Goal: Information Seeking & Learning: Find specific fact

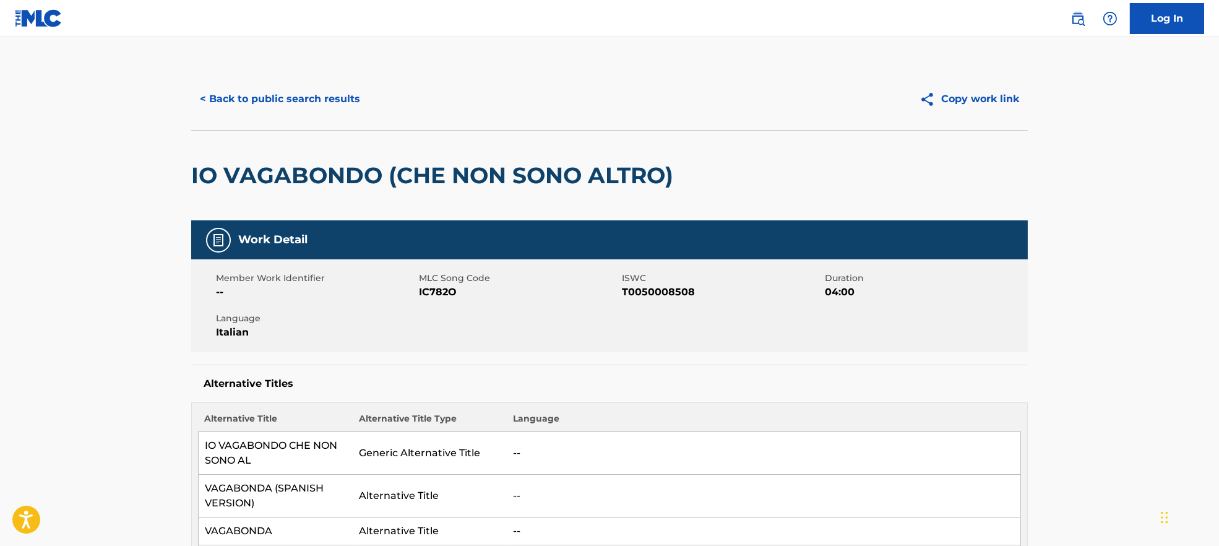
click at [256, 97] on button "< Back to public search results" at bounding box center [280, 99] width 178 height 31
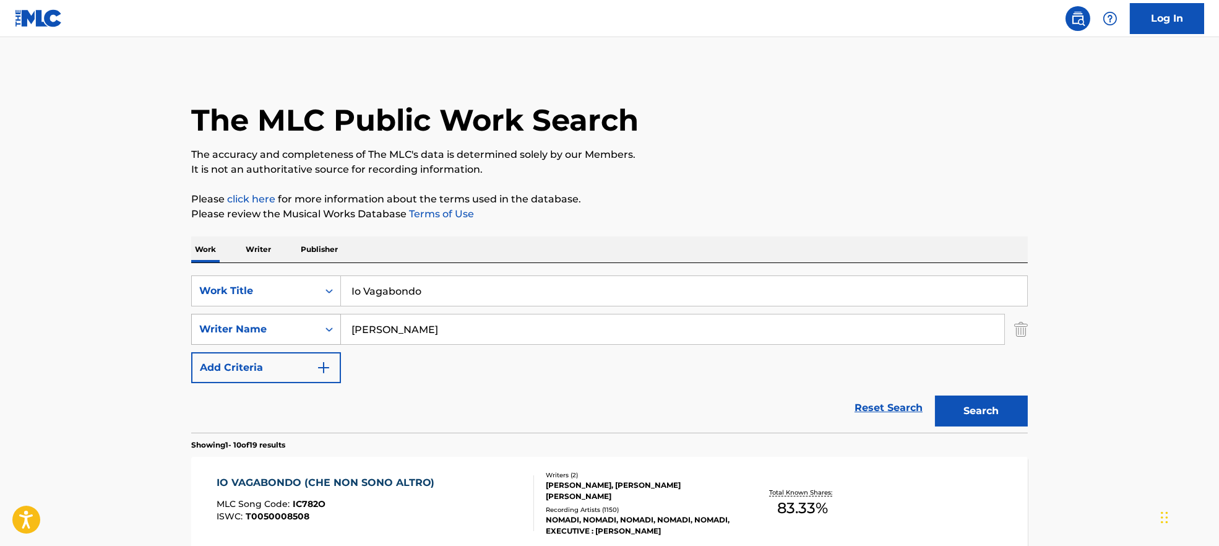
drag, startPoint x: 460, startPoint y: 326, endPoint x: 256, endPoint y: 325, distance: 204.1
click at [256, 325] on div "SearchWithCriteria9944ca93-3bb9-4a34-b127-ab9ee16f744a Writer Name [PERSON_NAME]" at bounding box center [609, 329] width 836 height 31
paste input "[PERSON_NAME]"
type input "[PERSON_NAME]"
drag, startPoint x: 472, startPoint y: 288, endPoint x: 233, endPoint y: 276, distance: 239.7
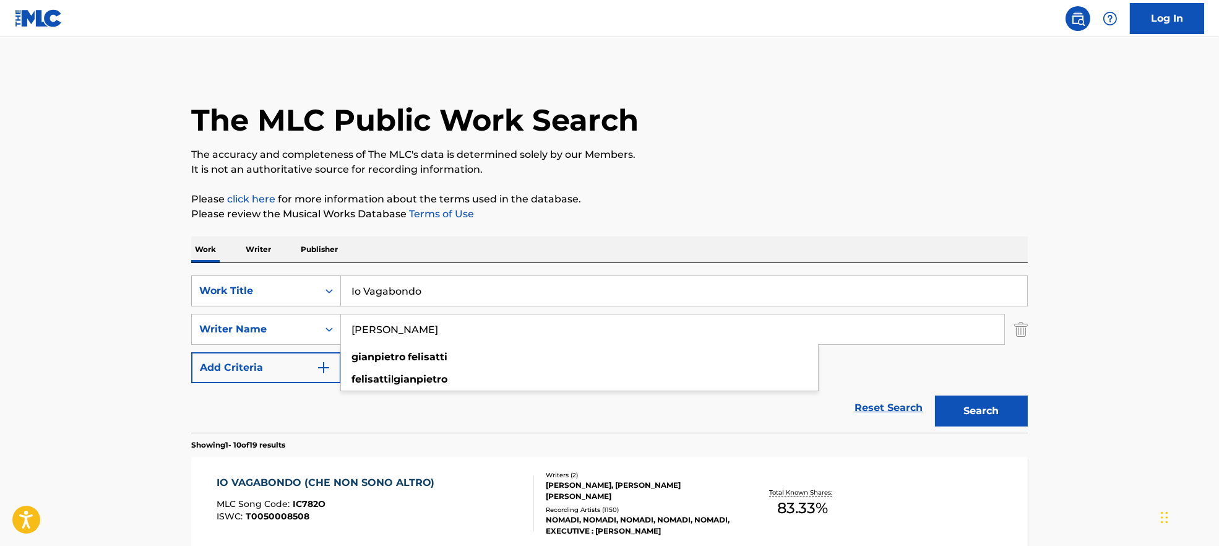
click at [233, 276] on div "SearchWithCriteria7ead3527-73f7-4d5a-b7cb-2a10692a4586 Work Title Io Vagabondo" at bounding box center [609, 290] width 836 height 31
click at [448, 286] on input "Io Vagabondo" at bounding box center [684, 291] width 686 height 30
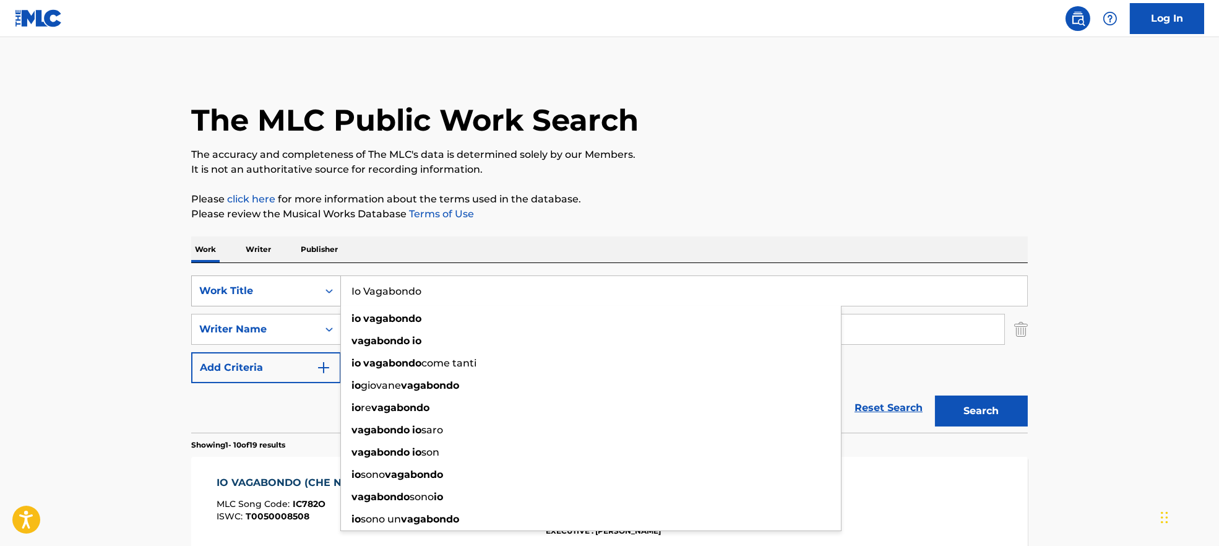
drag, startPoint x: 448, startPoint y: 287, endPoint x: 283, endPoint y: 287, distance: 165.2
click at [283, 287] on div "SearchWithCriteria7ead3527-73f7-4d5a-b7cb-2a10692a4586 Work Title Io Vagabondo …" at bounding box center [609, 290] width 836 height 31
paste input "Sei bellissima"
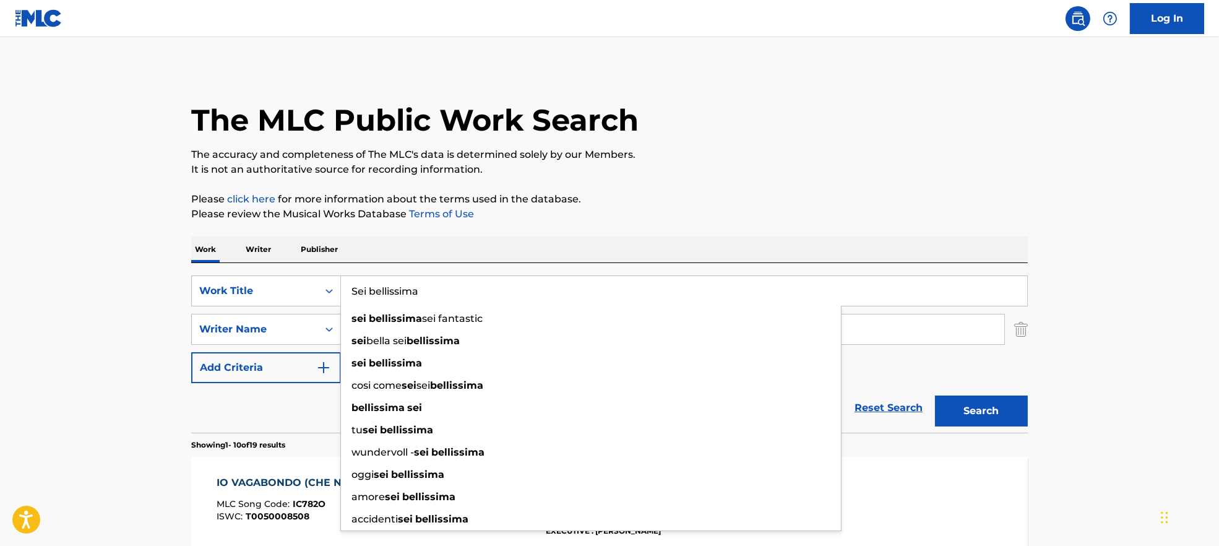
type input "Sei bellissima"
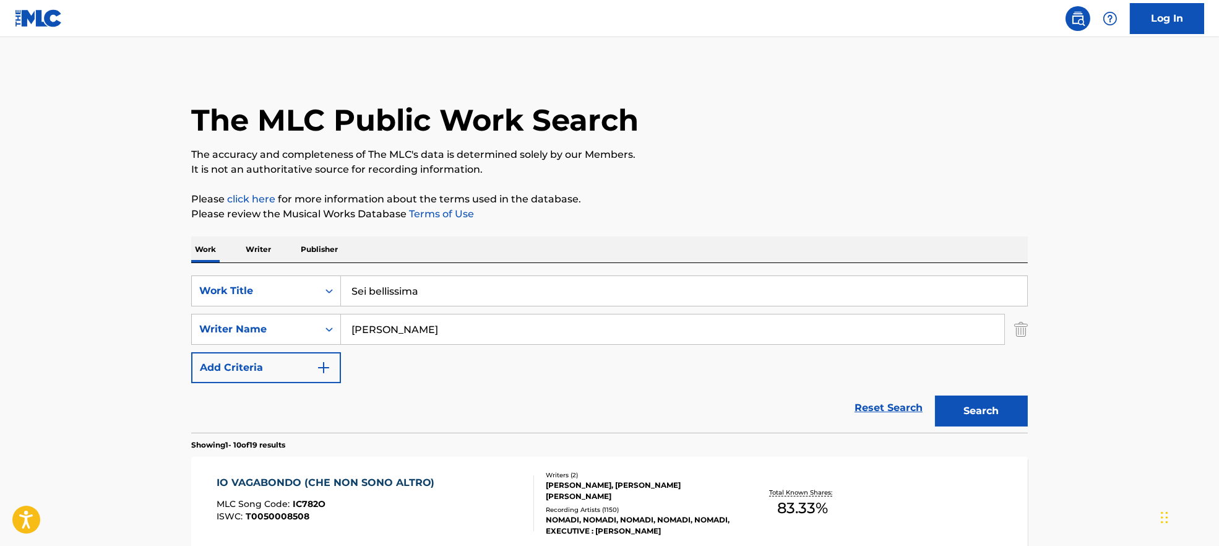
click at [1007, 423] on button "Search" at bounding box center [981, 410] width 93 height 31
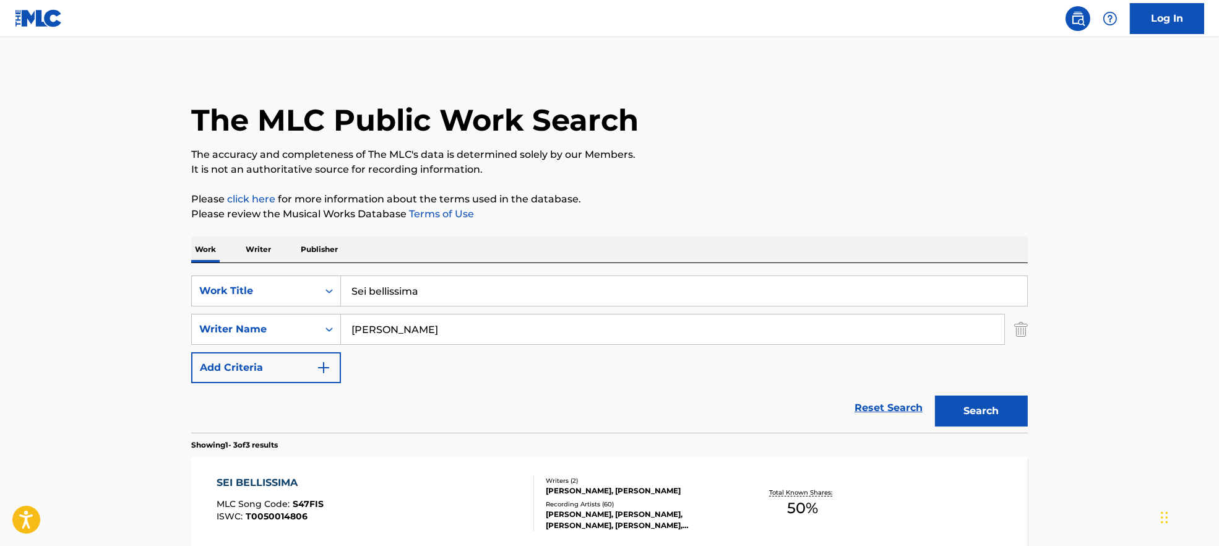
click at [396, 499] on div "SEI BELLISSIMA MLC Song Code : S47FIS ISWC : T0050014806" at bounding box center [375, 503] width 318 height 56
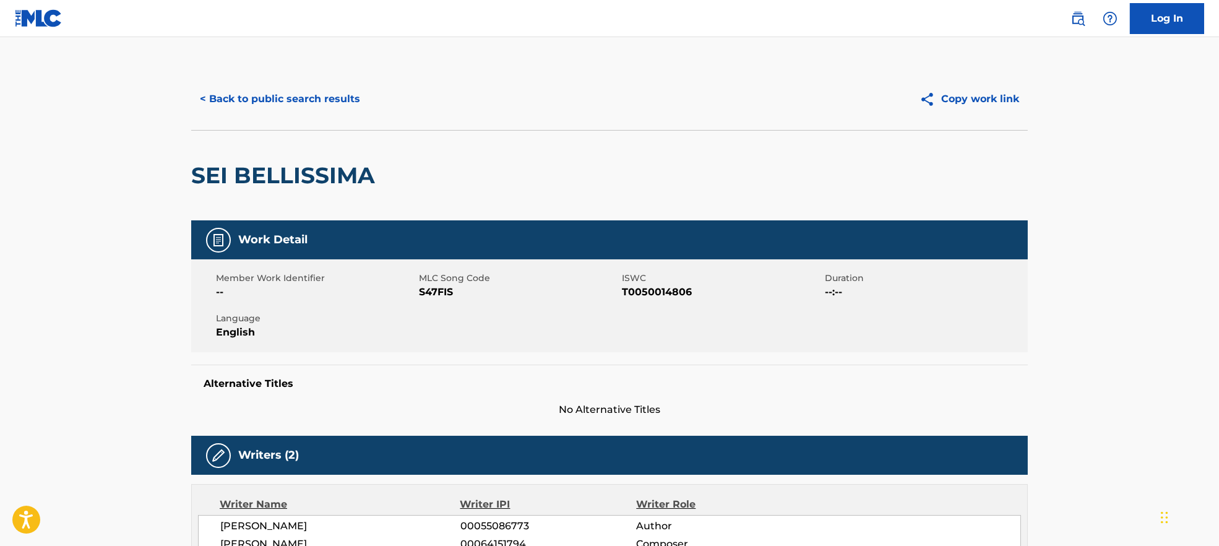
click at [434, 289] on span "S47FIS" at bounding box center [519, 292] width 200 height 15
copy span "S47FIS"
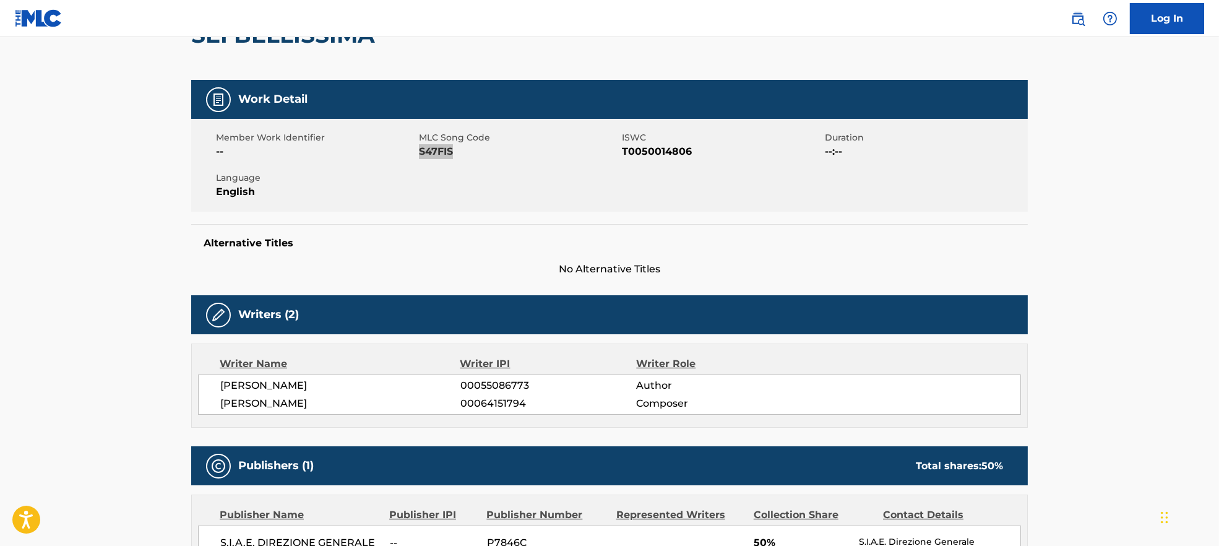
scroll to position [165, 0]
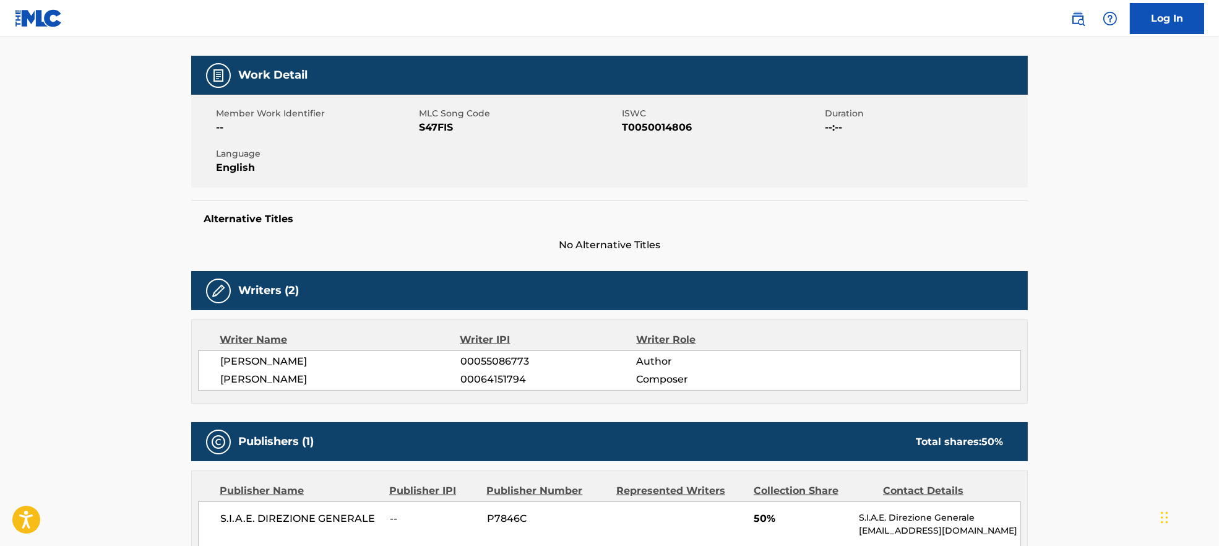
click at [252, 361] on span "[PERSON_NAME]" at bounding box center [340, 361] width 240 height 15
copy div "[PERSON_NAME]"
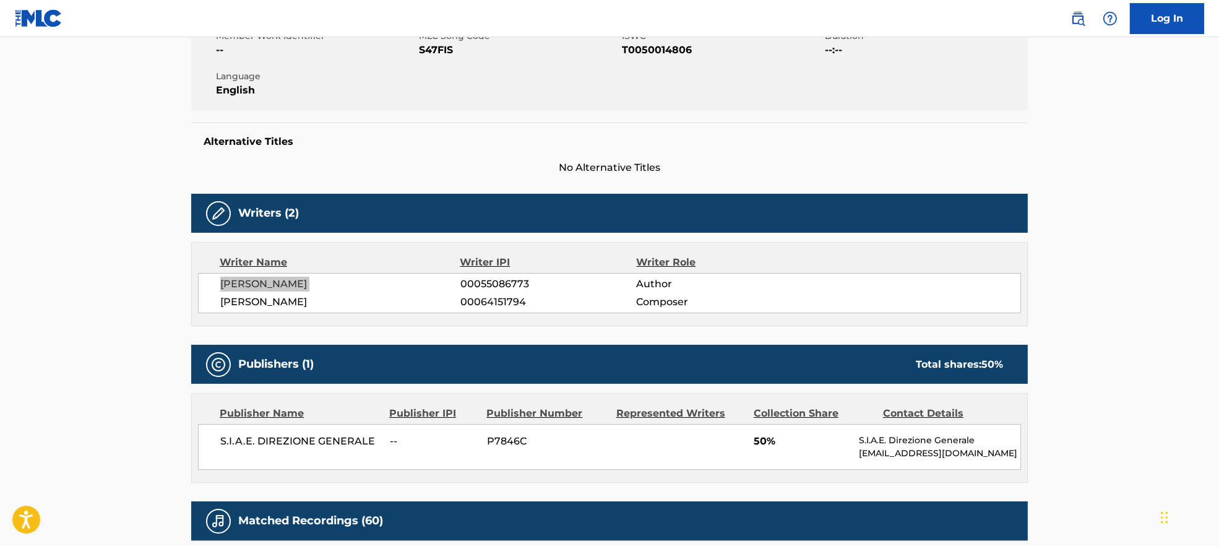
scroll to position [412, 0]
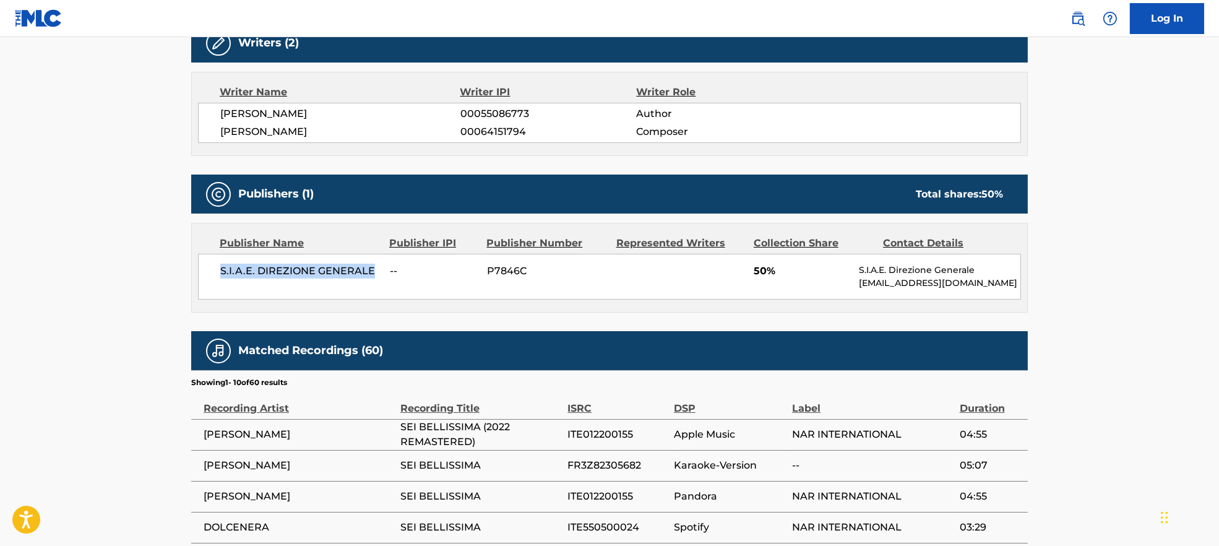
drag, startPoint x: 215, startPoint y: 263, endPoint x: 376, endPoint y: 276, distance: 161.4
click at [376, 276] on div "S.I.A.E. DIREZIONE GENERALE -- P7846C 50% S.I.A.E. Direzione Generale [EMAIL_AD…" at bounding box center [609, 277] width 823 height 46
copy span "S.I.A.E. DIREZIONE GENERALE"
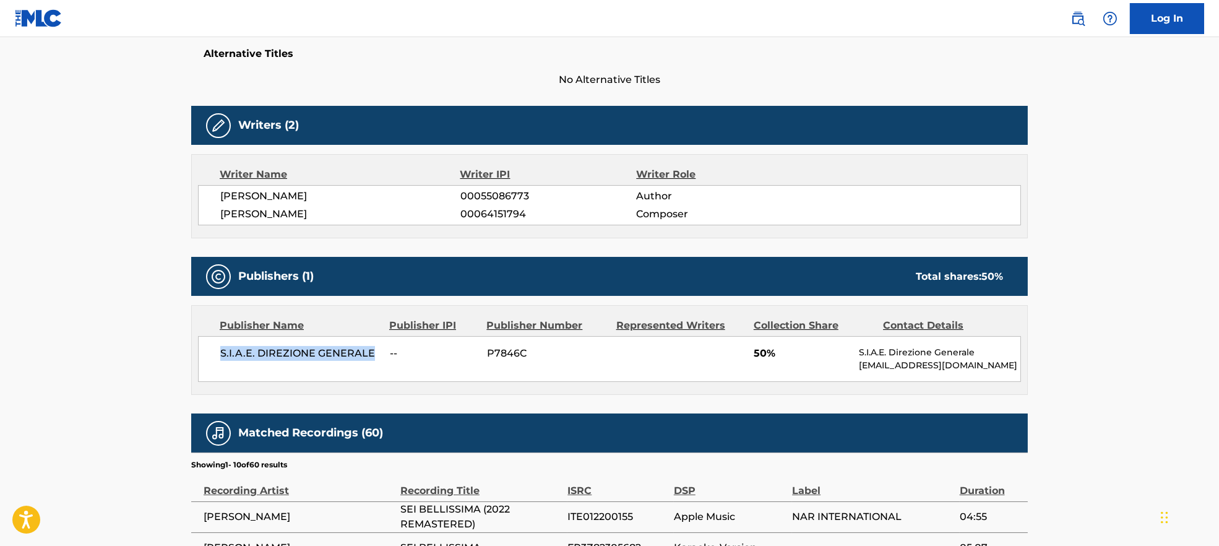
scroll to position [0, 0]
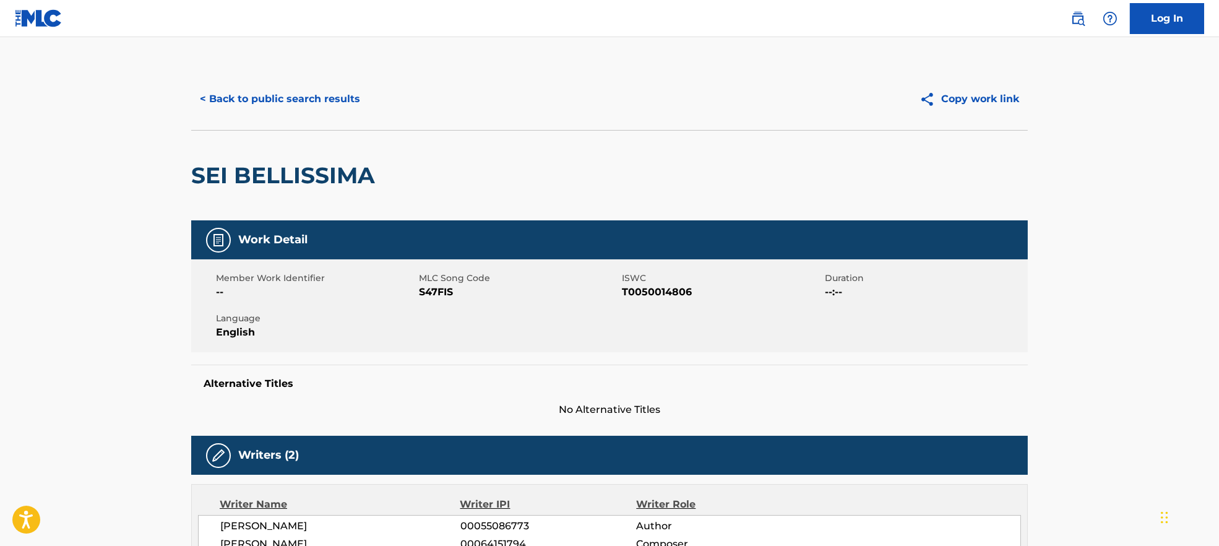
click at [319, 84] on button "< Back to public search results" at bounding box center [280, 99] width 178 height 31
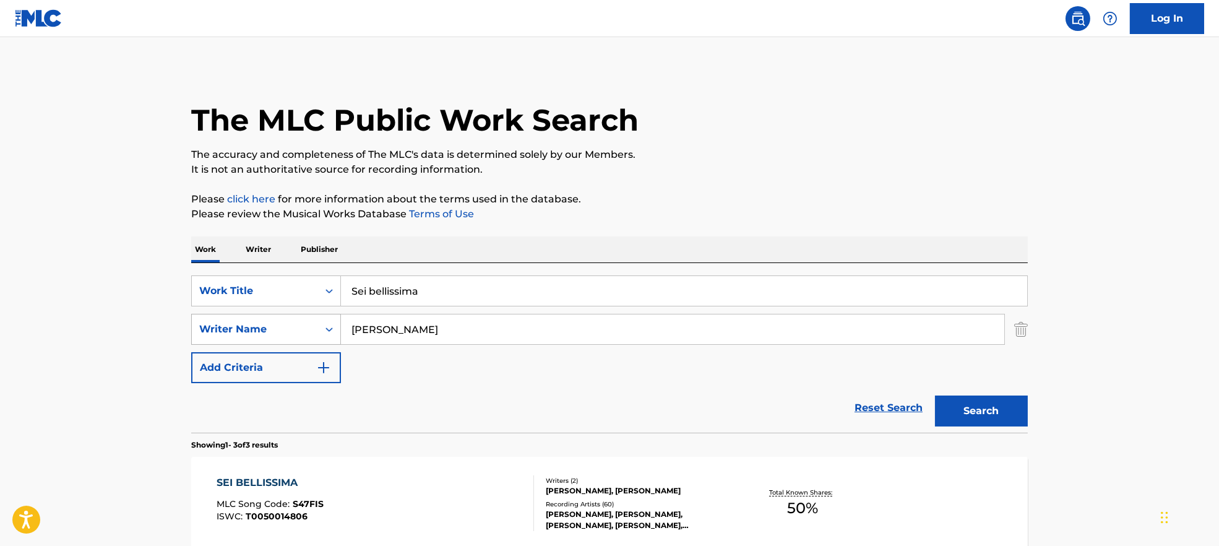
drag, startPoint x: 473, startPoint y: 340, endPoint x: 268, endPoint y: 331, distance: 205.6
click at [269, 331] on div "SearchWithCriteria9944ca93-3bb9-4a34-b127-ab9ee16f744a Writer Name [PERSON_NAME]" at bounding box center [609, 329] width 836 height 31
paste input "A. KernfeldA. TestaNisaS. [PERSON_NAME]"
type input "A. KernfeldA. TestaNisaS. [PERSON_NAME]"
drag, startPoint x: 502, startPoint y: 273, endPoint x: 262, endPoint y: 270, distance: 240.0
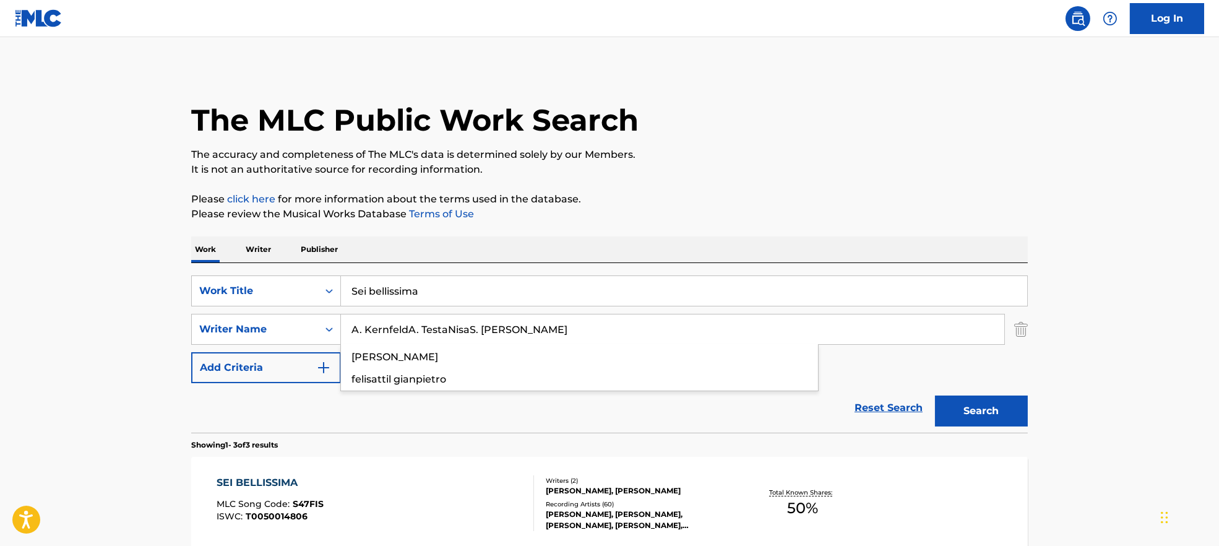
click at [262, 270] on div "SearchWithCriteria7ead3527-73f7-4d5a-b7cb-2a10692a4586 Work Title Sei bellissim…" at bounding box center [609, 347] width 836 height 169
drag, startPoint x: 485, startPoint y: 287, endPoint x: 270, endPoint y: 289, distance: 215.3
click at [270, 289] on div "SearchWithCriteria7ead3527-73f7-4d5a-b7cb-2a10692a4586 Work Title Sei bellissima" at bounding box center [609, 290] width 836 height 31
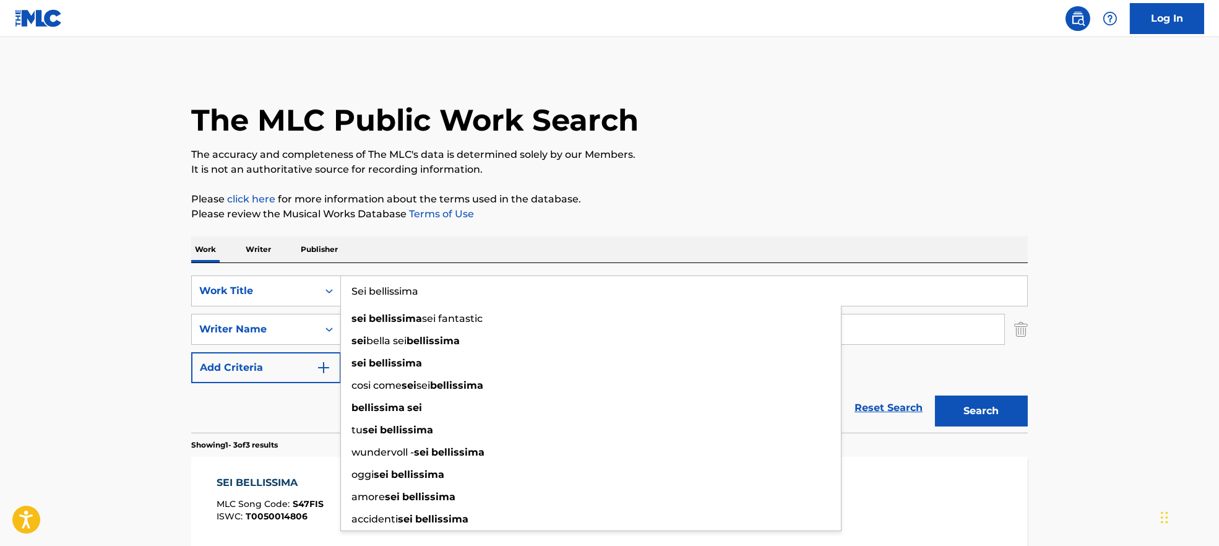
paste input "Bandiera gialla [PERSON_NAME]"
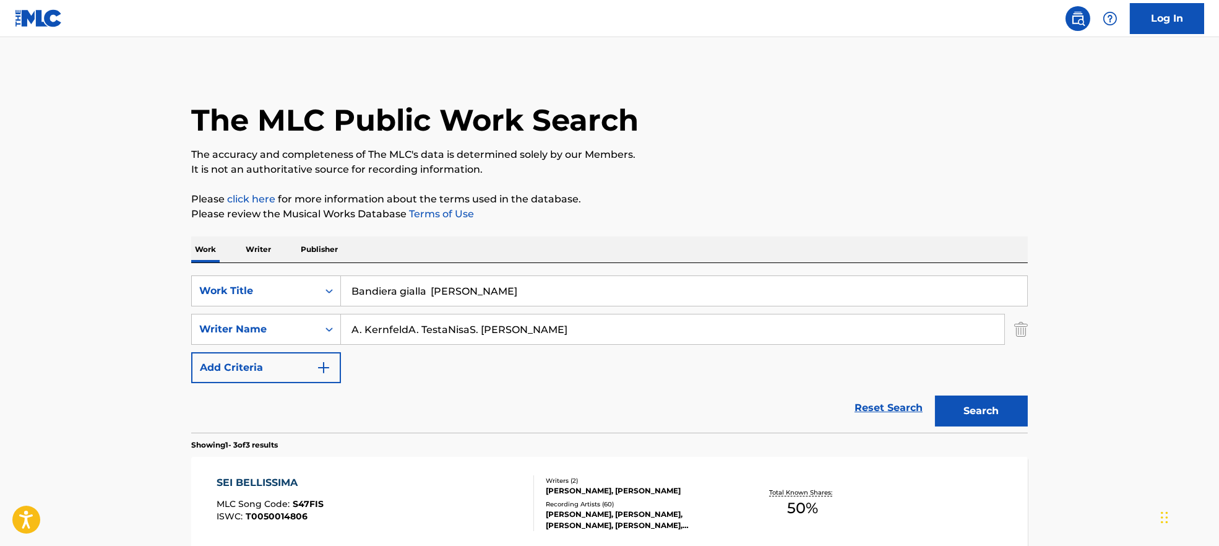
drag, startPoint x: 435, startPoint y: 287, endPoint x: 861, endPoint y: 247, distance: 427.4
click at [815, 279] on input "Bandiera gialla [PERSON_NAME]" at bounding box center [684, 291] width 686 height 30
type input "Bandiera gialla"
click at [850, 196] on p "Please click here for more information about the terms used in the database." at bounding box center [609, 199] width 836 height 15
drag, startPoint x: 406, startPoint y: 328, endPoint x: 1121, endPoint y: 388, distance: 717.6
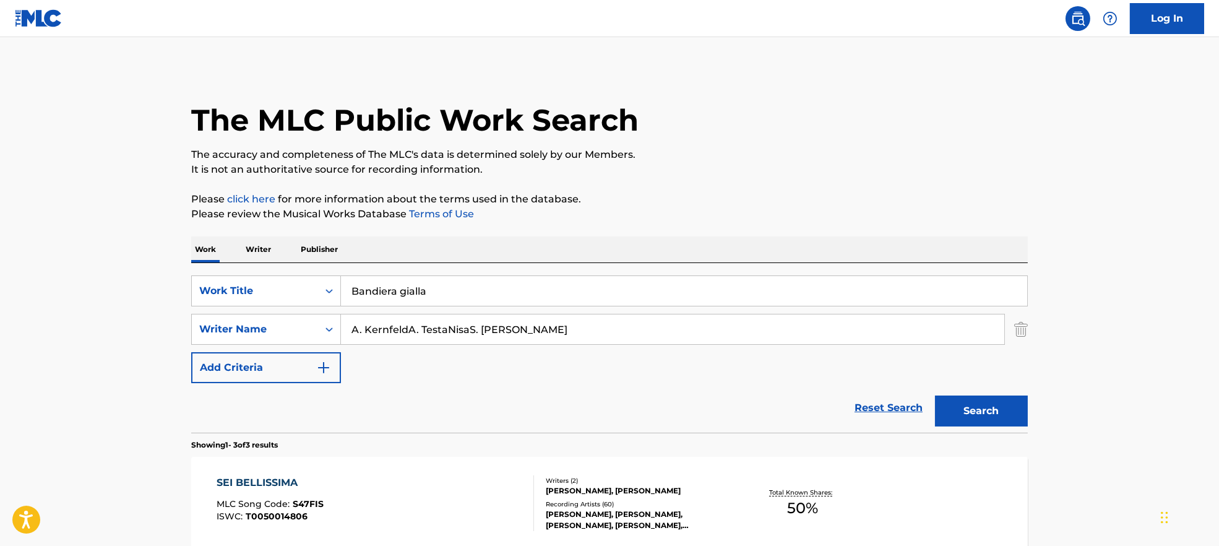
click at [1127, 385] on main "The MLC Public Work Search The accuracy and completeness of The MLC's data is d…" at bounding box center [609, 422] width 1219 height 771
click at [972, 405] on button "Search" at bounding box center [981, 410] width 93 height 31
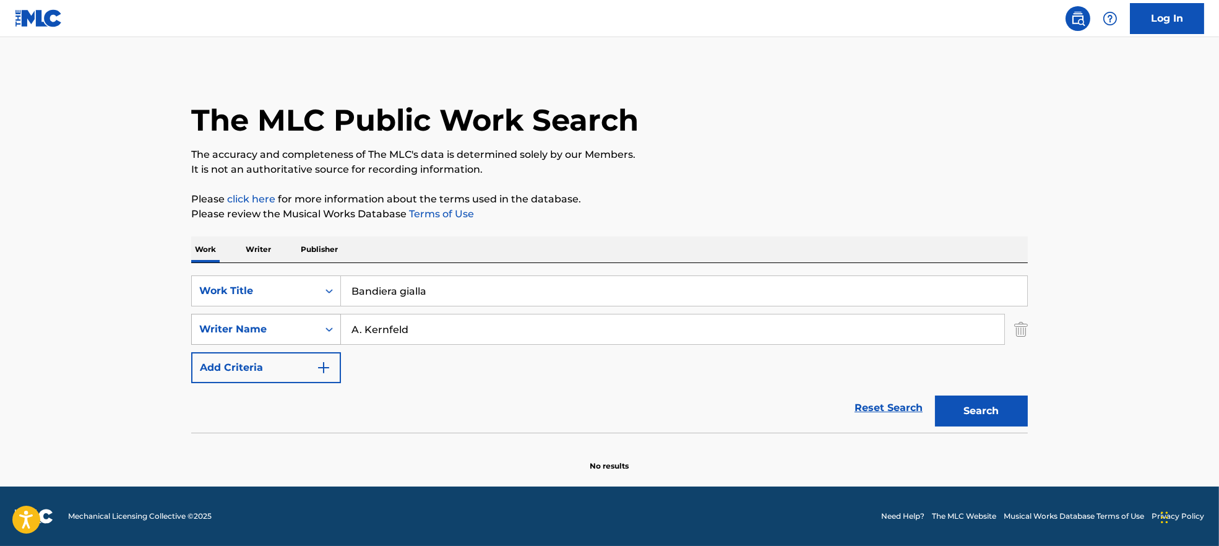
drag, startPoint x: 362, startPoint y: 330, endPoint x: 320, endPoint y: 330, distance: 42.7
click at [320, 330] on div "SearchWithCriteria9944ca93-3bb9-4a34-b127-ab9ee16f744a Writer Name A. Kernfeld" at bounding box center [609, 329] width 836 height 31
click at [1021, 416] on button "Search" at bounding box center [981, 410] width 93 height 31
drag, startPoint x: 424, startPoint y: 321, endPoint x: 254, endPoint y: 322, distance: 170.1
click at [254, 322] on div "SearchWithCriteria9944ca93-3bb9-4a34-b127-ab9ee16f744a Writer Name [PERSON_NAME]" at bounding box center [609, 329] width 836 height 31
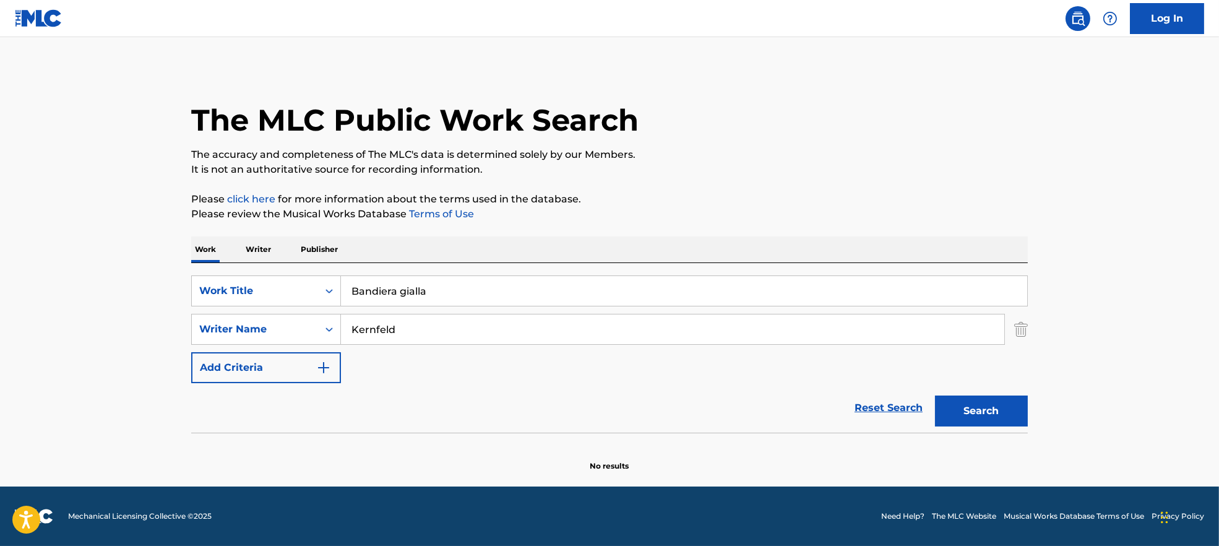
paste input "A. TestaNisaS. [PERSON_NAME]"
drag, startPoint x: 411, startPoint y: 326, endPoint x: 134, endPoint y: 369, distance: 280.4
click at [131, 369] on main "The MLC Public Work Search The accuracy and completeness of The MLC's data is d…" at bounding box center [609, 261] width 1219 height 449
click at [977, 406] on button "Search" at bounding box center [981, 410] width 93 height 31
drag, startPoint x: 362, startPoint y: 330, endPoint x: 330, endPoint y: 337, distance: 32.1
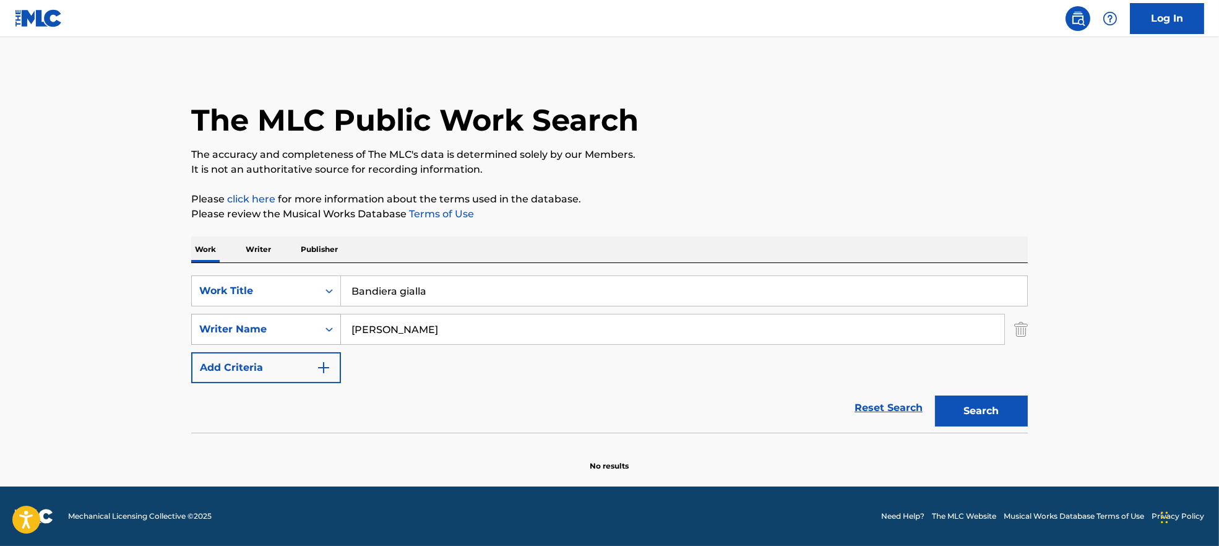
click at [330, 337] on div "SearchWithCriteria9944ca93-3bb9-4a34-b127-ab9ee16f744a Writer Name [PERSON_NAME]" at bounding box center [609, 329] width 836 height 31
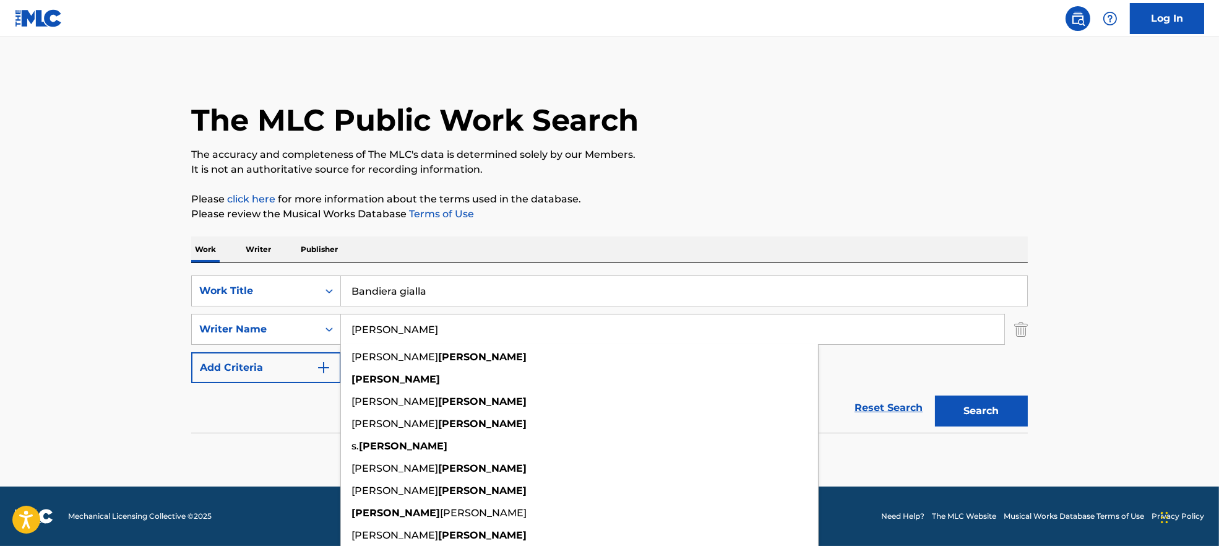
type input "[PERSON_NAME]"
click at [988, 400] on button "Search" at bounding box center [981, 410] width 93 height 31
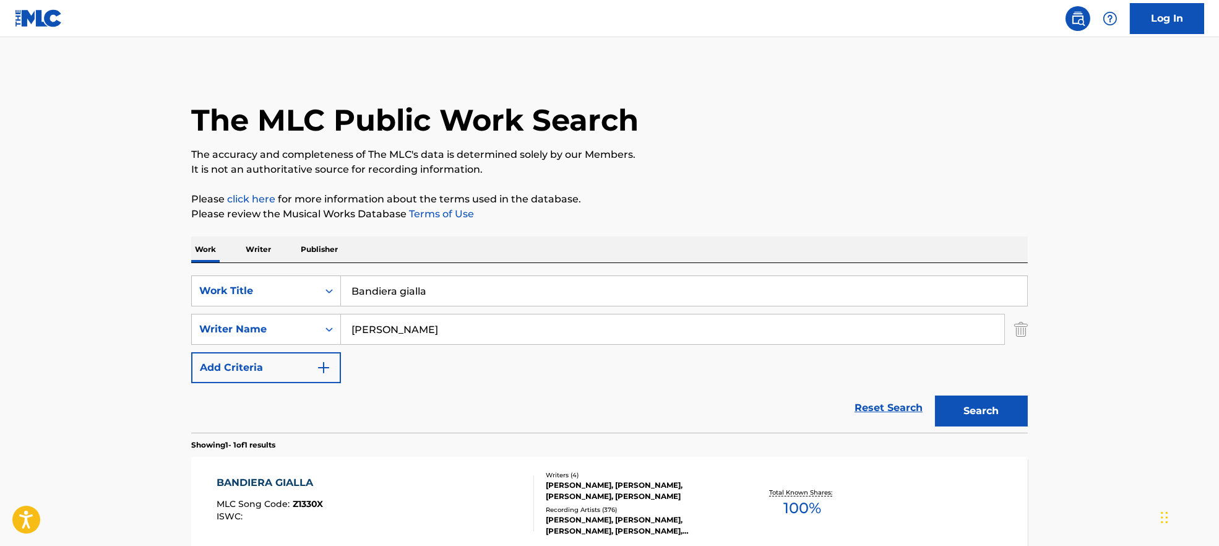
click at [421, 513] on div "BANDIERA GIALLA MLC Song Code : Z1330X ISWC :" at bounding box center [375, 503] width 318 height 56
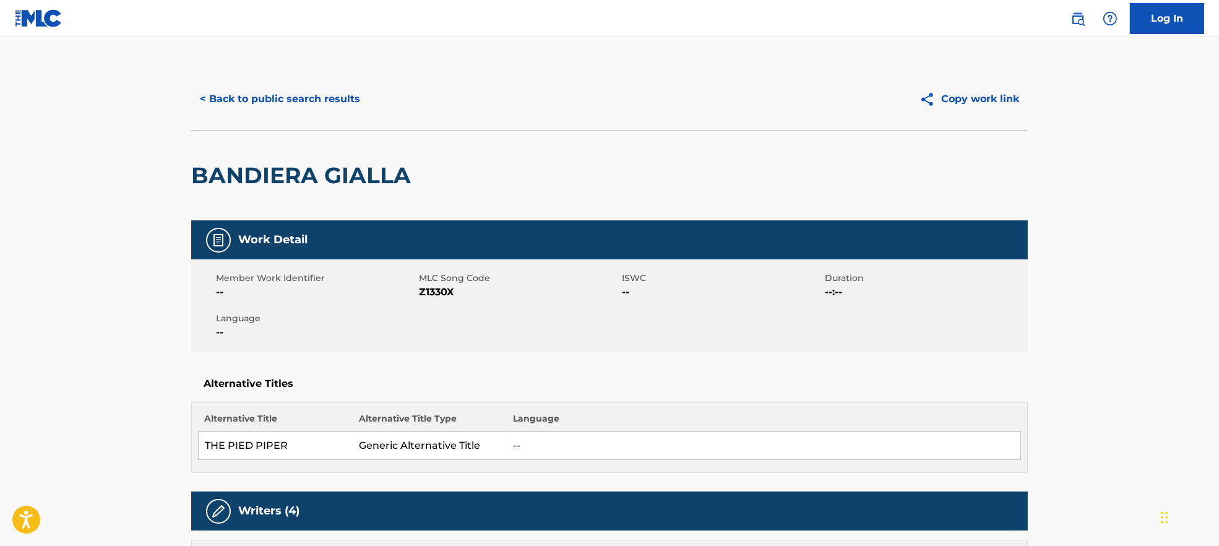
click at [440, 288] on span "Z1330X" at bounding box center [519, 292] width 200 height 15
copy span "Z1330X"
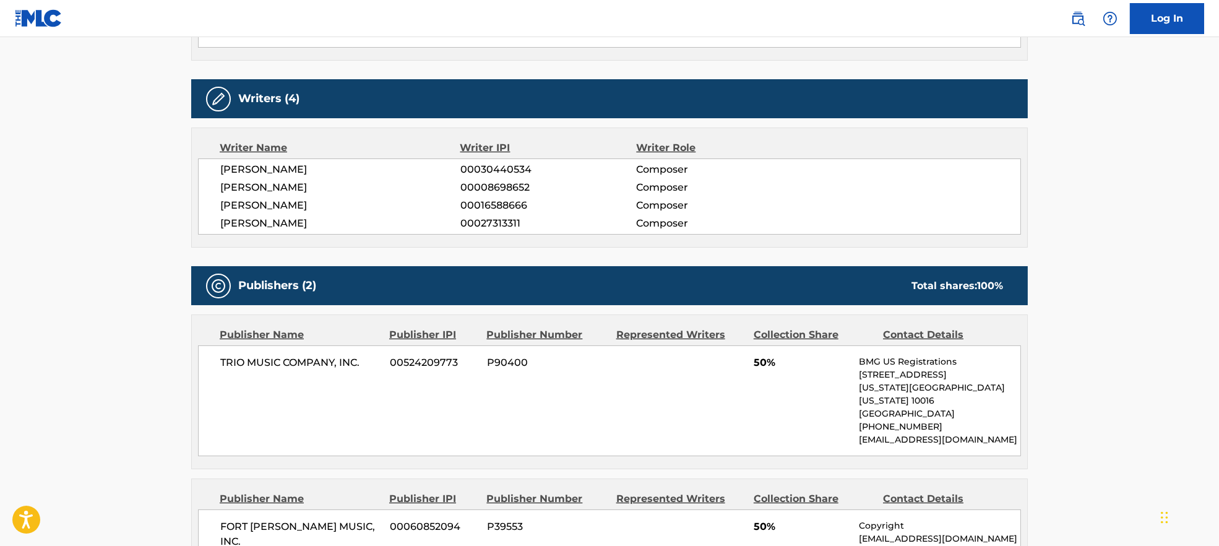
scroll to position [577, 0]
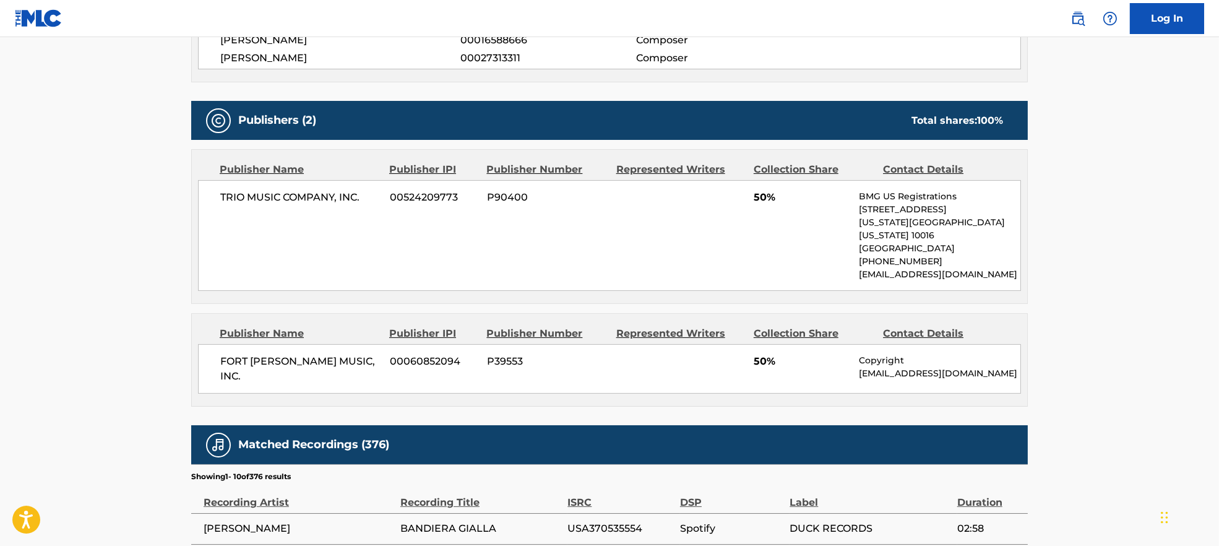
click at [236, 195] on span "TRIO MUSIC COMPANY, INC." at bounding box center [300, 197] width 160 height 15
copy div "TRIO MUSIC COMPANY, INC."
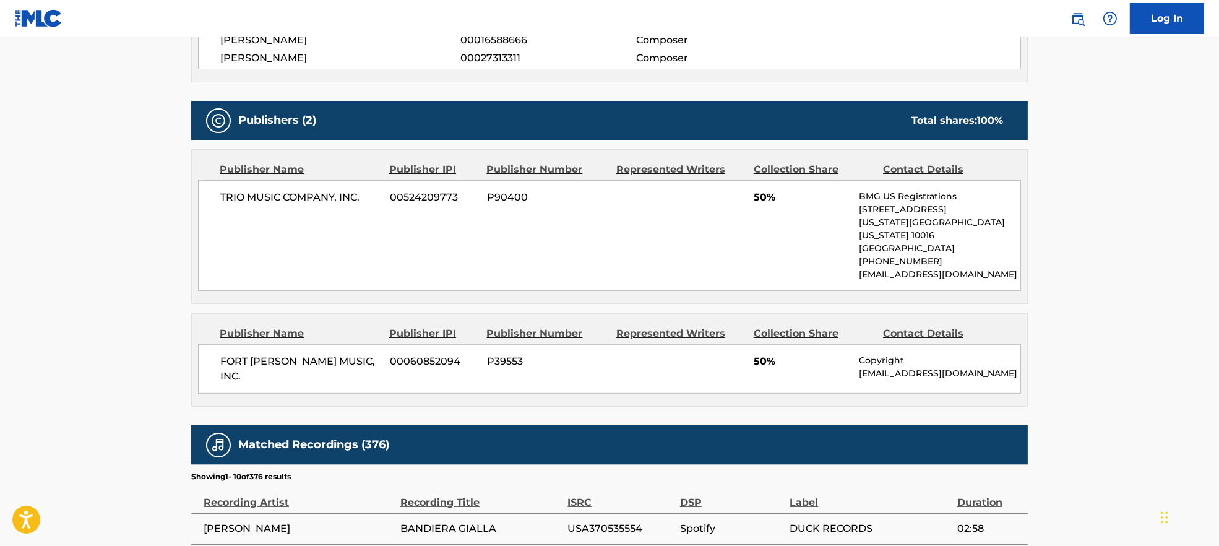
click at [272, 355] on span "FORT [PERSON_NAME] MUSIC, INC." at bounding box center [300, 369] width 160 height 30
copy div "FORT [PERSON_NAME] MUSIC, INC."
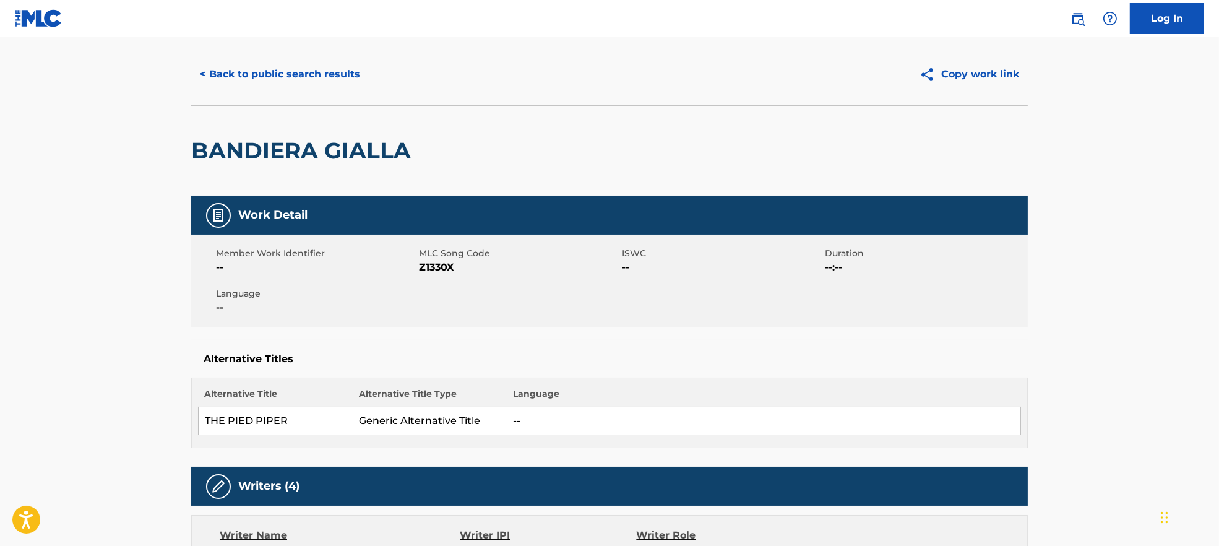
scroll to position [0, 0]
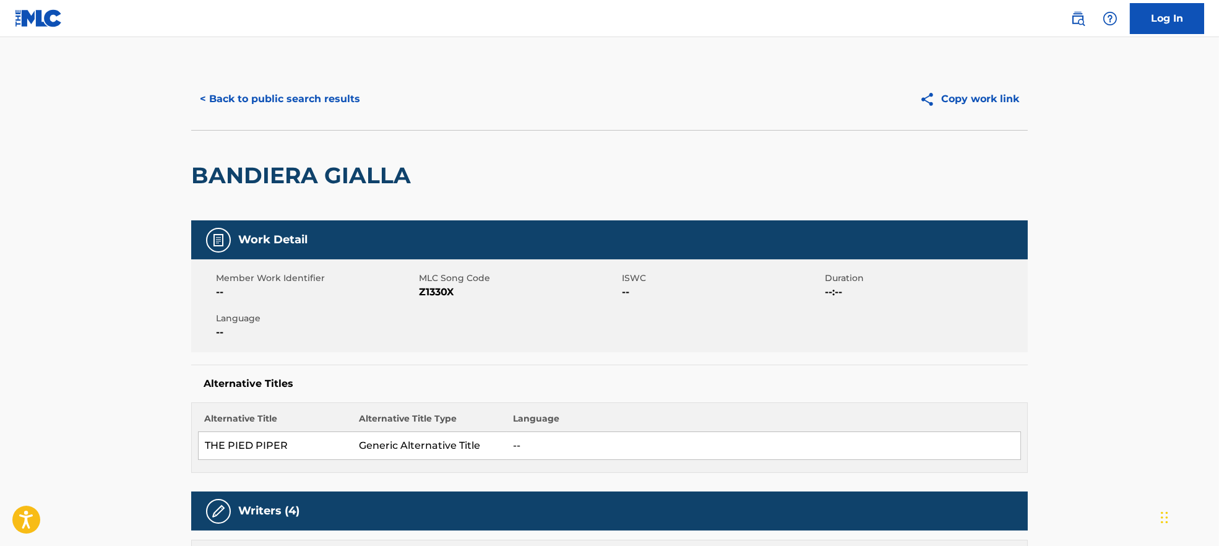
click at [302, 103] on button "< Back to public search results" at bounding box center [280, 99] width 178 height 31
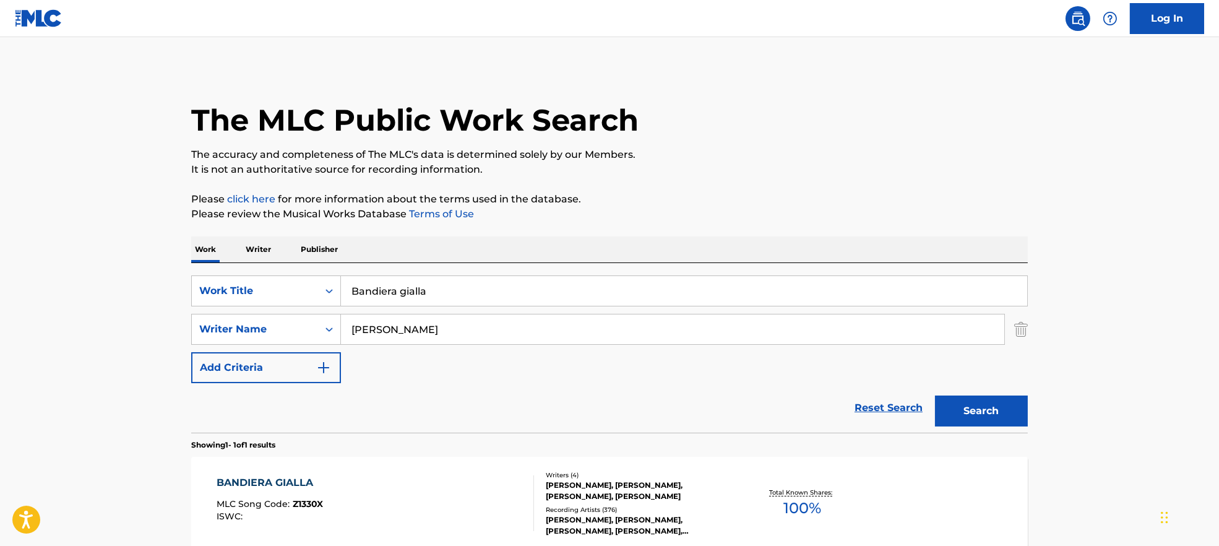
drag, startPoint x: 432, startPoint y: 333, endPoint x: 251, endPoint y: 355, distance: 182.6
click at [251, 355] on div "SearchWithCriteria7ead3527-73f7-4d5a-b7cb-2a10692a4586 Work Title Bandiera gial…" at bounding box center [609, 329] width 836 height 108
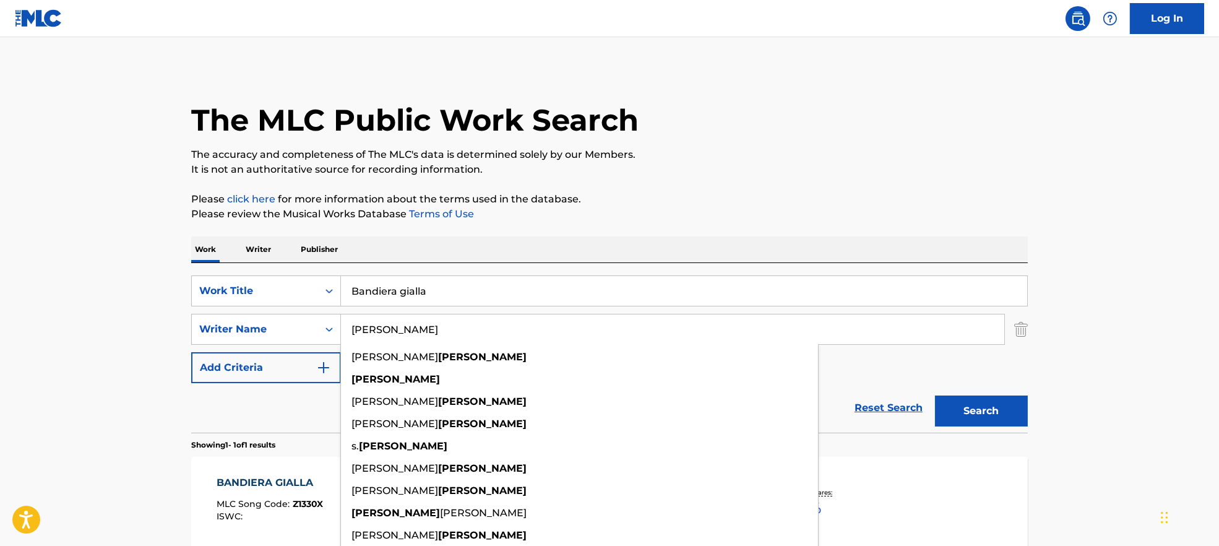
paste input "[PERSON_NAME] [PERSON_NAME]"
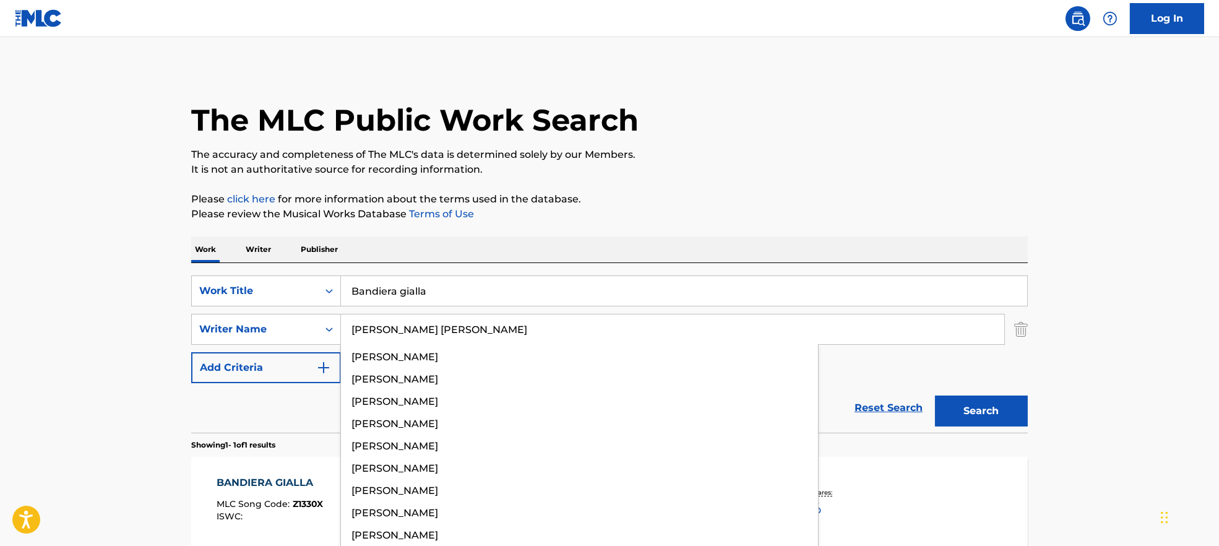
type input "[PERSON_NAME] [PERSON_NAME]"
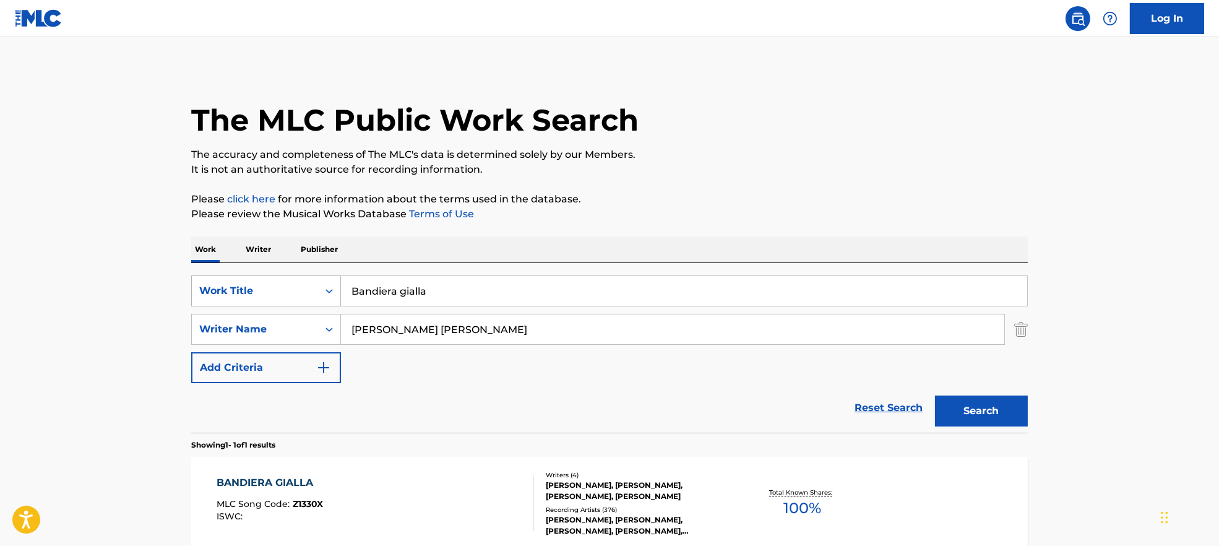
drag, startPoint x: 477, startPoint y: 273, endPoint x: 254, endPoint y: 275, distance: 222.7
click at [242, 275] on div "SearchWithCriteria7ead3527-73f7-4d5a-b7cb-2a10692a4586 Work Title Bandiera gial…" at bounding box center [609, 290] width 836 height 31
click at [442, 258] on div "Work Writer Publisher" at bounding box center [609, 249] width 836 height 26
drag, startPoint x: 450, startPoint y: 285, endPoint x: 298, endPoint y: 288, distance: 152.8
click at [298, 288] on div "SearchWithCriteria7ead3527-73f7-4d5a-b7cb-2a10692a4586 Work Title Bandiera gial…" at bounding box center [609, 290] width 836 height 31
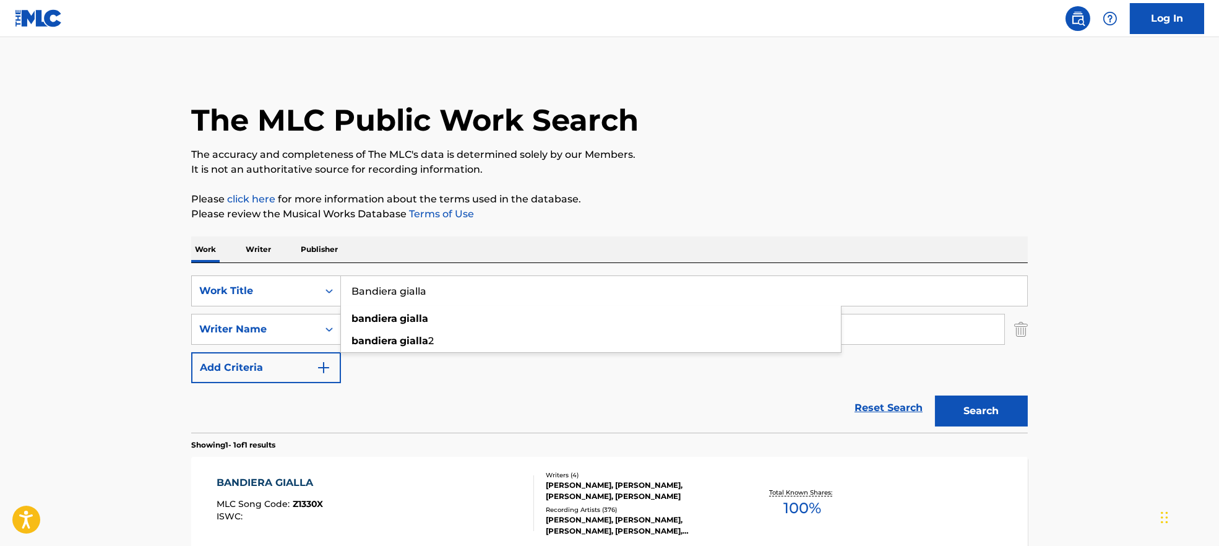
paste input "Grande, Grande, Grande (2001 Remaster) [PERSON_NAME]"
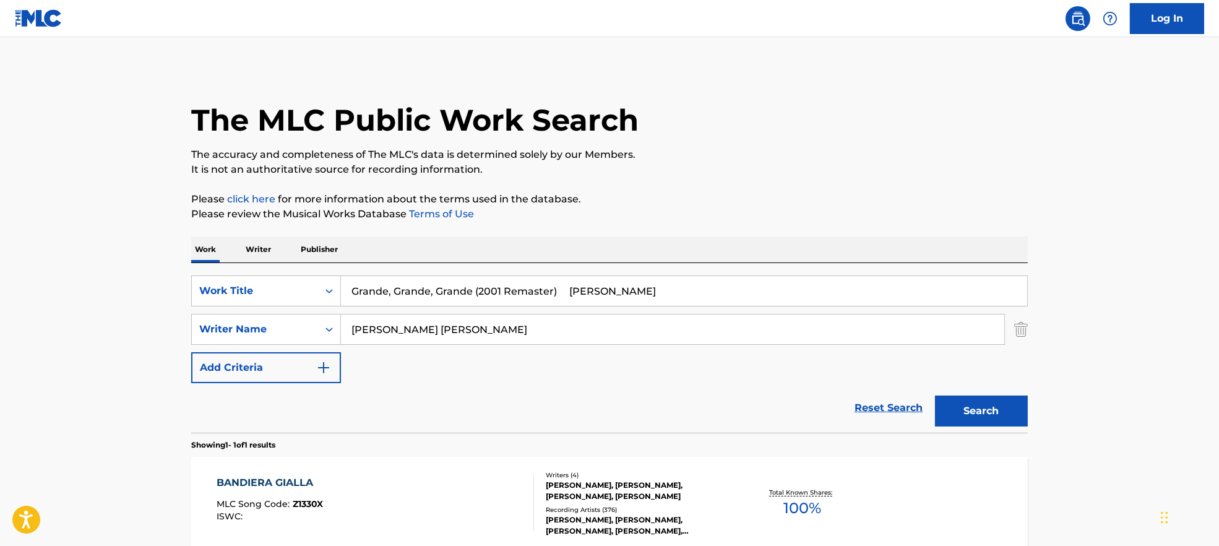
drag, startPoint x: 474, startPoint y: 288, endPoint x: 877, endPoint y: 272, distance: 403.6
click at [877, 278] on input "Grande, Grande, Grande (2001 Remaster) [PERSON_NAME]" at bounding box center [684, 291] width 686 height 30
type input "Grande, Grande, [GEOGRAPHIC_DATA]"
drag, startPoint x: 416, startPoint y: 331, endPoint x: 942, endPoint y: 411, distance: 532.4
click at [927, 402] on form "SearchWithCriteria7ead3527-73f7-4d5a-b7cb-2a10692a4586 Work Title Grande, Grand…" at bounding box center [609, 353] width 836 height 157
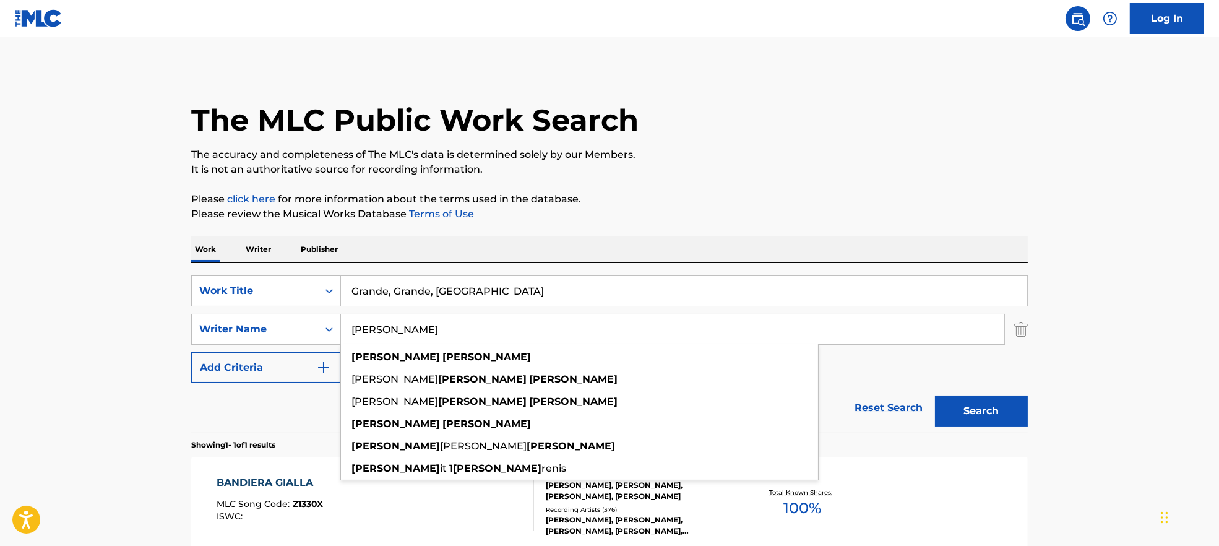
type input "[PERSON_NAME]"
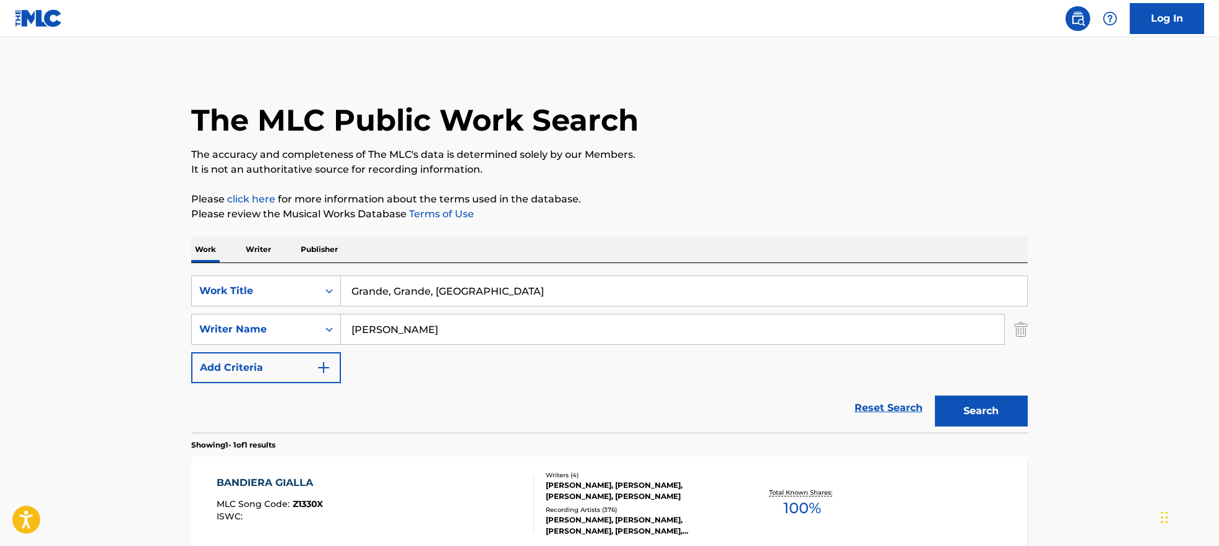
click at [965, 410] on button "Search" at bounding box center [981, 410] width 93 height 31
click at [453, 489] on div "GRANDE, GRANDE, GRANDE MLC Song Code : G65222 ISWC :" at bounding box center [375, 503] width 318 height 56
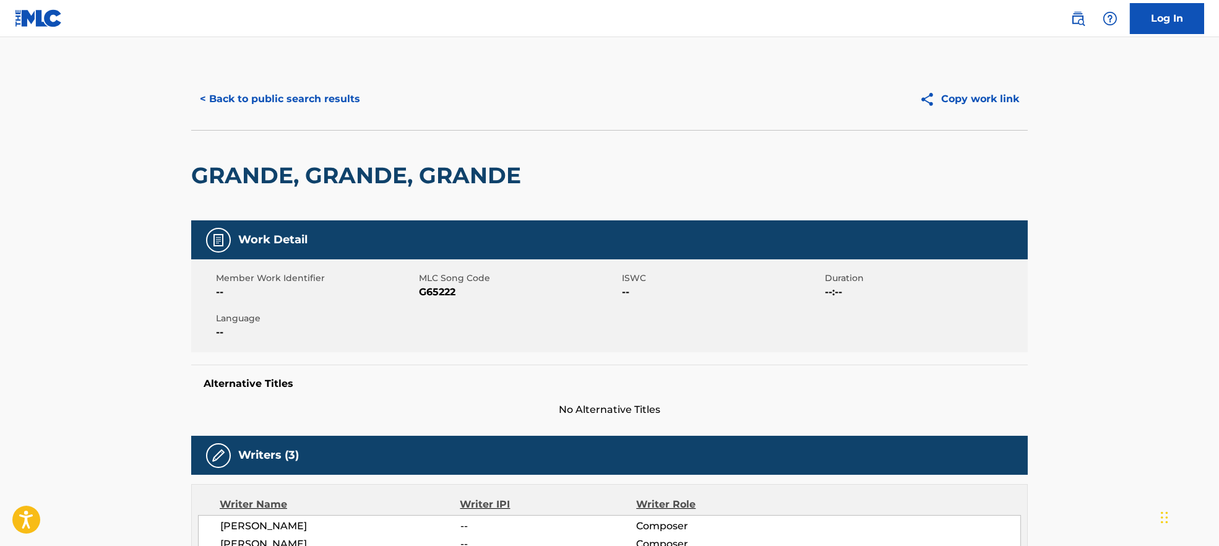
click at [438, 291] on span "G65222" at bounding box center [519, 292] width 200 height 15
copy span "G65222"
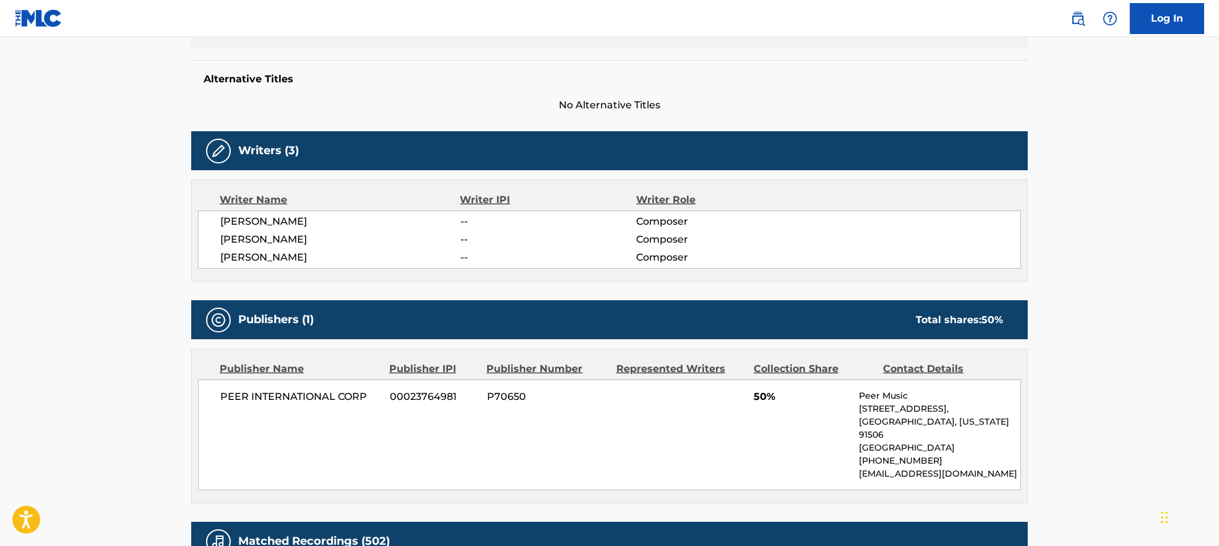
scroll to position [330, 0]
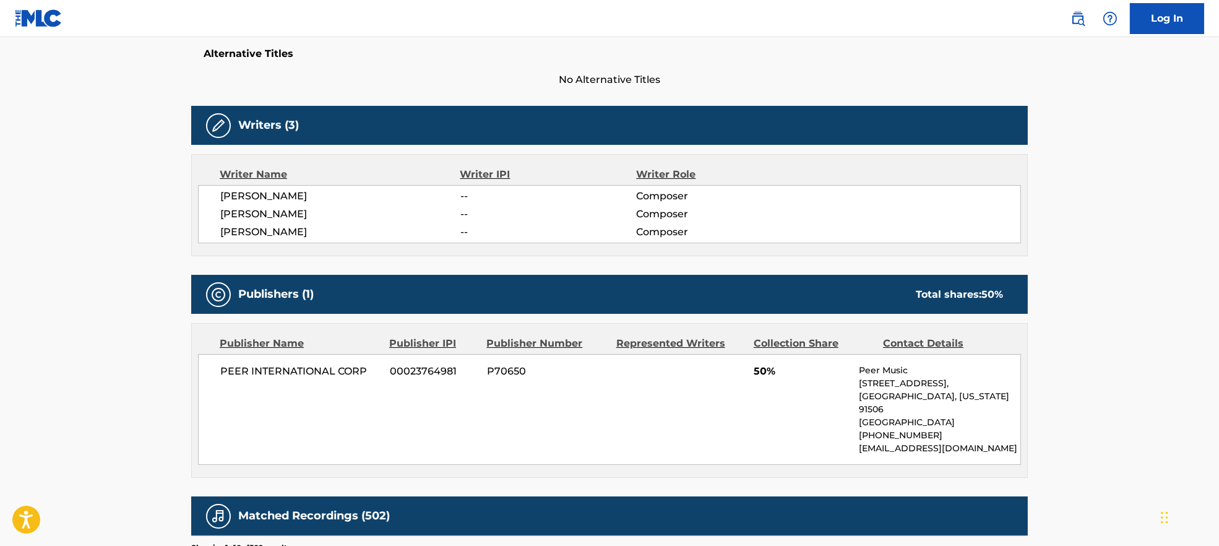
click at [236, 200] on span "[PERSON_NAME]" at bounding box center [340, 196] width 240 height 15
copy div "[PERSON_NAME]"
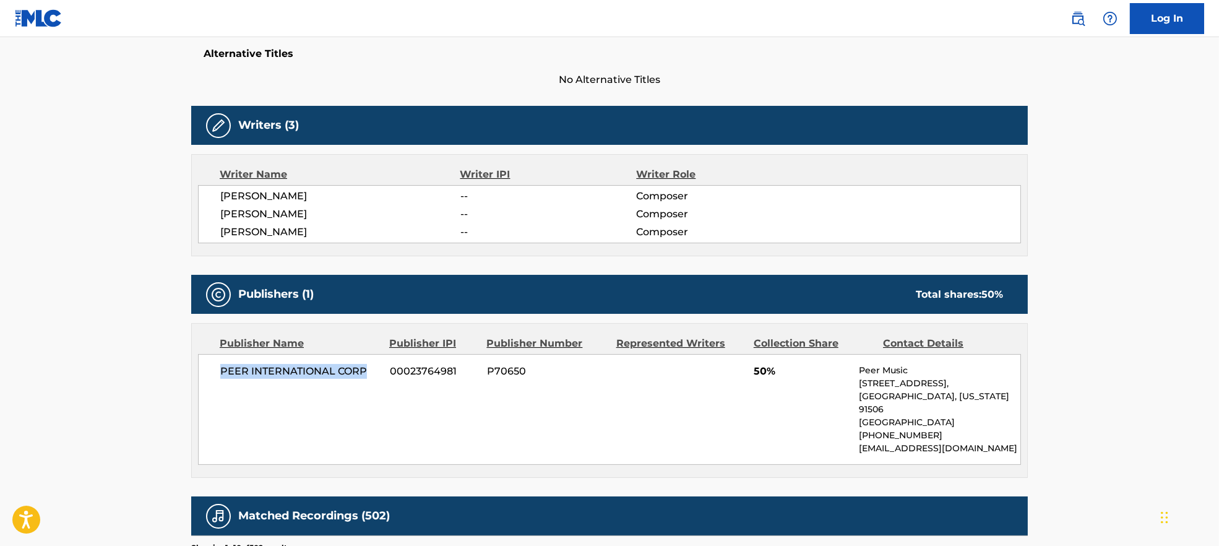
drag, startPoint x: 215, startPoint y: 374, endPoint x: 369, endPoint y: 376, distance: 153.4
click at [369, 376] on div "PEER INTERNATIONAL CORP 00023764981 P70650 50% Peer Music [STREET_ADDRESS][US_S…" at bounding box center [609, 409] width 823 height 111
copy span "PEER INTERNATIONAL CORP"
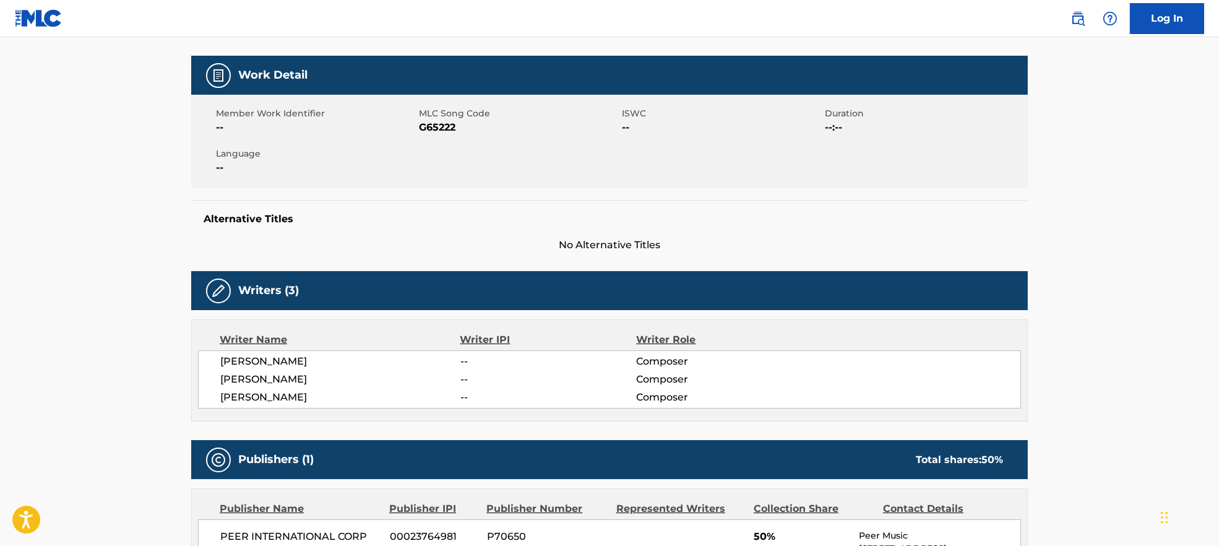
click at [438, 131] on span "G65222" at bounding box center [519, 127] width 200 height 15
copy span "G65222"
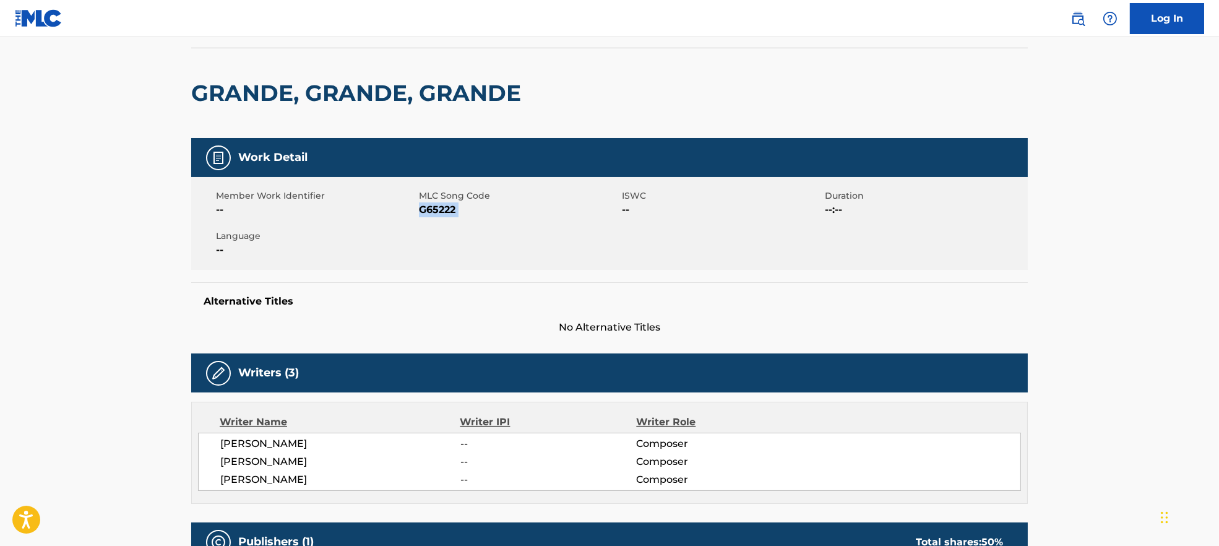
scroll to position [0, 0]
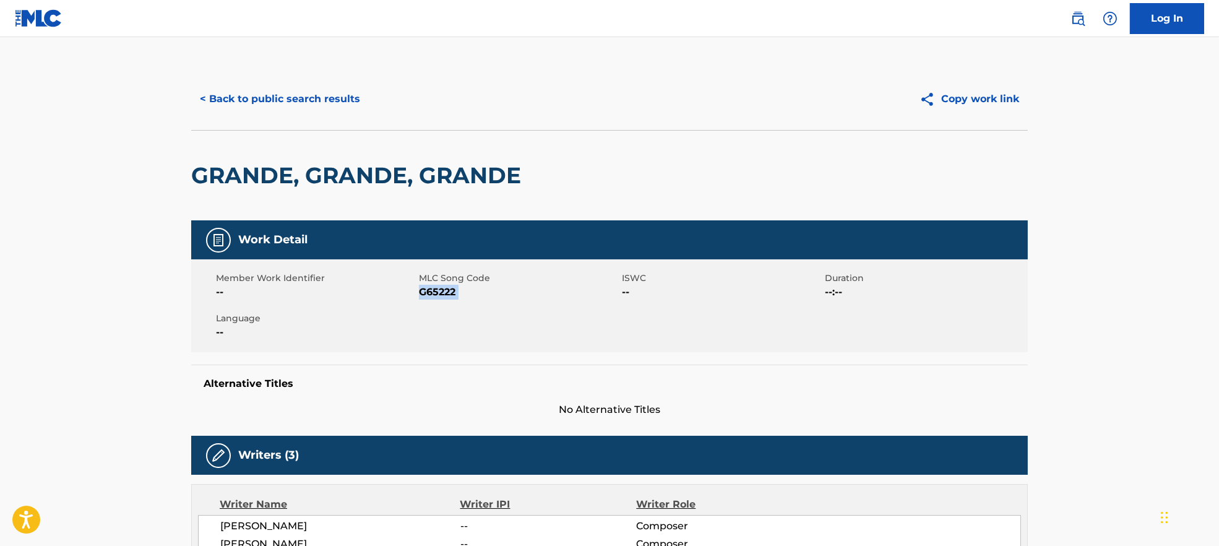
click at [303, 88] on button "< Back to public search results" at bounding box center [280, 99] width 178 height 31
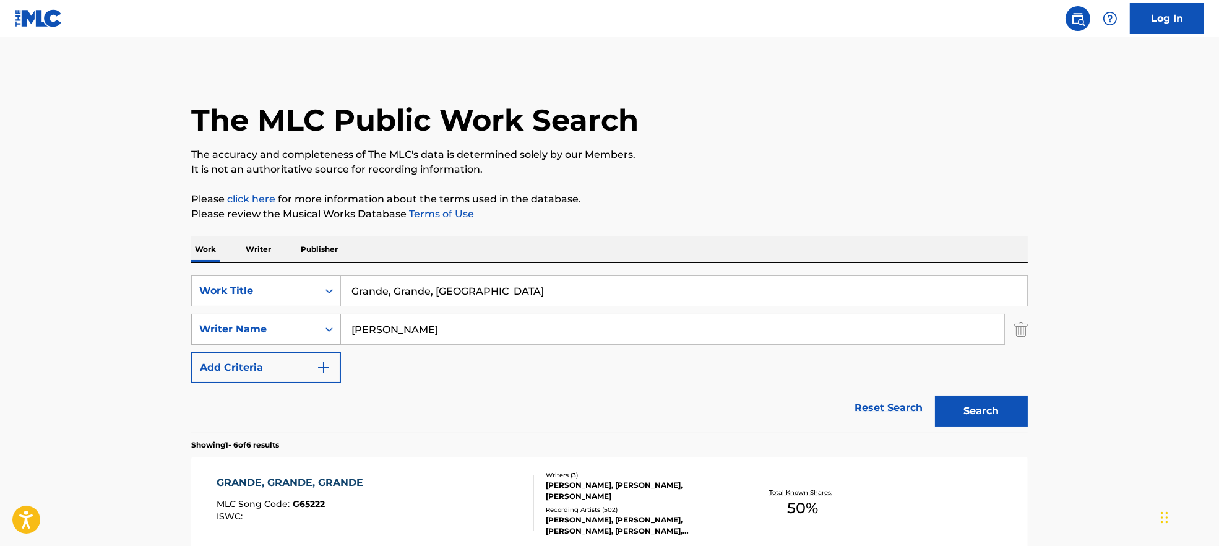
drag, startPoint x: 439, startPoint y: 335, endPoint x: 311, endPoint y: 331, distance: 127.5
click at [259, 335] on div "SearchWithCriteria9944ca93-3bb9-4a34-b127-ab9ee16f744a Writer Name [PERSON_NAME]" at bounding box center [609, 329] width 836 height 31
paste input "D. PaceM. PanzeriPilat"
type input "D. PaceM. PanzeriPilat"
click at [240, 295] on div "SearchWithCriteria7ead3527-73f7-4d5a-b7cb-2a10692a4586 Work Title Grande, Grand…" at bounding box center [609, 290] width 836 height 31
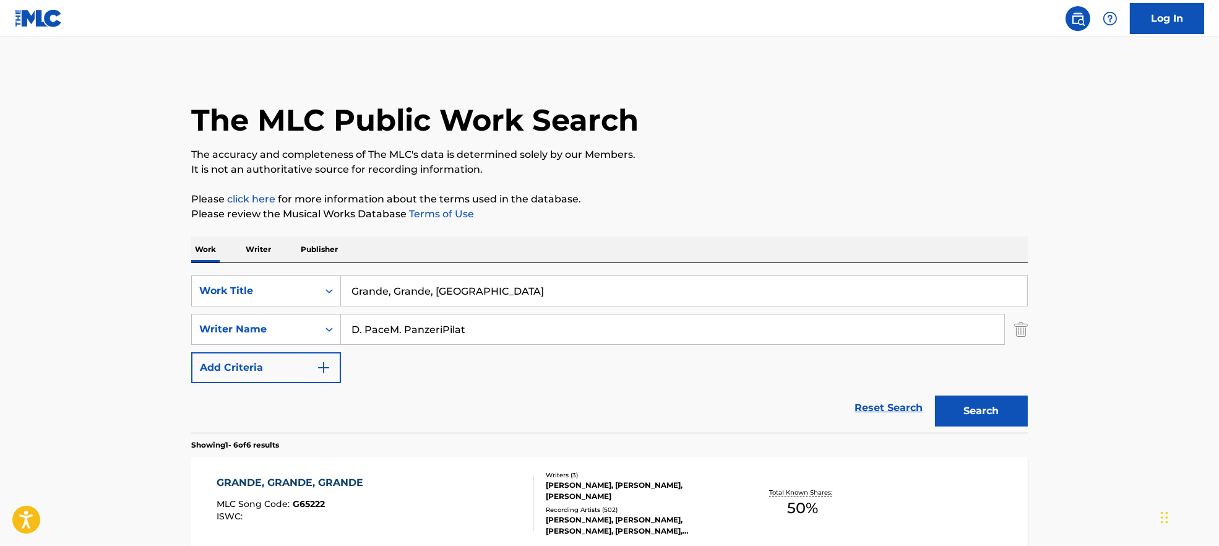
paste input "Fin [PERSON_NAME] va [PERSON_NAME]"
drag, startPoint x: 456, startPoint y: 290, endPoint x: 893, endPoint y: 295, distance: 436.7
click at [892, 296] on input "Fin [PERSON_NAME] va [PERSON_NAME]" at bounding box center [684, 291] width 686 height 30
type input "Fin [PERSON_NAME] va"
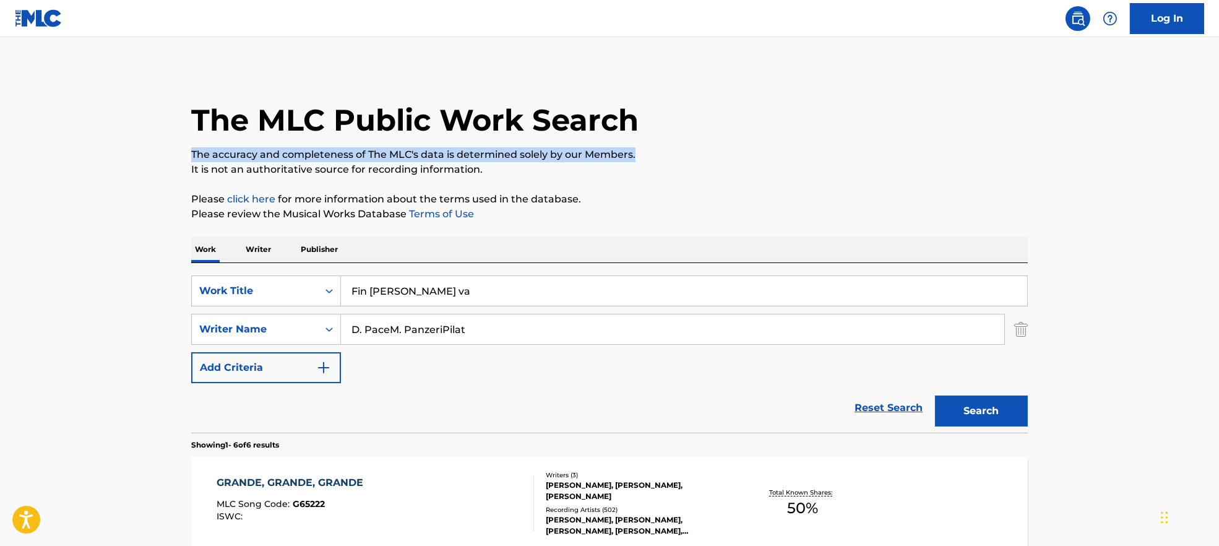
drag, startPoint x: 820, startPoint y: 148, endPoint x: 736, endPoint y: 242, distance: 126.6
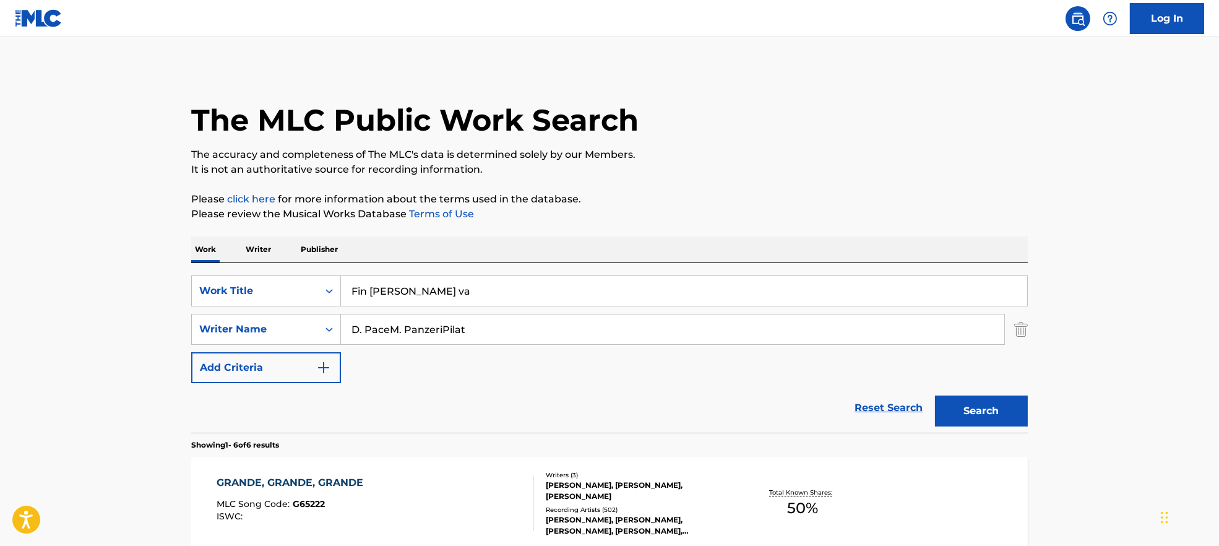
drag, startPoint x: 387, startPoint y: 335, endPoint x: 888, endPoint y: 409, distance: 505.9
click at [840, 390] on form "SearchWithCriteria7ead3527-73f7-4d5a-b7cb-2a10692a4586 Work Title Fin [PERSON_N…" at bounding box center [609, 353] width 836 height 157
click at [945, 411] on button "Search" at bounding box center [981, 410] width 93 height 31
drag, startPoint x: 430, startPoint y: 321, endPoint x: 212, endPoint y: 319, distance: 217.7
click at [154, 325] on main "The MLC Public Work Search The accuracy and completeness of The MLC's data is d…" at bounding box center [609, 325] width 1219 height 577
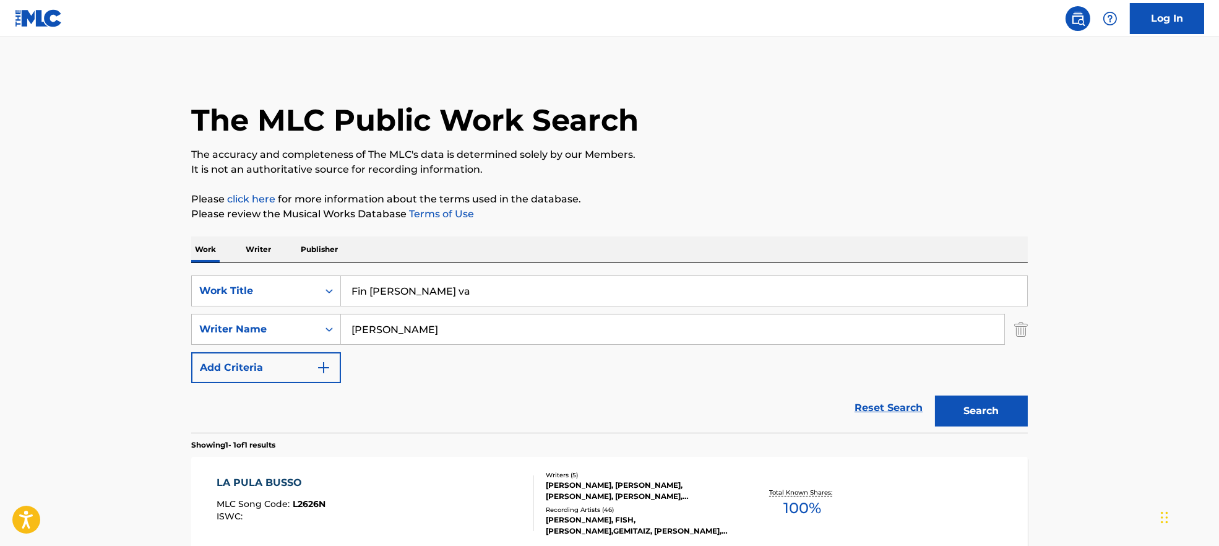
paste input "M. PanzeriPilat"
drag, startPoint x: 405, startPoint y: 331, endPoint x: 927, endPoint y: 413, distance: 529.1
click at [794, 377] on div "SearchWithCriteria7ead3527-73f7-4d5a-b7cb-2a10692a4586 Work Title Fin [PERSON_N…" at bounding box center [609, 329] width 836 height 108
click at [987, 416] on button "Search" at bounding box center [981, 410] width 93 height 31
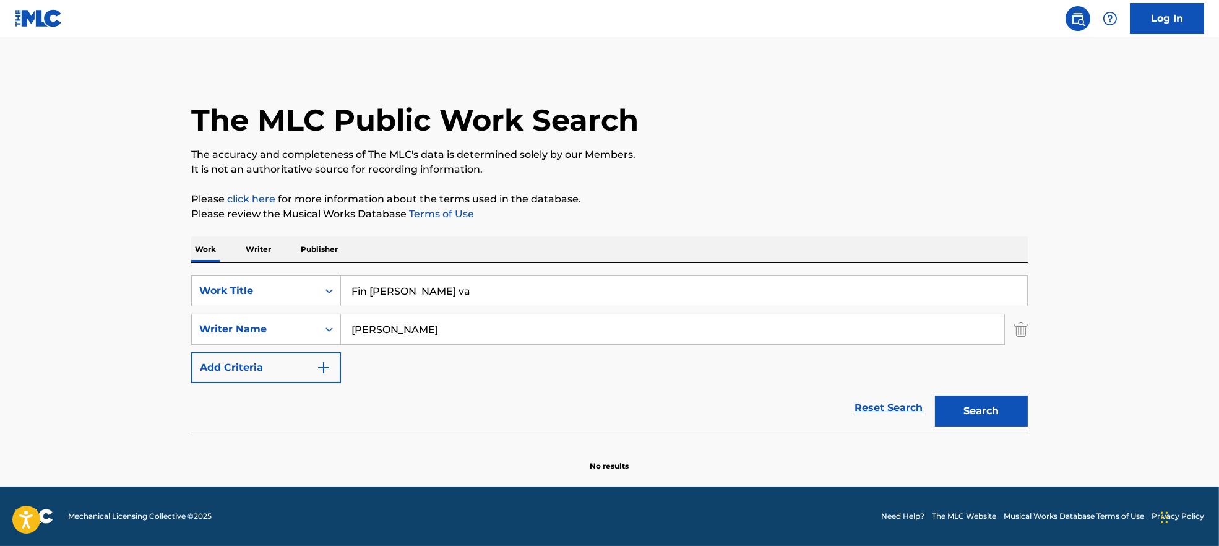
drag, startPoint x: 580, startPoint y: 329, endPoint x: 303, endPoint y: 345, distance: 276.9
click at [303, 345] on div "SearchWithCriteria7ead3527-73f7-4d5a-b7cb-2a10692a4586 Work Title Fin [PERSON_N…" at bounding box center [609, 329] width 836 height 108
paste input "[PERSON_NAME]"
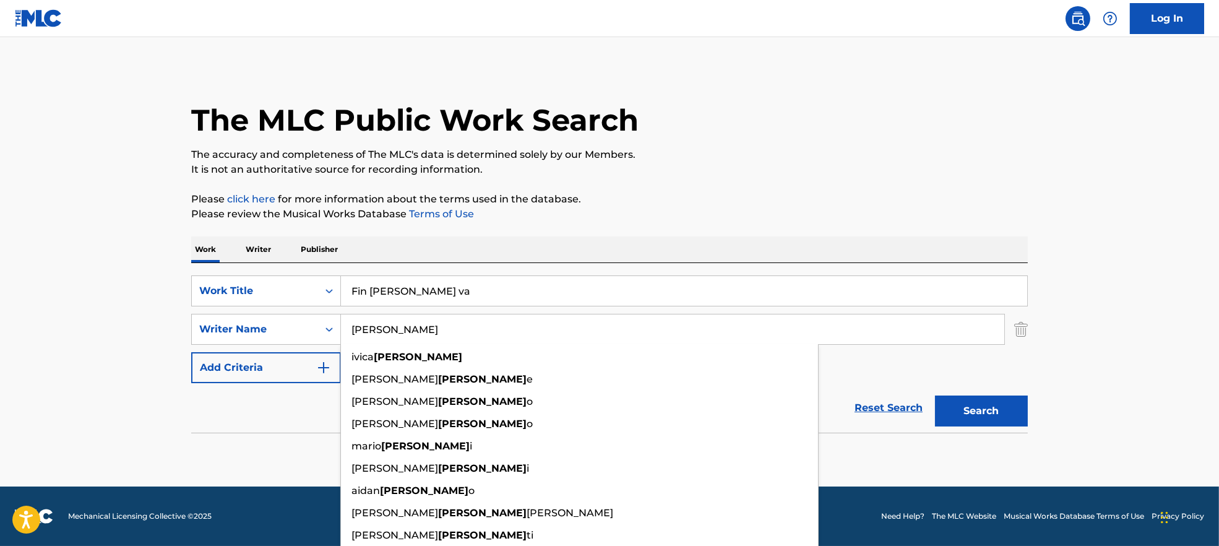
type input "[PERSON_NAME]"
click at [1011, 411] on button "Search" at bounding box center [981, 410] width 93 height 31
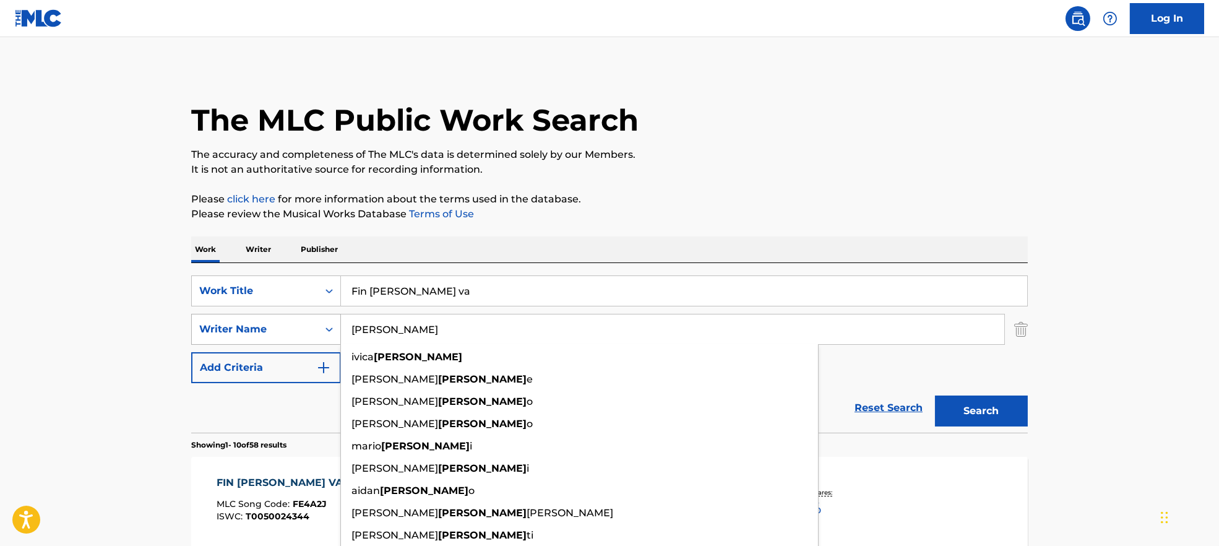
drag, startPoint x: 416, startPoint y: 330, endPoint x: 228, endPoint y: 328, distance: 188.0
click at [228, 328] on div "SearchWithCriteria9944ca93-3bb9-4a34-b127-ab9ee16f744a Writer Name [PERSON_NAME…" at bounding box center [609, 329] width 836 height 31
click at [977, 400] on button "Search" at bounding box center [981, 410] width 93 height 31
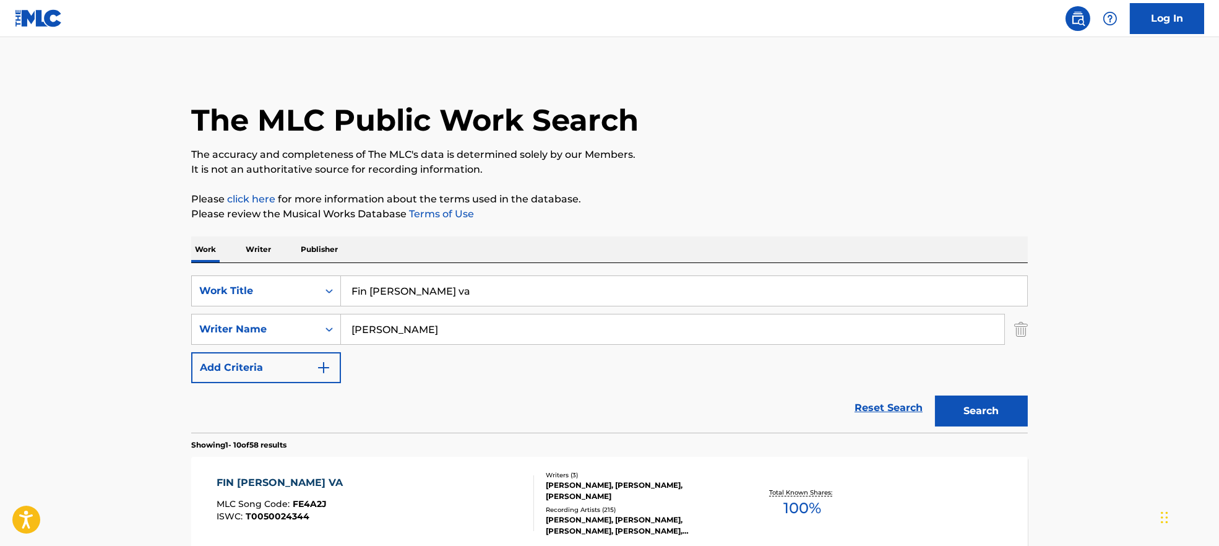
click at [413, 500] on div "FIN [PERSON_NAME] VA MLC Song Code : FE4A2J ISWC : T0050024344" at bounding box center [375, 503] width 318 height 56
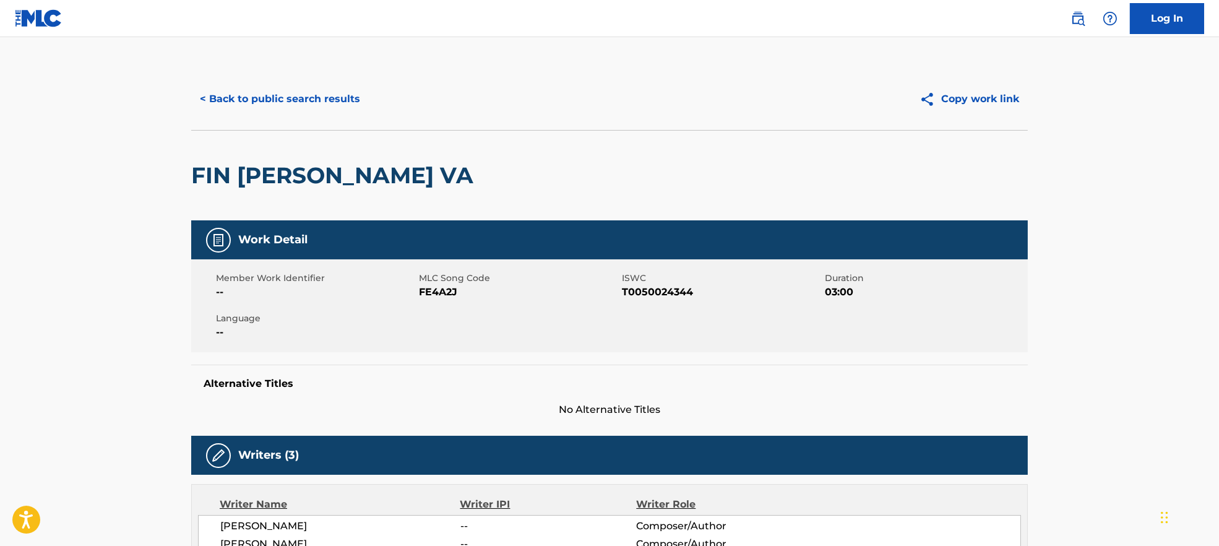
click at [432, 293] on span "FE4A2J" at bounding box center [519, 292] width 200 height 15
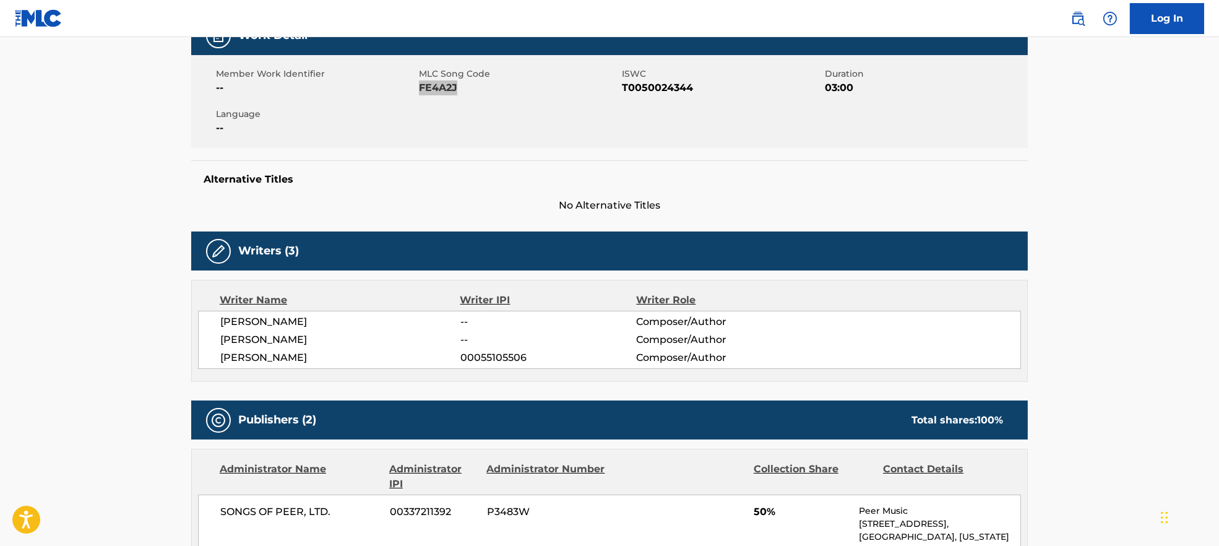
scroll to position [330, 0]
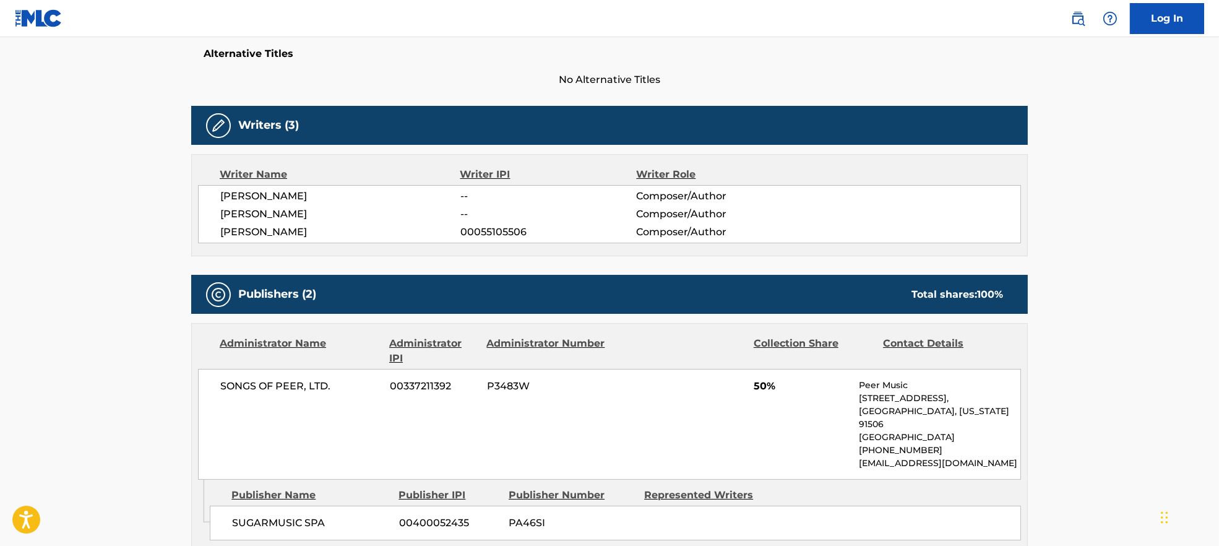
click at [262, 234] on span "[PERSON_NAME]" at bounding box center [340, 232] width 240 height 15
click at [264, 208] on span "[PERSON_NAME]" at bounding box center [340, 214] width 240 height 15
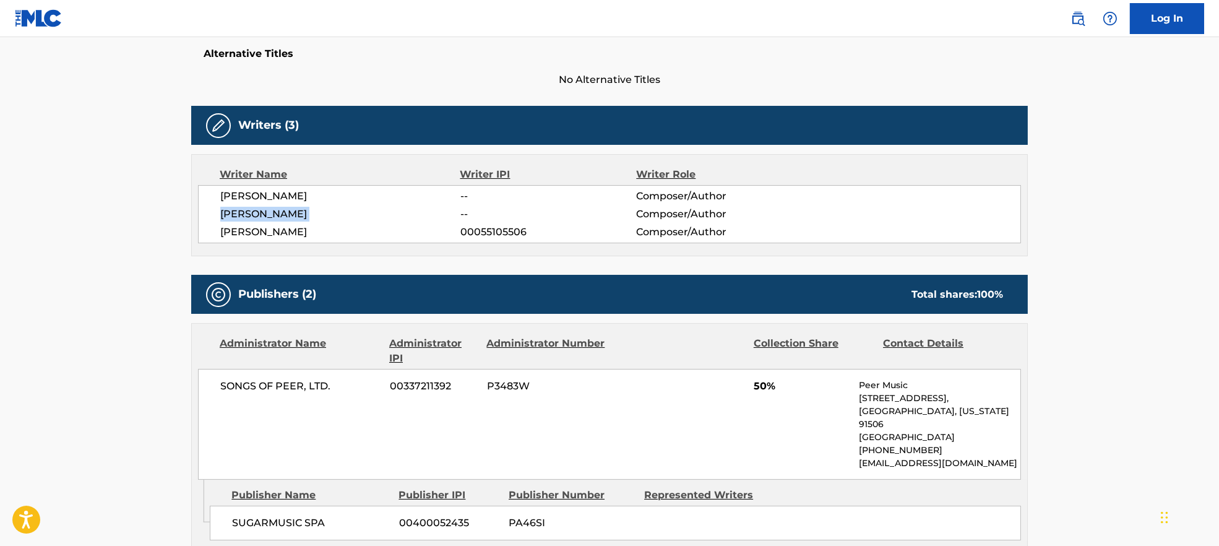
click at [264, 208] on span "[PERSON_NAME]" at bounding box center [340, 214] width 240 height 15
click at [268, 194] on span "[PERSON_NAME]" at bounding box center [340, 196] width 240 height 15
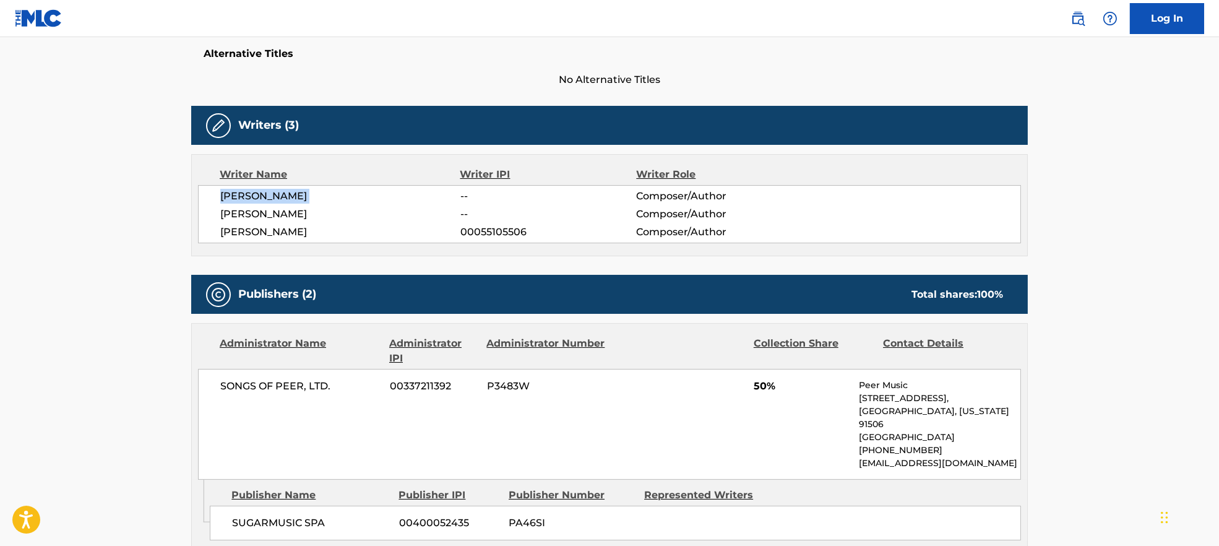
click at [268, 194] on span "[PERSON_NAME]" at bounding box center [340, 196] width 240 height 15
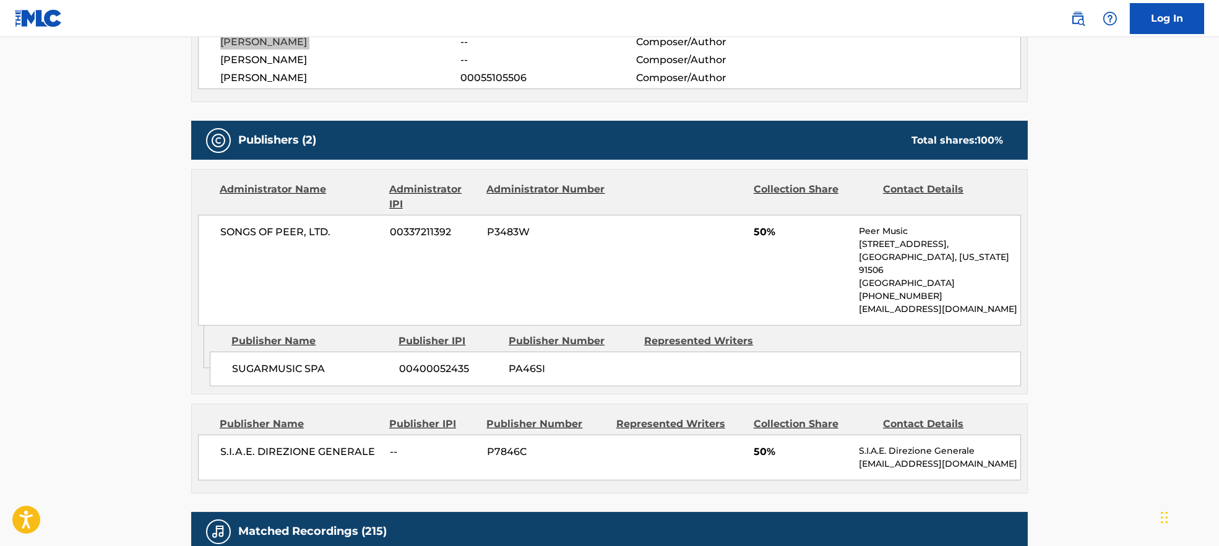
scroll to position [495, 0]
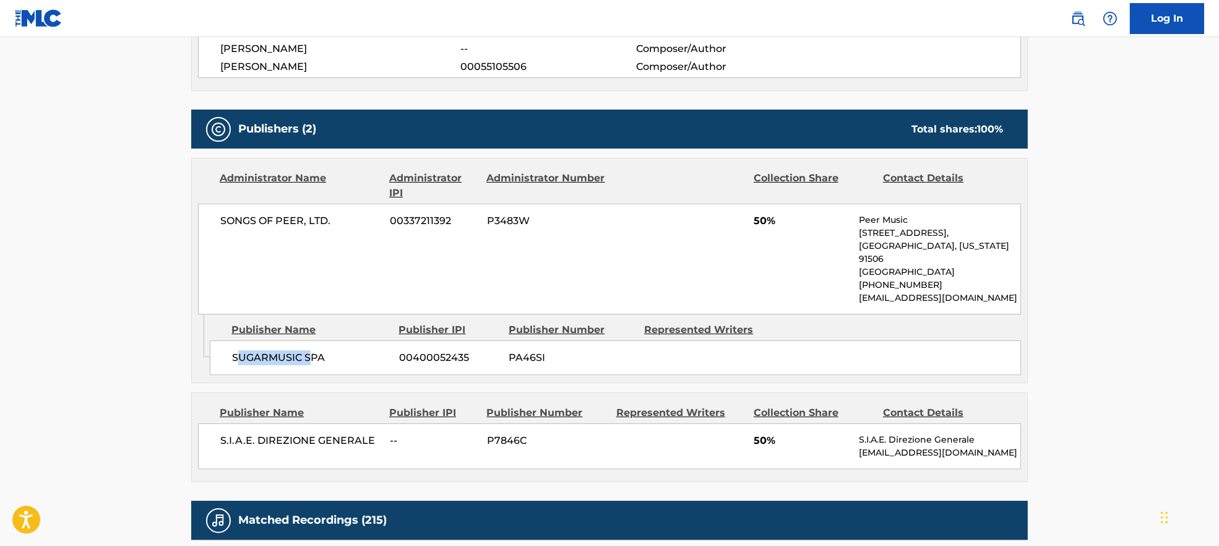
drag, startPoint x: 235, startPoint y: 359, endPoint x: 314, endPoint y: 356, distance: 79.2
click at [314, 356] on span "SUGARMUSIC SPA" at bounding box center [311, 357] width 158 height 15
click at [313, 358] on span "SUGARMUSIC SPA" at bounding box center [311, 357] width 158 height 15
click at [311, 359] on span "SUGARMUSIC SPA" at bounding box center [311, 357] width 158 height 15
click at [310, 359] on span "SUGARMUSIC SPA" at bounding box center [311, 357] width 158 height 15
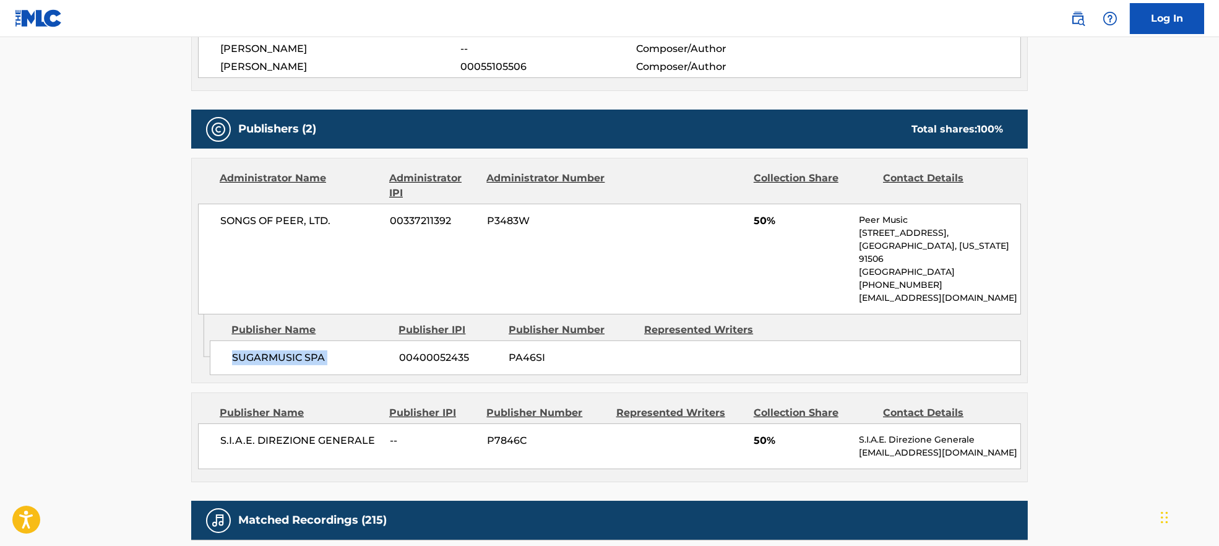
click at [309, 360] on span "SUGARMUSIC SPA" at bounding box center [311, 357] width 158 height 15
click at [248, 430] on div "S.I.A.E. DIREZIONE GENERALE -- P7846C 50% S.I.A.E. Direzione Generale [EMAIL_AD…" at bounding box center [609, 446] width 823 height 46
drag, startPoint x: 247, startPoint y: 429, endPoint x: 250, endPoint y: 436, distance: 7.2
click at [250, 436] on div "S.I.A.E. DIREZIONE GENERALE -- P7846C 50% S.I.A.E. Direzione Generale [EMAIL_AD…" at bounding box center [609, 446] width 823 height 46
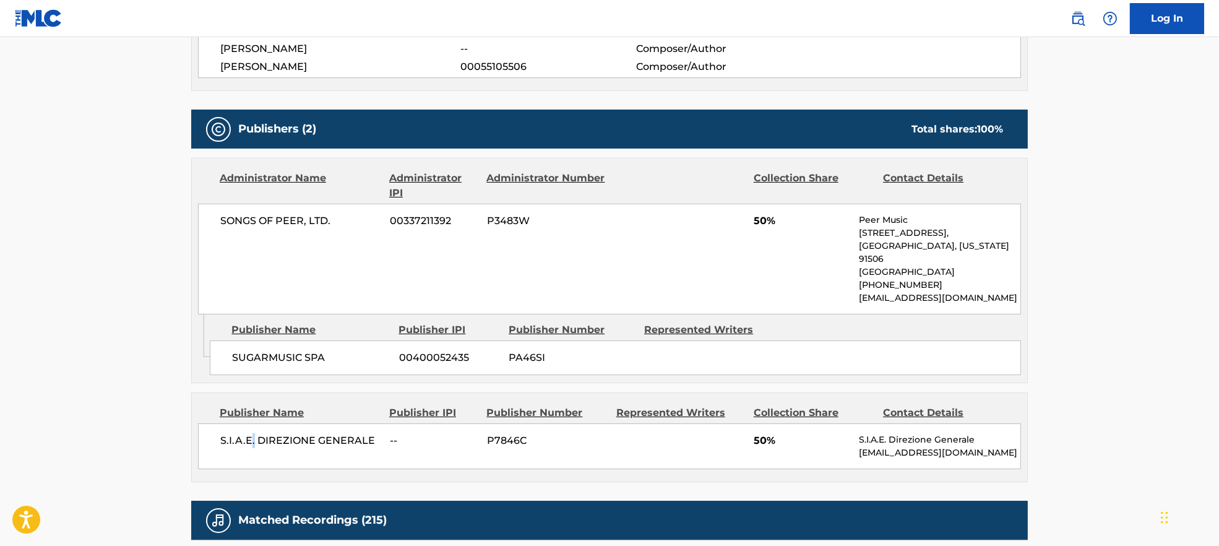
click at [250, 436] on span "S.I.A.E. DIREZIONE GENERALE" at bounding box center [300, 440] width 160 height 15
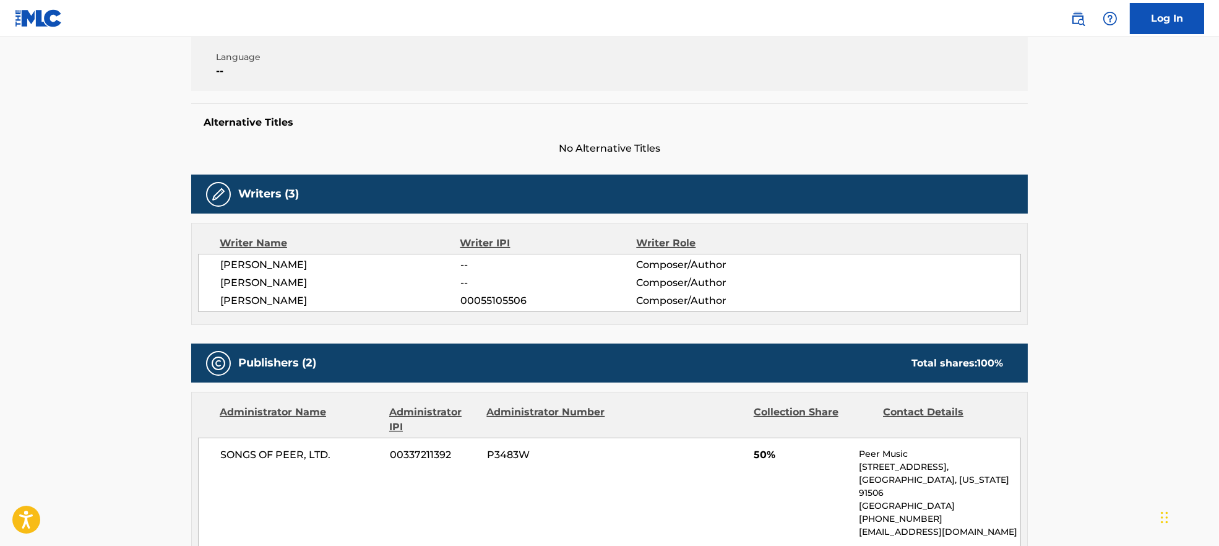
scroll to position [0, 0]
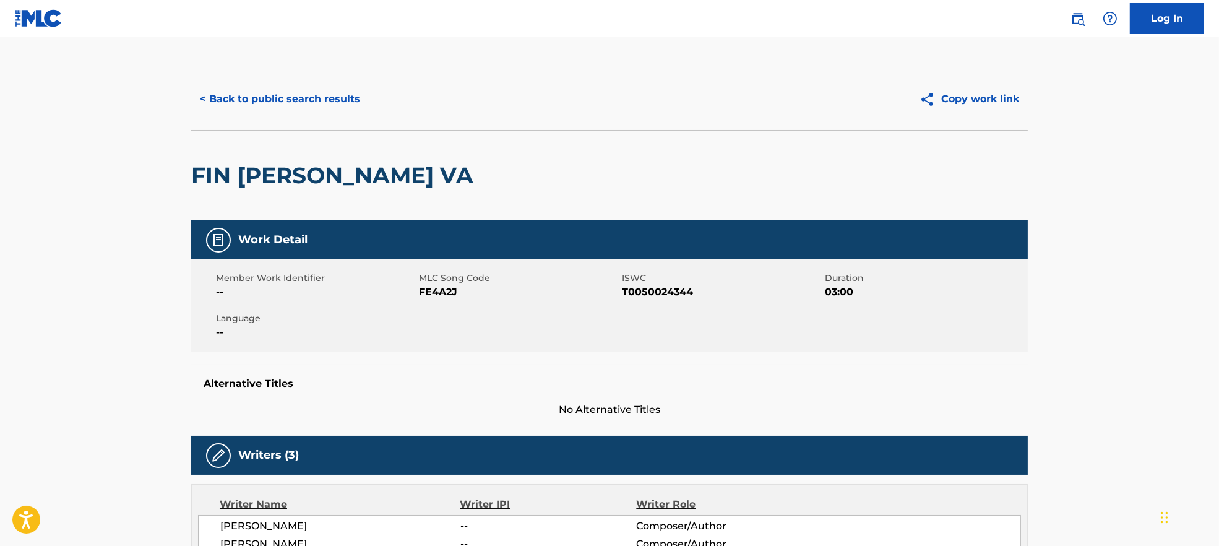
click at [258, 103] on button "< Back to public search results" at bounding box center [280, 99] width 178 height 31
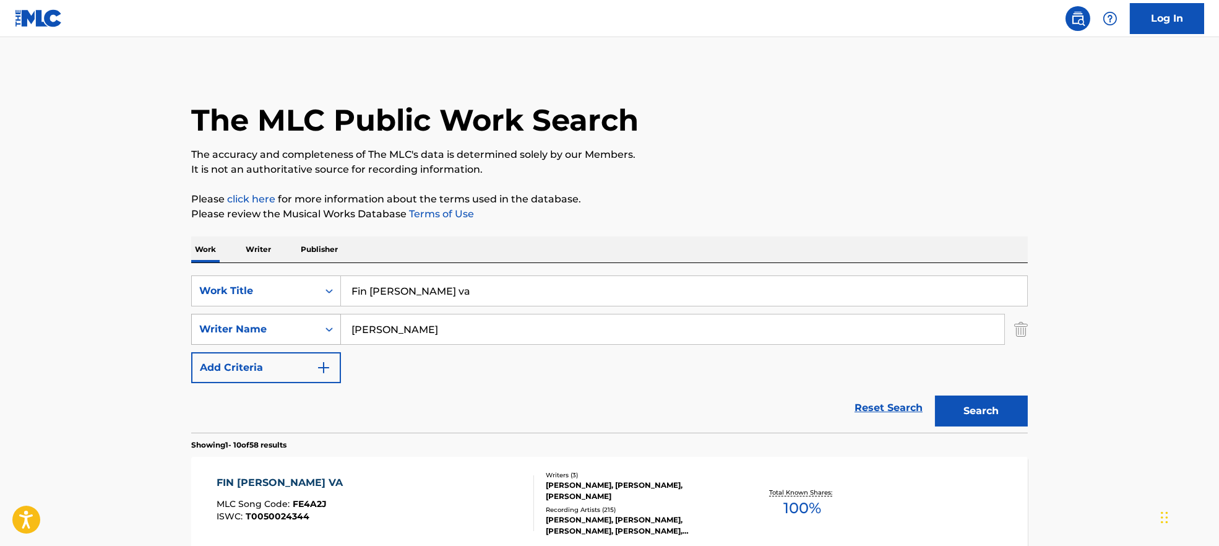
drag, startPoint x: 354, startPoint y: 331, endPoint x: 307, endPoint y: 325, distance: 46.8
click at [299, 331] on div "SearchWithCriteria9944ca93-3bb9-4a34-b127-ab9ee16f744a Writer Name [PERSON_NAME]" at bounding box center [609, 329] width 836 height 31
paste input "[PERSON_NAME] [PERSON_NAME] Gianclaudio FracchiollaMassimiliano [PERSON_NAME]"
type input "[PERSON_NAME] [PERSON_NAME] Gianclaudio FracchiollaMassimiliano [PERSON_NAME]"
drag, startPoint x: 560, startPoint y: 288, endPoint x: 175, endPoint y: 301, distance: 385.0
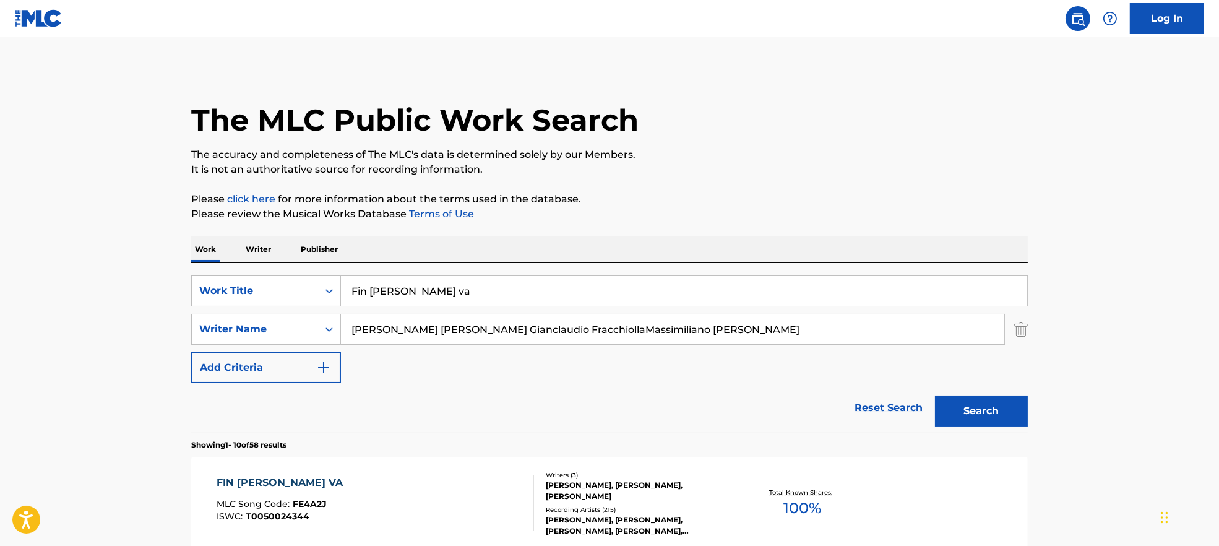
paste input "Stavo pensando a te MOBRICI"
drag, startPoint x: 473, startPoint y: 293, endPoint x: 769, endPoint y: 134, distance: 337.1
click at [807, 294] on input "Stavo pensando a te MOBRICI" at bounding box center [684, 291] width 686 height 30
type input "Stavo pensando a te"
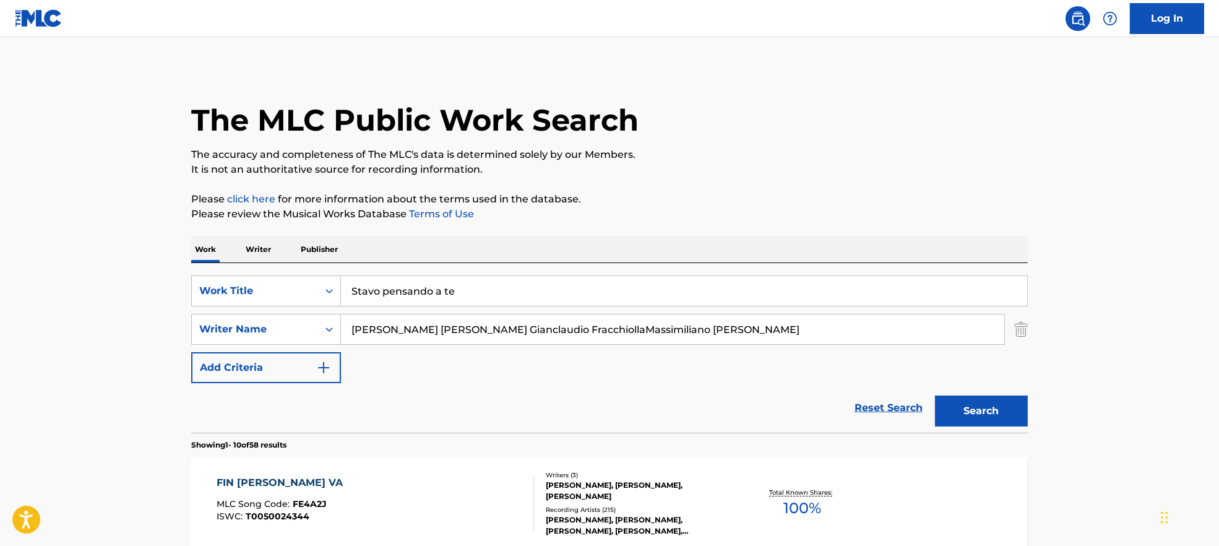
click at [769, 133] on div "The MLC Public Work Search" at bounding box center [609, 113] width 836 height 90
drag, startPoint x: 437, startPoint y: 330, endPoint x: 984, endPoint y: 392, distance: 549.7
click at [979, 381] on div "SearchWithCriteria7ead3527-73f7-4d5a-b7cb-2a10692a4586 Work Title Stavo pensand…" at bounding box center [609, 329] width 836 height 108
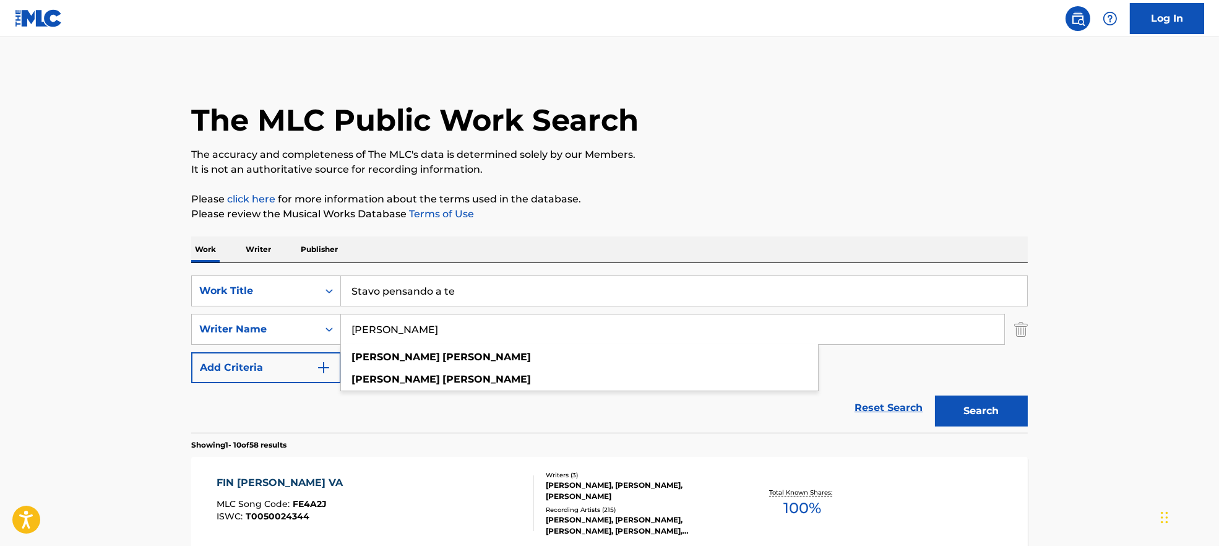
type input "[PERSON_NAME]"
click at [985, 397] on button "Search" at bounding box center [981, 410] width 93 height 31
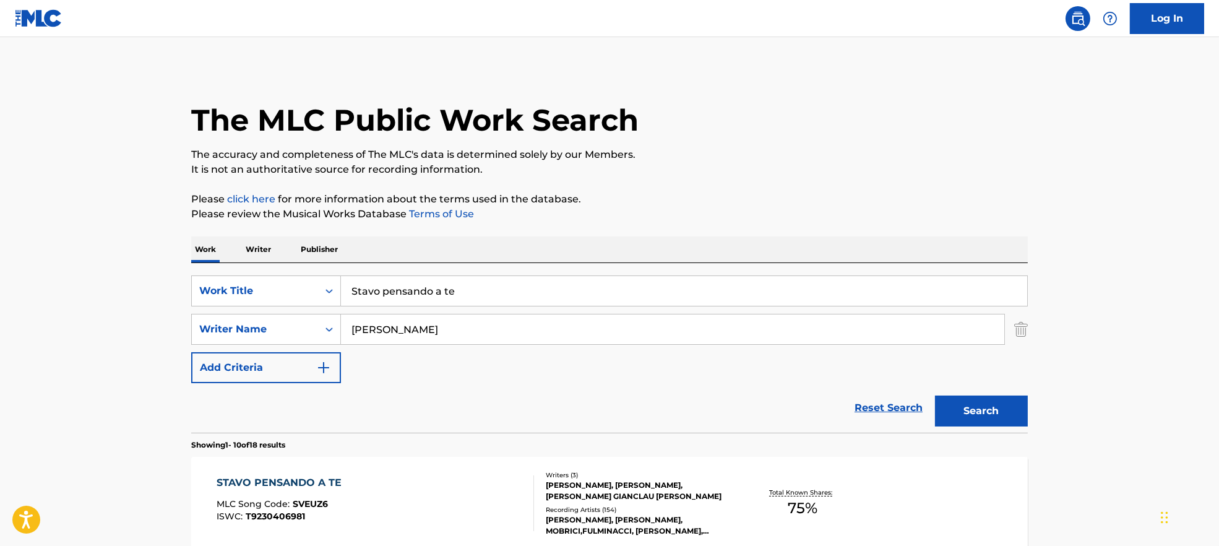
click at [419, 482] on div "STAVO PENSANDO A TE MLC Song Code : SVEUZ6 ISWC : T9230406981" at bounding box center [375, 503] width 318 height 56
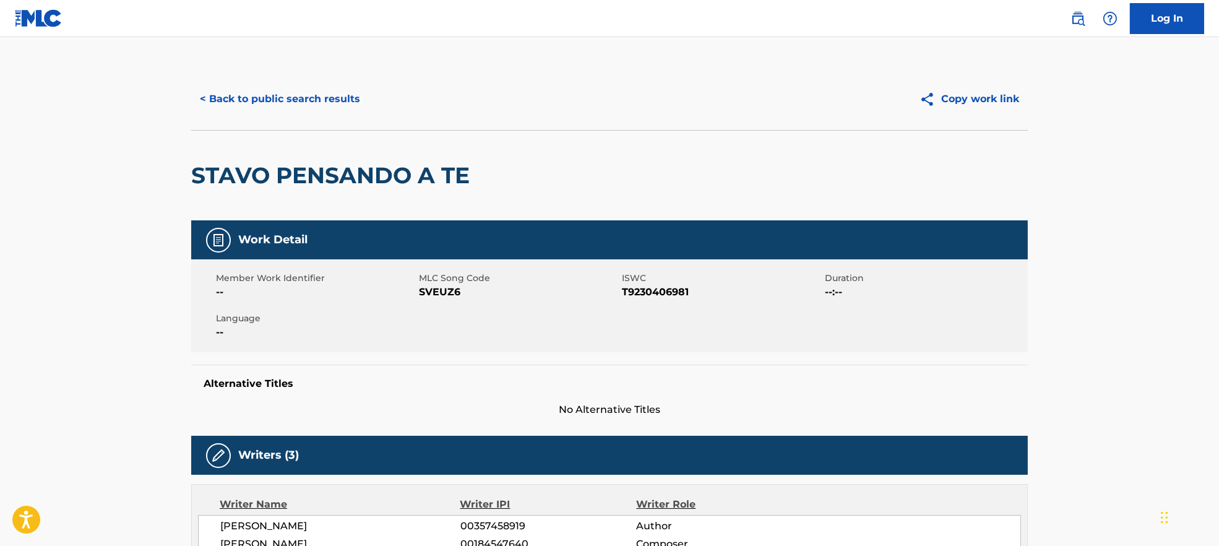
click at [443, 289] on span "SVEUZ6" at bounding box center [519, 292] width 200 height 15
drag, startPoint x: 444, startPoint y: 288, endPoint x: 448, endPoint y: 281, distance: 8.1
click at [448, 281] on div "MLC Song Code SVEUZ6" at bounding box center [520, 286] width 203 height 28
click at [448, 281] on span "MLC Song Code" at bounding box center [519, 278] width 200 height 13
click at [450, 291] on span "SVEUZ6" at bounding box center [519, 292] width 200 height 15
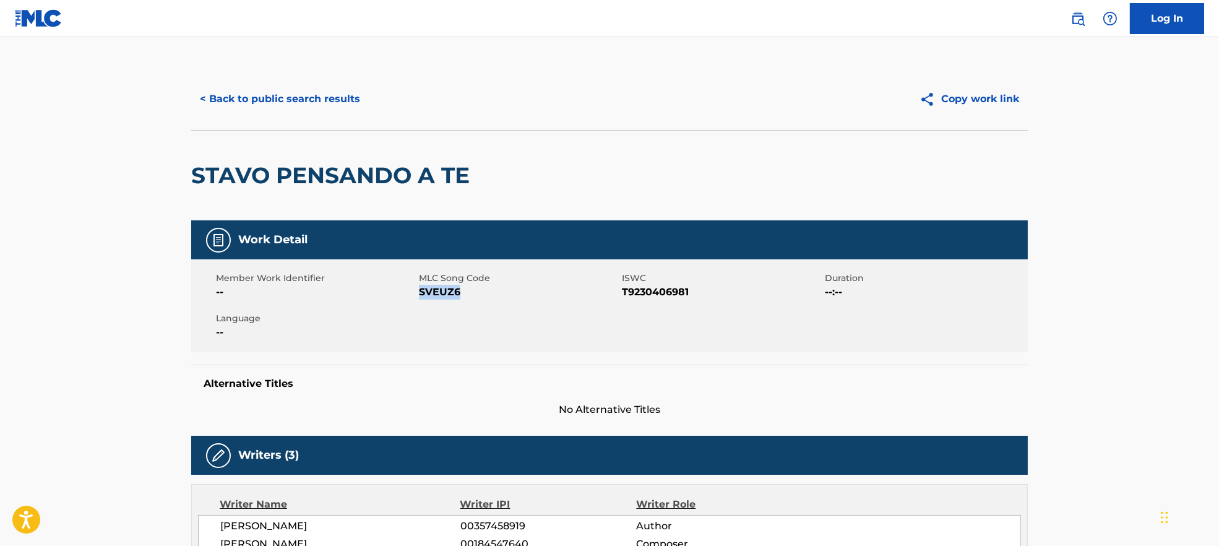
click at [450, 292] on span "SVEUZ6" at bounding box center [519, 292] width 200 height 15
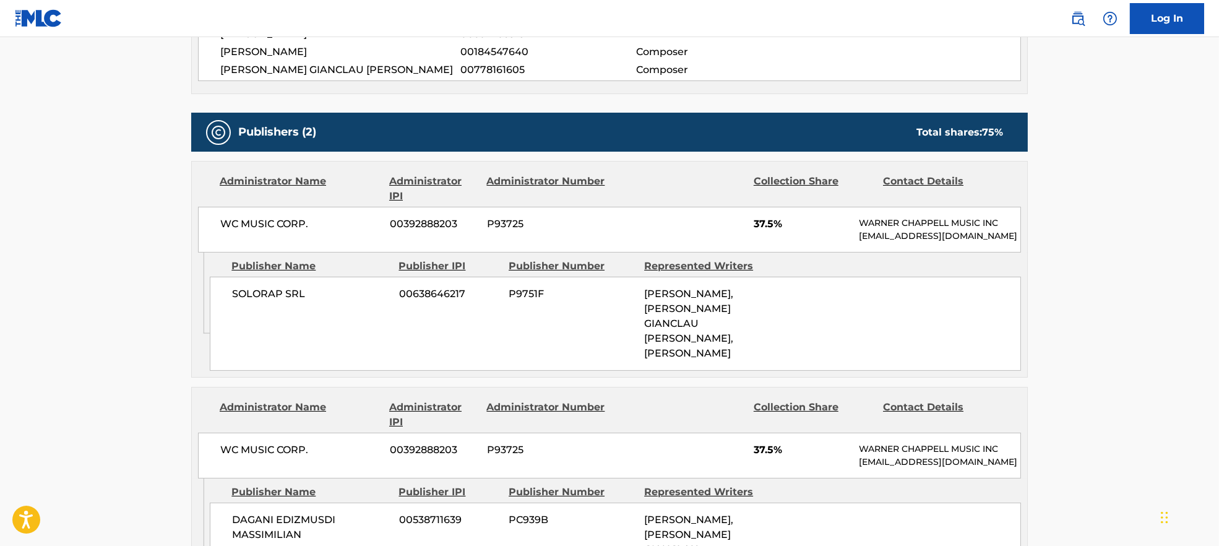
scroll to position [495, 0]
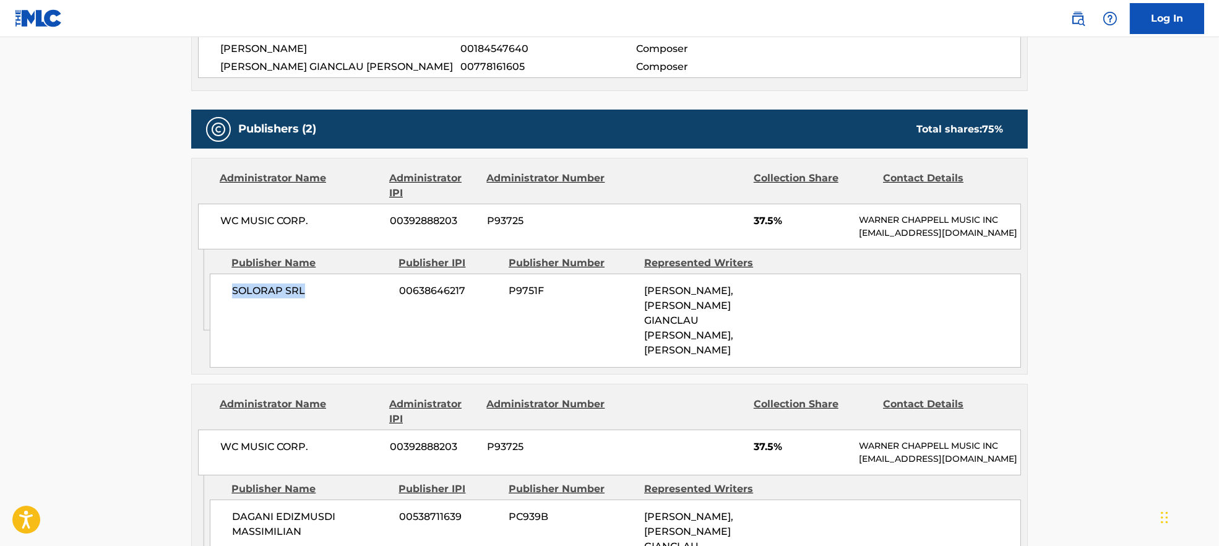
drag, startPoint x: 228, startPoint y: 297, endPoint x: 354, endPoint y: 306, distance: 126.5
click at [354, 306] on div "SOLORAP SRL 00638646217 P9751F [PERSON_NAME], [PERSON_NAME] GIANCLAU [PERSON_NA…" at bounding box center [615, 320] width 811 height 94
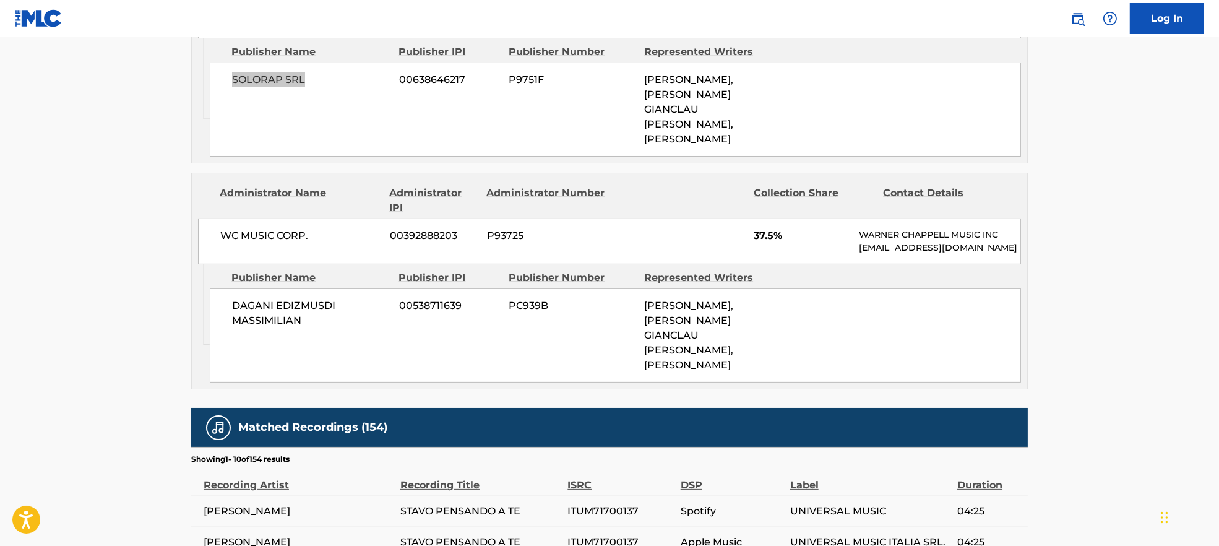
scroll to position [742, 0]
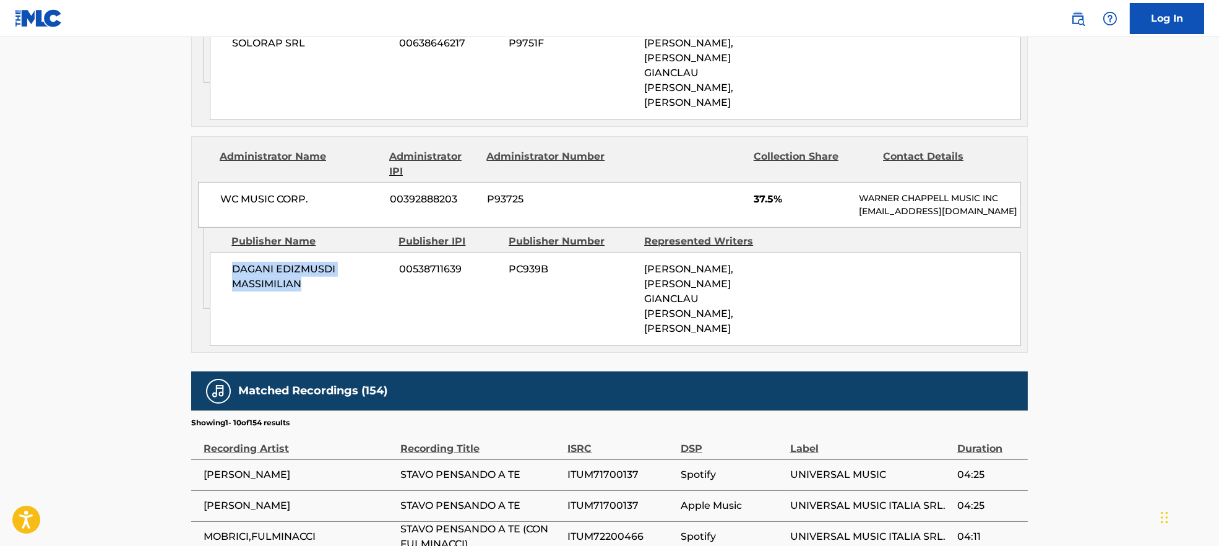
drag, startPoint x: 256, startPoint y: 301, endPoint x: 348, endPoint y: 311, distance: 92.1
click at [348, 311] on div "DAGANI EDIZMUSDI MASSIMILIAN 00538711639 PC939B [PERSON_NAME], [PERSON_NAME] GI…" at bounding box center [615, 299] width 811 height 94
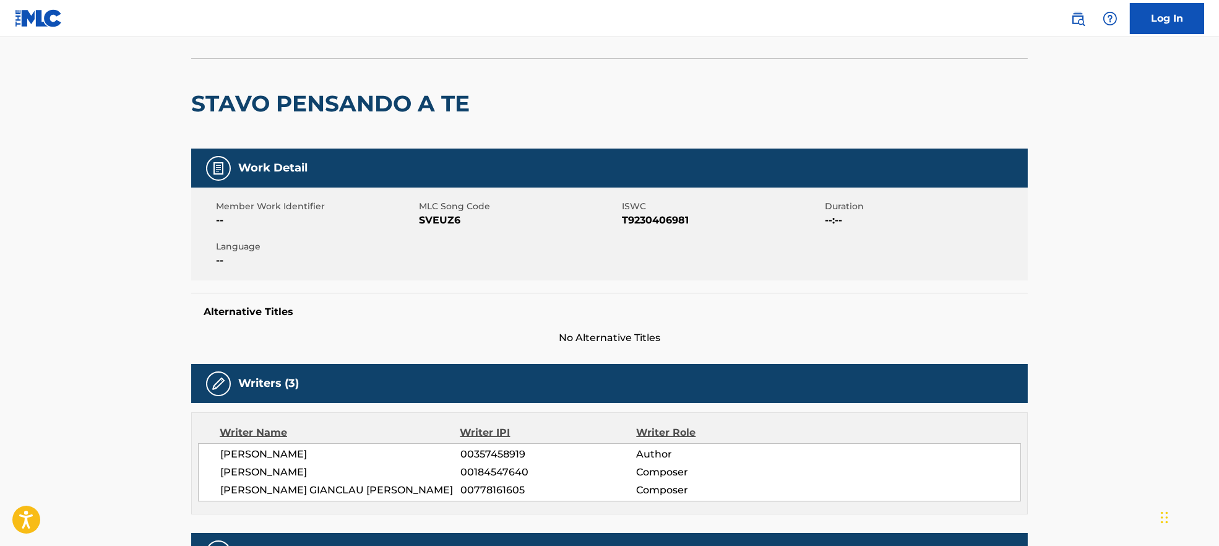
scroll to position [0, 0]
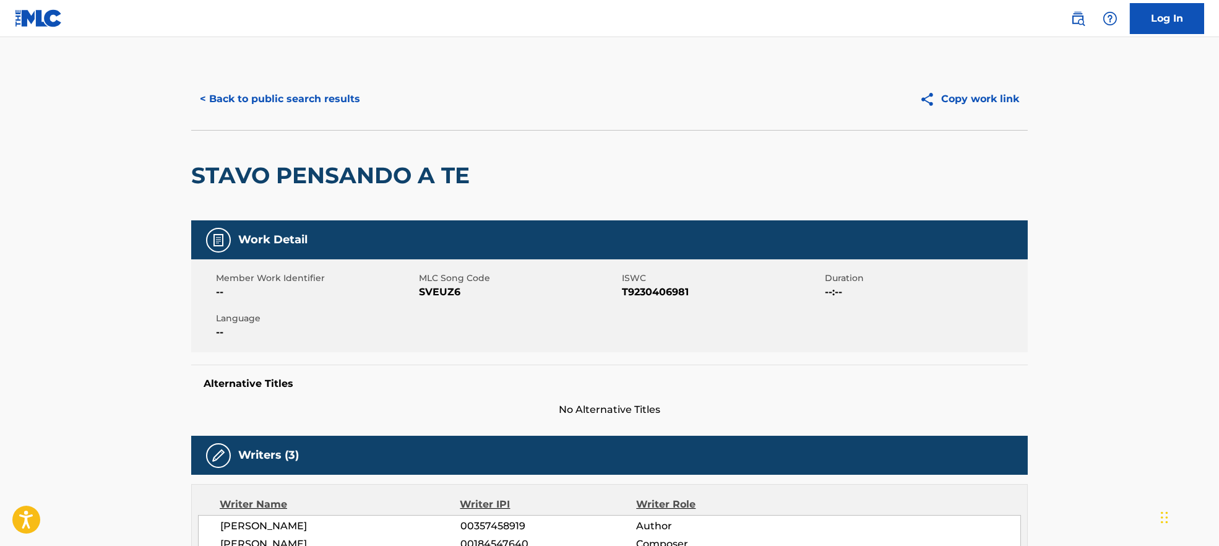
click at [251, 99] on button "< Back to public search results" at bounding box center [280, 99] width 178 height 31
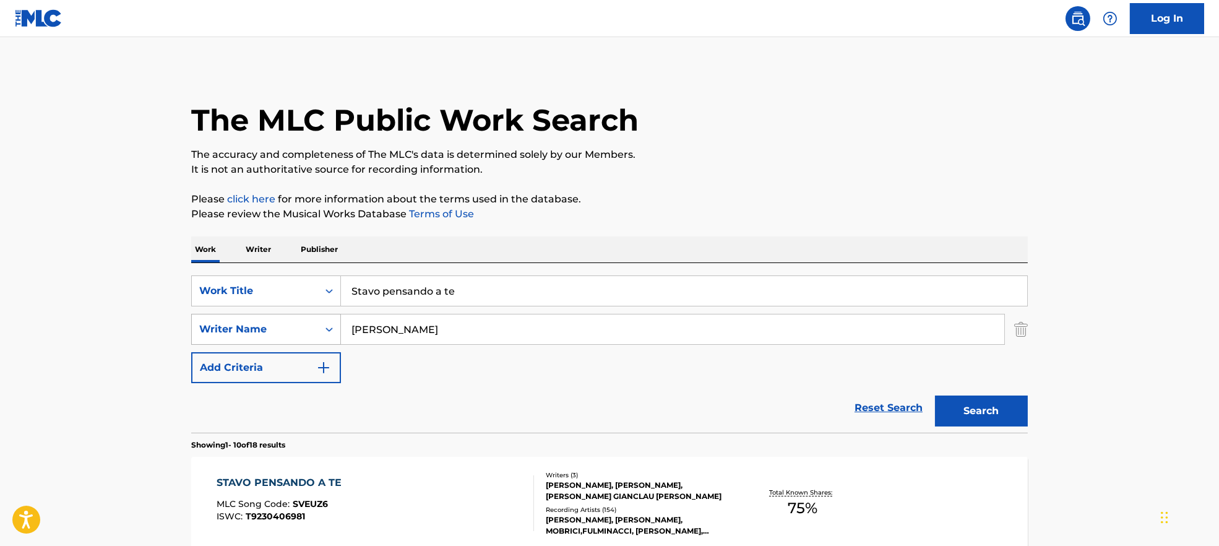
drag, startPoint x: 456, startPoint y: 328, endPoint x: 255, endPoint y: 330, distance: 201.1
click at [236, 330] on div "SearchWithCriteria9944ca93-3bb9-4a34-b127-ab9ee16f744a Writer Name [PERSON_NAME]" at bounding box center [609, 329] width 836 height 31
paste input "[PERSON_NAME] [PERSON_NAME]"
type input "[PERSON_NAME] [PERSON_NAME]"
drag, startPoint x: 403, startPoint y: 276, endPoint x: 437, endPoint y: 364, distance: 94.0
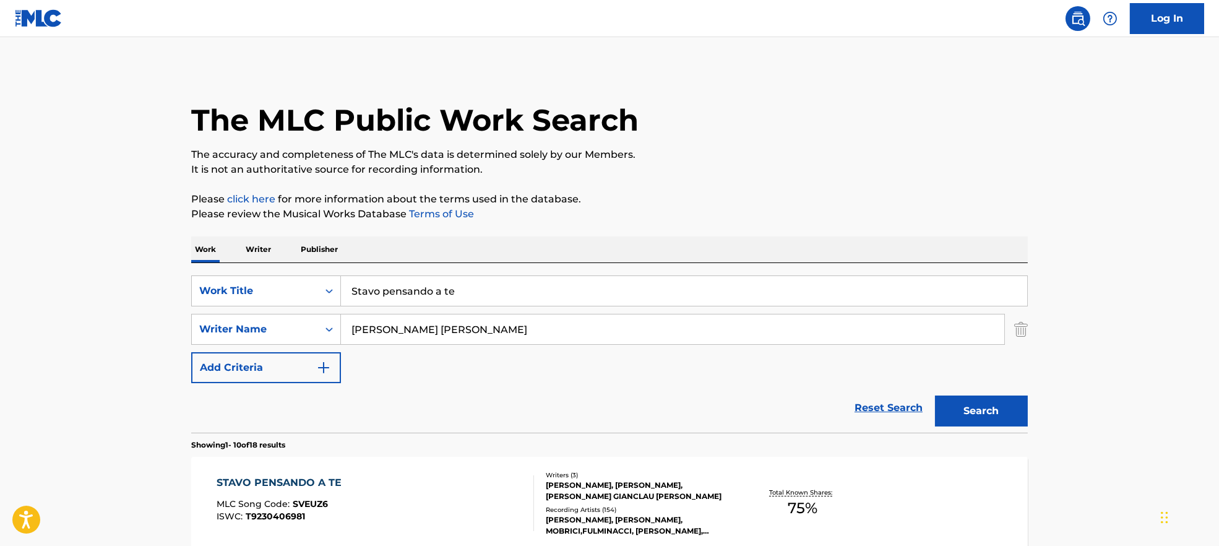
click at [249, 288] on div "SearchWithCriteria7ead3527-73f7-4d5a-b7cb-2a10692a4586 Work Title Stavo pensand…" at bounding box center [609, 290] width 836 height 31
paste input "Que Nadie Se Entere La Noche"
drag, startPoint x: 478, startPoint y: 290, endPoint x: 868, endPoint y: 249, distance: 393.1
type input "Que Nadie Se Entere"
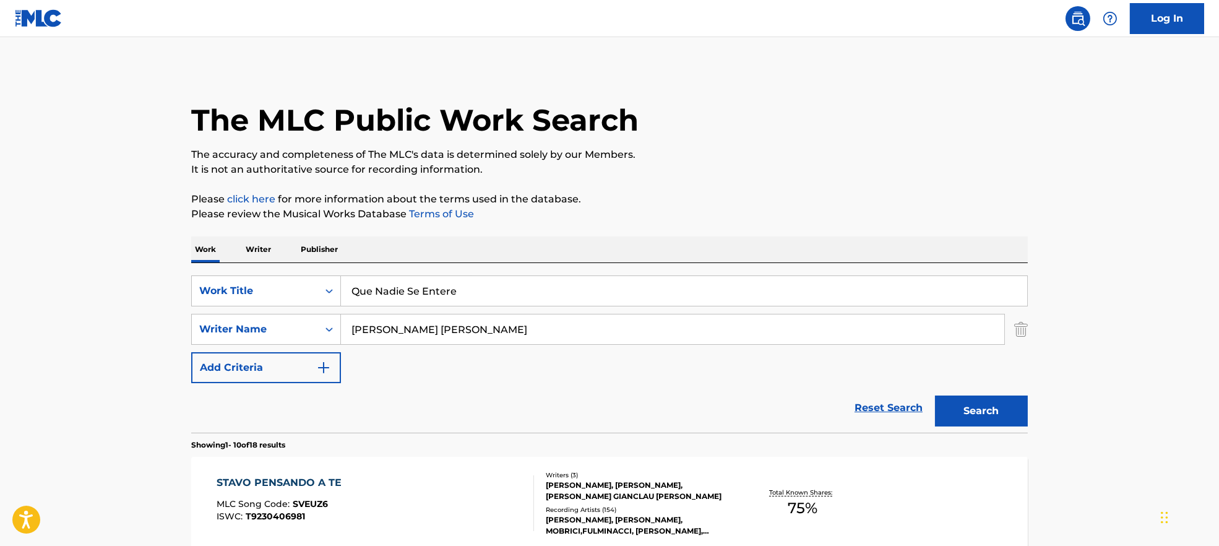
drag, startPoint x: 422, startPoint y: 327, endPoint x: 915, endPoint y: 412, distance: 500.8
click at [912, 410] on form "SearchWithCriteria7ead3527-73f7-4d5a-b7cb-2a10692a4586 Work Title Que Nadie Se …" at bounding box center [609, 353] width 836 height 157
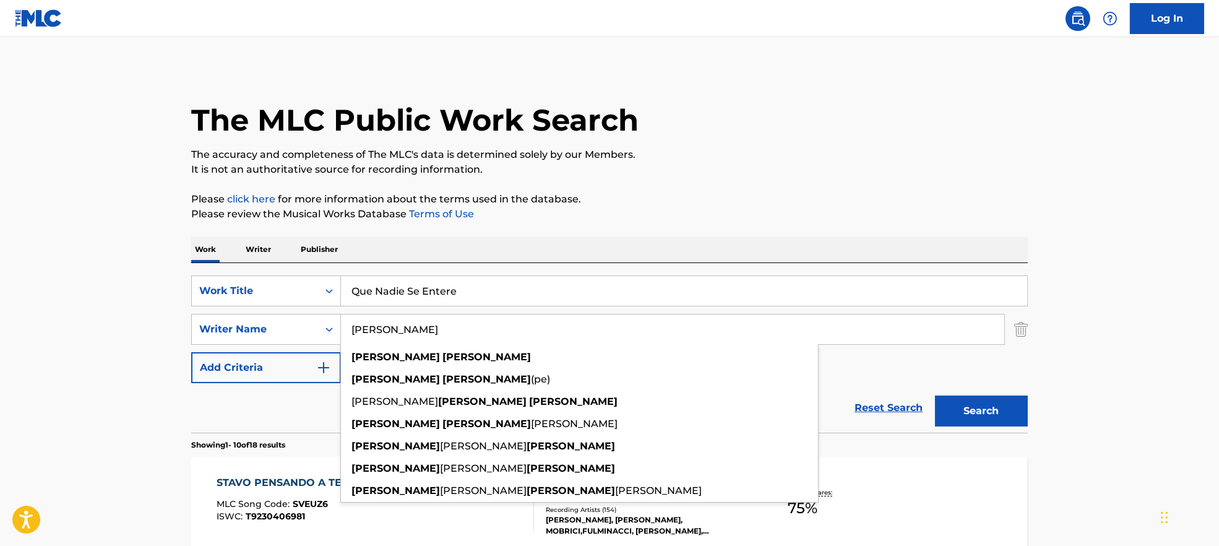
type input "[PERSON_NAME]"
click at [975, 409] on button "Search" at bounding box center [981, 410] width 93 height 31
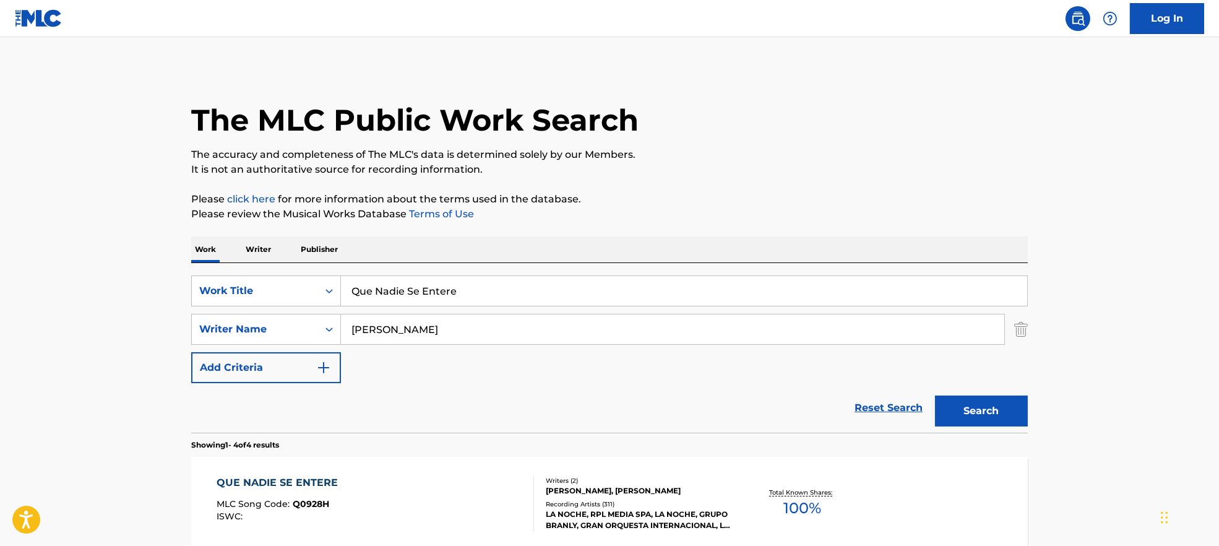
click at [359, 507] on div "QUE NADIE SE ENTERE MLC Song Code : Q0928H ISWC :" at bounding box center [375, 503] width 318 height 56
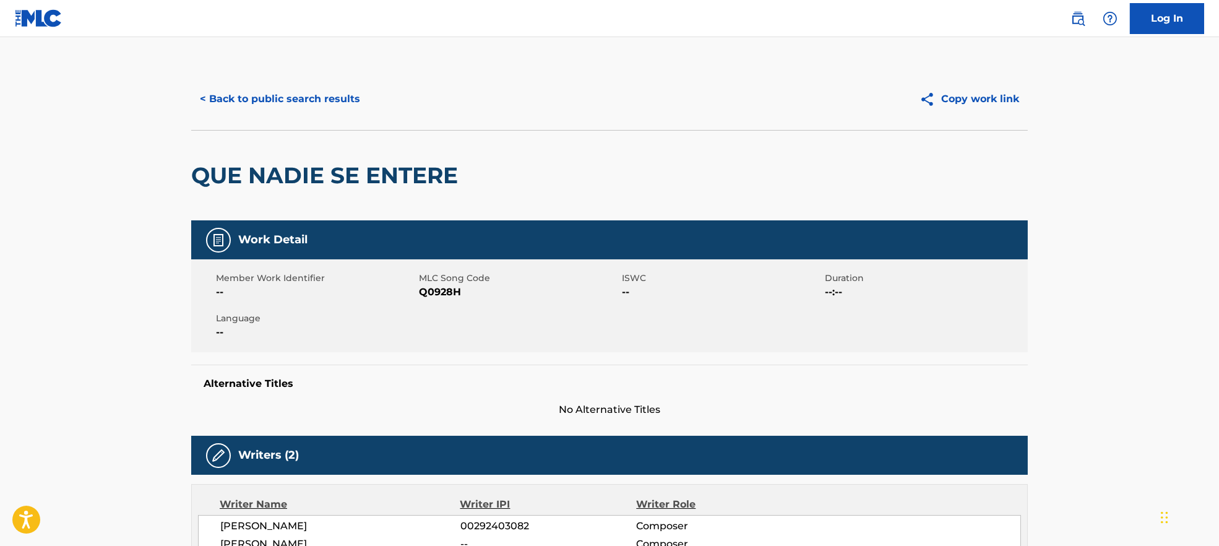
click at [437, 291] on span "Q0928H" at bounding box center [519, 292] width 200 height 15
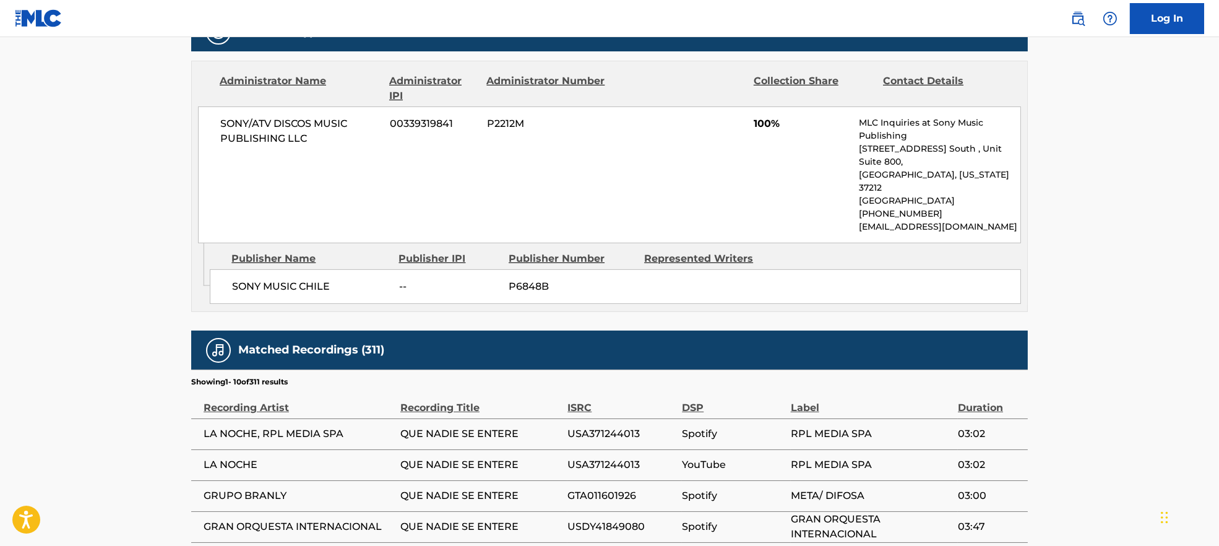
scroll to position [577, 0]
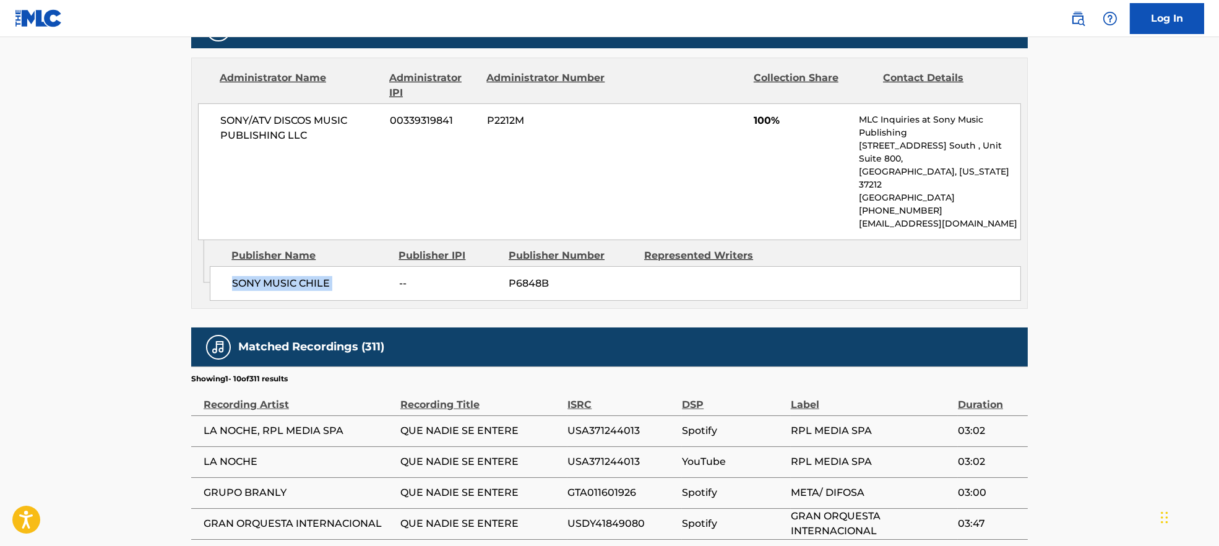
drag, startPoint x: 234, startPoint y: 258, endPoint x: 399, endPoint y: 268, distance: 165.5
click at [399, 268] on div "SONY MUSIC CHILE -- P6848B" at bounding box center [615, 283] width 811 height 35
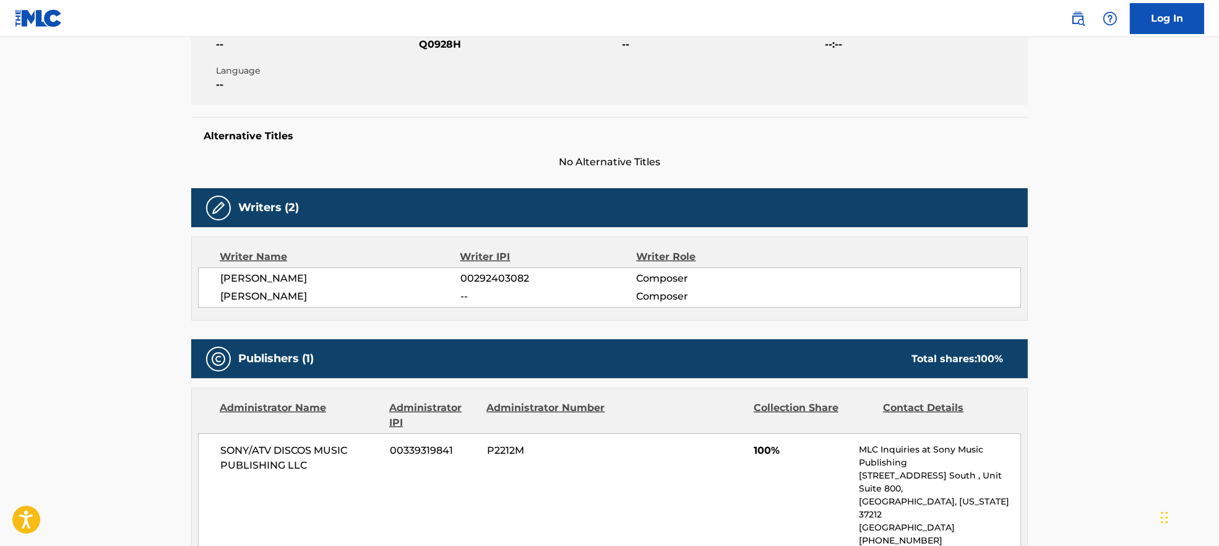
scroll to position [0, 0]
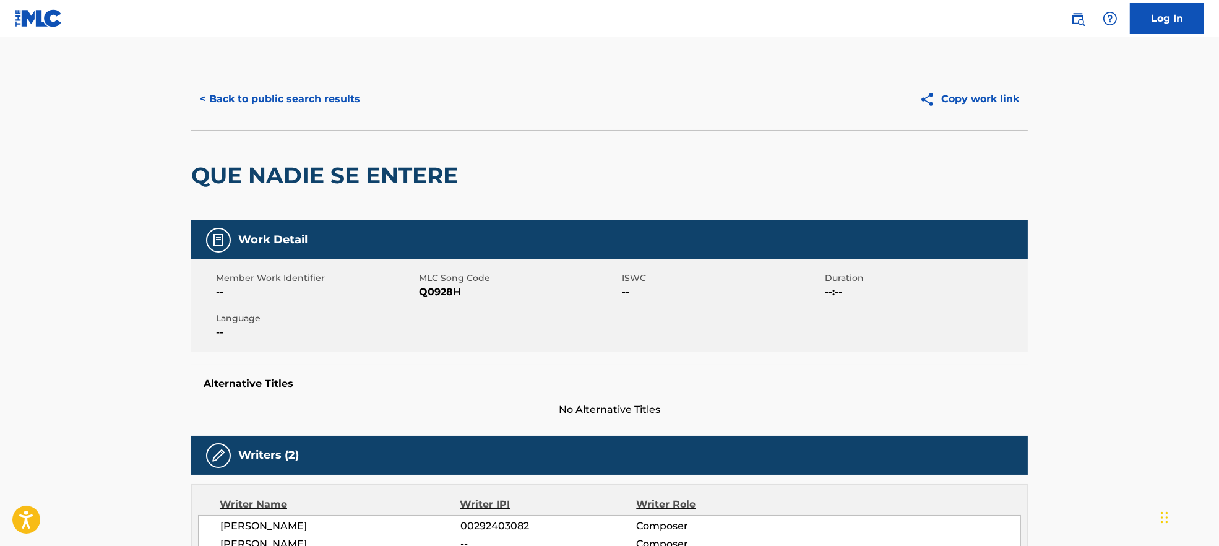
click at [278, 96] on button "< Back to public search results" at bounding box center [280, 99] width 178 height 31
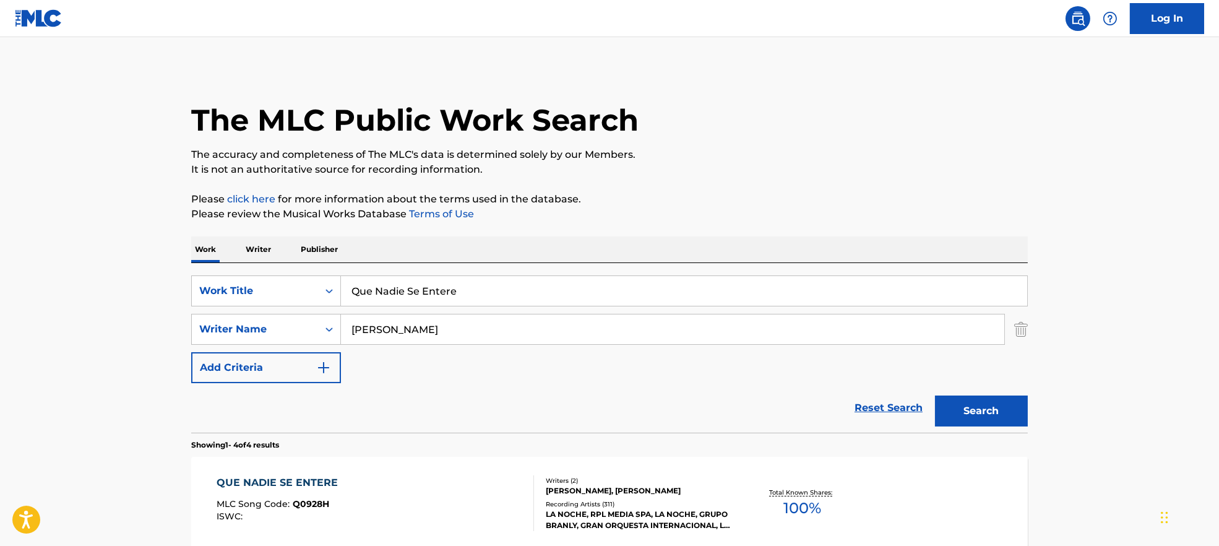
drag, startPoint x: 446, startPoint y: 328, endPoint x: 388, endPoint y: 340, distance: 59.3
click at [388, 340] on input "[PERSON_NAME]" at bounding box center [672, 329] width 663 height 30
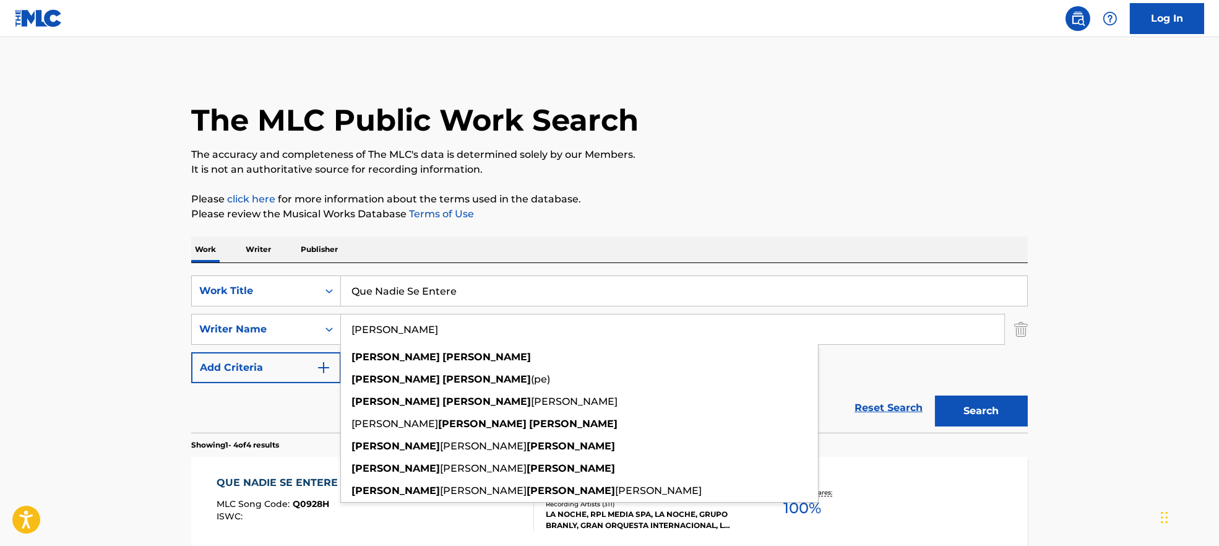
click at [426, 339] on input "[PERSON_NAME]" at bounding box center [672, 329] width 663 height 30
click at [452, 328] on input "[PERSON_NAME]" at bounding box center [672, 329] width 663 height 30
click at [410, 315] on input "[PERSON_NAME]" at bounding box center [672, 329] width 663 height 30
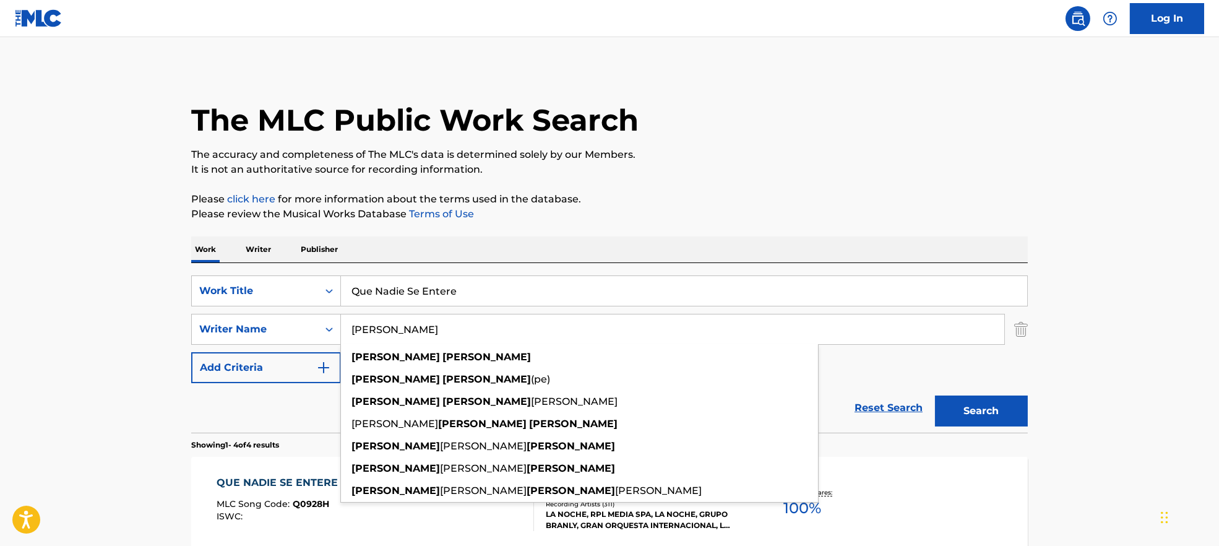
click at [410, 315] on input "[PERSON_NAME]" at bounding box center [672, 329] width 663 height 30
paste input "CamuciaMatteo ButticèPelleschi"
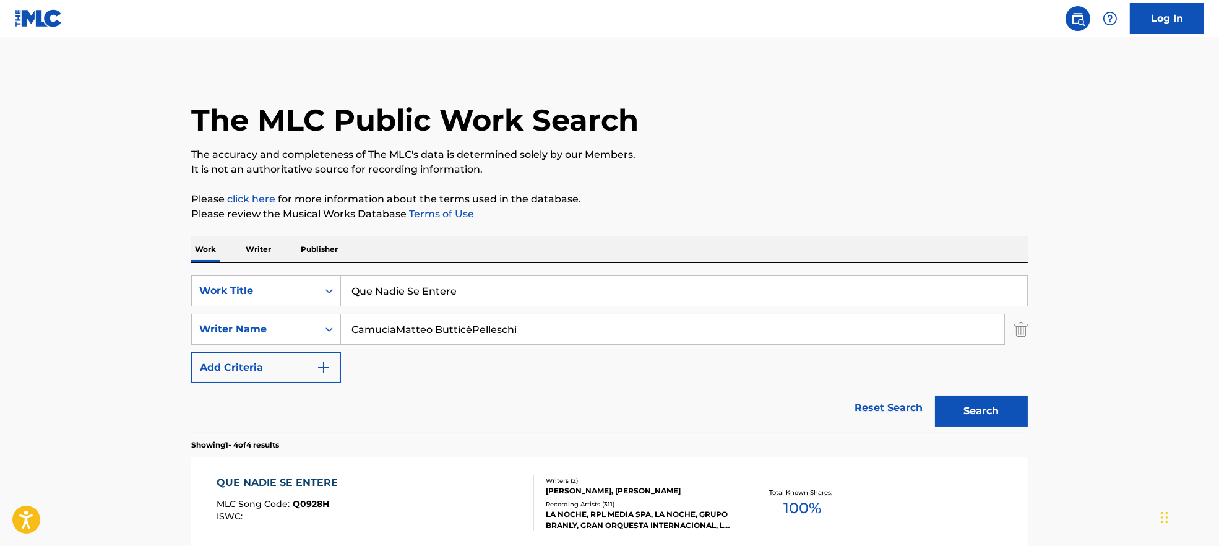
type input "CamuciaMatteo ButticèPelleschi"
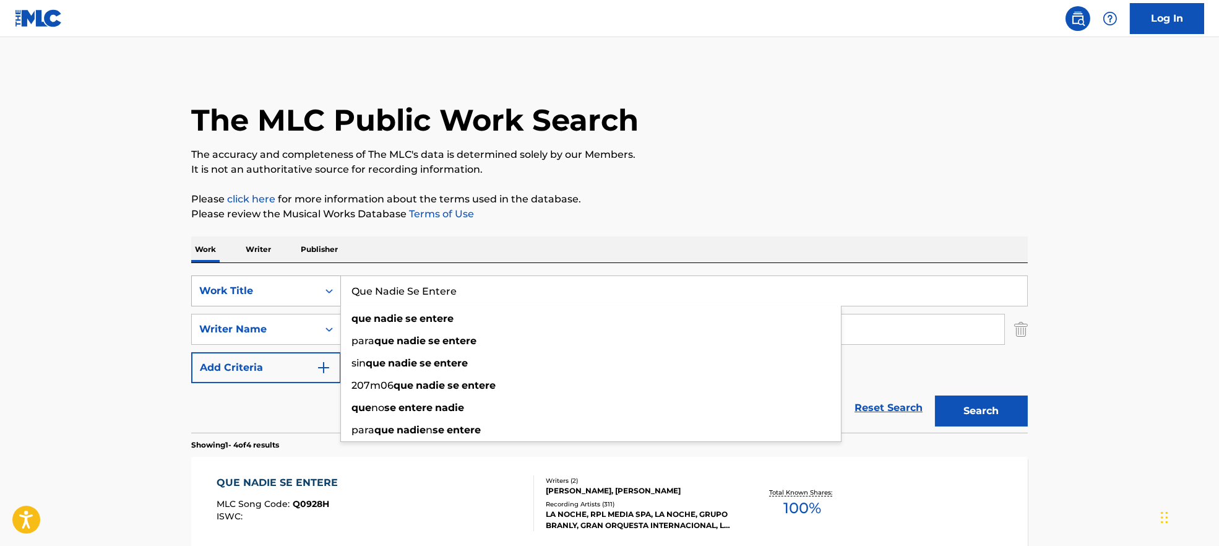
drag, startPoint x: 486, startPoint y: 293, endPoint x: 258, endPoint y: 289, distance: 228.3
click at [258, 289] on div "SearchWithCriteria7ead3527-73f7-4d5a-b7cb-2a10692a4586 Work Title Que Nadie Se …" at bounding box center [609, 290] width 836 height 31
paste input "Andavo A Cento All'Ora [PERSON_NAME]"
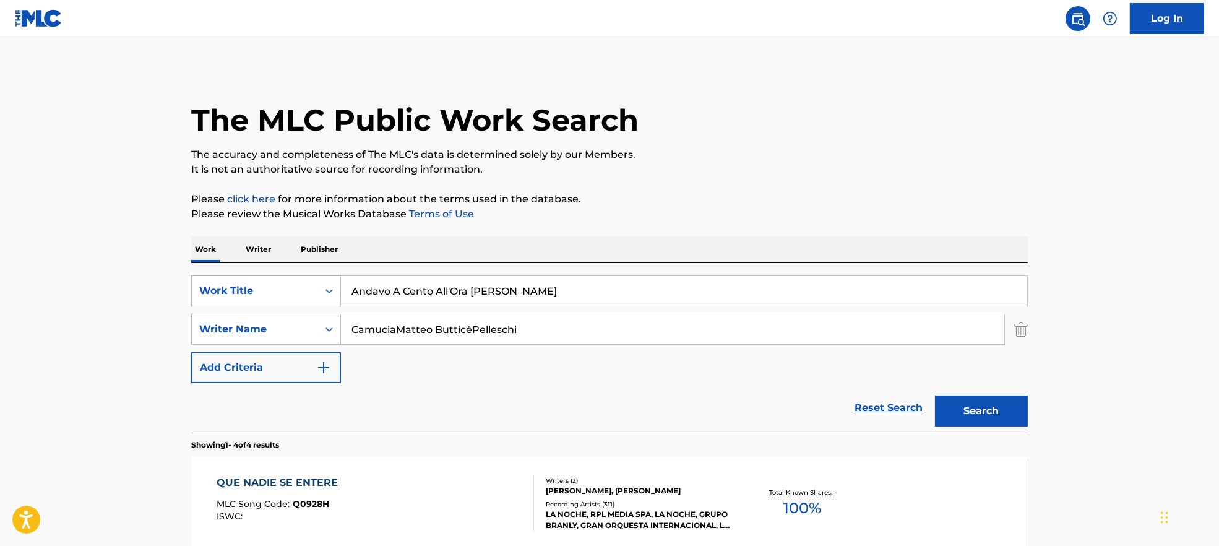
drag, startPoint x: 427, startPoint y: 290, endPoint x: 229, endPoint y: 291, distance: 197.3
click at [229, 290] on div "SearchWithCriteria7ead3527-73f7-4d5a-b7cb-2a10692a4586 Work Title Andavo A Cent…" at bounding box center [609, 290] width 836 height 31
paste input "Heartbreaker (feat. [PERSON_NAME]) [PERSON_NAME]"
drag, startPoint x: 427, startPoint y: 288, endPoint x: 1047, endPoint y: 226, distance: 622.3
click at [1045, 229] on main "The MLC Public Work Search The accuracy and completeness of The MLC's data is d…" at bounding box center [609, 471] width 1219 height 868
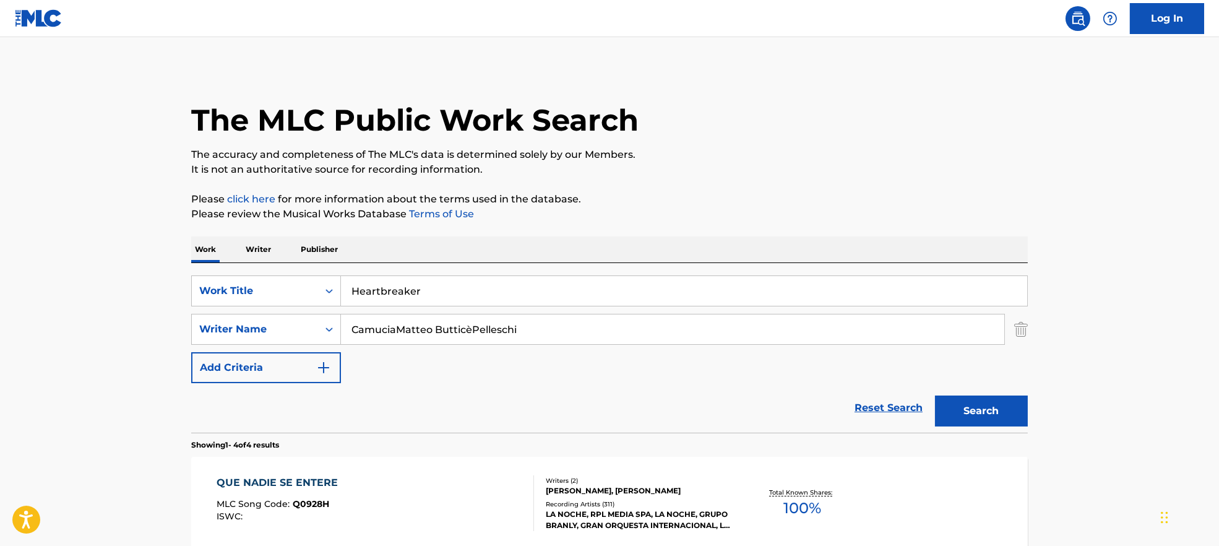
type input "Heartbreaker"
click at [909, 145] on div "The MLC Public Work Search" at bounding box center [609, 113] width 836 height 90
drag, startPoint x: 463, startPoint y: 330, endPoint x: 755, endPoint y: 337, distance: 291.4
click at [755, 337] on input "CamuciaMatteo ButticèPelleschi" at bounding box center [672, 329] width 663 height 30
click at [397, 329] on input "CamuciaMatteo [PERSON_NAME]" at bounding box center [672, 329] width 663 height 30
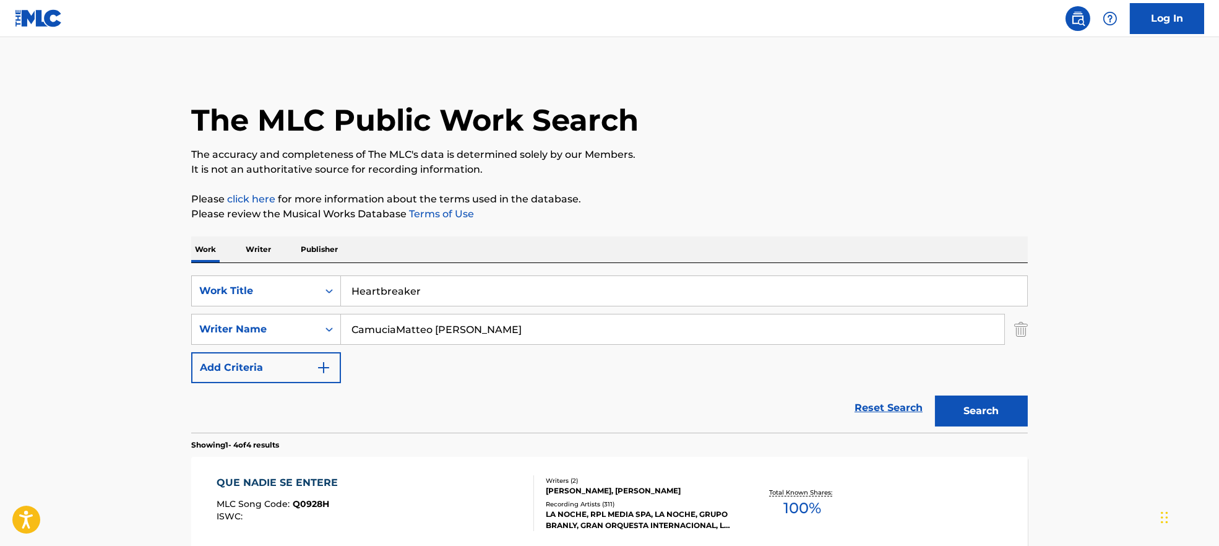
click at [392, 329] on input "CamuciaMatteo [PERSON_NAME]" at bounding box center [672, 329] width 663 height 30
drag, startPoint x: 396, startPoint y: 328, endPoint x: 403, endPoint y: 332, distance: 7.8
click at [335, 332] on div "SearchWithCriteria9944ca93-3bb9-4a34-b127-ab9ee16f744a Writer Name [PERSON_NAME]" at bounding box center [609, 329] width 836 height 31
click at [977, 405] on button "Search" at bounding box center [981, 410] width 93 height 31
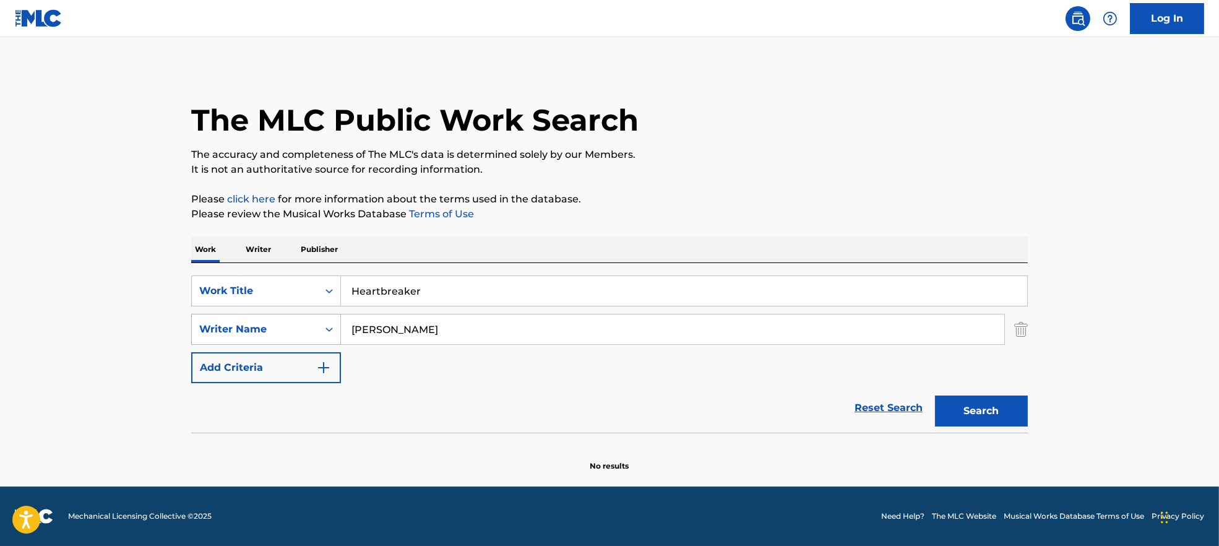
drag, startPoint x: 436, startPoint y: 335, endPoint x: 239, endPoint y: 334, distance: 197.3
click at [239, 334] on div "SearchWithCriteria9944ca93-3bb9-4a34-b127-ab9ee16f744a Writer Name [PERSON_NAME]" at bounding box center [609, 329] width 836 height 31
paste input "Pelleschi"
click at [954, 411] on button "Search" at bounding box center [981, 410] width 93 height 31
drag, startPoint x: 421, startPoint y: 326, endPoint x: 286, endPoint y: 323, distance: 135.5
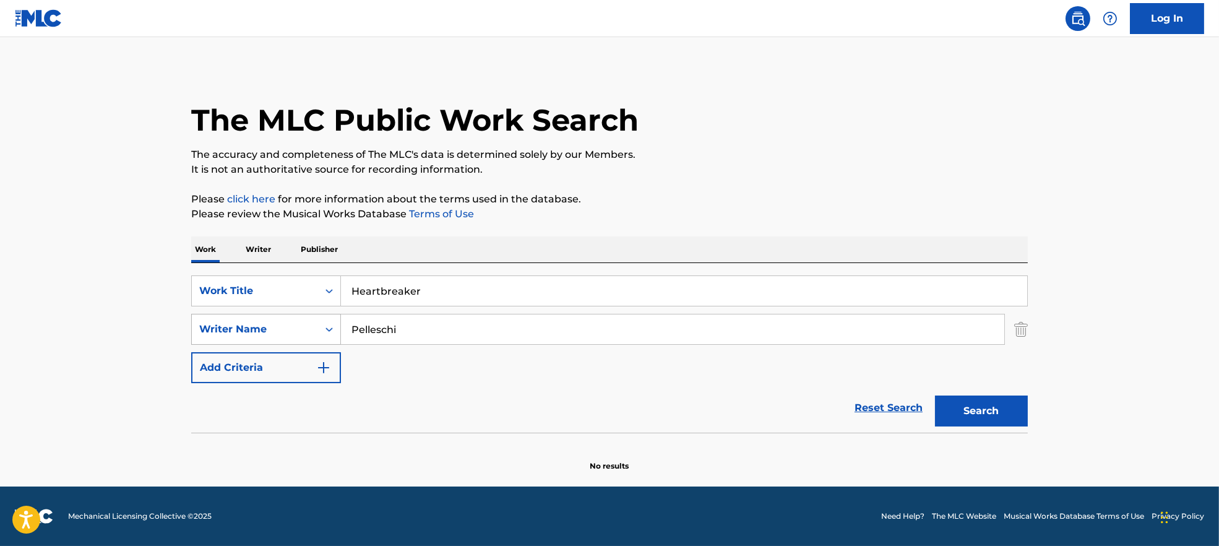
click at [286, 323] on div "SearchWithCriteria9944ca93-3bb9-4a34-b127-ab9ee16f744a Writer Name [PERSON_NAME]" at bounding box center [609, 329] width 836 height 31
paste input "CamuciaMatteo [PERSON_NAME]"
type input "CamuciaMatteo ButticèPelleschi"
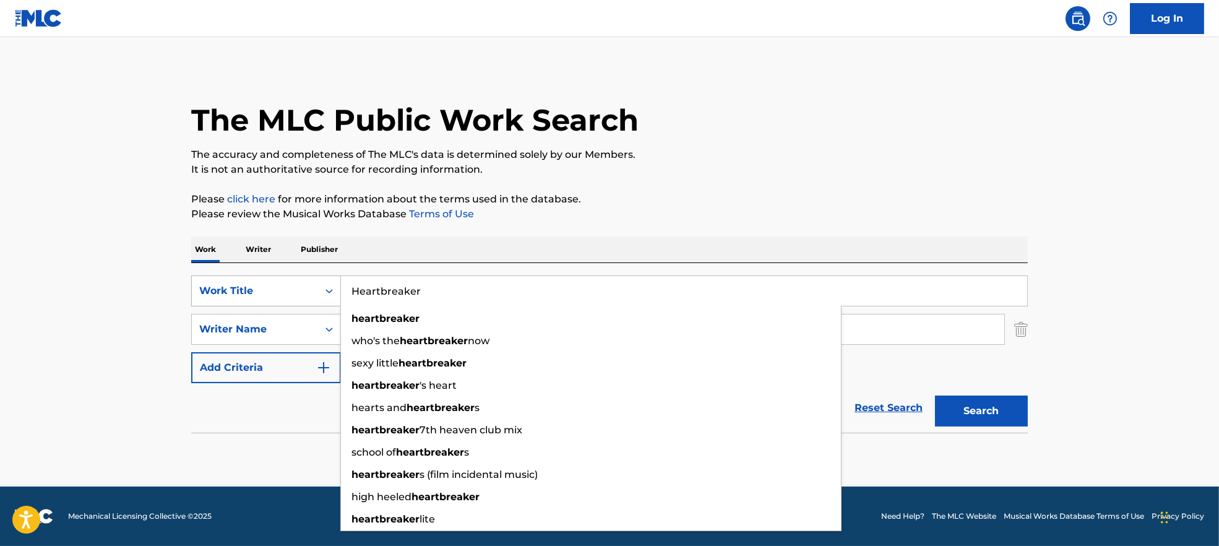
drag, startPoint x: 465, startPoint y: 287, endPoint x: 291, endPoint y: 289, distance: 174.4
click at [291, 289] on div "SearchWithCriteria7ead3527-73f7-4d5a-b7cb-2a10692a4586 Work Title Heartbreaker …" at bounding box center [609, 290] width 836 height 31
paste input "Andavo A Cento All'Ora [PERSON_NAME]"
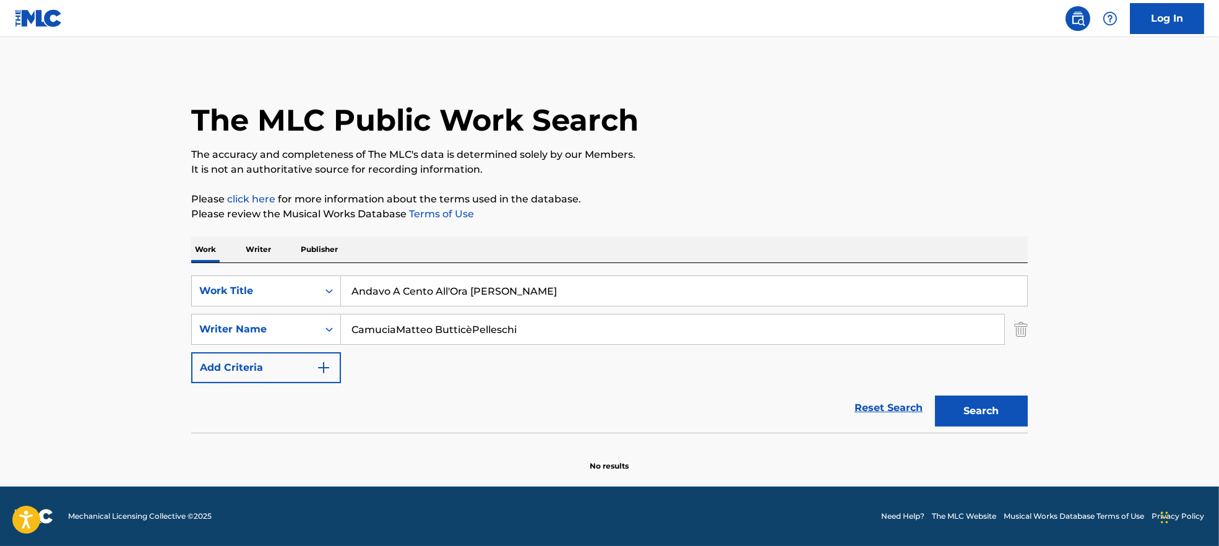
drag, startPoint x: 479, startPoint y: 287, endPoint x: 770, endPoint y: 249, distance: 293.8
click at [766, 254] on div "Work Writer Publisher SearchWithCriteria7ead3527-73f7-4d5a-b7cb-2a10692a4586 Wo…" at bounding box center [609, 353] width 836 height 235
type input "Andavo A Cento All'Ora"
drag, startPoint x: 765, startPoint y: 190, endPoint x: 722, endPoint y: 231, distance: 59.5
click at [765, 189] on div "The MLC Public Work Search The accuracy and completeness of The MLC's data is d…" at bounding box center [609, 269] width 866 height 403
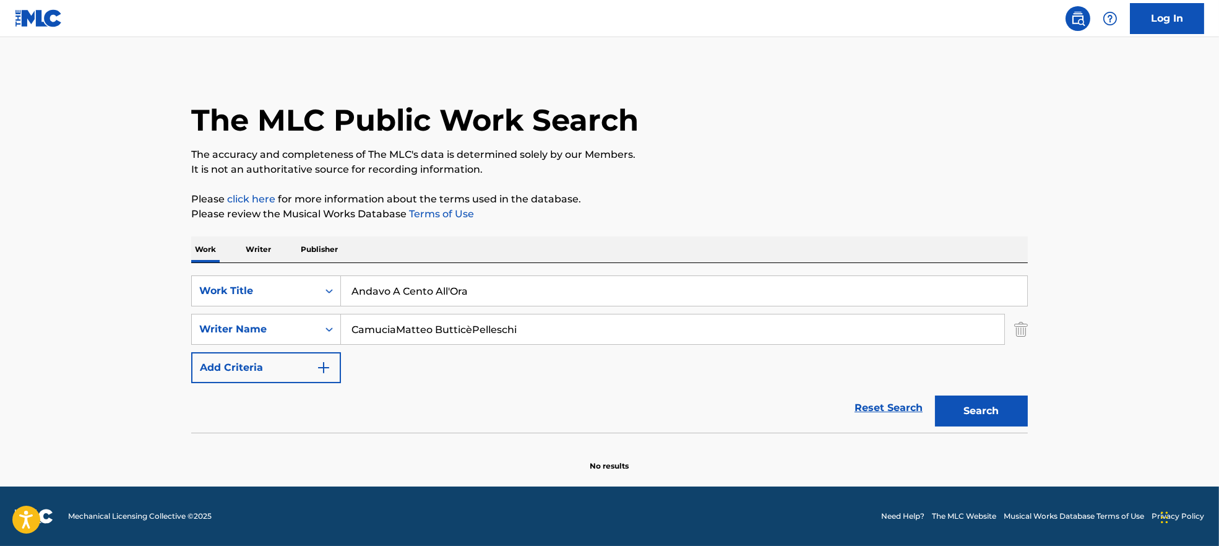
drag, startPoint x: 396, startPoint y: 326, endPoint x: 893, endPoint y: 369, distance: 498.5
click at [890, 366] on div "SearchWithCriteria7ead3527-73f7-4d5a-b7cb-2a10692a4586 Work Title Andavo A Cent…" at bounding box center [609, 329] width 836 height 108
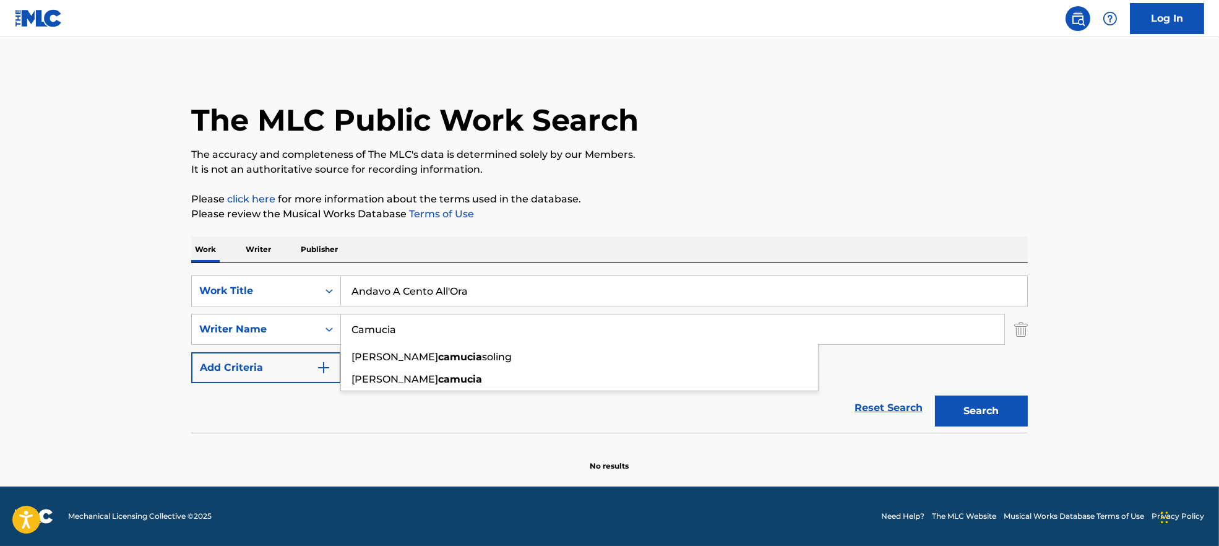
click at [964, 411] on button "Search" at bounding box center [981, 410] width 93 height 31
drag, startPoint x: 476, startPoint y: 325, endPoint x: 272, endPoint y: 326, distance: 204.7
click at [272, 326] on div "SearchWithCriteria9944ca93-3bb9-4a34-b127-ab9ee16f744a Writer Name Camucia [PER…" at bounding box center [609, 329] width 836 height 31
paste input "[PERSON_NAME]"
drag, startPoint x: 426, startPoint y: 329, endPoint x: 755, endPoint y: 347, distance: 329.6
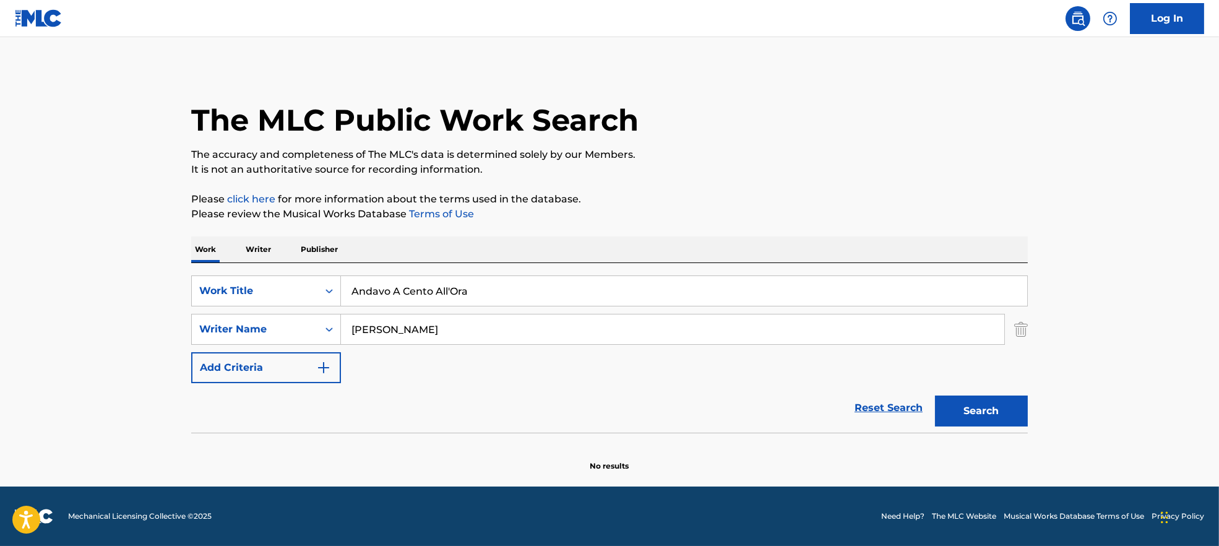
click at [915, 340] on input "[PERSON_NAME]" at bounding box center [672, 329] width 663 height 30
click at [935, 395] on button "Search" at bounding box center [981, 410] width 93 height 31
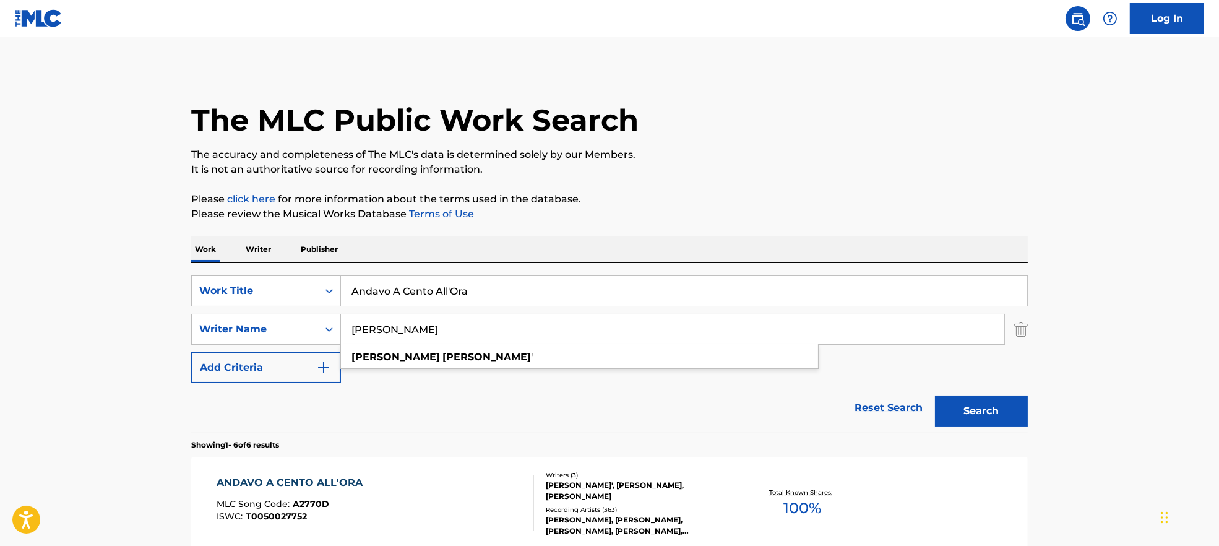
type input "[PERSON_NAME]"
click at [454, 499] on div "ANDAVO A CENTO ALL'ORA MLC Song Code : A2770D ISWC : T0050027752" at bounding box center [375, 503] width 318 height 56
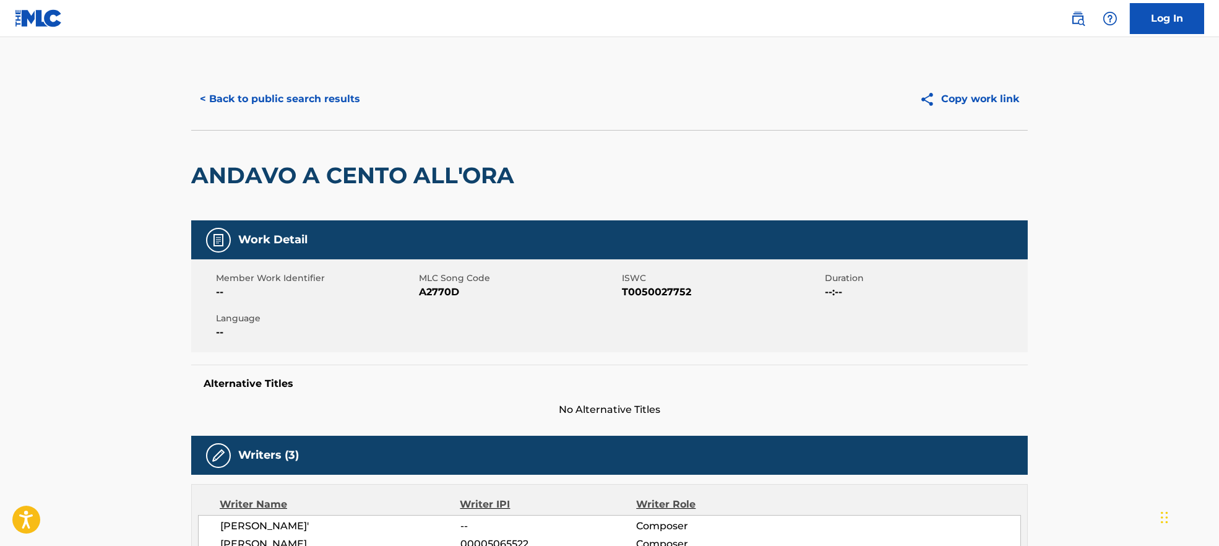
click at [439, 292] on span "A2770D" at bounding box center [519, 292] width 200 height 15
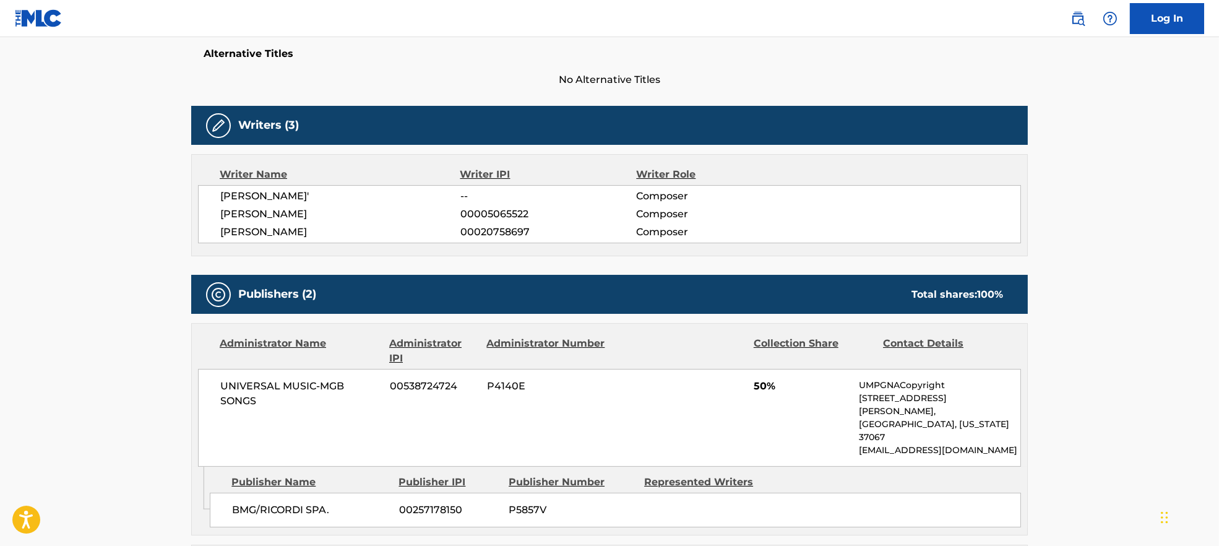
click at [281, 195] on span "[PERSON_NAME]'" at bounding box center [340, 196] width 240 height 15
click at [271, 215] on span "[PERSON_NAME]" at bounding box center [340, 214] width 240 height 15
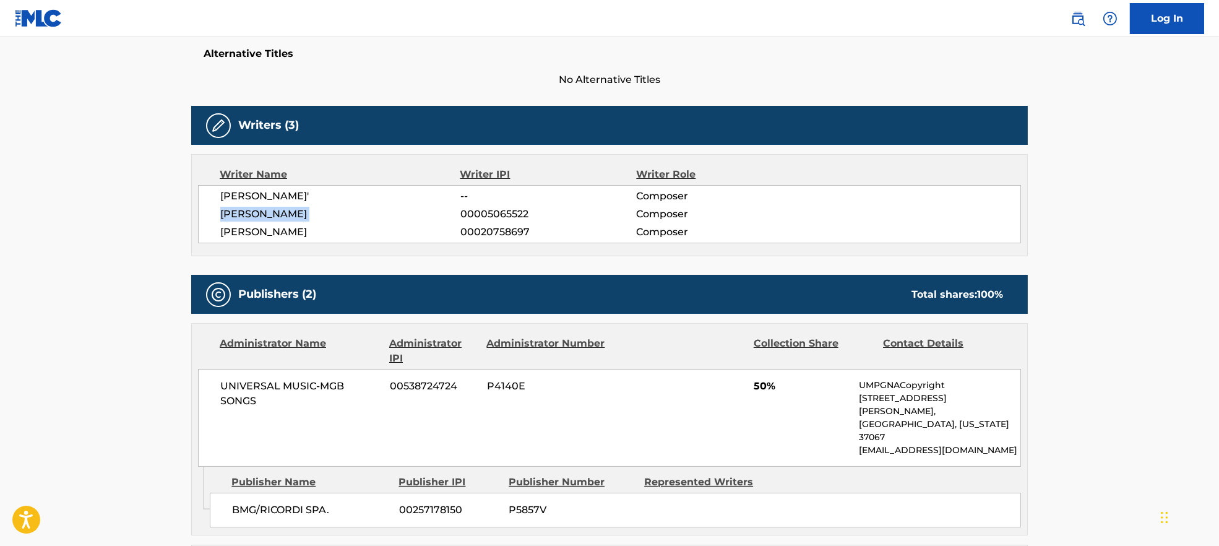
click at [271, 215] on span "[PERSON_NAME]" at bounding box center [340, 214] width 240 height 15
click at [273, 241] on div "[PERSON_NAME]' -- Composer [PERSON_NAME] 00005065522 Composer [PERSON_NAME] 000…" at bounding box center [609, 214] width 823 height 58
click at [273, 227] on span "[PERSON_NAME]" at bounding box center [340, 232] width 240 height 15
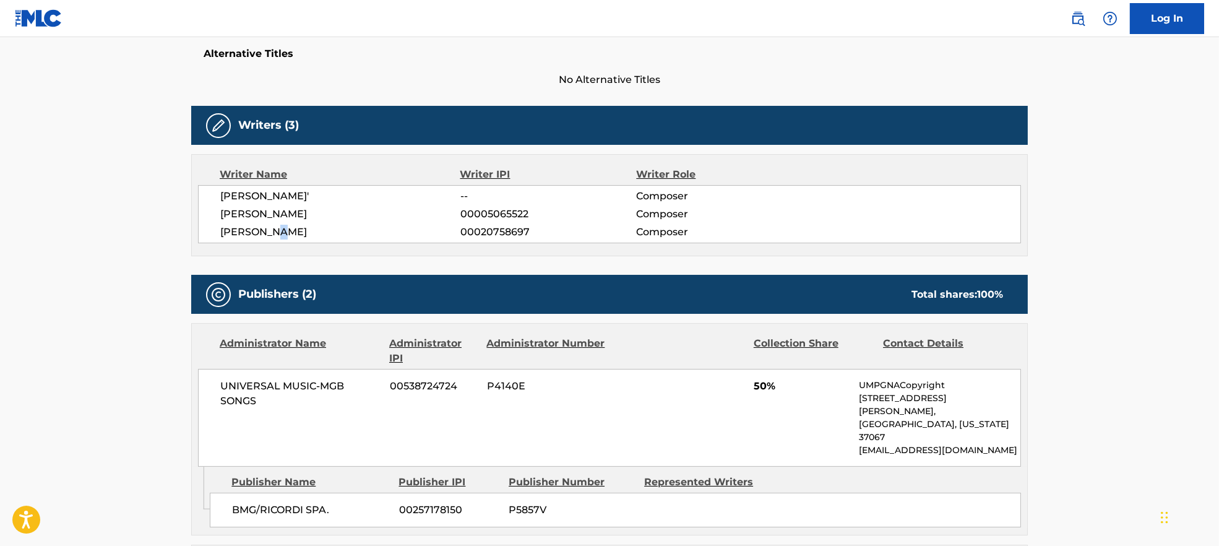
click at [273, 227] on span "[PERSON_NAME]" at bounding box center [340, 232] width 240 height 15
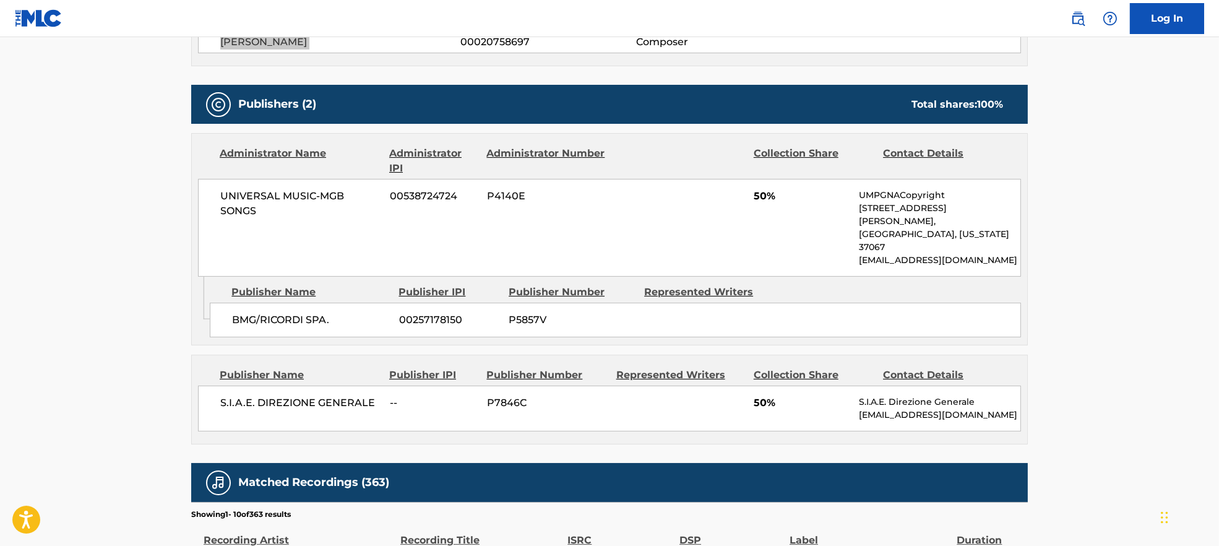
scroll to position [659, 0]
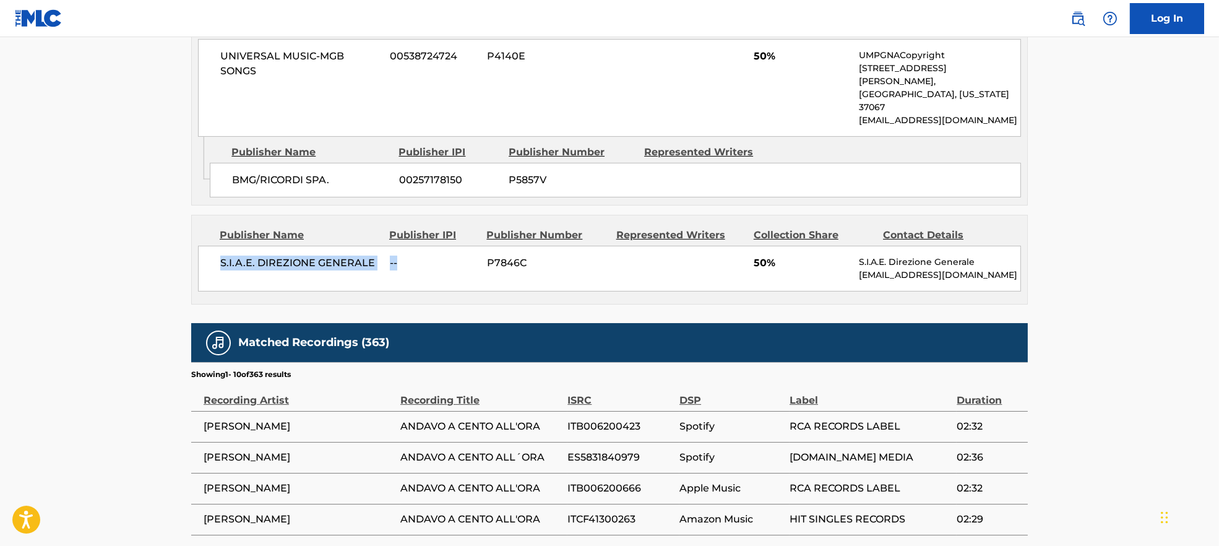
drag, startPoint x: 218, startPoint y: 243, endPoint x: 444, endPoint y: 242, distance: 225.2
click at [444, 242] on div "< Back to public search results Copy work link ANDAVO A CENTO ALL'ORA Work Deta…" at bounding box center [609, 87] width 866 height 1356
click at [293, 173] on span "BMG/RICORDI SPA." at bounding box center [311, 180] width 158 height 15
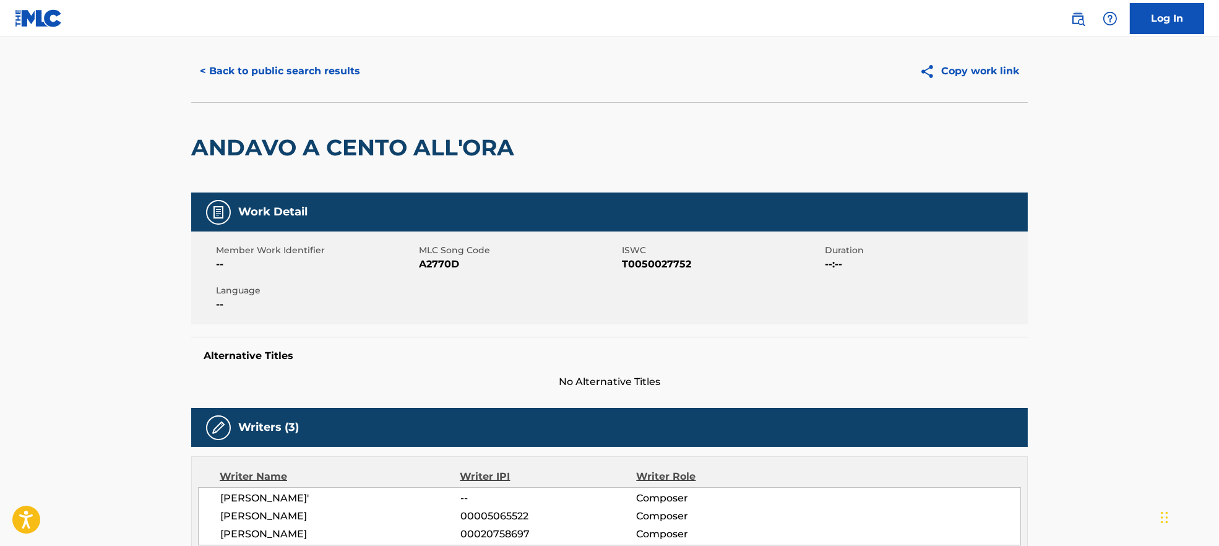
scroll to position [0, 0]
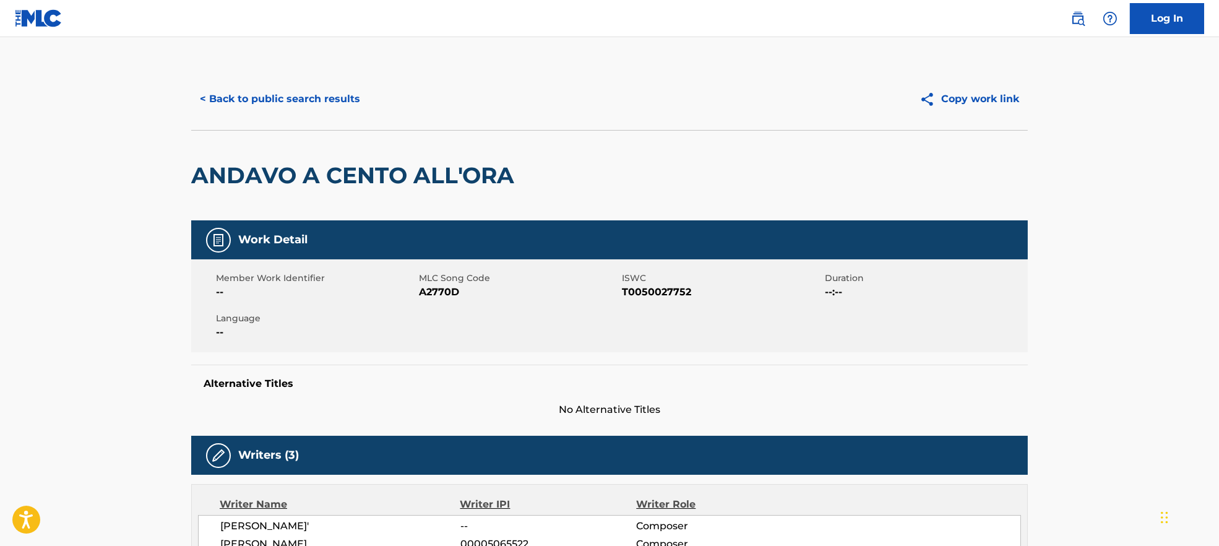
click at [299, 102] on button "< Back to public search results" at bounding box center [280, 99] width 178 height 31
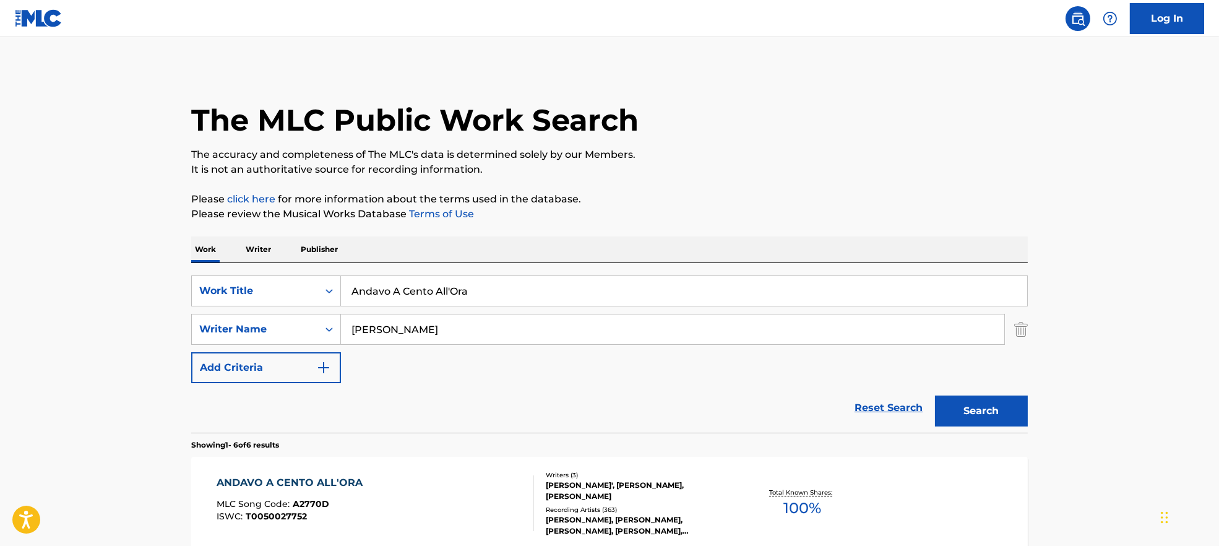
drag, startPoint x: 457, startPoint y: 319, endPoint x: 460, endPoint y: 330, distance: 11.6
click at [458, 321] on input "[PERSON_NAME]" at bounding box center [672, 329] width 663 height 30
drag, startPoint x: 464, startPoint y: 336, endPoint x: 314, endPoint y: 333, distance: 149.7
click at [314, 333] on div "SearchWithCriteria9944ca93-3bb9-4a34-b127-ab9ee16f744a Writer Name [PERSON_NAME]" at bounding box center [609, 329] width 836 height 31
paste input "Ma chi se ne importa [PERSON_NAME]"
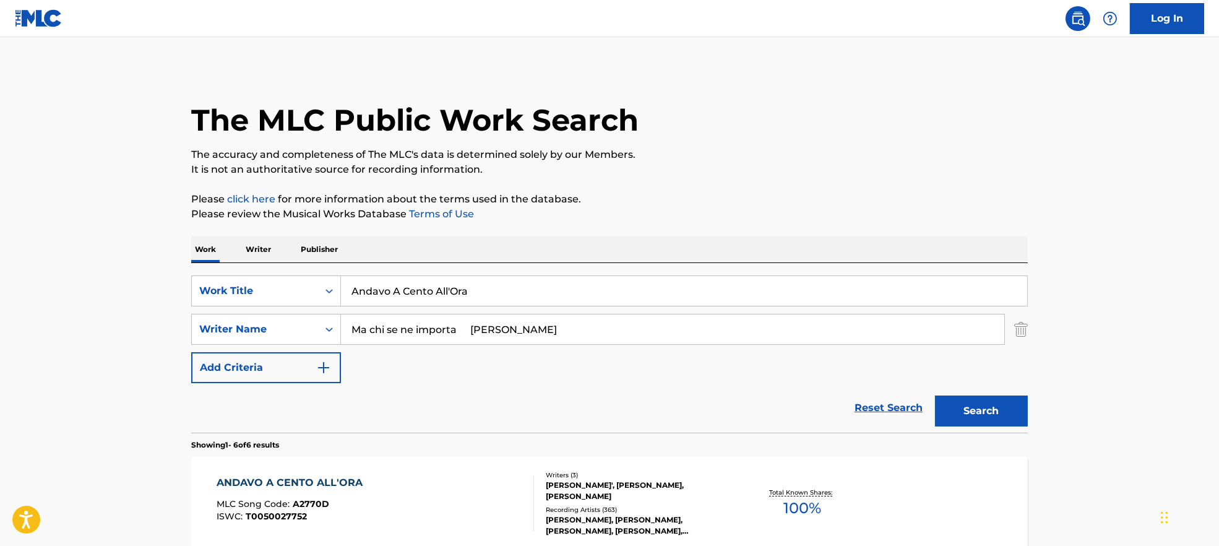
type input "Ma chi se ne importa [PERSON_NAME]"
drag, startPoint x: 487, startPoint y: 289, endPoint x: 295, endPoint y: 293, distance: 191.8
click at [295, 293] on div "SearchWithCriteria7ead3527-73f7-4d5a-b7cb-2a10692a4586 Work Title Andavo A Cent…" at bounding box center [609, 290] width 836 height 31
paste input "Ma chi se ne importa [PERSON_NAME]"
drag, startPoint x: 471, startPoint y: 288, endPoint x: 591, endPoint y: 344, distance: 132.5
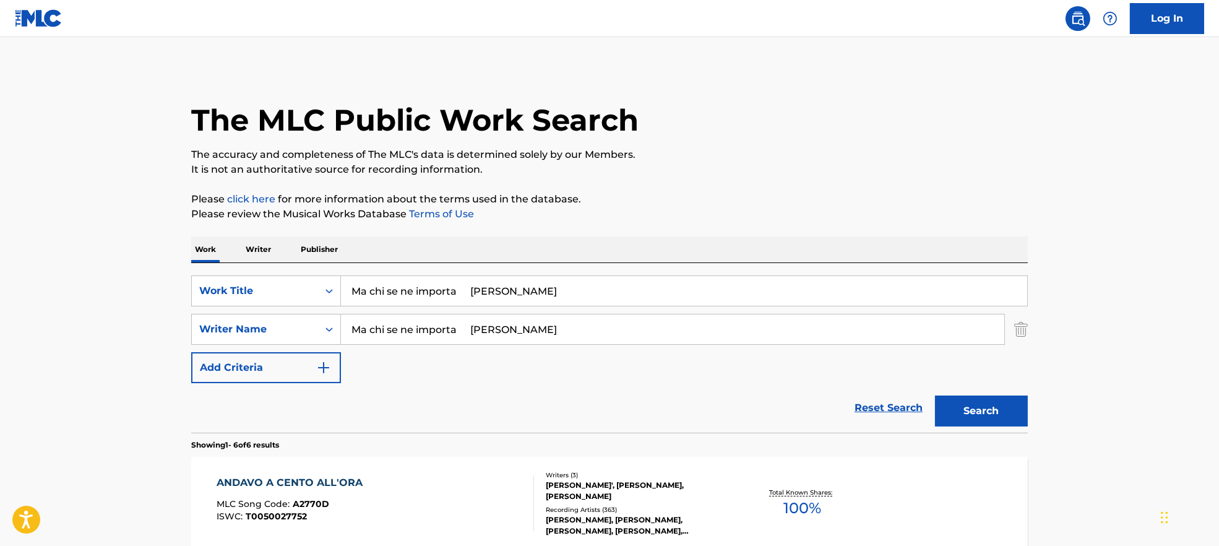
click at [705, 289] on input "Ma chi se ne importa [PERSON_NAME]" at bounding box center [684, 291] width 686 height 30
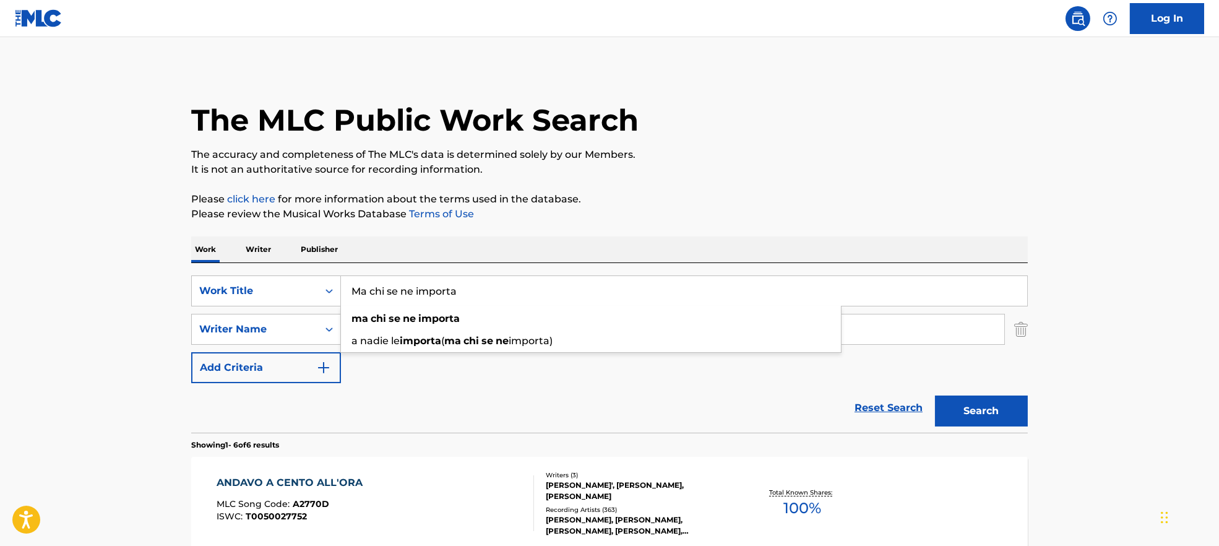
type input "Ma chi se ne importa"
drag, startPoint x: 466, startPoint y: 324, endPoint x: 311, endPoint y: 338, distance: 155.3
click at [311, 338] on div "SearchWithCriteria9944ca93-3bb9-4a34-b127-ab9ee16f744a Writer Name [PERSON_NAME…" at bounding box center [609, 329] width 836 height 31
click at [967, 412] on button "Search" at bounding box center [981, 410] width 93 height 31
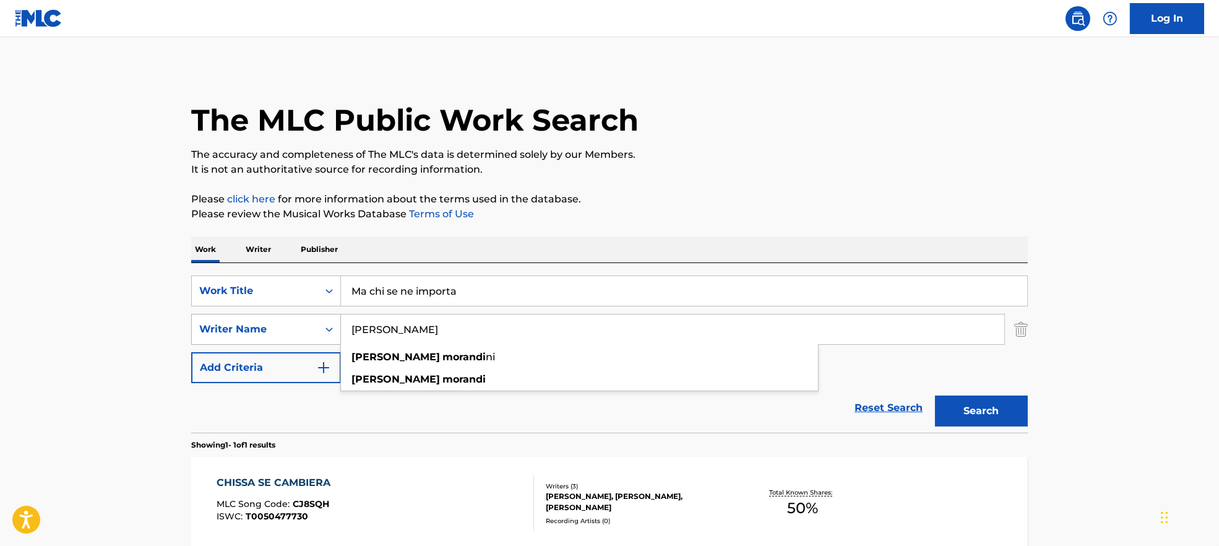
drag, startPoint x: 515, startPoint y: 326, endPoint x: 309, endPoint y: 327, distance: 206.0
click at [309, 327] on div "SearchWithCriteria9944ca93-3bb9-4a34-b127-ab9ee16f744a Writer Name [PERSON_NAME…" at bounding box center [609, 329] width 836 height 31
paste input "[PERSON_NAME] Migliacc"
type input "[PERSON_NAME] [PERSON_NAME]"
drag, startPoint x: 578, startPoint y: 287, endPoint x: 304, endPoint y: 276, distance: 273.6
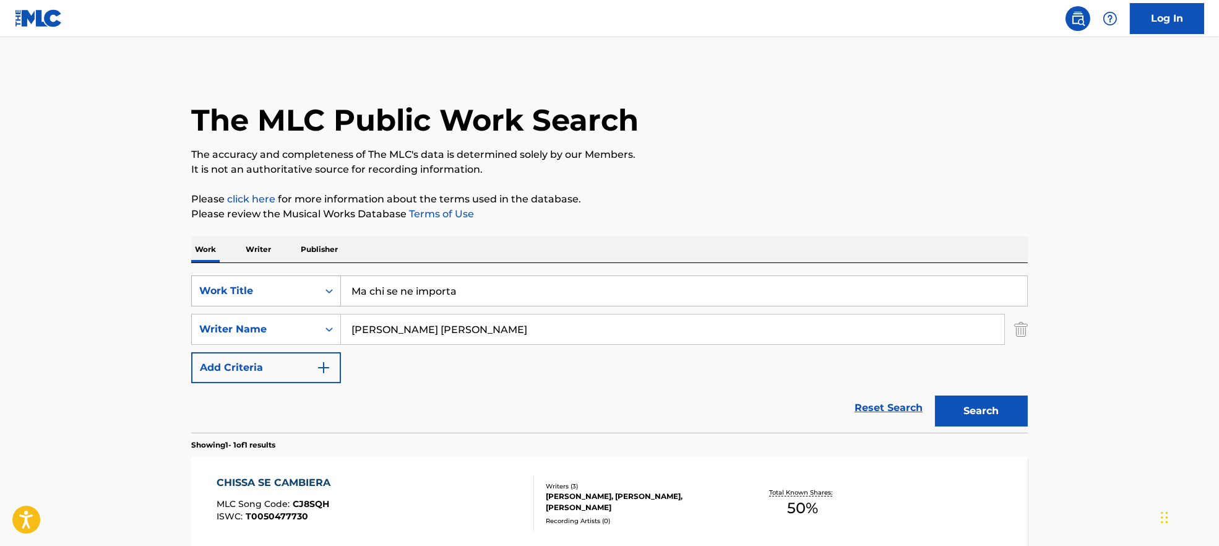
click at [308, 275] on div "SearchWithCriteria7ead3527-73f7-4d5a-b7cb-2a10692a4586 Work Title Ma chi se ne …" at bounding box center [609, 347] width 836 height 169
paste input "[PERSON_NAME]"
drag, startPoint x: 479, startPoint y: 289, endPoint x: 828, endPoint y: 229, distance: 354.1
click at [766, 272] on div "SearchWithCriteria7ead3527-73f7-4d5a-b7cb-2a10692a4586 Work Title Ma chi se ne …" at bounding box center [609, 347] width 836 height 169
type input "Ma chi se ne importa"
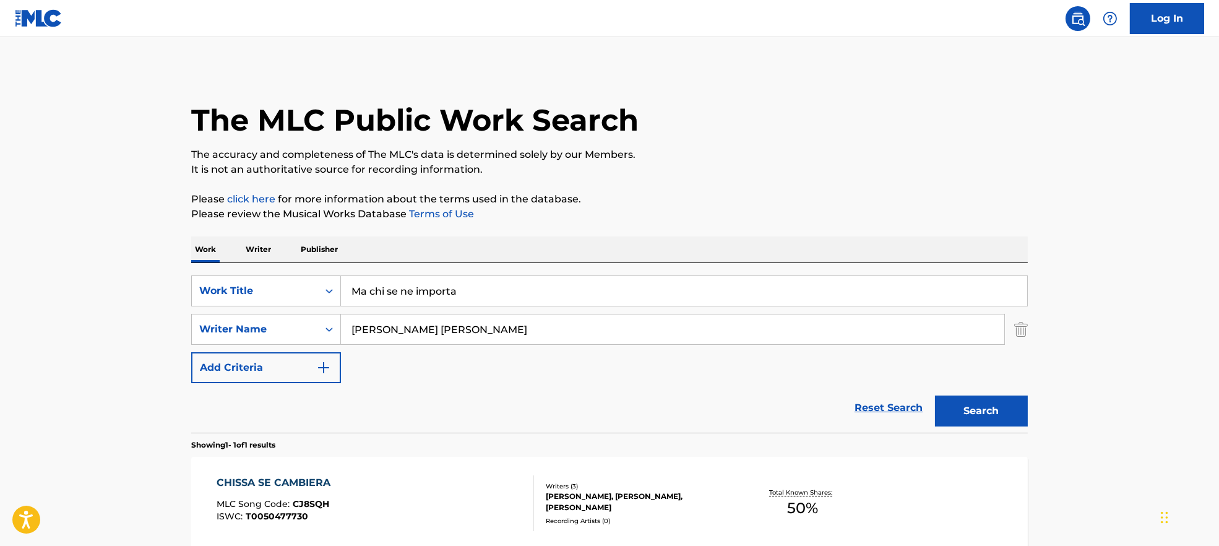
click at [808, 163] on p "It is not an authoritative source for recording information." at bounding box center [609, 169] width 836 height 15
drag, startPoint x: 433, startPoint y: 330, endPoint x: 907, endPoint y: 379, distance: 476.3
click at [886, 374] on div "SearchWithCriteria7ead3527-73f7-4d5a-b7cb-2a10692a4586 Work Title Ma chi se ne …" at bounding box center [609, 329] width 836 height 108
type input "[PERSON_NAME]"
click at [992, 409] on button "Search" at bounding box center [981, 410] width 93 height 31
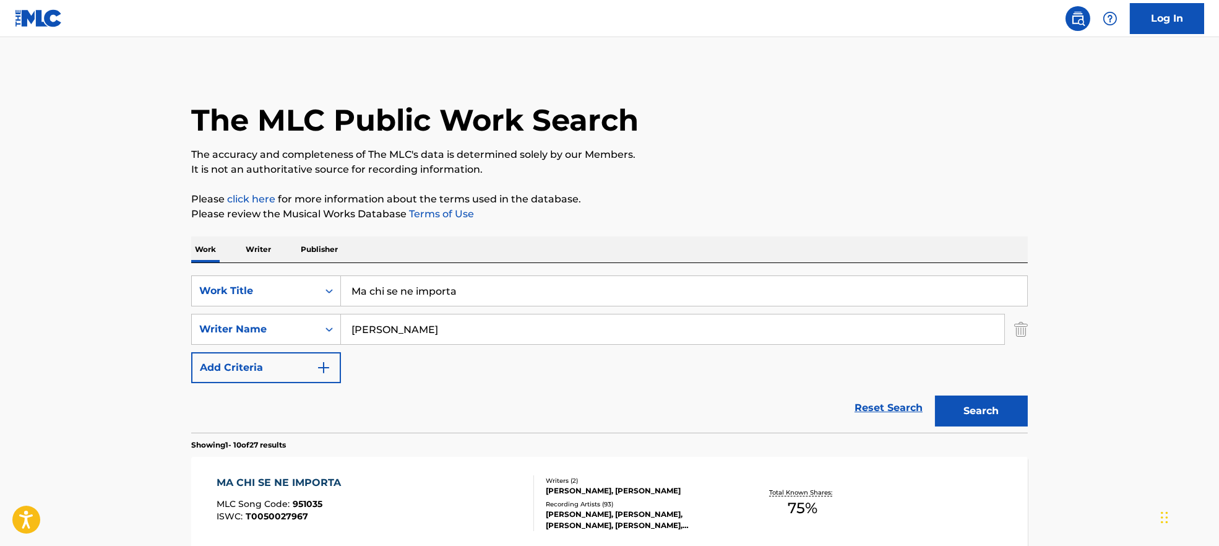
click at [417, 495] on div "MA CHI SE NE IMPORTA MLC Song Code : 951035 ISWC : T0050027967" at bounding box center [375, 503] width 318 height 56
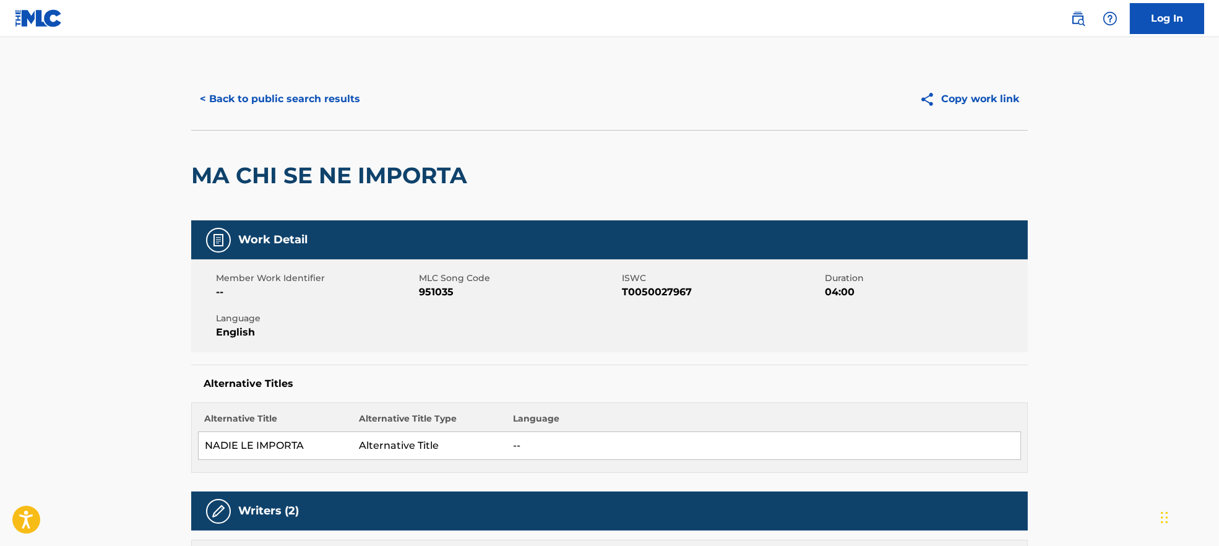
click at [431, 296] on span "951035" at bounding box center [519, 292] width 200 height 15
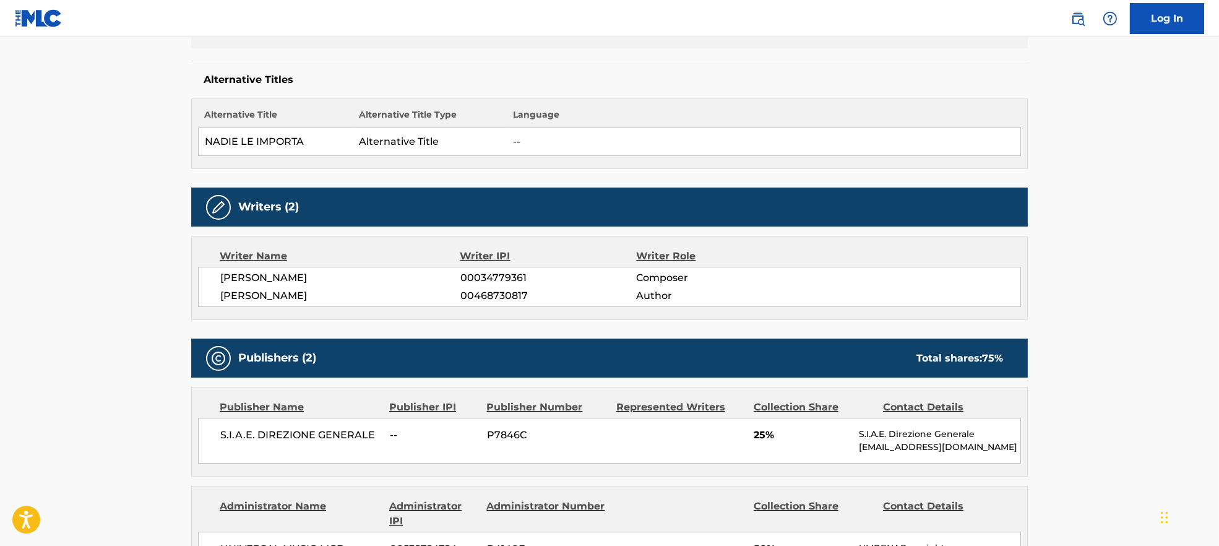
scroll to position [330, 0]
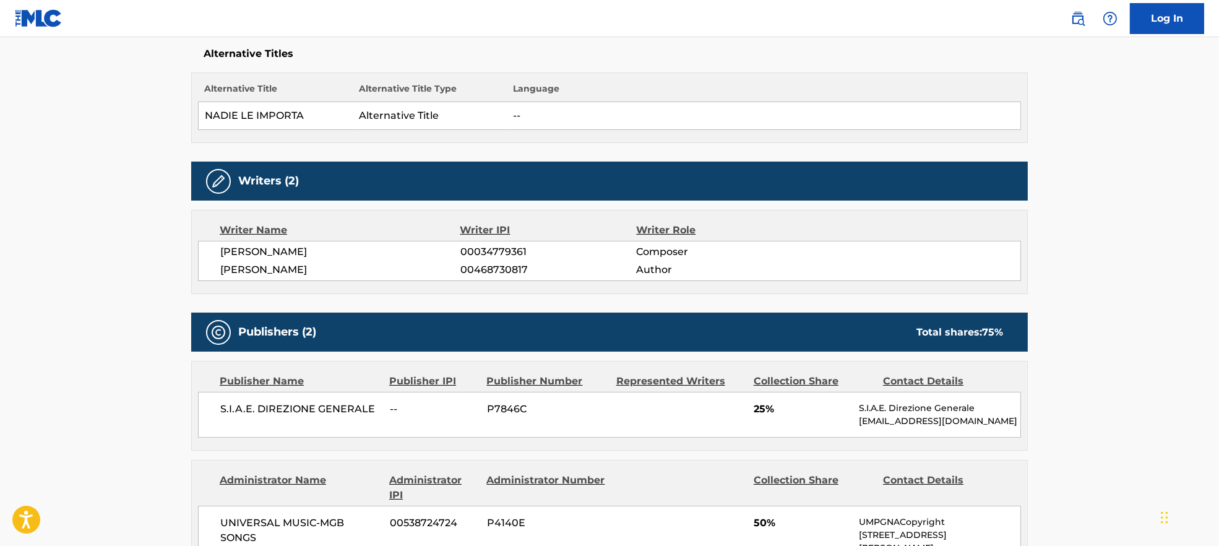
click at [243, 253] on span "[PERSON_NAME]" at bounding box center [340, 251] width 240 height 15
click at [282, 267] on span "[PERSON_NAME]" at bounding box center [340, 269] width 240 height 15
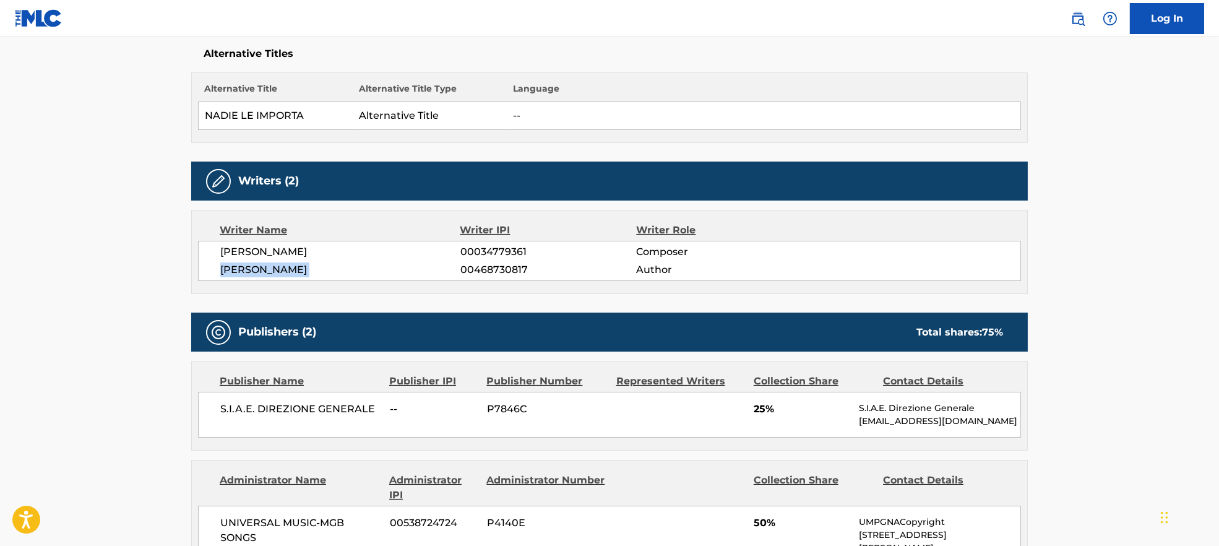
click at [282, 267] on span "[PERSON_NAME]" at bounding box center [340, 269] width 240 height 15
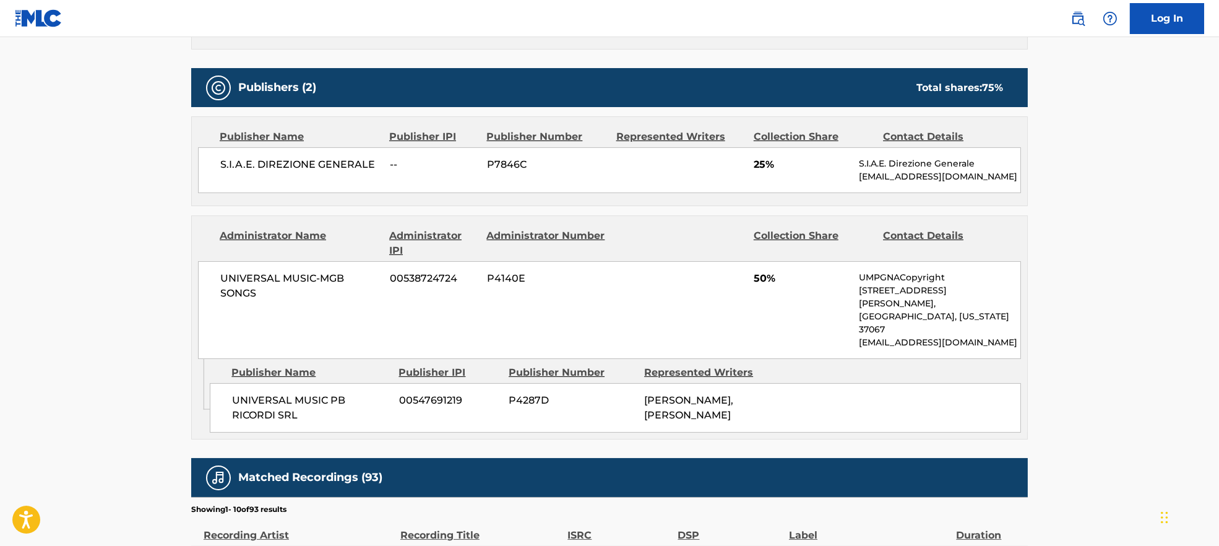
scroll to position [577, 0]
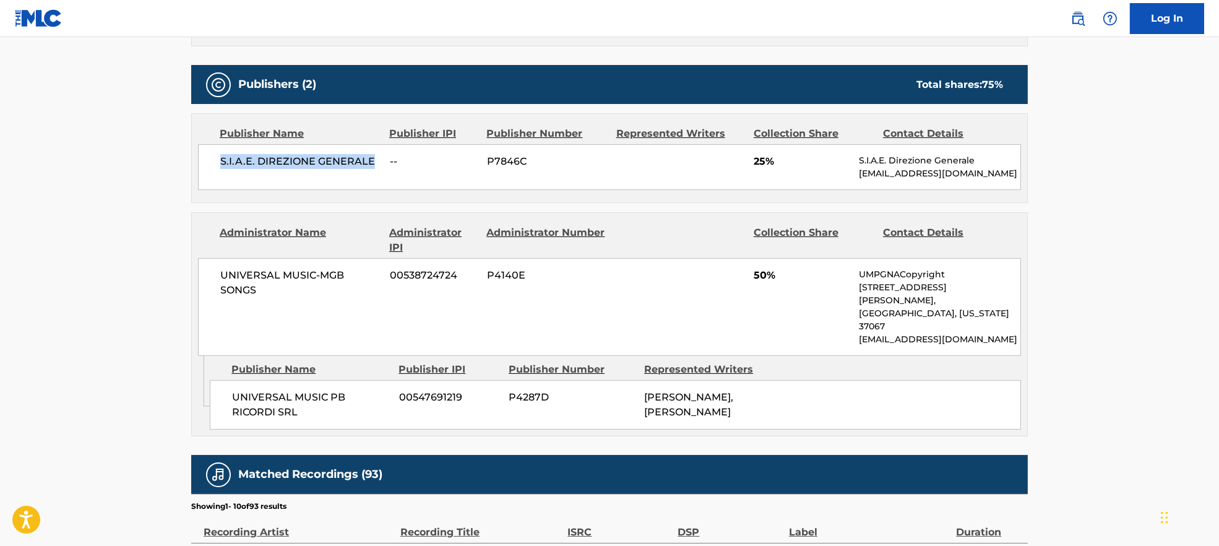
drag, startPoint x: 220, startPoint y: 161, endPoint x: 381, endPoint y: 160, distance: 160.8
click at [381, 160] on div "S.I.A.E. DIREZIONE GENERALE -- P7846C 25% S.I.A.E. Direzione Generale [EMAIL_AD…" at bounding box center [609, 167] width 823 height 46
drag, startPoint x: 229, startPoint y: 362, endPoint x: 353, endPoint y: 393, distance: 127.5
click at [353, 393] on div "UNIVERSAL MUSIC PB RICORDI SRL 00547691219 P4287D [PERSON_NAME], [PERSON_NAME]" at bounding box center [615, 404] width 811 height 49
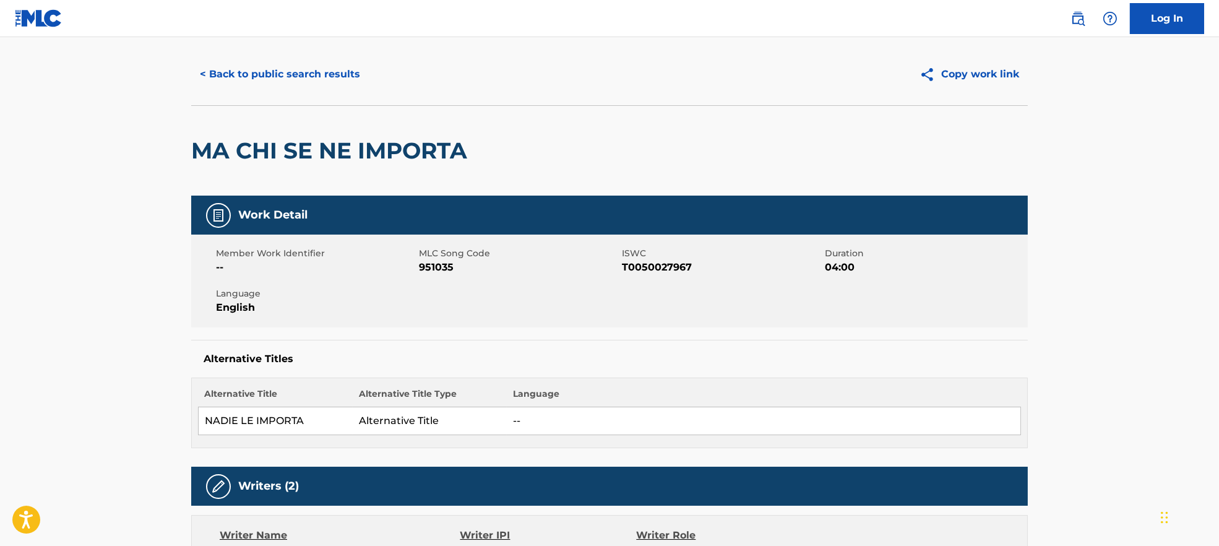
scroll to position [0, 0]
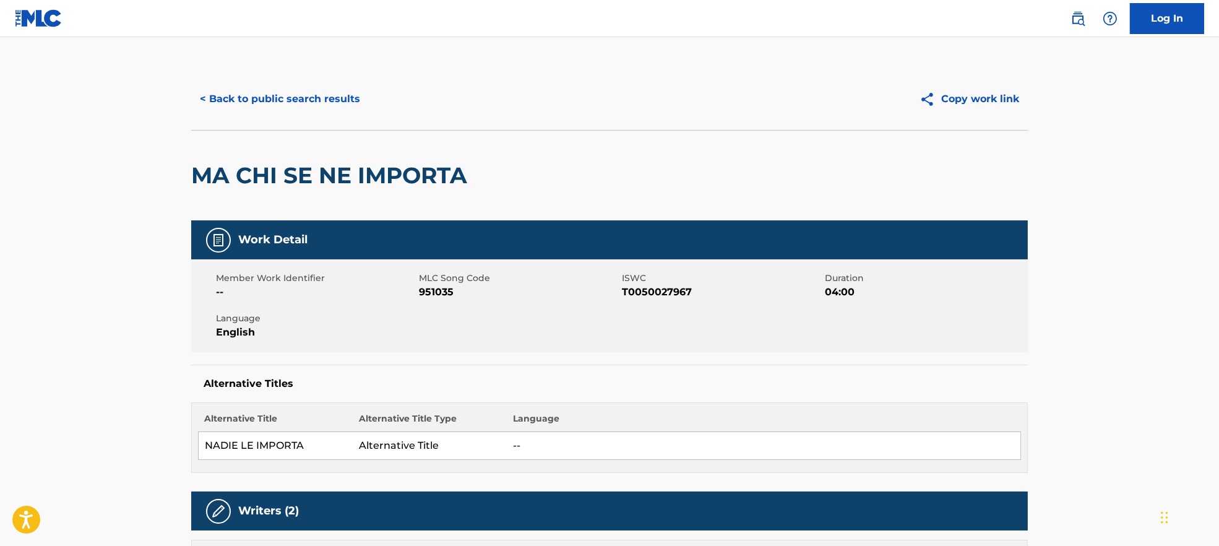
click at [238, 94] on button "< Back to public search results" at bounding box center [280, 99] width 178 height 31
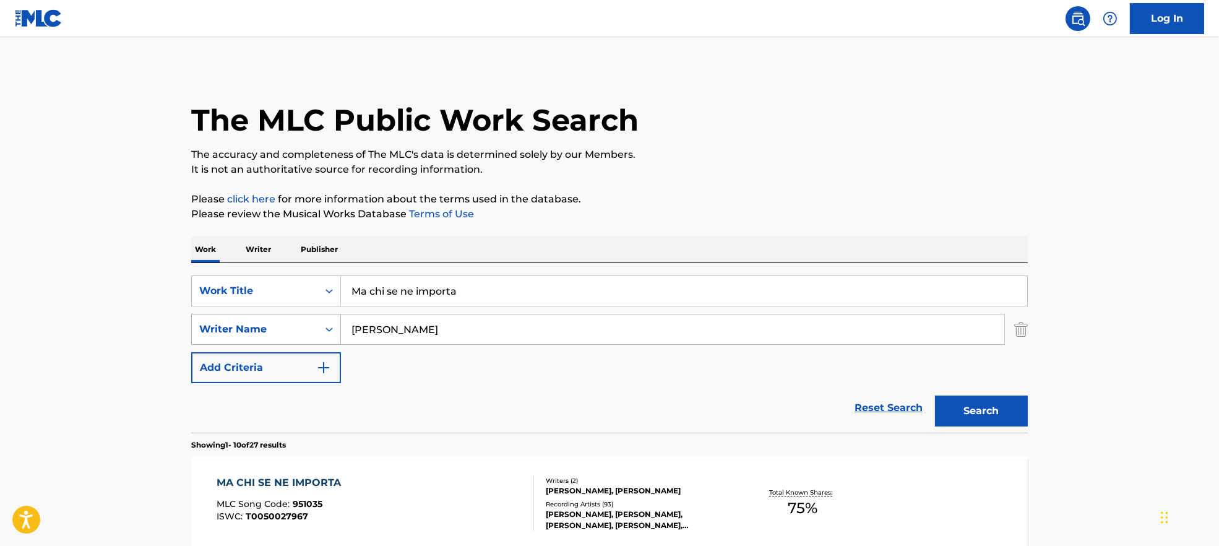
drag, startPoint x: 450, startPoint y: 333, endPoint x: 319, endPoint y: 340, distance: 131.9
click at [319, 340] on div "SearchWithCriteria9944ca93-3bb9-4a34-b127-ab9ee16f744a Writer Name [PERSON_NAME]" at bounding box center [609, 329] width 836 height 31
paste input "ristiano Malgioglio"
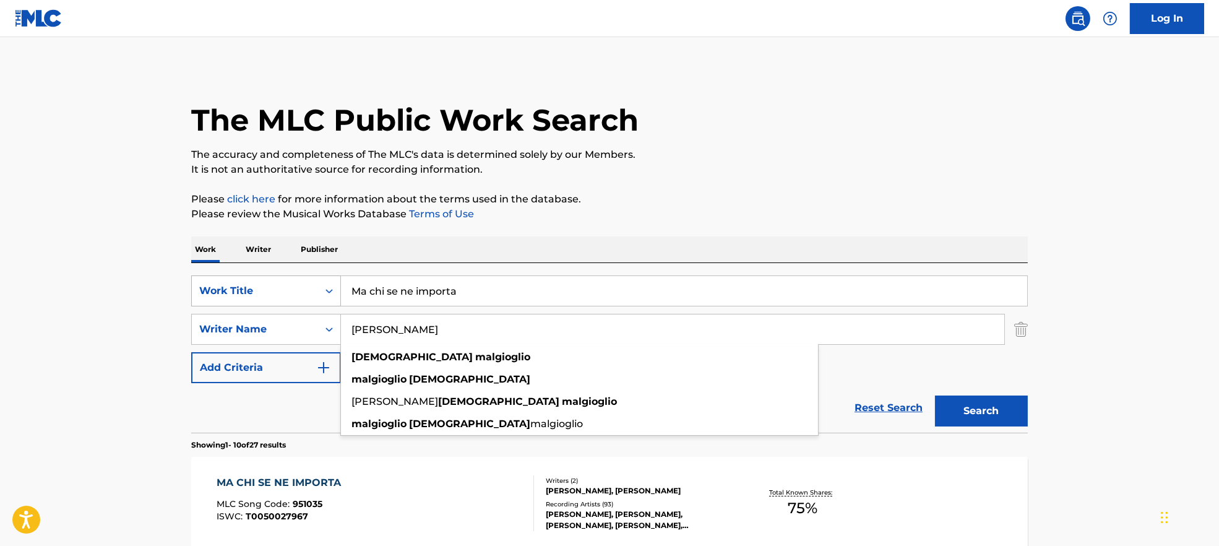
type input "[PERSON_NAME]"
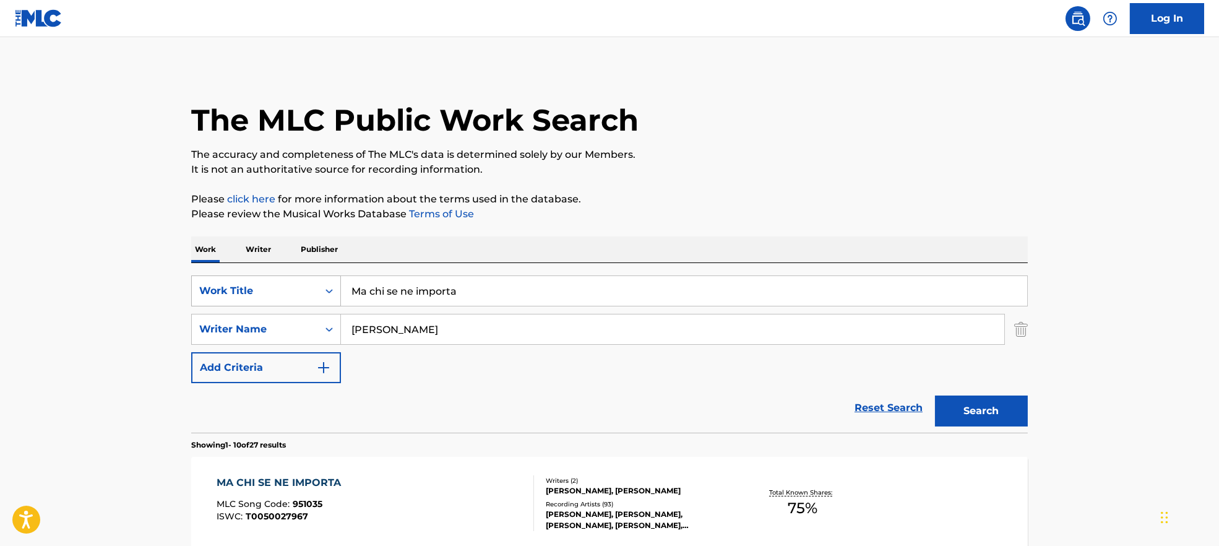
drag, startPoint x: 333, startPoint y: 303, endPoint x: 285, endPoint y: 303, distance: 48.9
click at [285, 303] on div "SearchWithCriteria7ead3527-73f7-4d5a-b7cb-2a10692a4586 Work Title Ma chi se ne …" at bounding box center [609, 290] width 836 height 31
paste input "[PERSON_NAME] [PERSON_NAME]"
drag, startPoint x: 394, startPoint y: 287, endPoint x: 810, endPoint y: 215, distance: 421.8
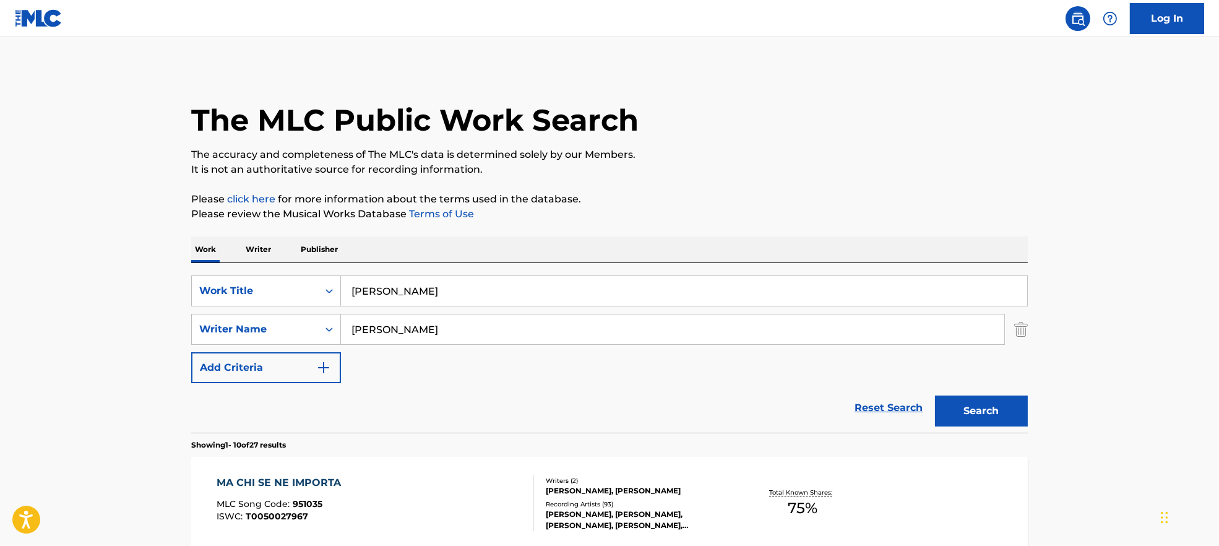
type input "[PERSON_NAME]"
click at [798, 171] on p "It is not an authoritative source for recording information." at bounding box center [609, 169] width 836 height 15
click at [977, 408] on button "Search" at bounding box center [981, 410] width 93 height 31
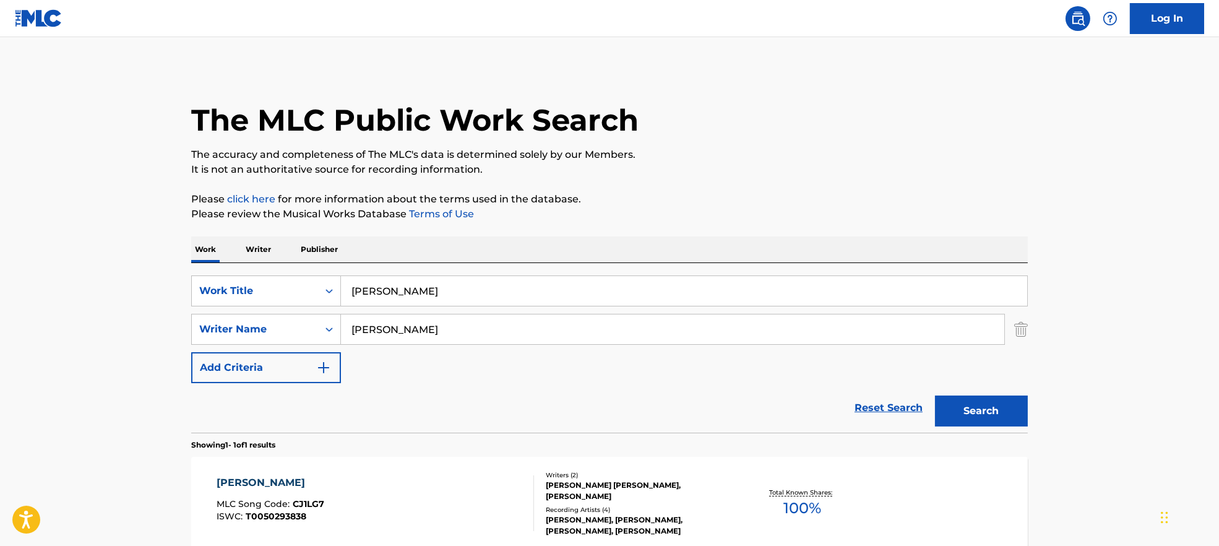
click at [419, 487] on div "[PERSON_NAME] MLC Song Code : CJ1LG7 ISWC : T0050293838" at bounding box center [375, 503] width 318 height 56
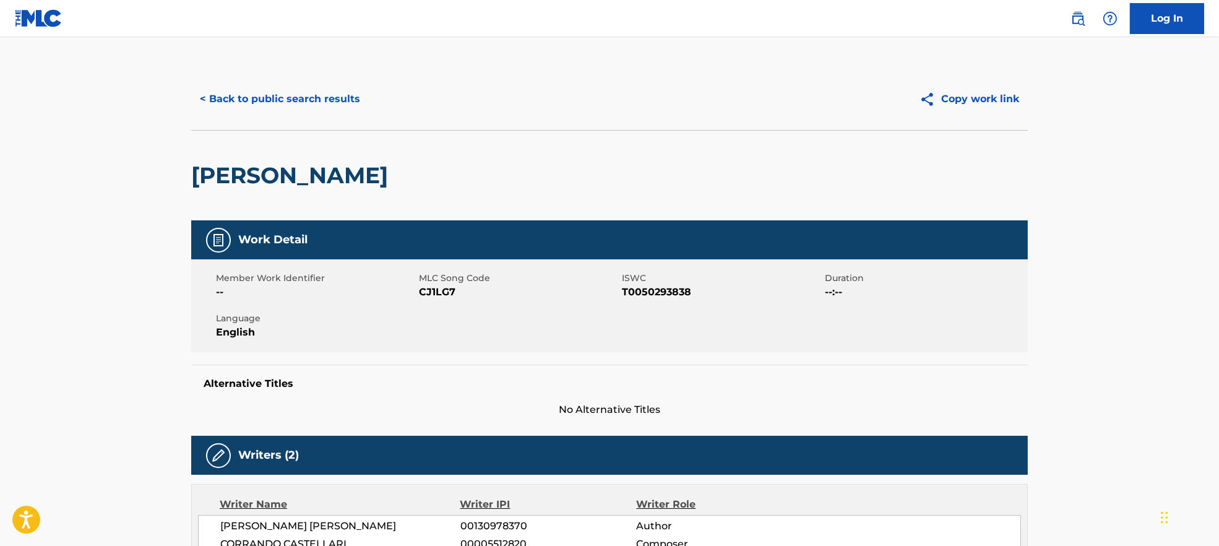
click at [442, 293] on span "CJ1LG7" at bounding box center [519, 292] width 200 height 15
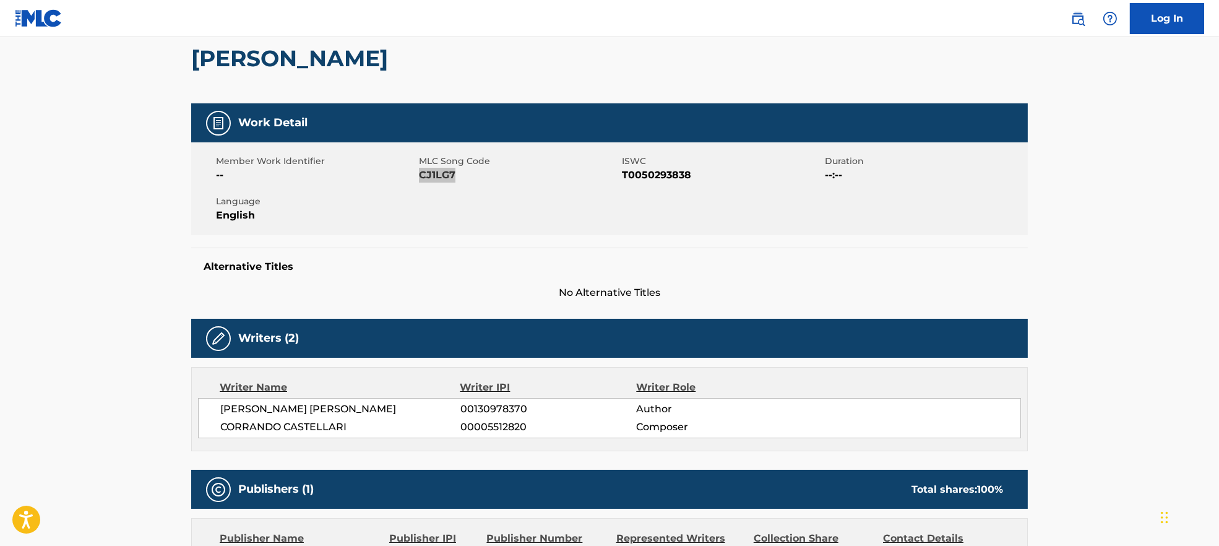
scroll to position [330, 0]
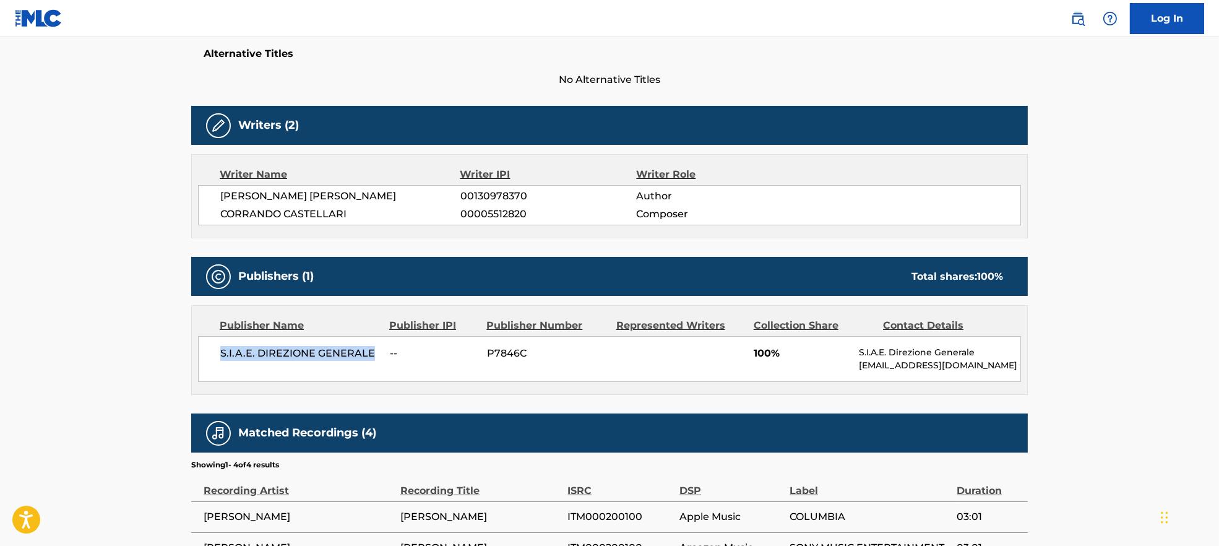
drag, startPoint x: 213, startPoint y: 341, endPoint x: 384, endPoint y: 358, distance: 171.5
click at [384, 358] on div "S.I.A.E. DIREZIONE GENERALE -- P7846C 100% S.I.A.E. Direzione Generale [EMAIL_A…" at bounding box center [609, 359] width 823 height 46
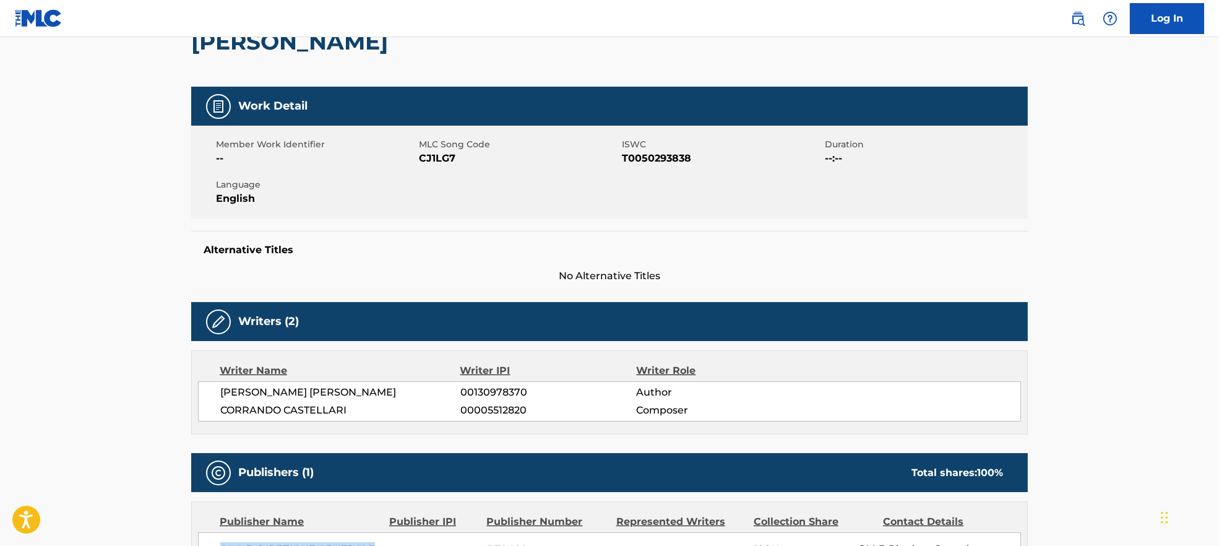
scroll to position [0, 0]
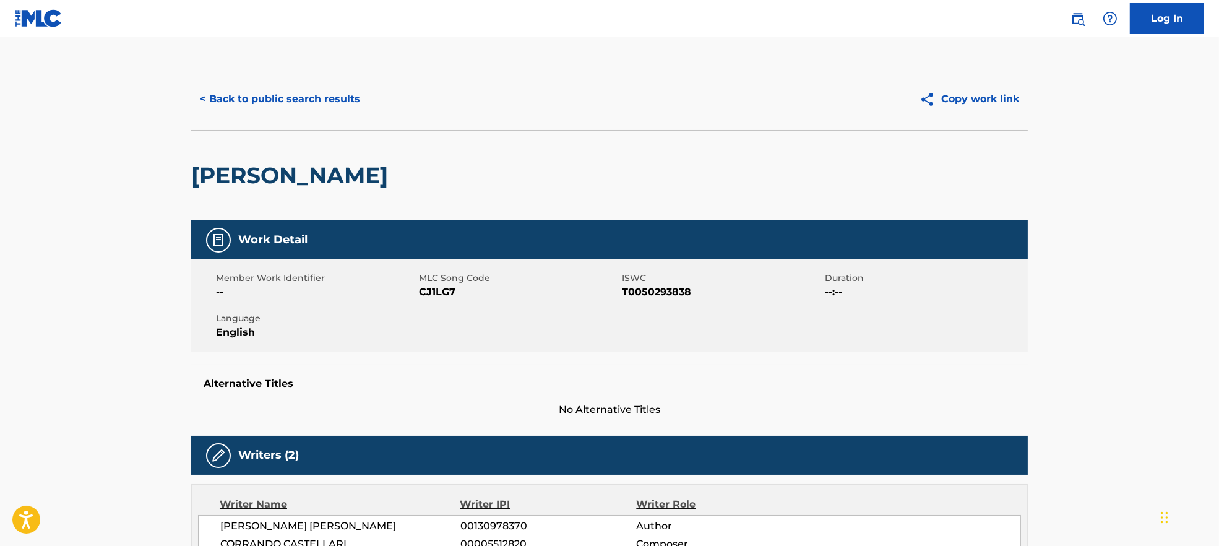
click at [241, 88] on button "< Back to public search results" at bounding box center [280, 99] width 178 height 31
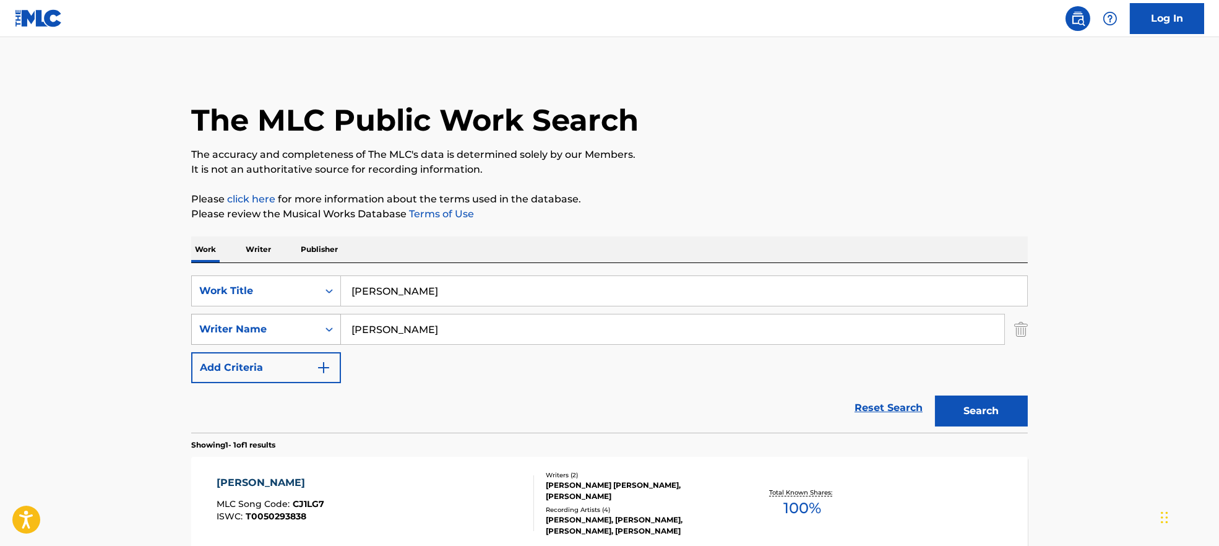
drag, startPoint x: 279, startPoint y: 330, endPoint x: 289, endPoint y: 331, distance: 10.5
click at [243, 332] on div "SearchWithCriteria9944ca93-3bb9-4a34-b127-ab9ee16f744a Writer Name [PERSON_NAME]" at bounding box center [609, 329] width 836 height 31
paste input "[PERSON_NAME]"
type input "[PERSON_NAME]"
drag, startPoint x: 416, startPoint y: 295, endPoint x: 298, endPoint y: 301, distance: 118.3
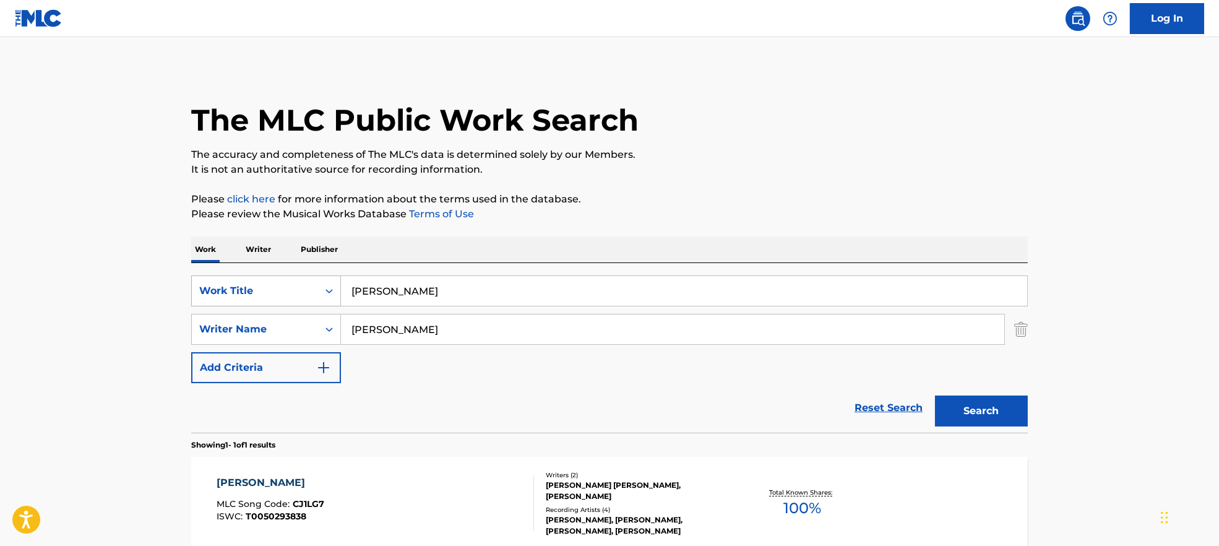
click at [298, 301] on div "SearchWithCriteria7ead3527-73f7-4d5a-b7cb-2a10692a4586 Work Title [PERSON_NAME]" at bounding box center [609, 290] width 836 height 31
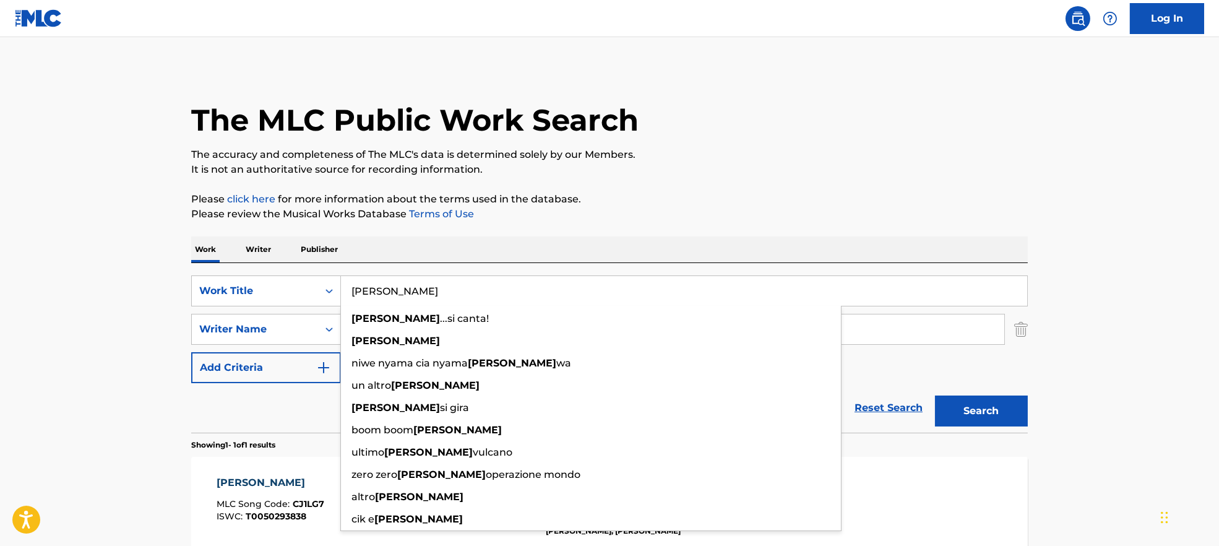
paste input "[PERSON_NAME]"
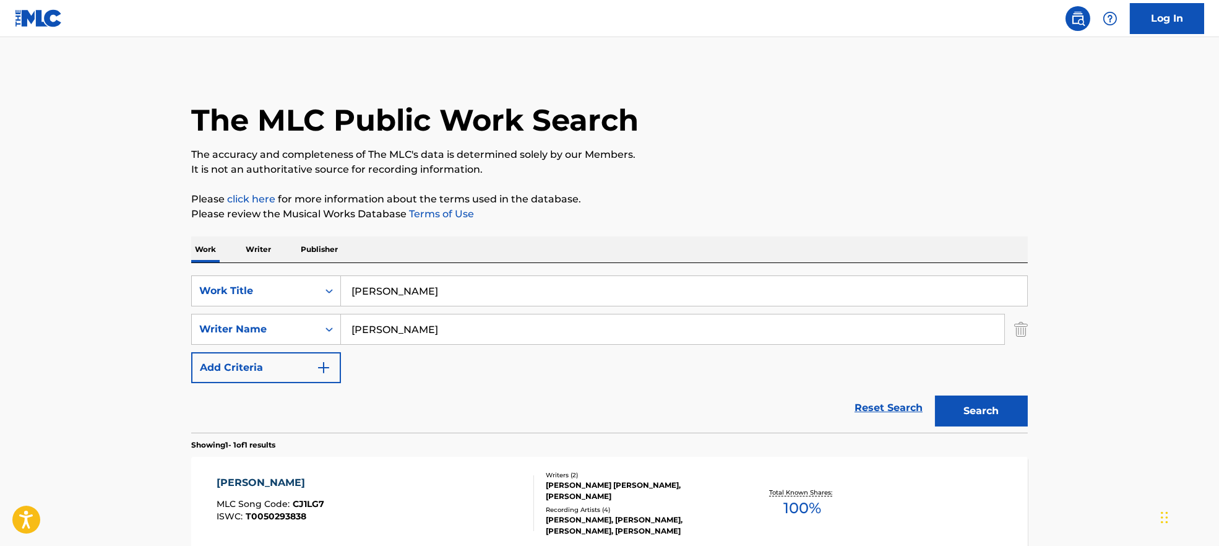
click at [416, 289] on input "[PERSON_NAME]" at bounding box center [684, 291] width 686 height 30
drag, startPoint x: 416, startPoint y: 289, endPoint x: 709, endPoint y: 289, distance: 293.8
click at [709, 289] on input "[PERSON_NAME]" at bounding box center [684, 291] width 686 height 30
type input "[PERSON_NAME]"
click at [707, 207] on p "Please review the Musical Works Database Terms of Use" at bounding box center [609, 214] width 836 height 15
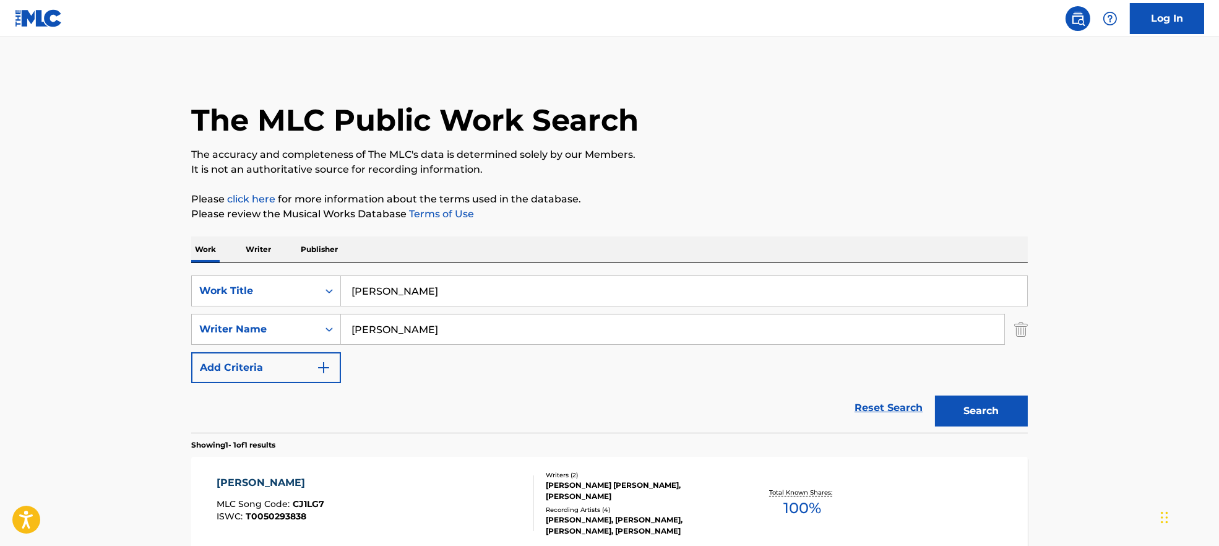
drag, startPoint x: 421, startPoint y: 331, endPoint x: 962, endPoint y: 386, distance: 544.0
click at [945, 377] on div "SearchWithCriteria7ead3527-73f7-4d5a-b7cb-2a10692a4586 Work Title Fuori Luogo S…" at bounding box center [609, 329] width 836 height 108
type input "[PERSON_NAME]"
click at [984, 411] on button "Search" at bounding box center [981, 410] width 93 height 31
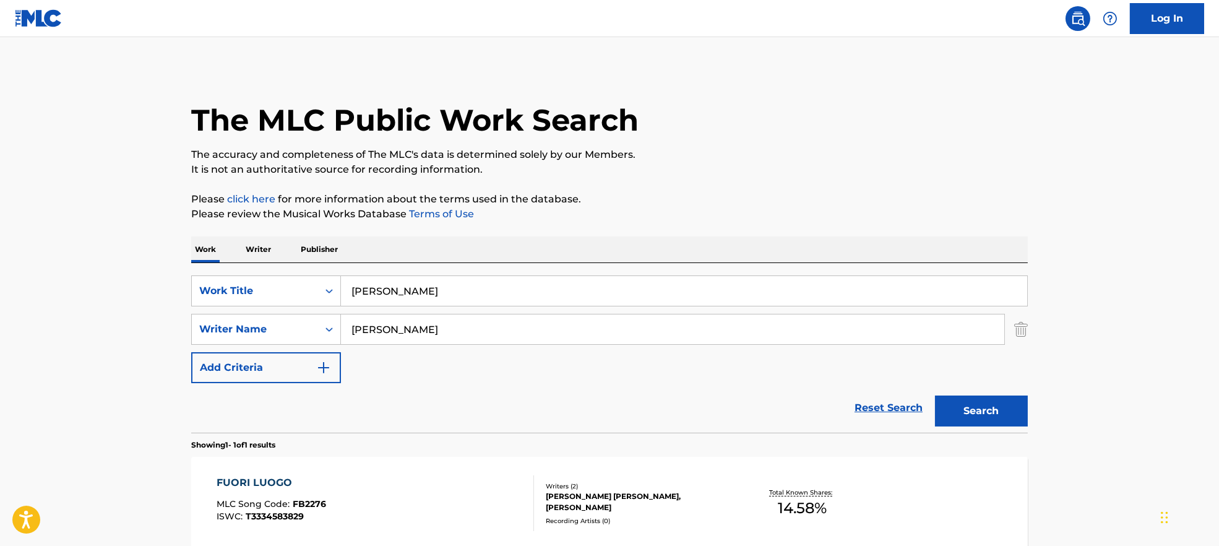
click at [420, 496] on div "FUORI LUOGO MLC Song Code : FB2276 ISWC : T3334583829" at bounding box center [375, 503] width 318 height 56
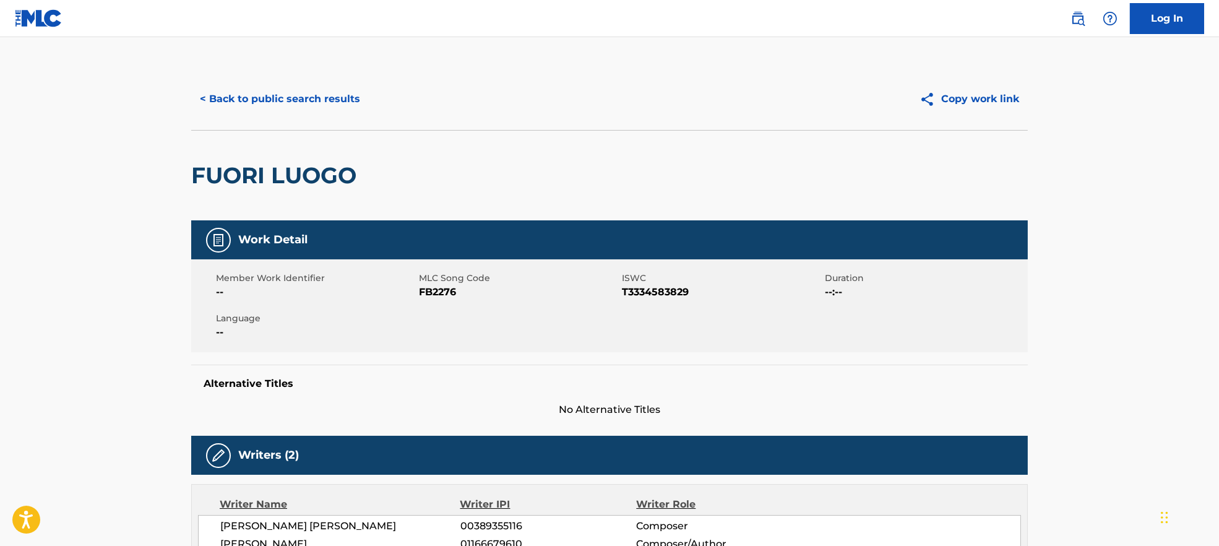
click at [442, 297] on span "FB2276" at bounding box center [519, 292] width 200 height 15
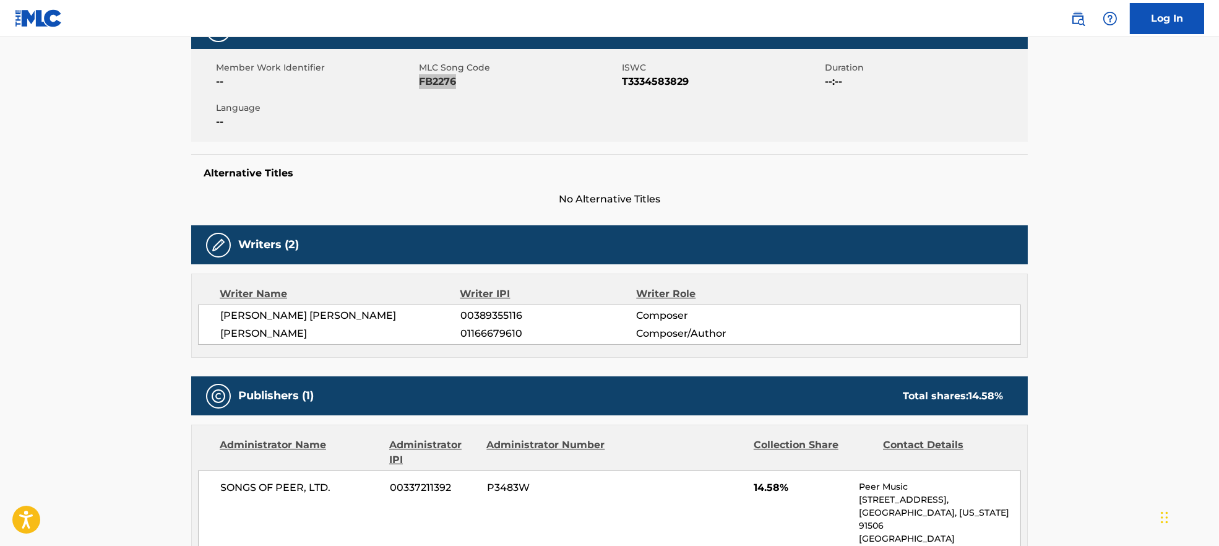
scroll to position [330, 0]
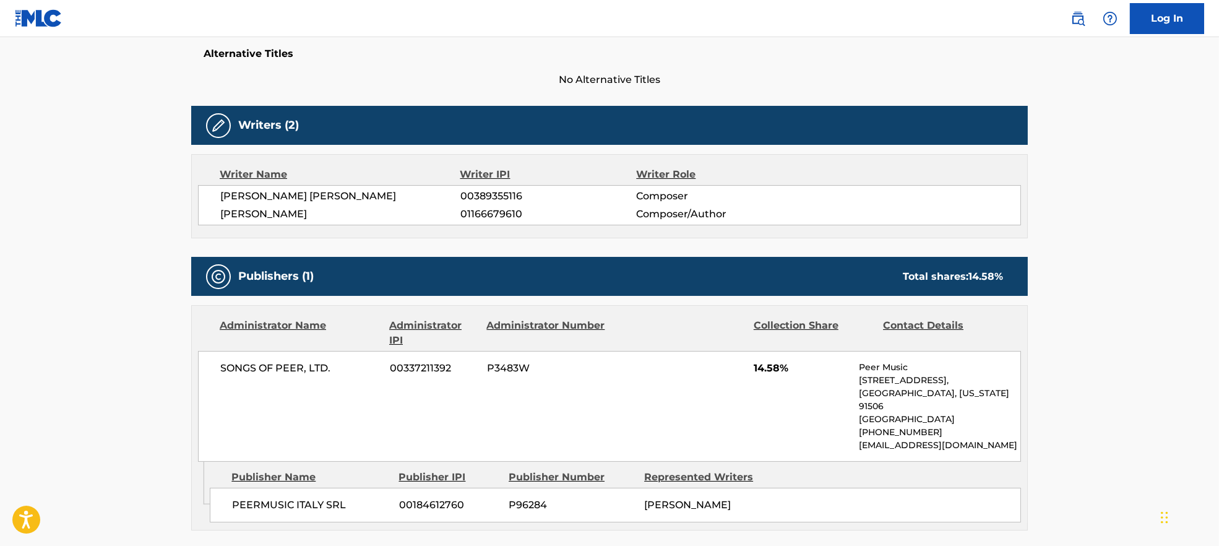
click at [273, 202] on span "[PERSON_NAME] [PERSON_NAME]" at bounding box center [340, 196] width 240 height 15
click at [276, 212] on span "[PERSON_NAME]" at bounding box center [340, 214] width 240 height 15
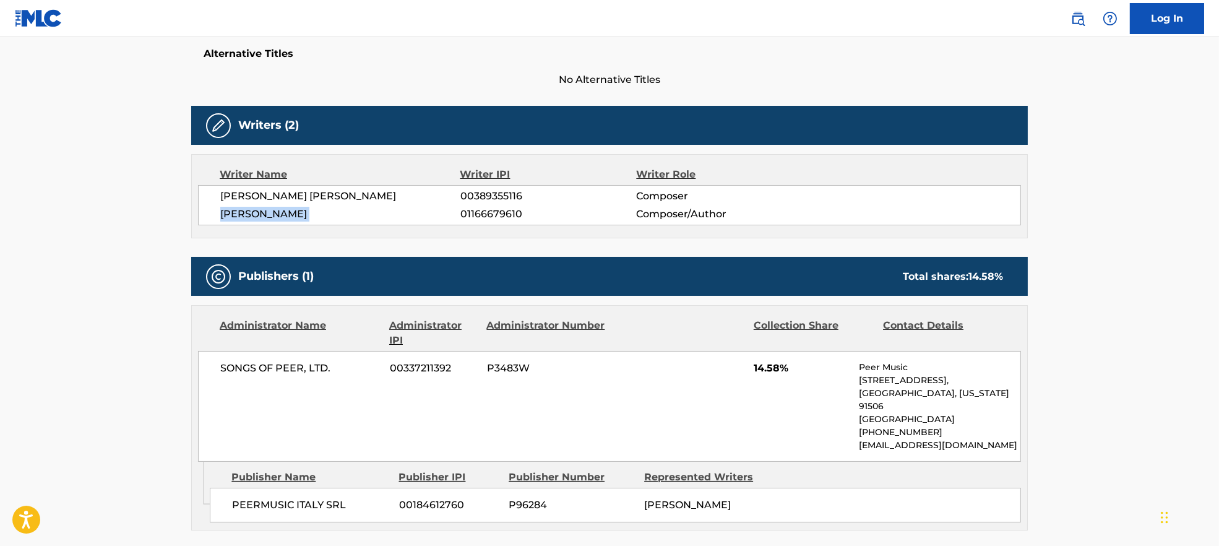
click at [276, 212] on span "[PERSON_NAME]" at bounding box center [340, 214] width 240 height 15
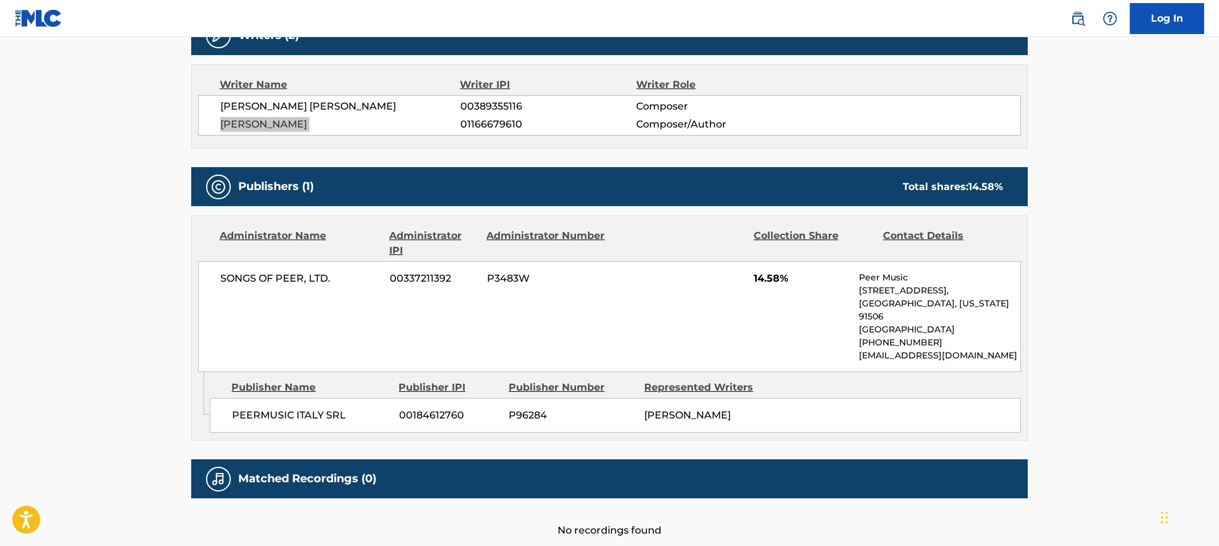
scroll to position [489, 0]
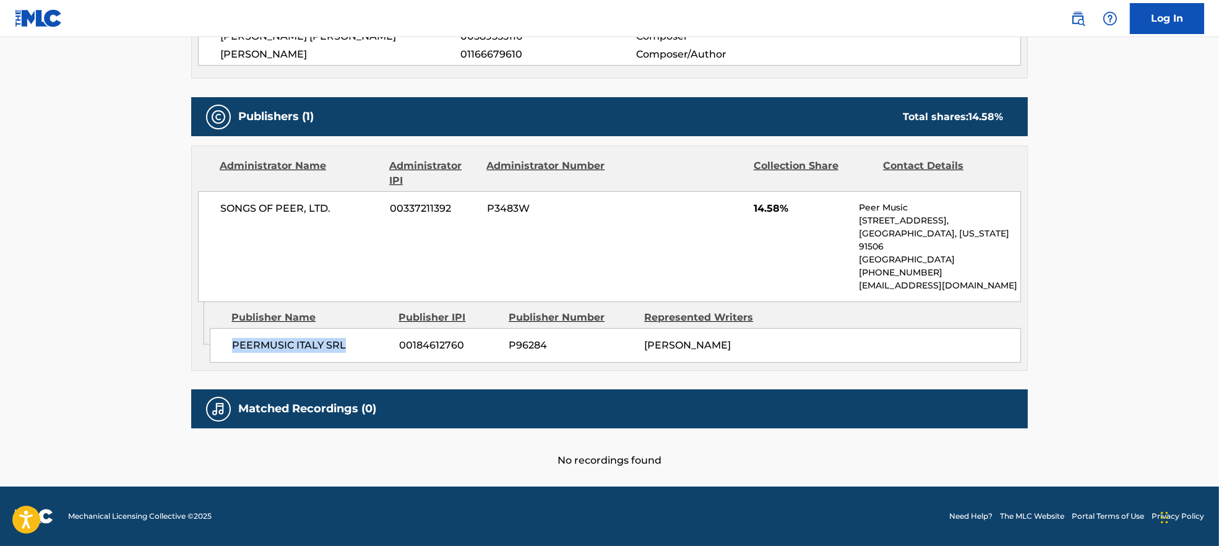
drag, startPoint x: 224, startPoint y: 350, endPoint x: 387, endPoint y: 351, distance: 162.7
click at [387, 351] on div "PEERMUSIC [GEOGRAPHIC_DATA] SRL 00184612760 P96284 [PERSON_NAME]" at bounding box center [615, 345] width 811 height 35
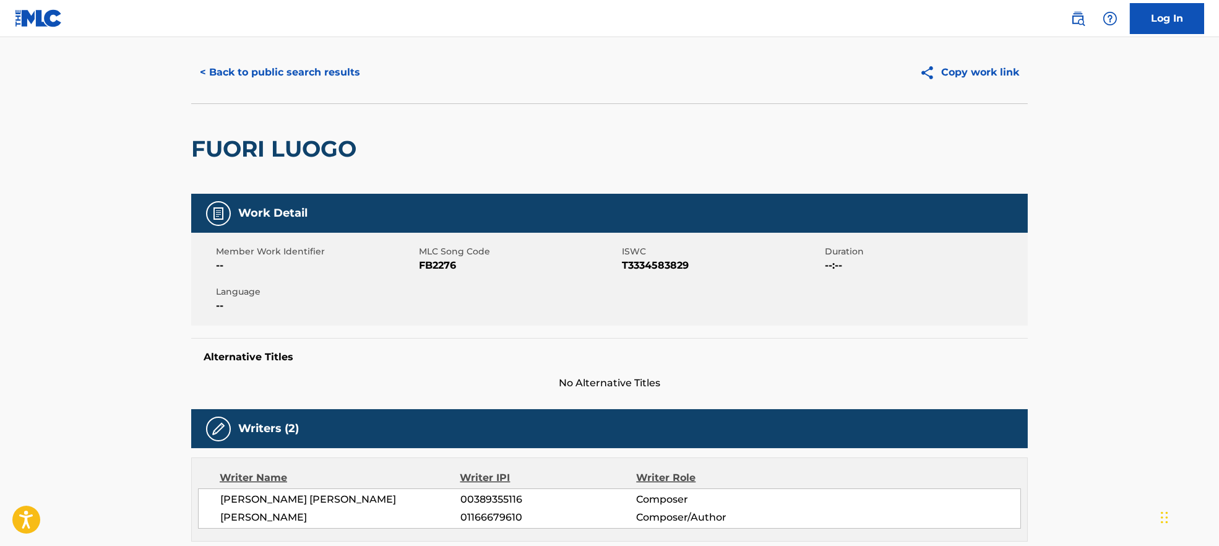
scroll to position [0, 0]
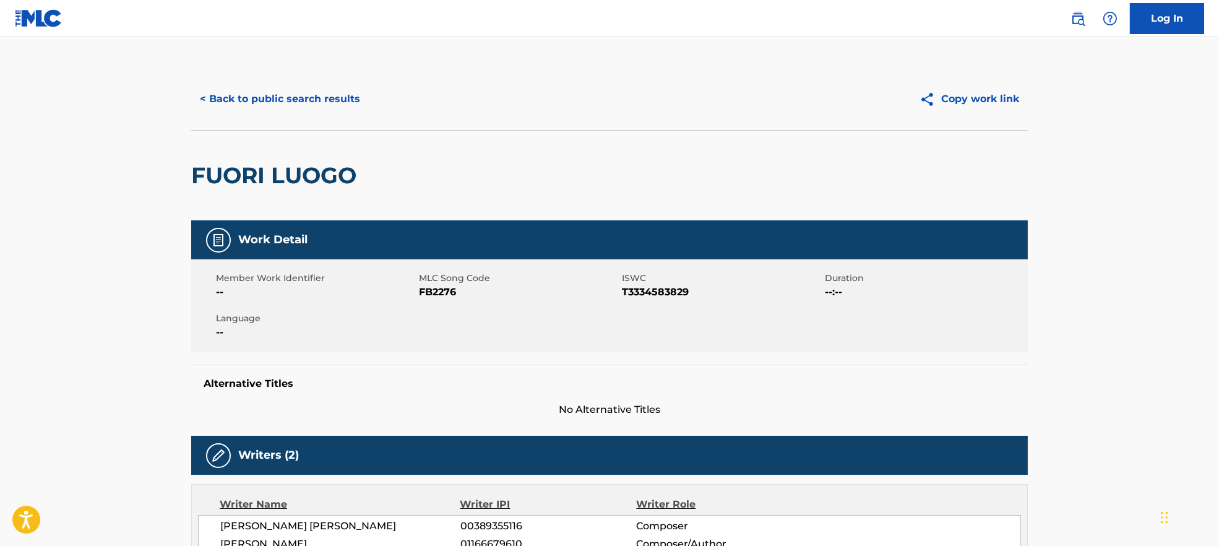
click at [292, 103] on button "< Back to public search results" at bounding box center [280, 99] width 178 height 31
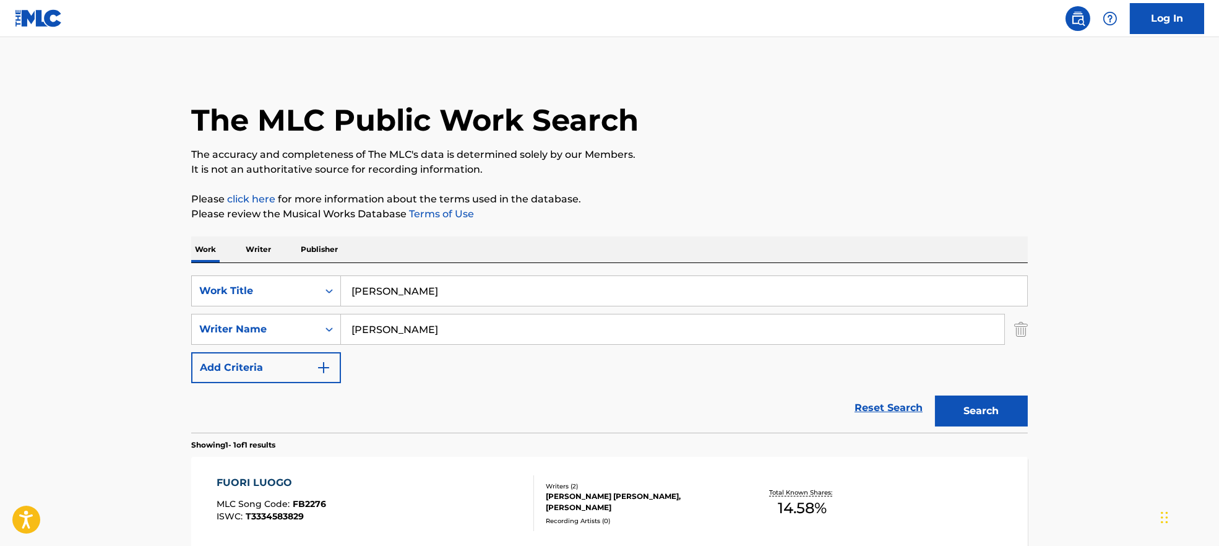
drag, startPoint x: 472, startPoint y: 380, endPoint x: 461, endPoint y: 346, distance: 35.2
click at [470, 378] on div "SearchWithCriteria7ead3527-73f7-4d5a-b7cb-2a10692a4586 Work Title Fuori Luogo S…" at bounding box center [609, 329] width 836 height 108
drag, startPoint x: 459, startPoint y: 325, endPoint x: 285, endPoint y: 322, distance: 174.5
click at [285, 322] on div "SearchWithCriteria9944ca93-3bb9-4a34-b127-ab9ee16f744a Writer Name [PERSON_NAME]" at bounding box center [609, 329] width 836 height 31
paste input "[PERSON_NAME]"
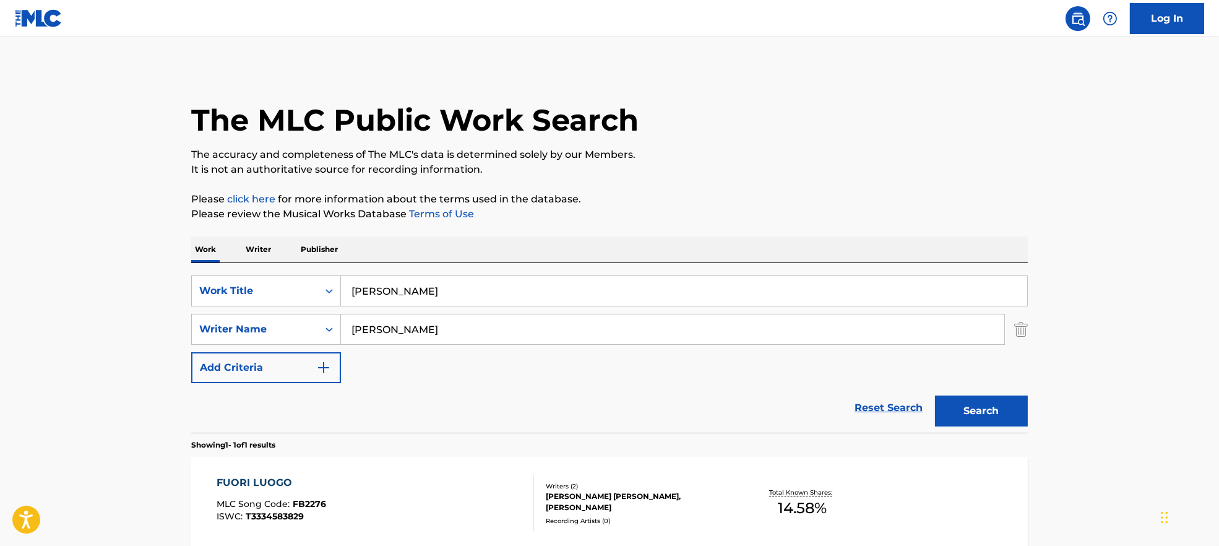
type input "[PERSON_NAME]"
click at [302, 272] on div "SearchWithCriteria7ead3527-73f7-4d5a-b7cb-2a10692a4586 Work Title Fuori Luogo S…" at bounding box center [609, 347] width 836 height 169
drag, startPoint x: 439, startPoint y: 286, endPoint x: 284, endPoint y: 298, distance: 155.1
click at [284, 298] on div "SearchWithCriteria7ead3527-73f7-4d5a-b7cb-2a10692a4586 Work Title [PERSON_NAME]" at bounding box center [609, 290] width 836 height 31
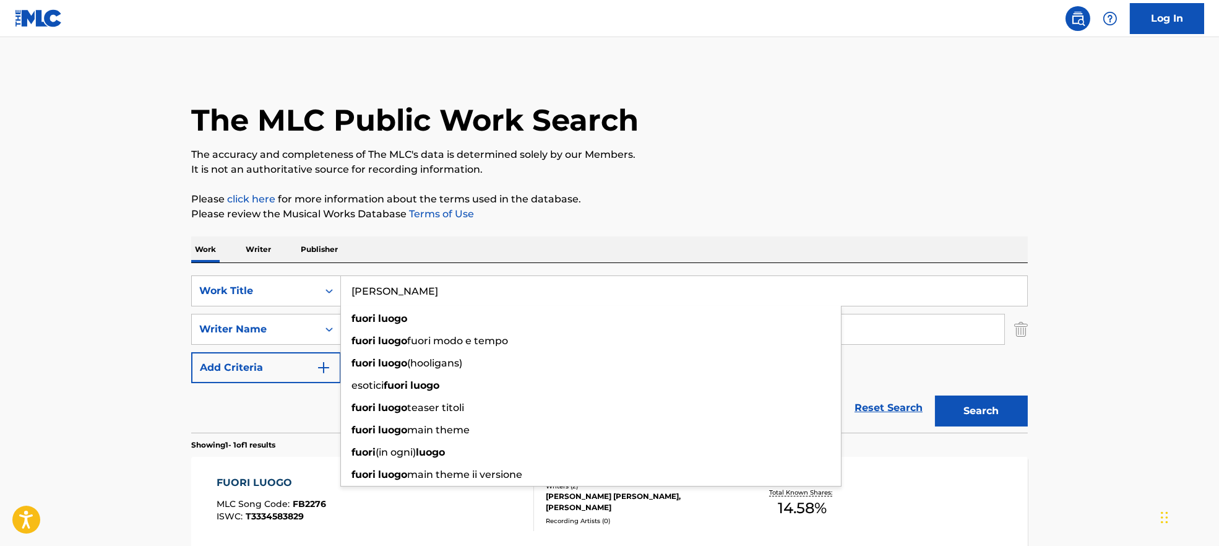
click at [472, 236] on div "Work Writer Publisher" at bounding box center [609, 249] width 836 height 26
drag, startPoint x: 444, startPoint y: 281, endPoint x: 350, endPoint y: 280, distance: 94.0
click at [350, 280] on input "[PERSON_NAME]" at bounding box center [684, 291] width 686 height 30
paste input "[PERSON_NAME] Gets Mad"
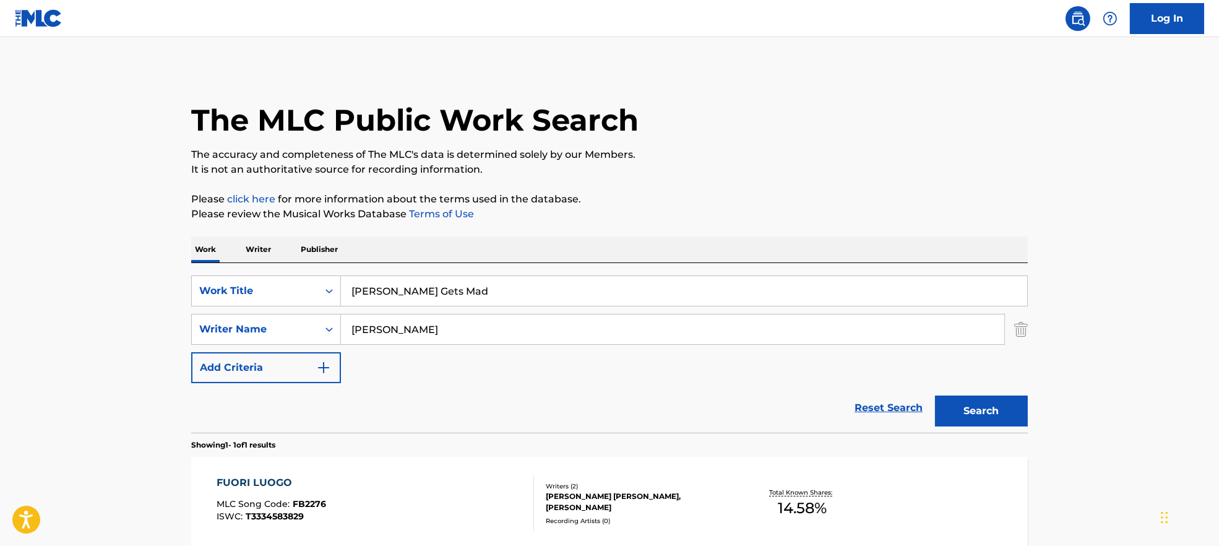
drag, startPoint x: 386, startPoint y: 289, endPoint x: 709, endPoint y: 257, distance: 325.1
click at [709, 257] on div "Work Writer Publisher SearchWithCriteria7ead3527-73f7-4d5a-b7cb-2a10692a4586 Wo…" at bounding box center [609, 421] width 836 height 371
type input "Pariah"
click at [729, 183] on div "The MLC Public Work Search The accuracy and completeness of The MLC's data is d…" at bounding box center [609, 337] width 866 height 539
drag, startPoint x: 437, startPoint y: 330, endPoint x: 836, endPoint y: 441, distance: 414.2
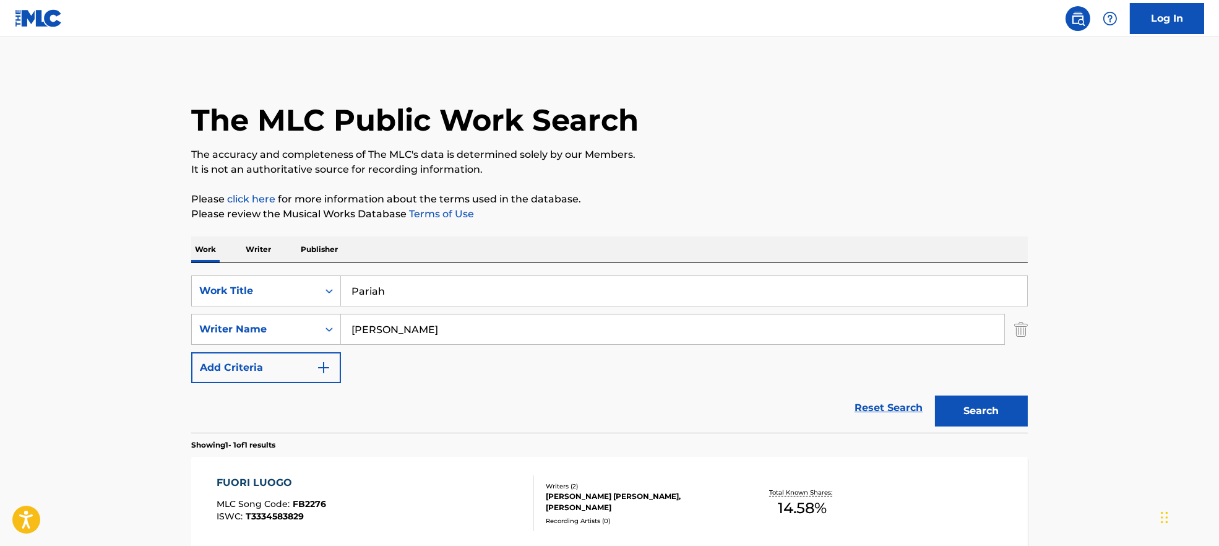
click at [783, 421] on form "SearchWithCriteria7ead3527-73f7-4d5a-b7cb-2a10692a4586 Work Title Pariah Search…" at bounding box center [609, 353] width 836 height 157
click at [995, 419] on button "Search" at bounding box center [981, 410] width 93 height 31
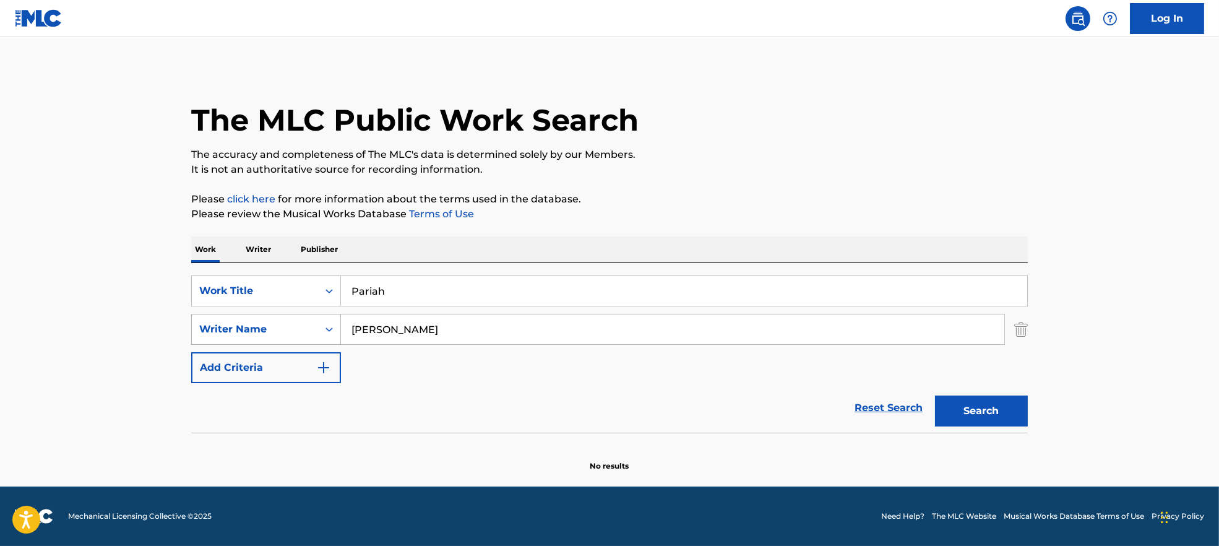
drag, startPoint x: 475, startPoint y: 318, endPoint x: 278, endPoint y: 325, distance: 196.8
click at [278, 325] on div "SearchWithCriteria9944ca93-3bb9-4a34-b127-ab9ee16f744a Writer Name [PERSON_NAME]" at bounding box center [609, 329] width 836 height 31
paste input "[PERSON_NAME]"
click at [990, 420] on button "Search" at bounding box center [981, 410] width 93 height 31
drag, startPoint x: 453, startPoint y: 309, endPoint x: 317, endPoint y: 322, distance: 136.1
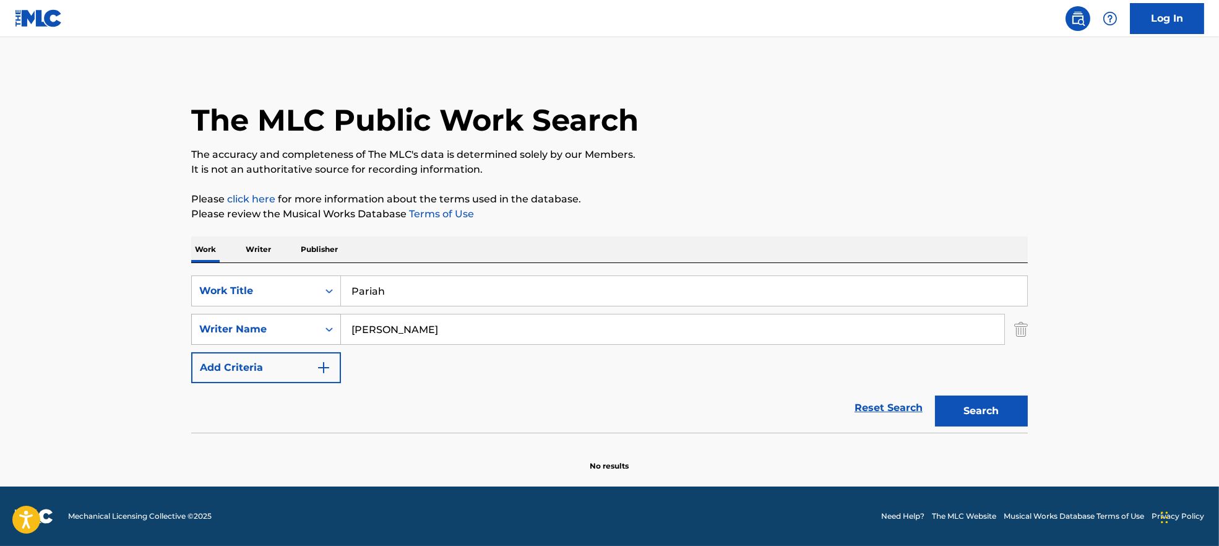
click at [319, 325] on div "SearchWithCriteria7ead3527-73f7-4d5a-b7cb-2a10692a4586 Work Title Pariah Search…" at bounding box center [609, 329] width 836 height 108
click at [367, 328] on input "[PERSON_NAME]" at bounding box center [672, 329] width 663 height 30
click at [374, 332] on input "[PERSON_NAME]" at bounding box center [672, 329] width 663 height 30
drag, startPoint x: 374, startPoint y: 332, endPoint x: 354, endPoint y: 332, distance: 20.4
click at [354, 332] on input "[PERSON_NAME]" at bounding box center [672, 329] width 663 height 30
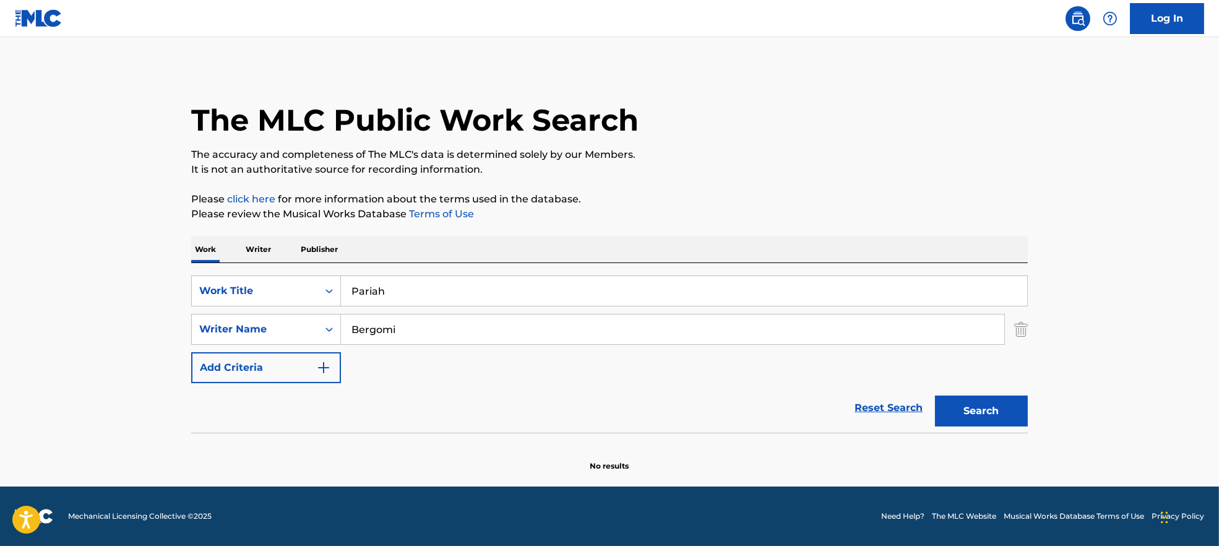
click at [987, 416] on button "Search" at bounding box center [981, 410] width 93 height 31
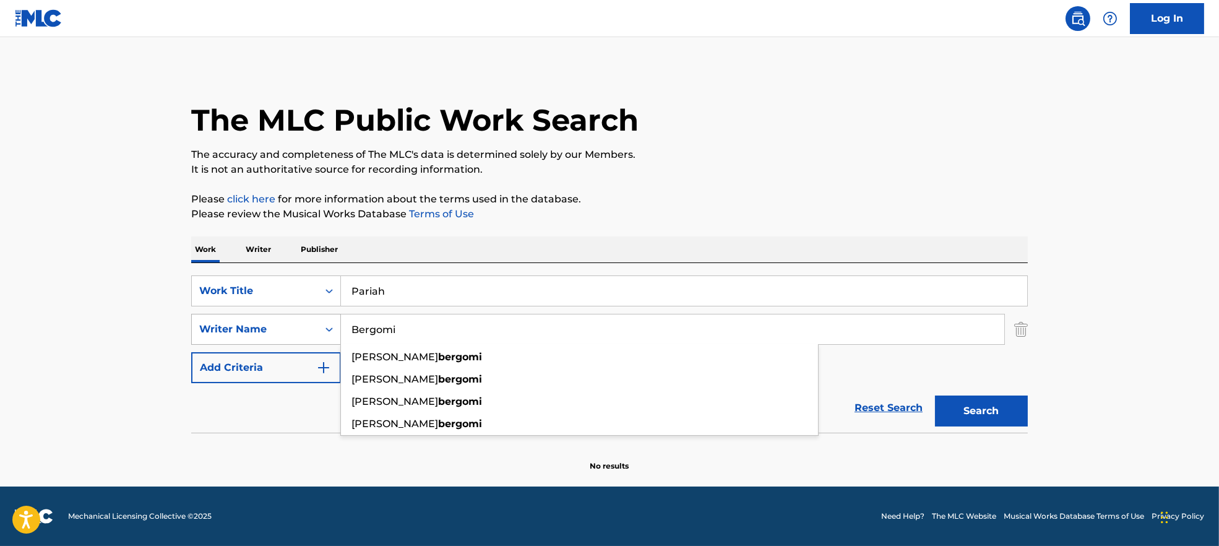
drag, startPoint x: 427, startPoint y: 326, endPoint x: 284, endPoint y: 323, distance: 142.9
click at [284, 323] on div "SearchWithCriteria9944ca93-3bb9-4a34-b127-ab9ee16f744a Writer Name Bergomi [PER…" at bounding box center [609, 329] width 836 height 31
paste input "[PERSON_NAME]"
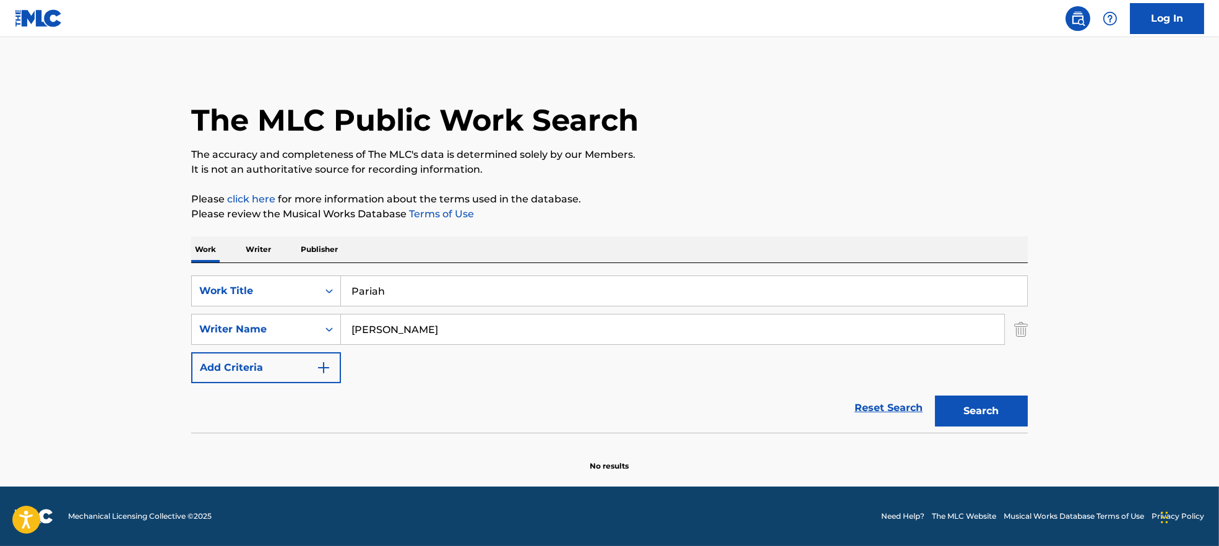
click at [944, 401] on button "Search" at bounding box center [981, 410] width 93 height 31
drag, startPoint x: 424, startPoint y: 323, endPoint x: 331, endPoint y: 322, distance: 93.4
click at [332, 322] on div "SearchWithCriteria9944ca93-3bb9-4a34-b127-ab9ee16f744a Writer Name [PERSON_NAME]" at bounding box center [609, 329] width 836 height 31
paste input "[PERSON_NAME] [PERSON_NAME] GoriDavide [PERSON_NAME] GrillottiNiccolò [PERSON_N…"
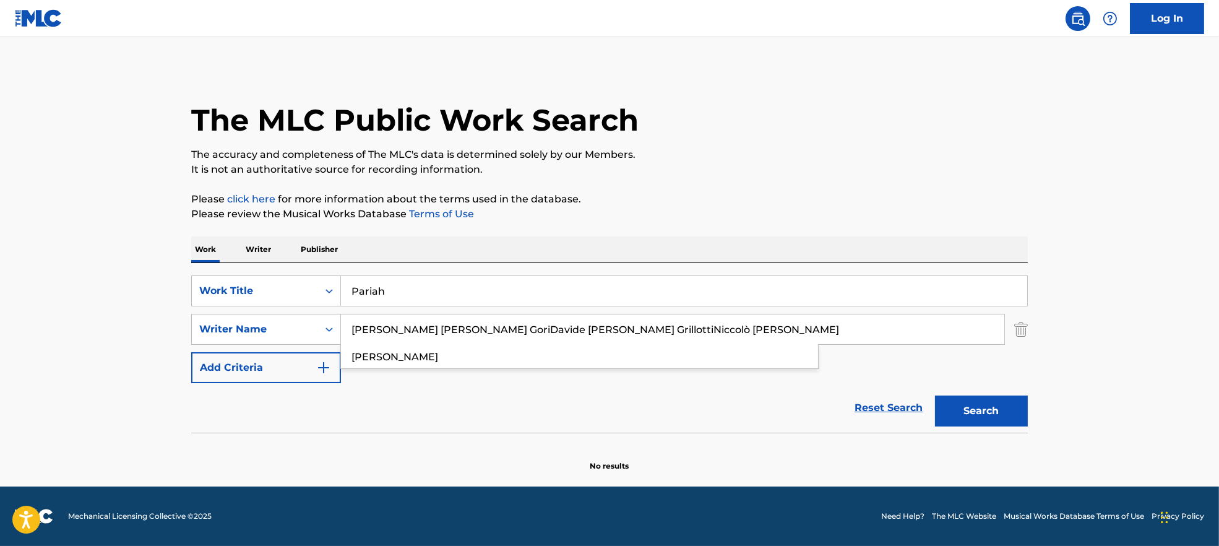
type input "[PERSON_NAME] [PERSON_NAME] GoriDavide [PERSON_NAME] GrillottiNiccolò [PERSON_N…"
drag, startPoint x: 351, startPoint y: 293, endPoint x: 345, endPoint y: 297, distance: 7.8
click at [346, 295] on input "Pariah" at bounding box center [684, 291] width 686 height 30
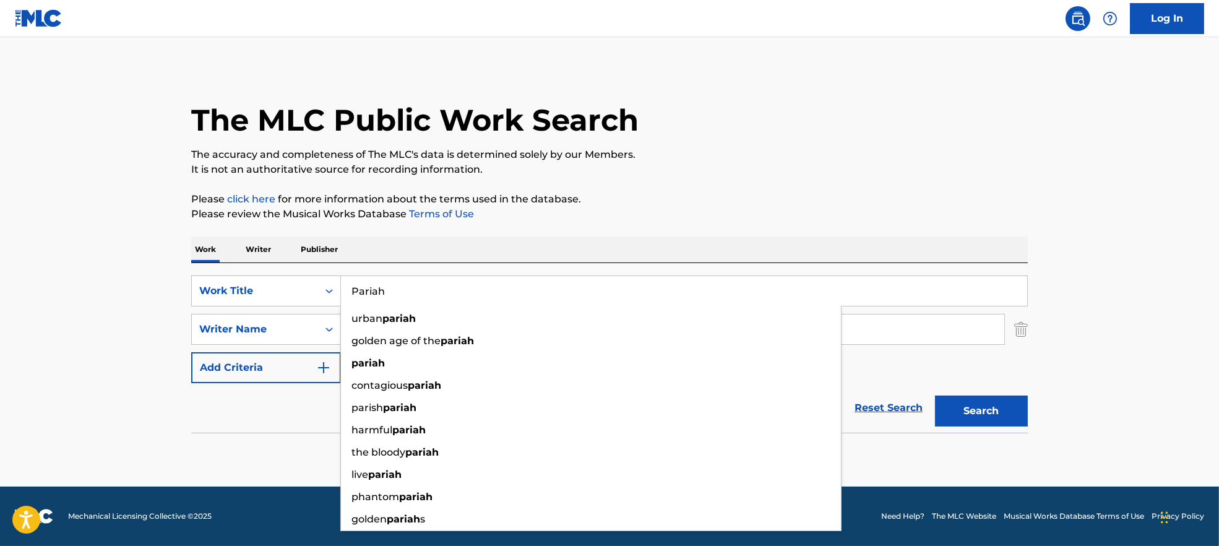
click at [755, 176] on p "It is not an authoritative source for recording information." at bounding box center [609, 169] width 836 height 15
drag, startPoint x: 437, startPoint y: 288, endPoint x: 264, endPoint y: 285, distance: 173.8
click at [264, 285] on div "SearchWithCriteria7ead3527-73f7-4d5a-b7cb-2a10692a4586 Work Title Pariah urban …" at bounding box center [609, 290] width 836 height 31
paste input "L'Ultima Canzone SELMI"
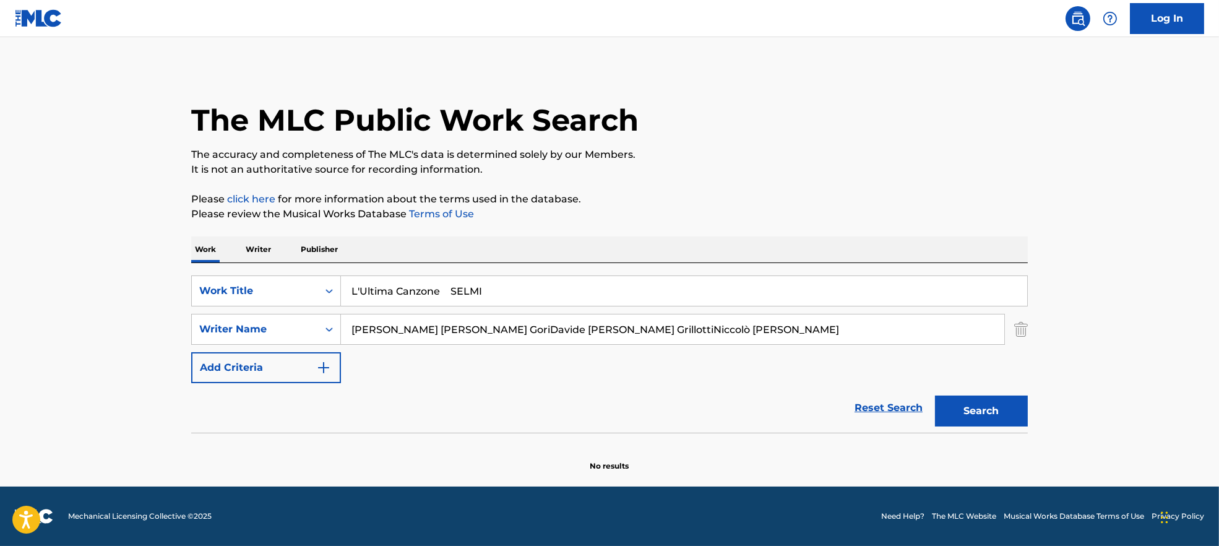
drag, startPoint x: 450, startPoint y: 286, endPoint x: 741, endPoint y: 256, distance: 292.3
click at [737, 258] on div "Work Writer Publisher SearchWithCriteria7ead3527-73f7-4d5a-b7cb-2a10692a4586 Wo…" at bounding box center [609, 353] width 836 height 235
type input "L'Ultima Canzone"
click at [763, 199] on p "Please click here for more information about the terms used in the database." at bounding box center [609, 199] width 836 height 15
drag, startPoint x: 460, startPoint y: 328, endPoint x: 1016, endPoint y: 400, distance: 560.0
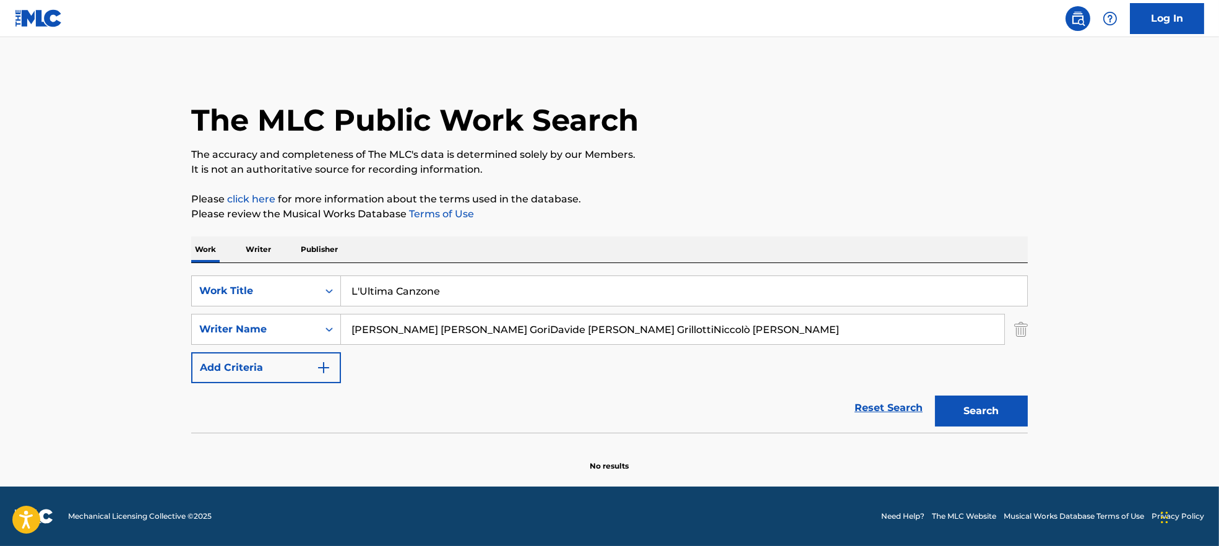
click at [1035, 366] on div "The MLC Public Work Search The accuracy and completeness of The MLC's data is d…" at bounding box center [609, 269] width 866 height 403
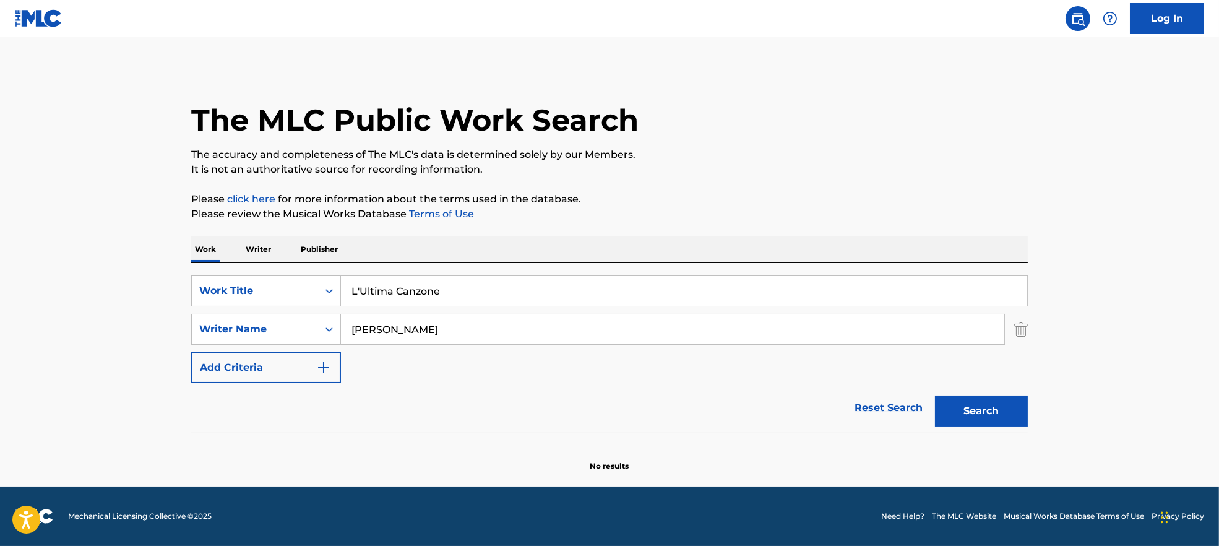
click at [961, 414] on button "Search" at bounding box center [981, 410] width 93 height 31
drag, startPoint x: 411, startPoint y: 327, endPoint x: 321, endPoint y: 336, distance: 90.2
click at [321, 336] on div "SearchWithCriteria9944ca93-3bb9-4a34-b127-ab9ee16f744a Writer Name [PERSON_NAME]" at bounding box center [609, 329] width 836 height 31
paste input "[PERSON_NAME] GrillottiNiccolò [PERSON_NAME]"
drag, startPoint x: 437, startPoint y: 329, endPoint x: 930, endPoint y: 371, distance: 494.8
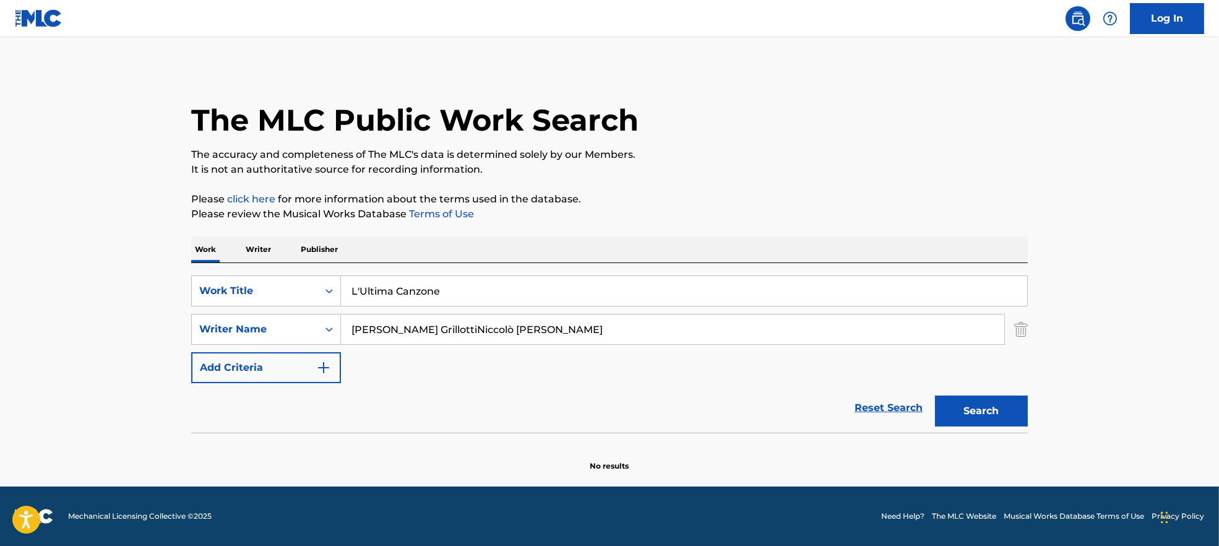
click at [925, 338] on input "[PERSON_NAME] GrillottiNiccolò [PERSON_NAME]" at bounding box center [672, 329] width 663 height 30
click at [995, 416] on button "Search" at bounding box center [981, 410] width 93 height 31
drag, startPoint x: 481, startPoint y: 328, endPoint x: 266, endPoint y: 332, distance: 215.3
click at [266, 332] on div "SearchWithCriteria9944ca93-3bb9-4a34-b127-ab9ee16f744a Writer Name [PERSON_NAME…" at bounding box center [609, 329] width 836 height 31
paste input "[PERSON_NAME] [PERSON_NAME] [PERSON_NAME]"
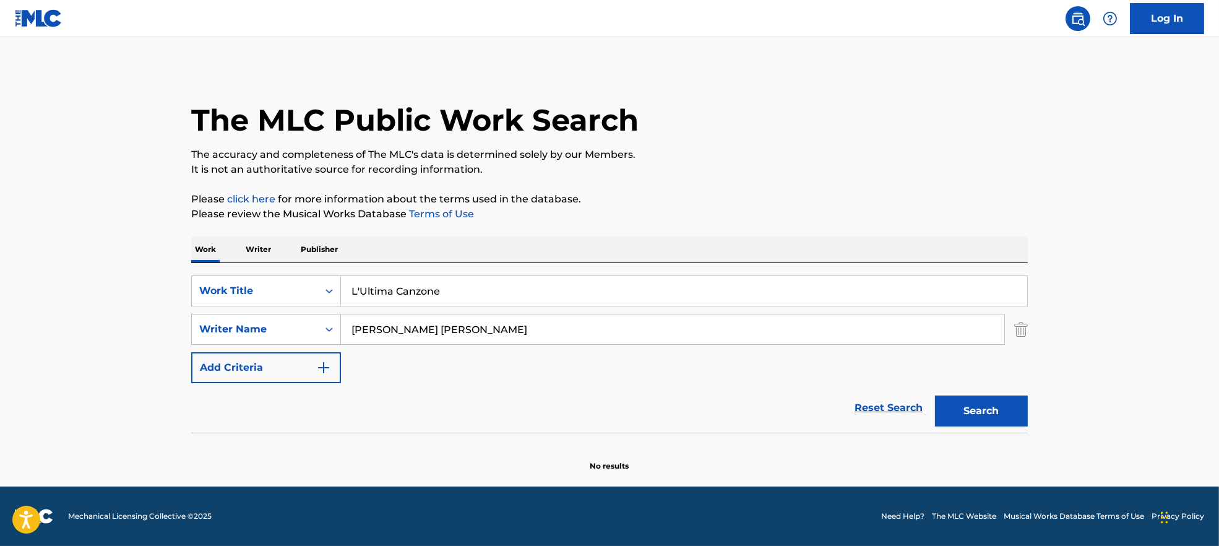
drag, startPoint x: 507, startPoint y: 328, endPoint x: 179, endPoint y: 352, distance: 329.3
click at [179, 352] on div "The MLC Public Work Search The accuracy and completeness of The MLC's data is d…" at bounding box center [609, 269] width 866 height 403
click at [980, 420] on button "Search" at bounding box center [981, 410] width 93 height 31
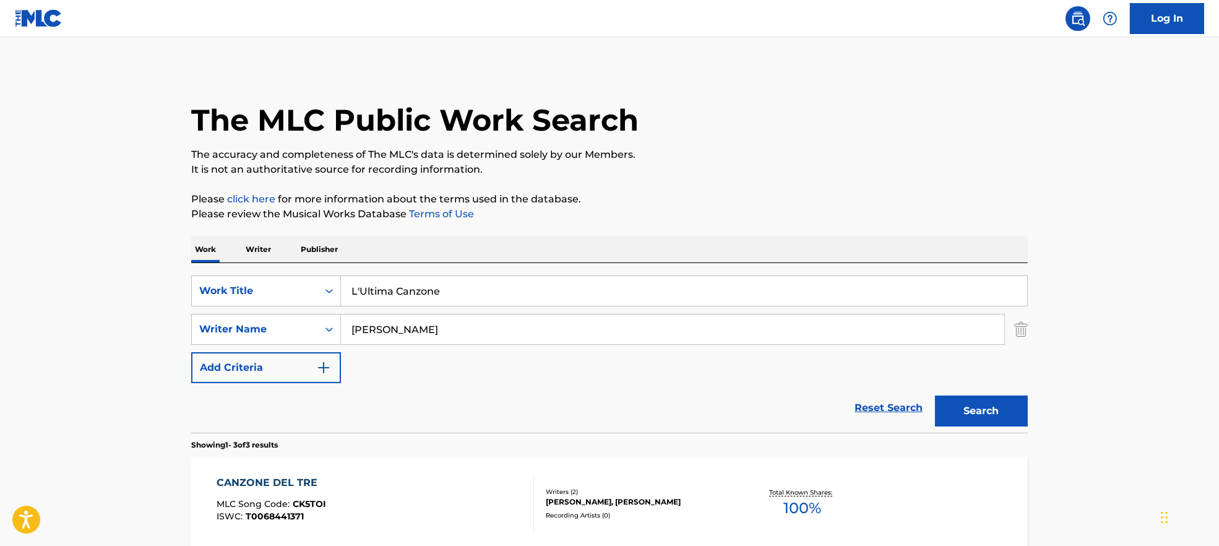
drag, startPoint x: 461, startPoint y: 327, endPoint x: 364, endPoint y: 330, distance: 97.8
click at [246, 338] on div "SearchWithCriteria9944ca93-3bb9-4a34-b127-ab9ee16f744a Writer Name [PERSON_NAME]" at bounding box center [609, 329] width 836 height 31
paste input "[PERSON_NAME] [PERSON_NAME]"
drag, startPoint x: 441, startPoint y: 328, endPoint x: 950, endPoint y: 433, distance: 519.8
click at [938, 422] on form "SearchWithCriteria7ead3527-73f7-4d5a-b7cb-2a10692a4586 Work Title L'Ultima Canz…" at bounding box center [609, 353] width 836 height 157
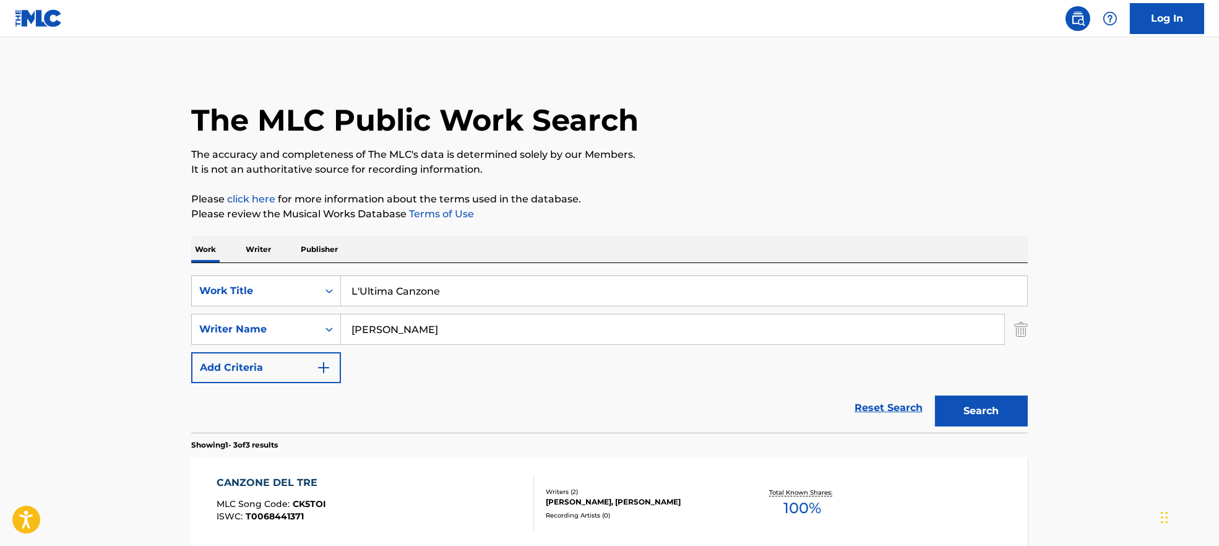
click at [987, 405] on button "Search" at bounding box center [981, 410] width 93 height 31
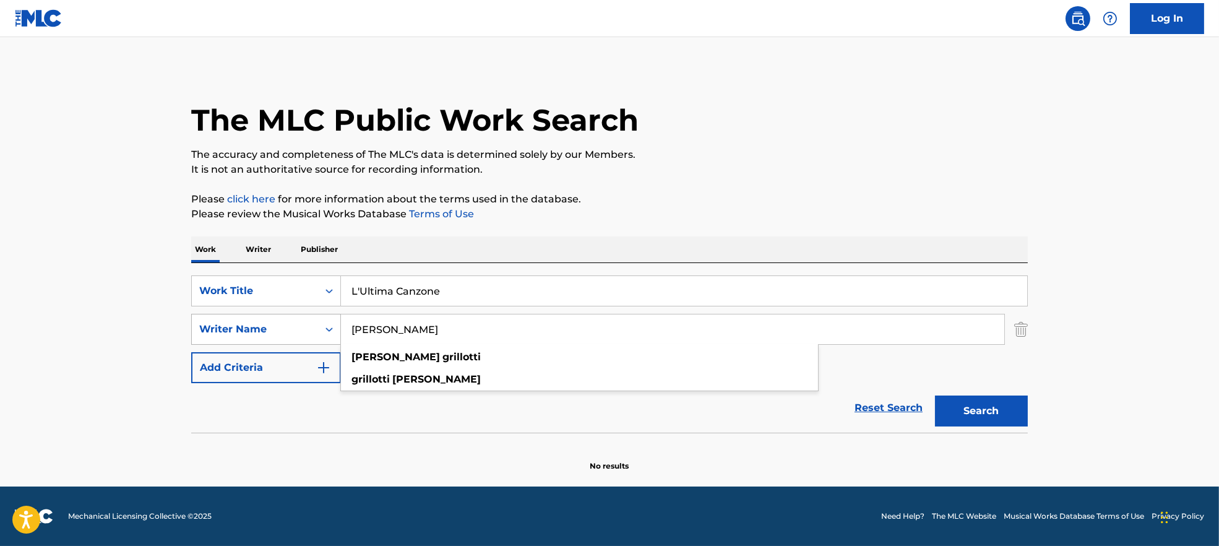
drag, startPoint x: 483, startPoint y: 320, endPoint x: 259, endPoint y: 328, distance: 224.1
click at [259, 328] on div "SearchWithCriteria9944ca93-3bb9-4a34-b127-ab9ee16f744a Writer Name [PERSON_NAME…" at bounding box center [609, 329] width 836 height 31
paste input "[PERSON_NAME]"
click at [383, 331] on input "[PERSON_NAME]" at bounding box center [672, 329] width 663 height 30
click at [935, 395] on button "Search" at bounding box center [981, 410] width 93 height 31
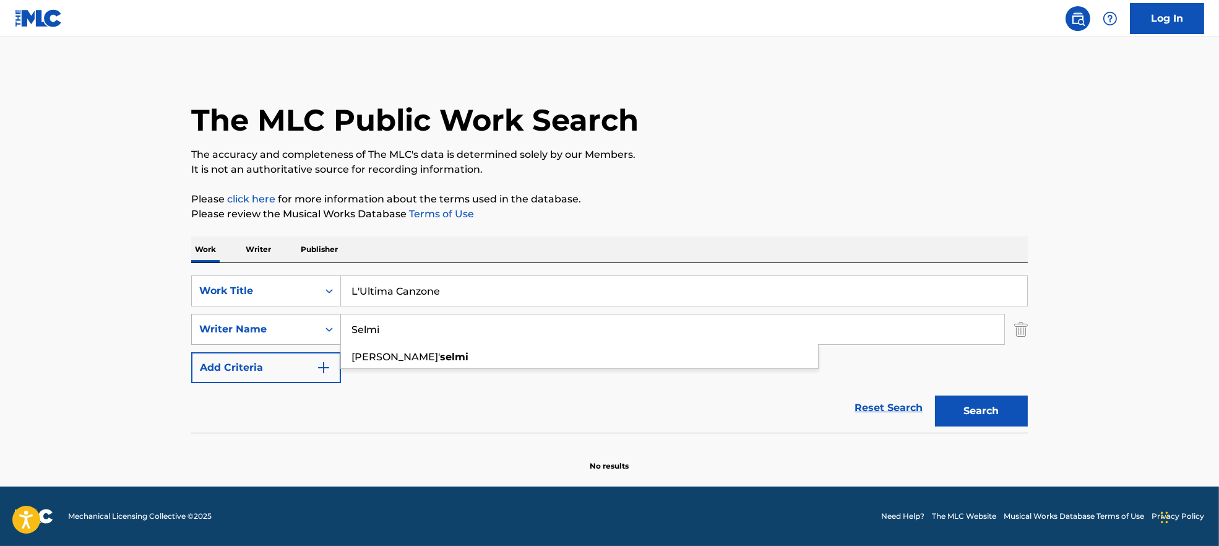
drag, startPoint x: 389, startPoint y: 332, endPoint x: 317, endPoint y: 330, distance: 71.8
click at [317, 330] on div "SearchWithCriteria9944ca93-3bb9-4a34-b127-ab9ee16f744a Writer Name [PERSON_NAME…" at bounding box center [609, 329] width 836 height 31
click at [984, 418] on button "Search" at bounding box center [981, 410] width 93 height 31
drag, startPoint x: 443, startPoint y: 322, endPoint x: 295, endPoint y: 322, distance: 147.8
click at [295, 322] on div "SearchWithCriteria9944ca93-3bb9-4a34-b127-ab9ee16f744a Writer Name [PERSON_NAME]" at bounding box center [609, 329] width 836 height 31
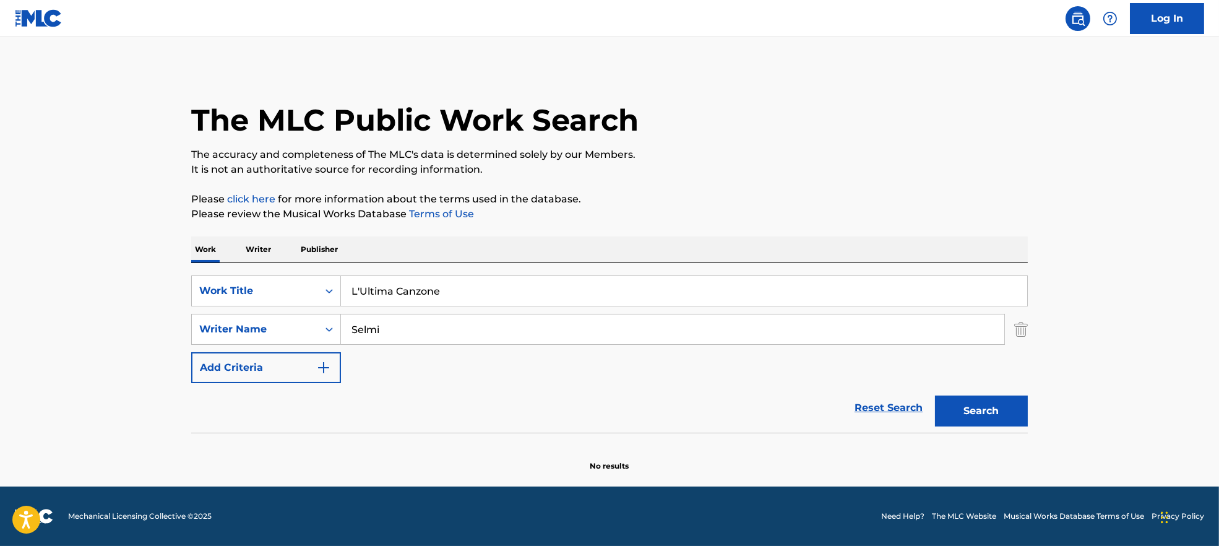
paste input "[PERSON_NAME] [PERSON_NAME]"
type input "[PERSON_NAME] [PERSON_NAME]"
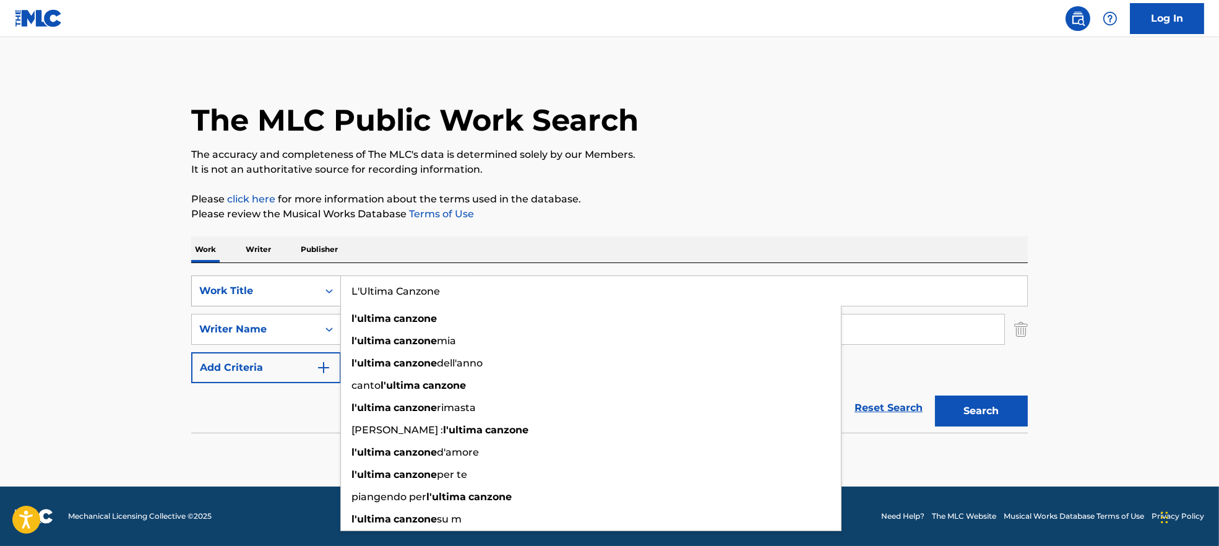
drag, startPoint x: 330, startPoint y: 286, endPoint x: 323, endPoint y: 289, distance: 7.5
click at [324, 287] on div "SearchWithCriteria7ead3527-73f7-4d5a-b7cb-2a10692a4586 Work Title L'Ultima Canz…" at bounding box center [609, 290] width 836 height 31
paste input "[PERSON_NAME] mandare dalla mamma a prendere il latte [PERSON_NAME]"
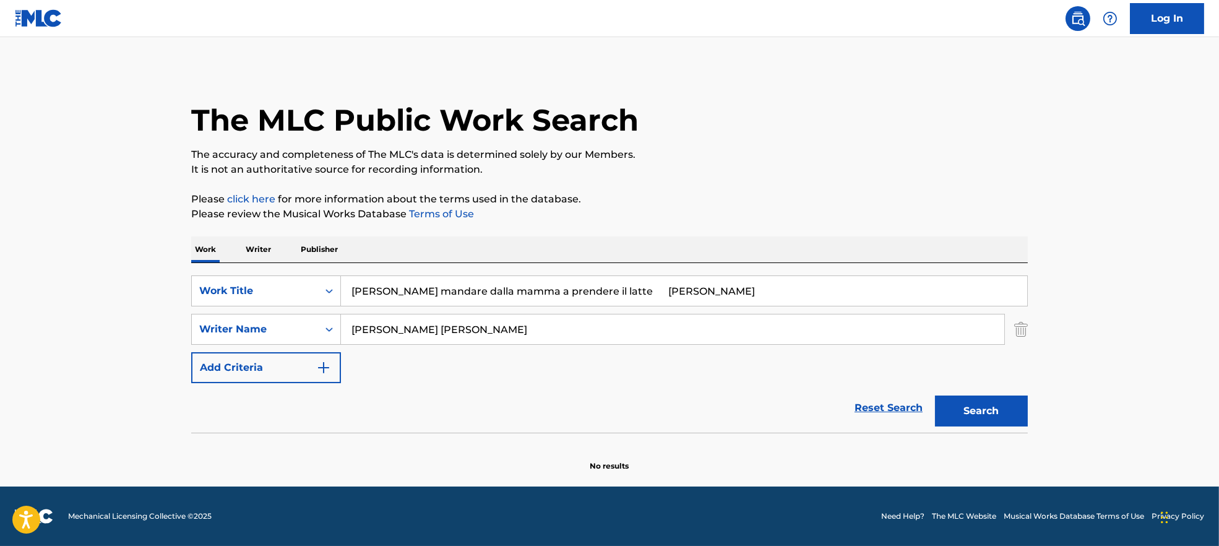
drag, startPoint x: 611, startPoint y: 289, endPoint x: 763, endPoint y: 298, distance: 151.8
click at [763, 298] on input "[PERSON_NAME] mandare dalla mamma a prendere il latte [PERSON_NAME]" at bounding box center [684, 291] width 686 height 30
drag, startPoint x: 658, startPoint y: 293, endPoint x: 606, endPoint y: 295, distance: 52.0
click at [606, 295] on input "[PERSON_NAME] mandare dalla mamma a prendere il latte G" at bounding box center [684, 291] width 686 height 30
type input "[PERSON_NAME] mandare dalla mamma a prendere il latte"
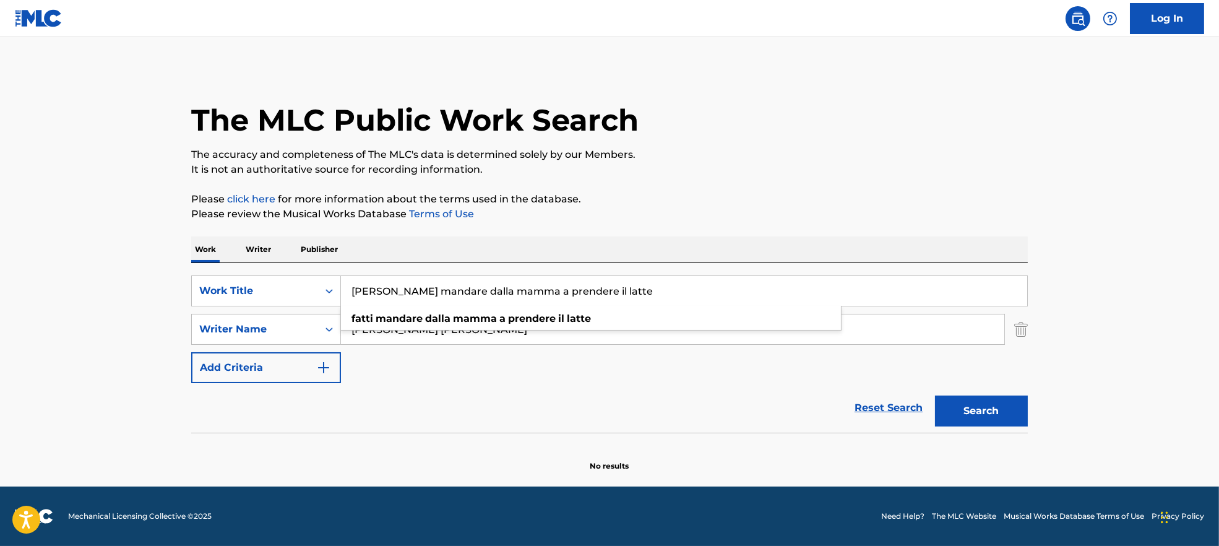
click at [508, 399] on div "Reset Search Search" at bounding box center [609, 407] width 836 height 49
drag, startPoint x: 434, startPoint y: 328, endPoint x: 847, endPoint y: 374, distance: 415.7
click at [799, 367] on div "SearchWithCriteria7ead3527-73f7-4d5a-b7cb-2a10692a4586 Work Title Fatti mandare…" at bounding box center [609, 329] width 836 height 108
type input "[PERSON_NAME]"
drag, startPoint x: 1012, startPoint y: 408, endPoint x: 984, endPoint y: 411, distance: 28.7
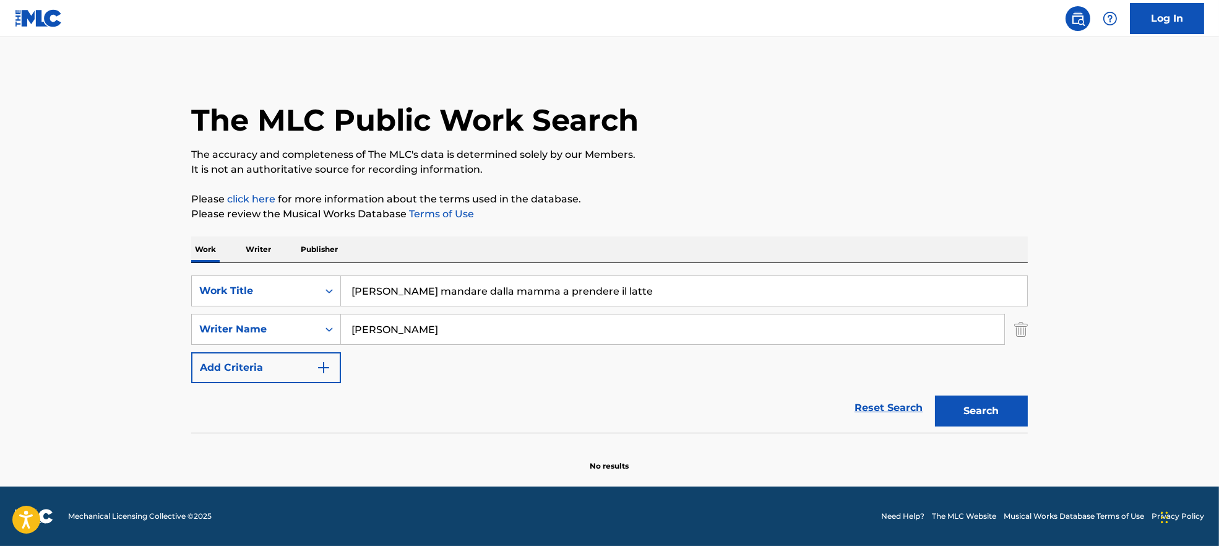
click at [1011, 408] on button "Search" at bounding box center [981, 410] width 93 height 31
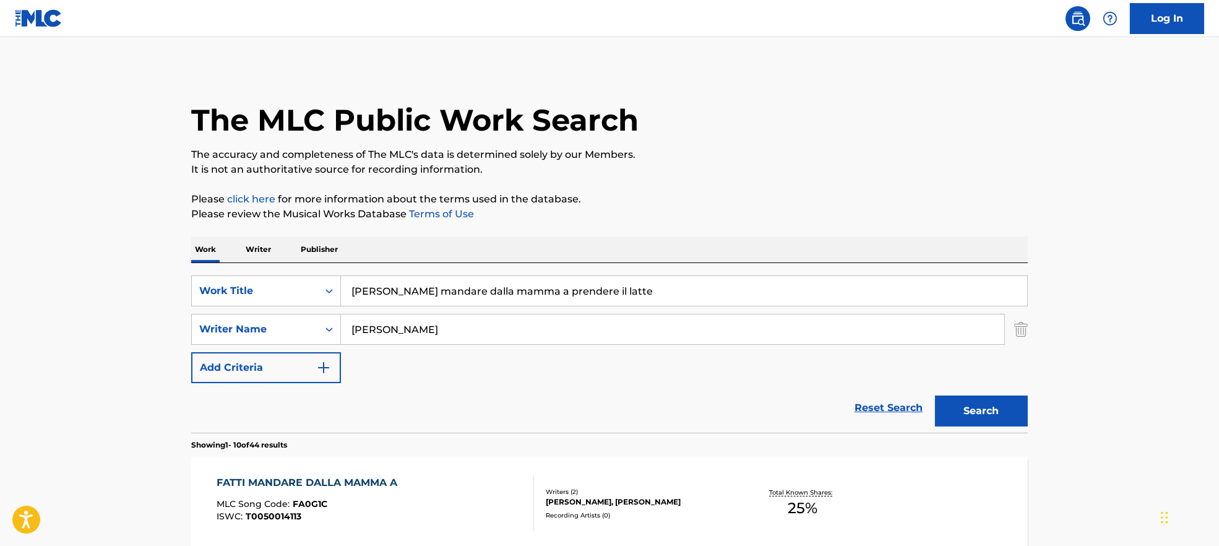
click at [467, 505] on div "FATTI MANDARE DALLA MAMMA A MLC Song Code : FA0G1C ISWC : T0050014113" at bounding box center [375, 503] width 318 height 56
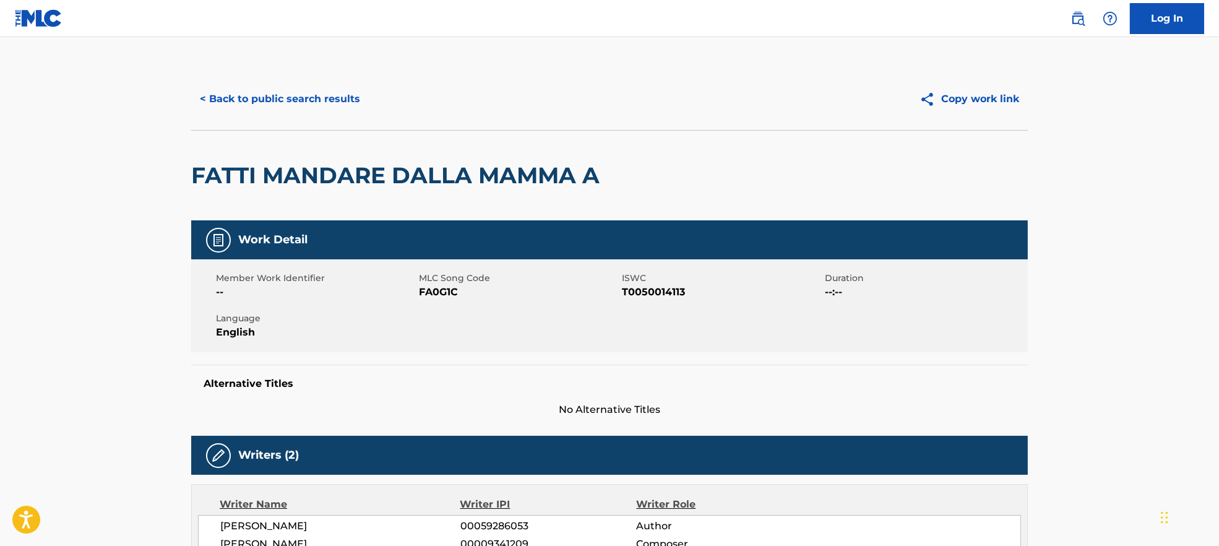
click at [450, 294] on span "FA0G1C" at bounding box center [519, 292] width 200 height 15
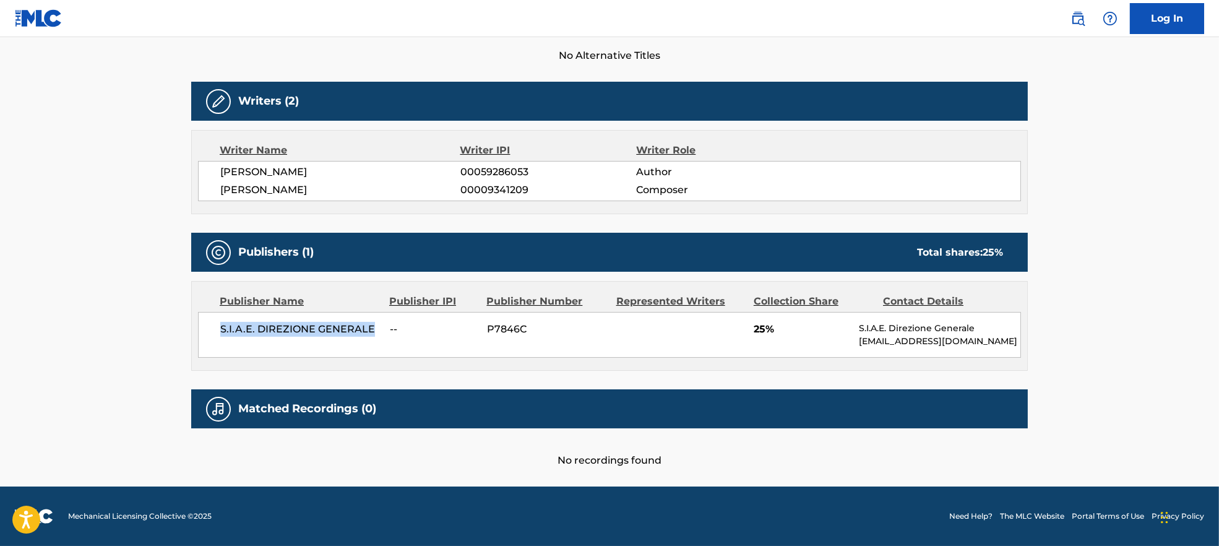
drag, startPoint x: 200, startPoint y: 332, endPoint x: 676, endPoint y: 414, distance: 483.5
click at [379, 329] on div "S.I.A.E. DIREZIONE GENERALE -- P7846C 25% S.I.A.E. Direzione Generale [EMAIL_AD…" at bounding box center [609, 335] width 823 height 46
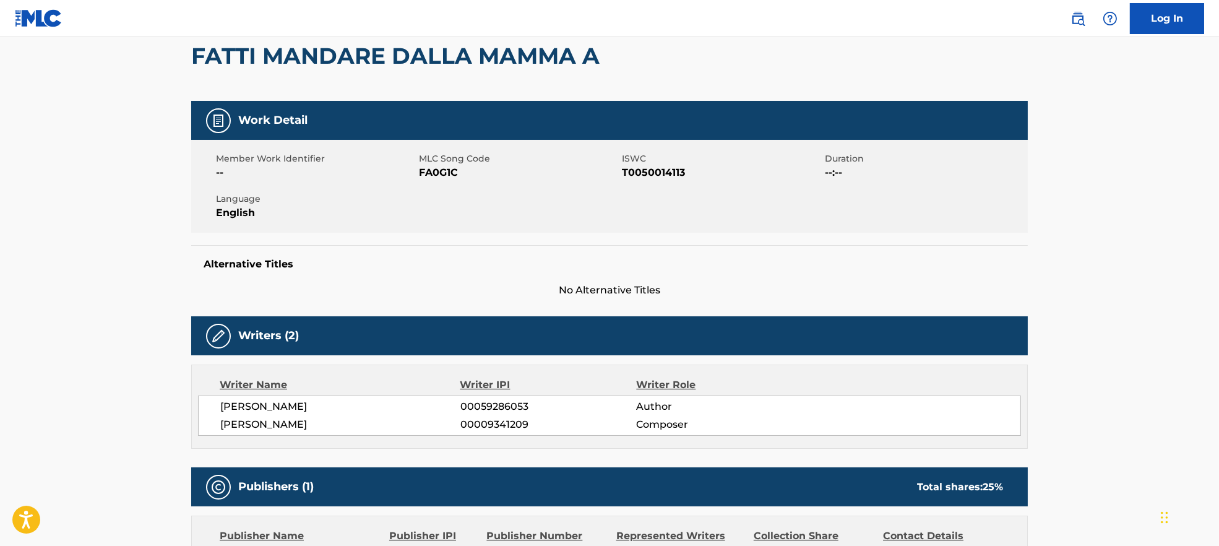
scroll to position [0, 0]
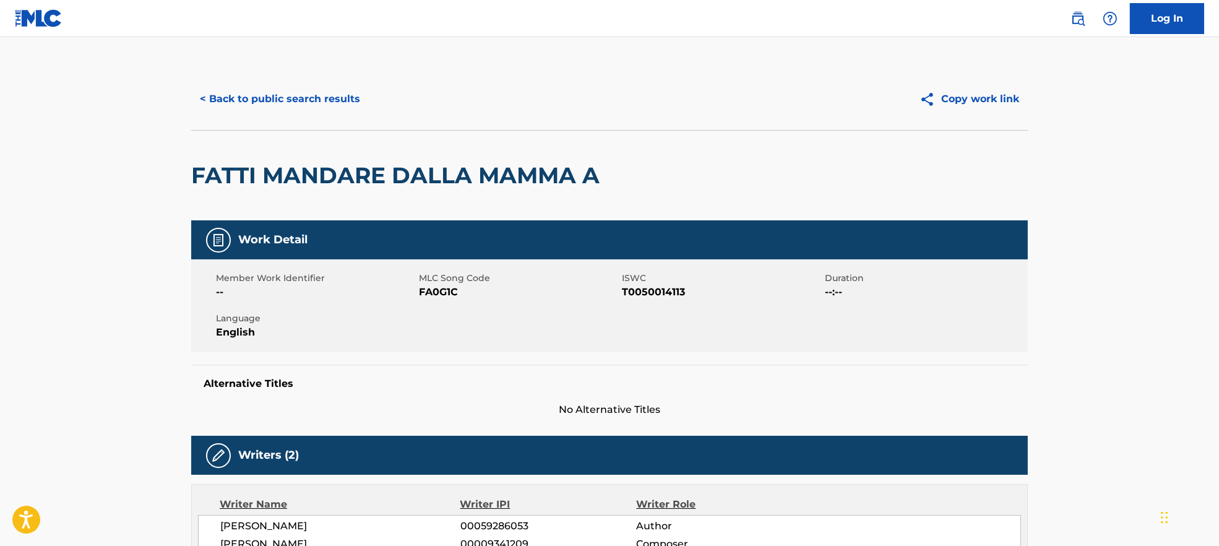
click at [304, 97] on button "< Back to public search results" at bounding box center [280, 99] width 178 height 31
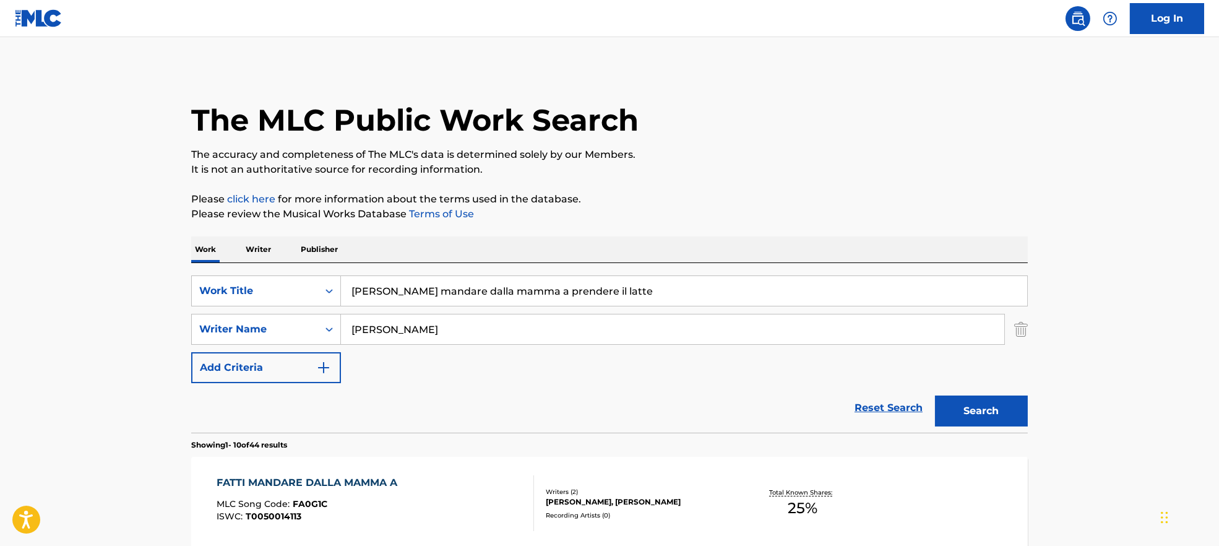
drag, startPoint x: 452, startPoint y: 332, endPoint x: 385, endPoint y: 322, distance: 67.6
click at [317, 333] on div "SearchWithCriteria9944ca93-3bb9-4a34-b127-ab9ee16f744a Writer Name [PERSON_NAME]" at bounding box center [609, 329] width 836 height 31
paste input "[PERSON_NAME] [PERSON_NAME]"
type input "[PERSON_NAME] [PERSON_NAME]"
drag, startPoint x: 592, startPoint y: 291, endPoint x: 279, endPoint y: 293, distance: 313.0
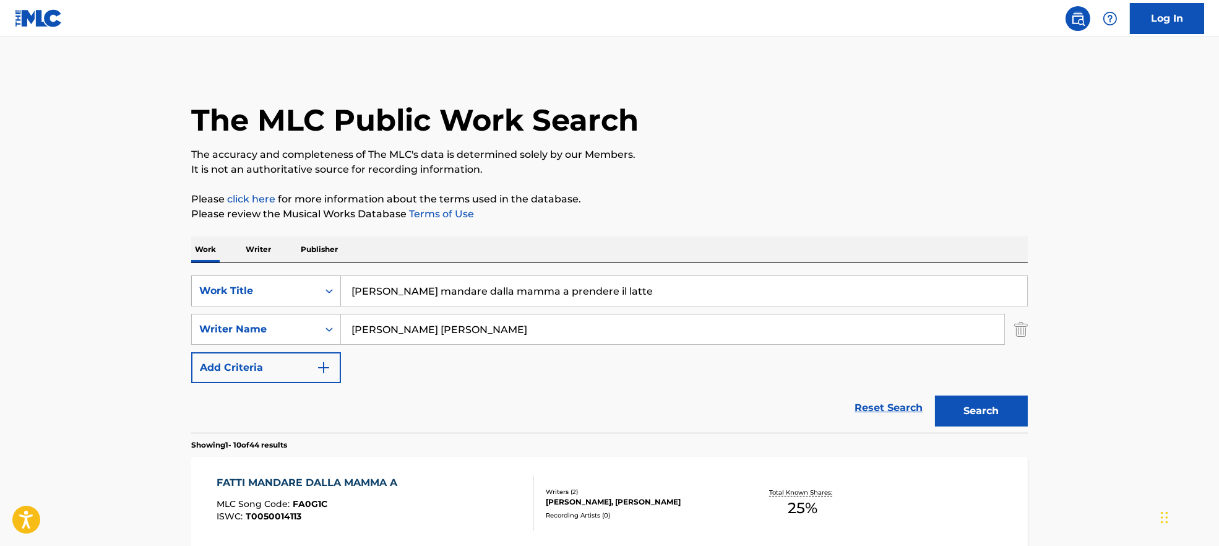
click at [281, 293] on div "SearchWithCriteria7ead3527-73f7-4d5a-b7cb-2a10692a4586 Work Title Fatti mandare…" at bounding box center [609, 290] width 836 height 31
paste input "Sensazioni (2001 Remastered Version) [PERSON_NAME]"
drag, startPoint x: 410, startPoint y: 289, endPoint x: 947, endPoint y: 225, distance: 540.7
type input "Sensazioni"
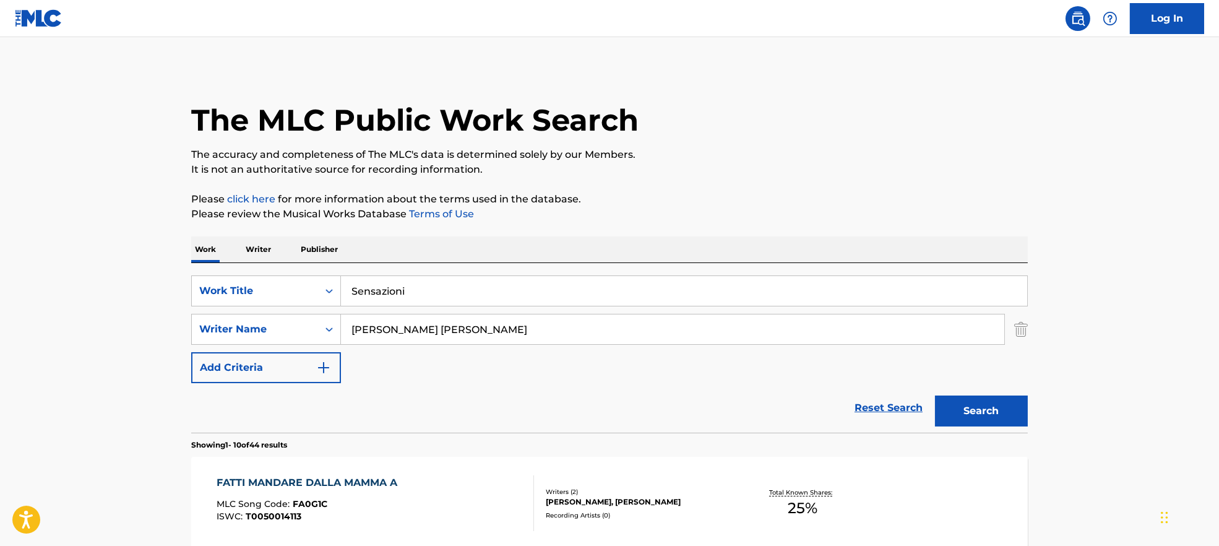
click at [839, 109] on div "The MLC Public Work Search" at bounding box center [609, 113] width 836 height 90
drag, startPoint x: 442, startPoint y: 327, endPoint x: 805, endPoint y: 358, distance: 364.5
click at [800, 357] on div "SearchWithCriteria7ead3527-73f7-4d5a-b7cb-2a10692a4586 Work Title Sensazioni Se…" at bounding box center [609, 329] width 836 height 108
type input "[PERSON_NAME]"
click at [986, 409] on button "Search" at bounding box center [981, 410] width 93 height 31
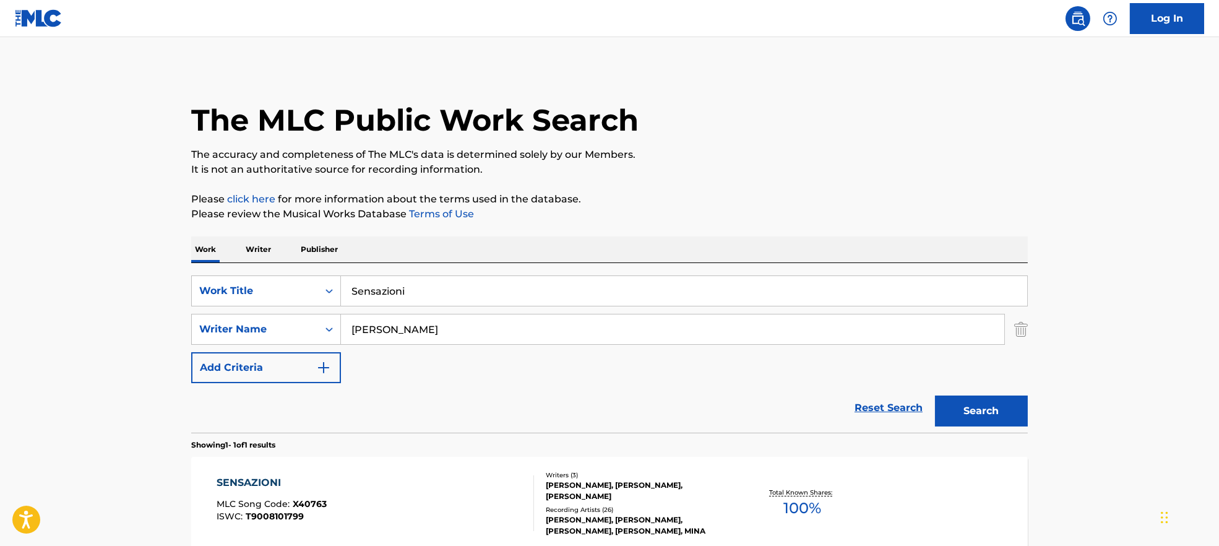
click at [461, 500] on div "SENSAZIONI MLC Song Code : X40763 ISWC : T9008101799" at bounding box center [375, 503] width 318 height 56
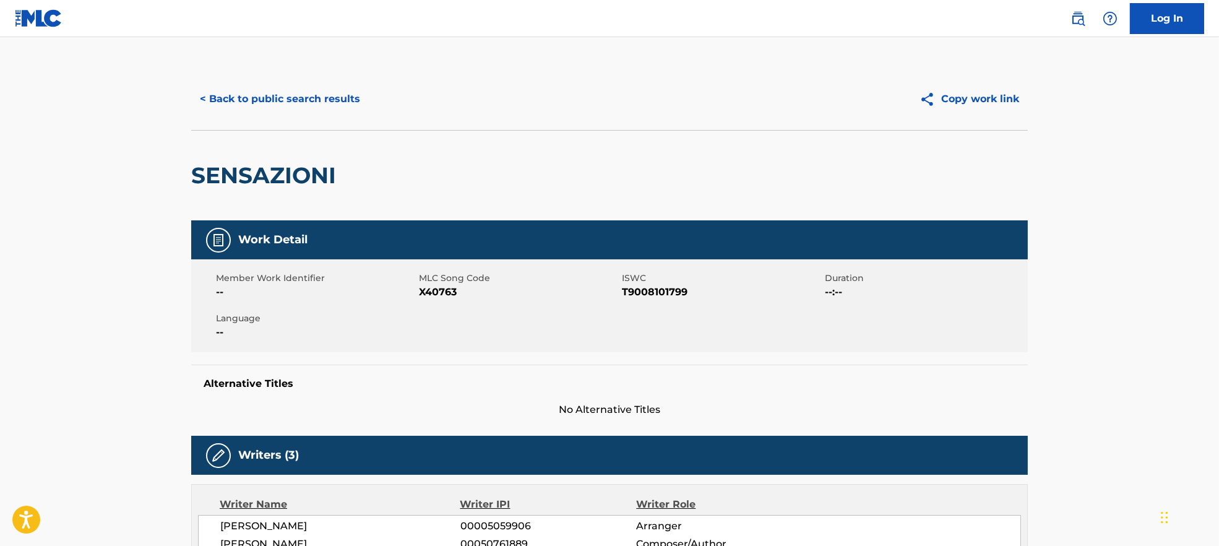
click at [433, 293] on span "X40763" at bounding box center [519, 292] width 200 height 15
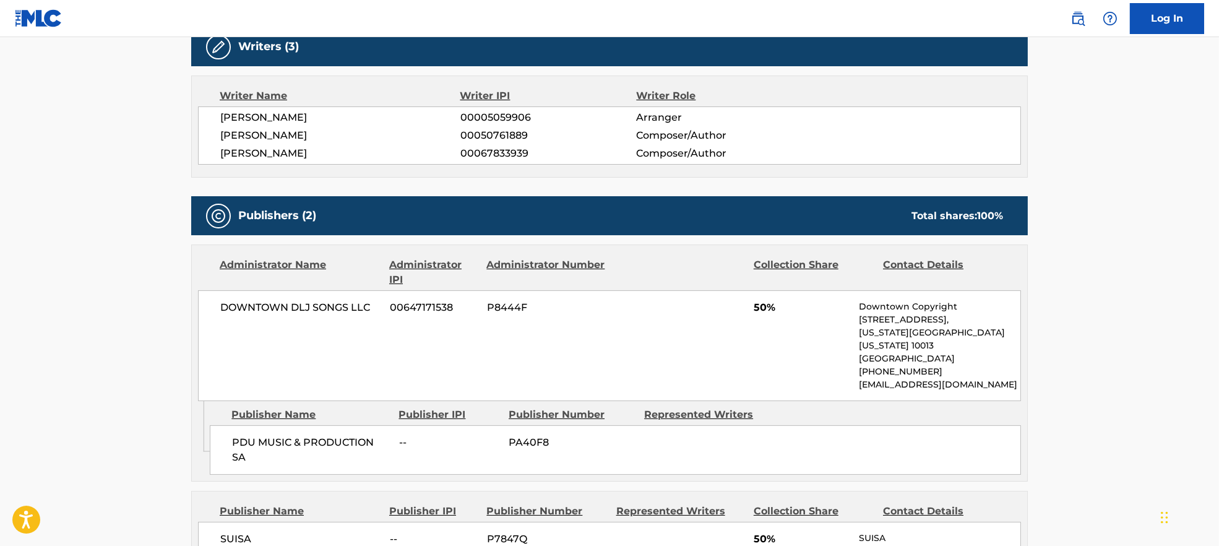
scroll to position [412, 0]
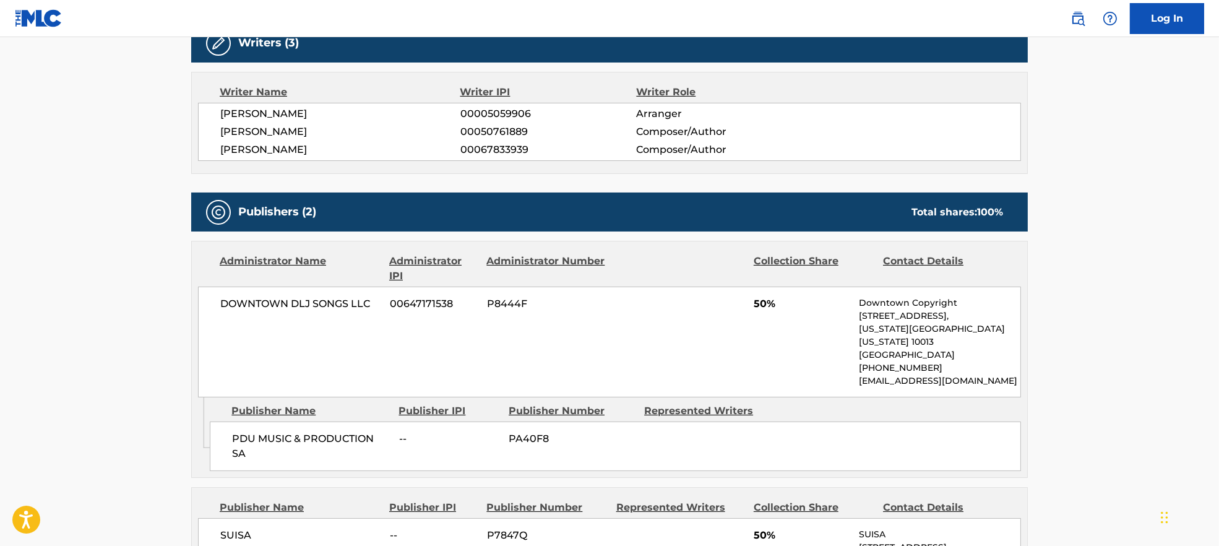
click at [268, 114] on span "[PERSON_NAME]" at bounding box center [340, 113] width 240 height 15
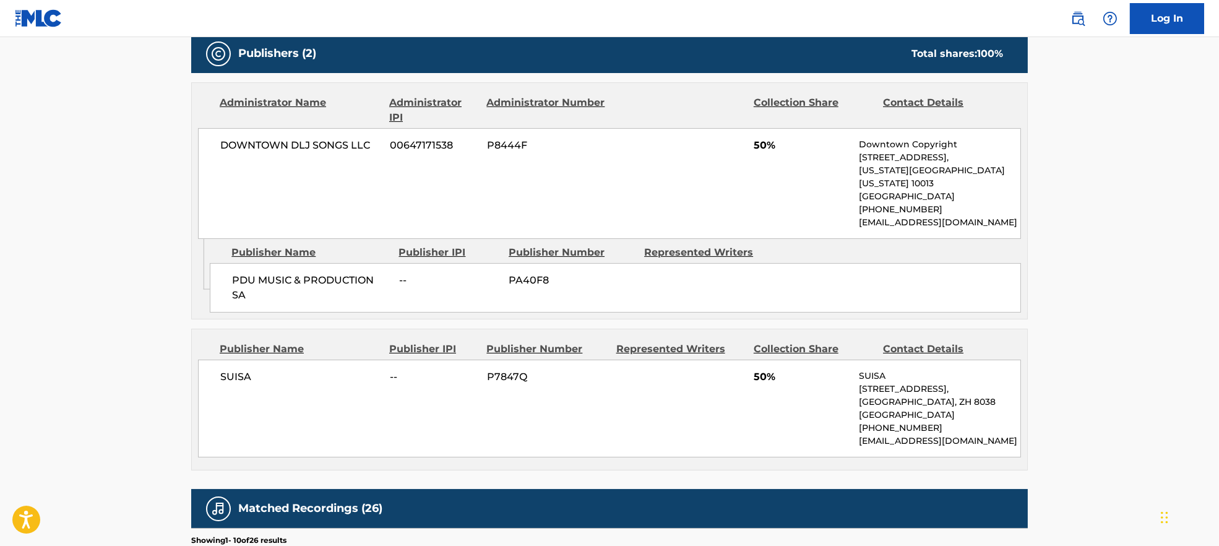
scroll to position [577, 0]
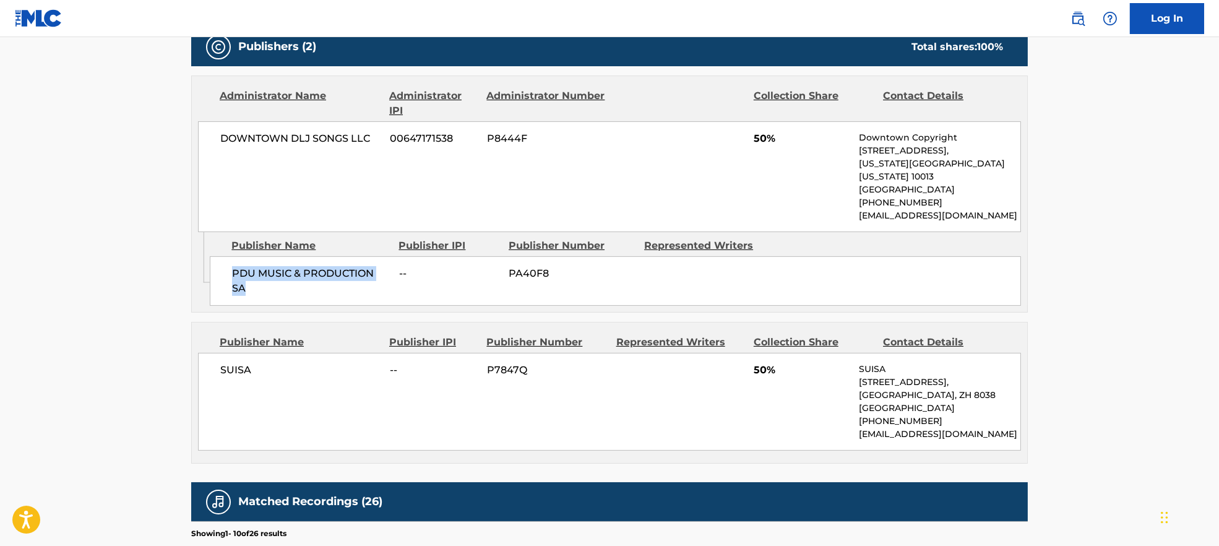
drag, startPoint x: 219, startPoint y: 257, endPoint x: 257, endPoint y: 278, distance: 43.7
click at [257, 278] on div "PDU MUSIC & PRODUCTION SA -- PA40F8" at bounding box center [615, 280] width 811 height 49
drag, startPoint x: 242, startPoint y: 362, endPoint x: 273, endPoint y: 367, distance: 31.9
click at [273, 367] on div "SUISA -- P7847Q 50% SUISA [STREET_ADDRESS] [PHONE_NUMBER] [EMAIL_ADDRESS][DOMAI…" at bounding box center [609, 402] width 823 height 98
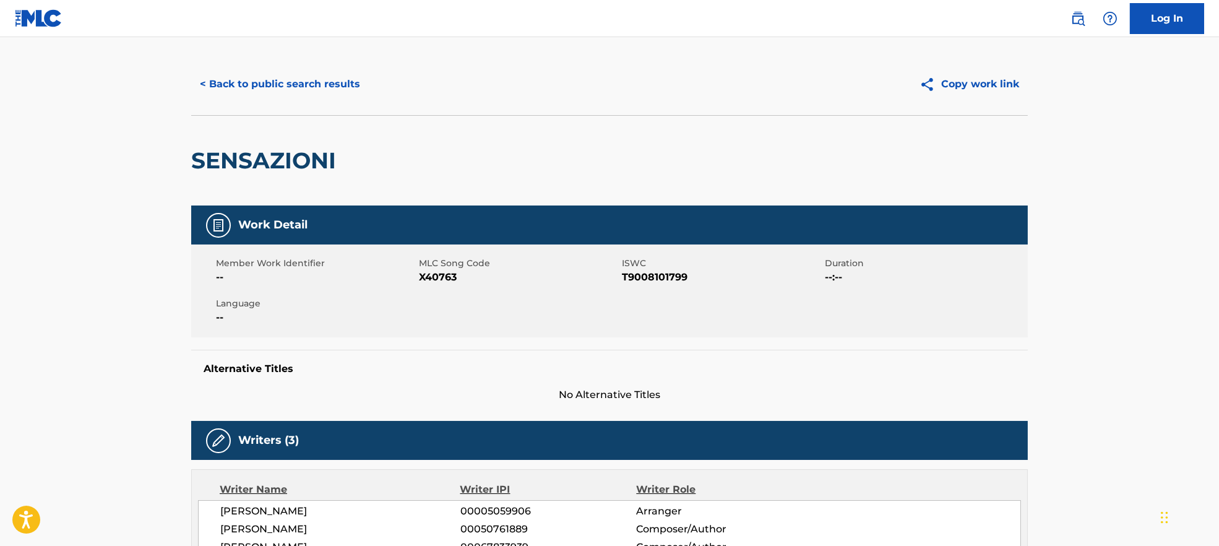
scroll to position [0, 0]
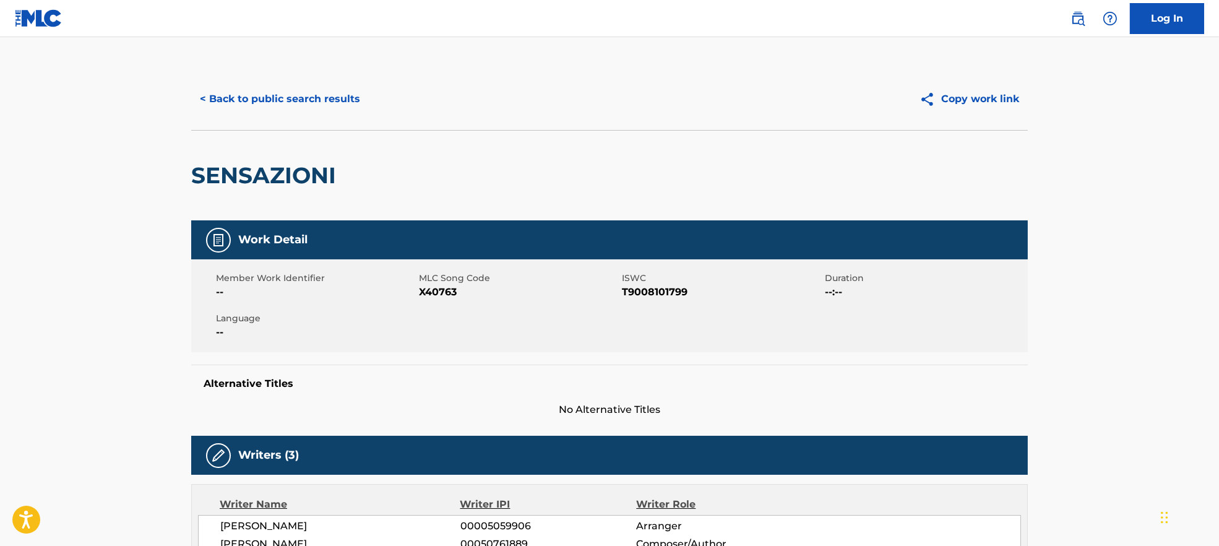
click at [288, 101] on button "< Back to public search results" at bounding box center [280, 99] width 178 height 31
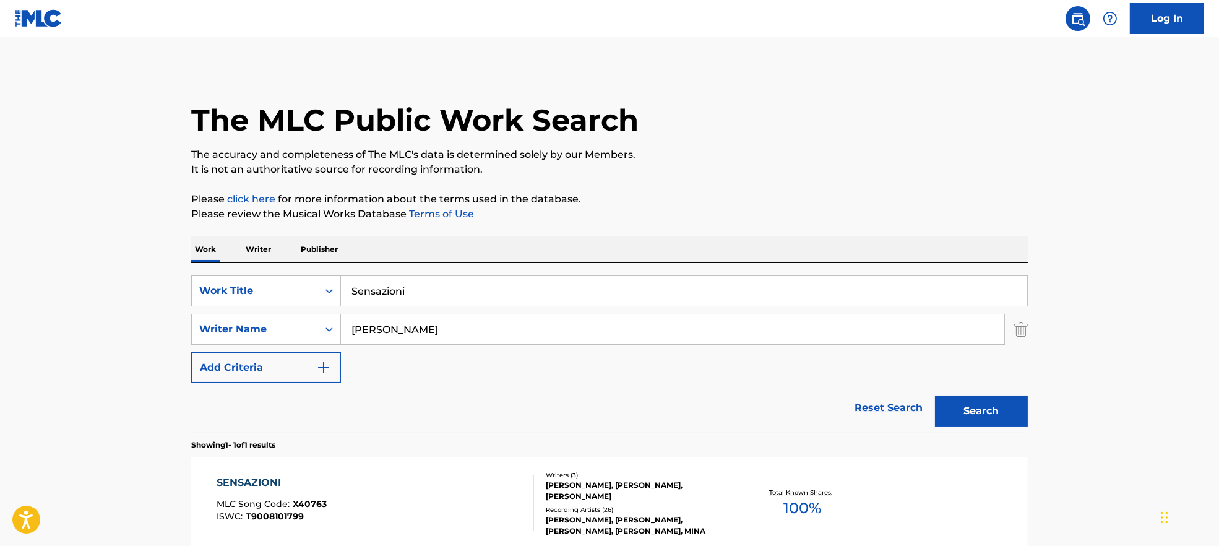
drag, startPoint x: 473, startPoint y: 327, endPoint x: 297, endPoint y: 309, distance: 177.2
click at [262, 323] on div "SearchWithCriteria9944ca93-3bb9-4a34-b127-ab9ee16f744a Writer Name [PERSON_NAME]" at bounding box center [609, 329] width 836 height 31
paste input "[PERSON_NAME]"
type input "[PERSON_NAME]"
drag, startPoint x: 419, startPoint y: 288, endPoint x: 265, endPoint y: 280, distance: 154.2
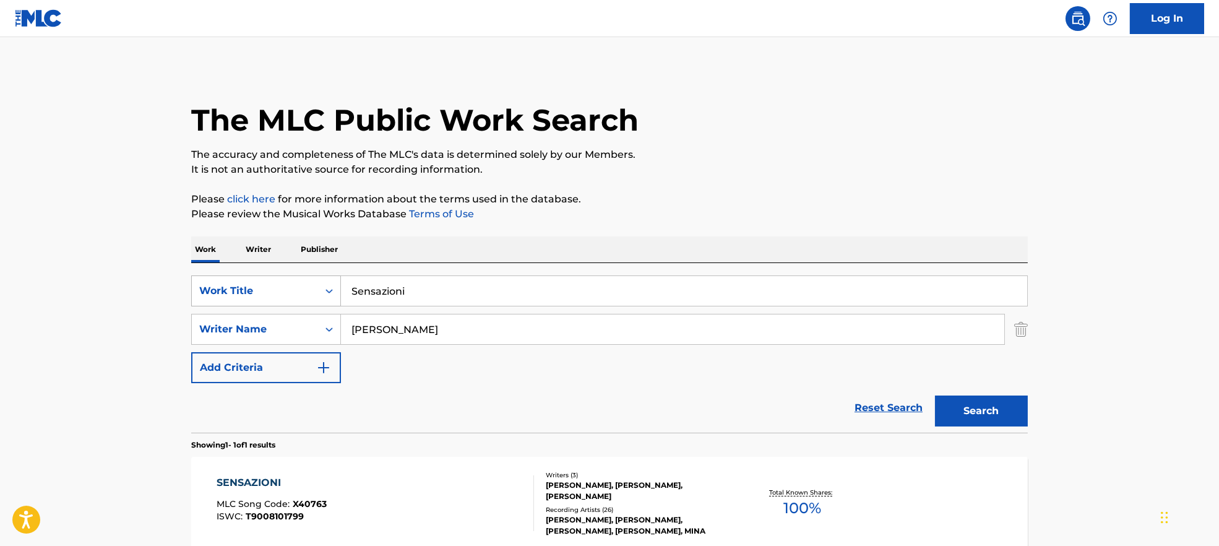
click at [262, 280] on div "SearchWithCriteria7ead3527-73f7-4d5a-b7cb-2a10692a4586 Work Title Sensazioni" at bounding box center [609, 290] width 836 height 31
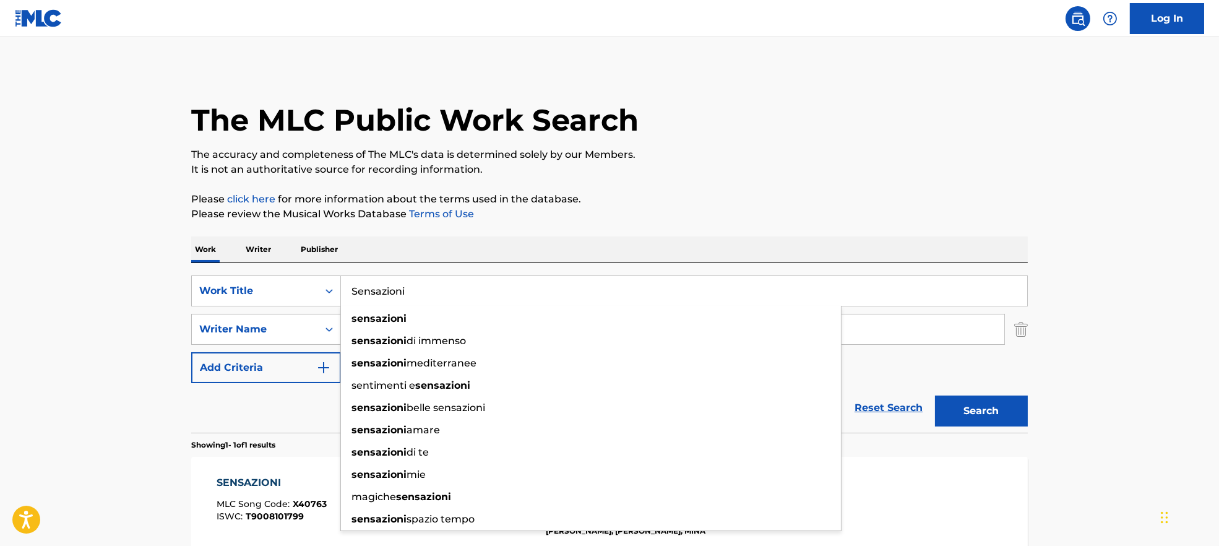
paste input "Ami ancora [PERSON_NAME] [PERSON_NAME]"
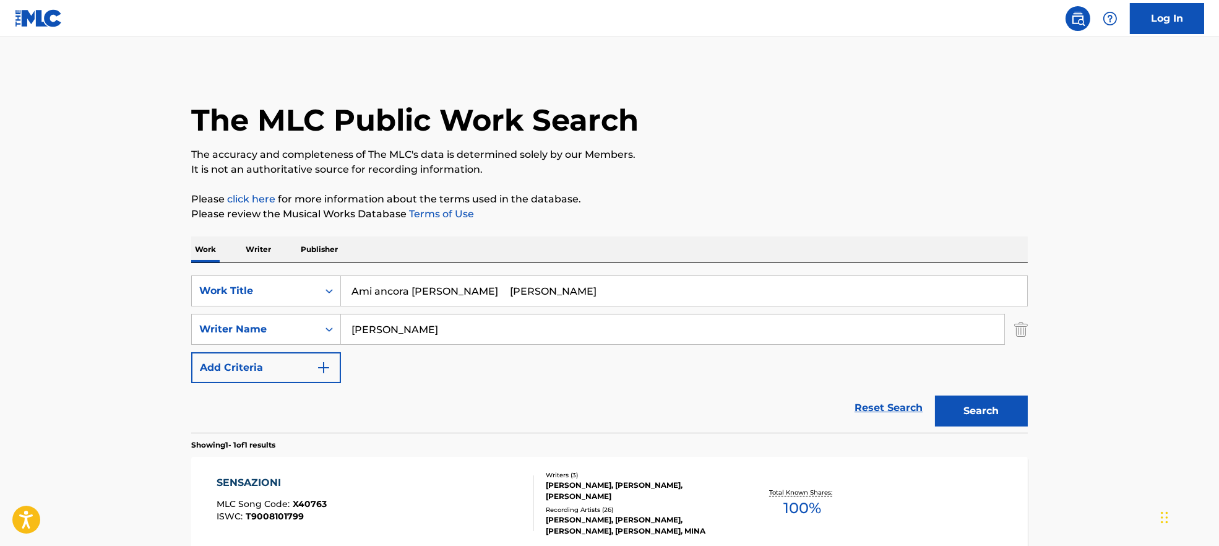
drag, startPoint x: 455, startPoint y: 285, endPoint x: 720, endPoint y: 289, distance: 264.8
click at [709, 296] on input "Ami ancora [PERSON_NAME] [PERSON_NAME]" at bounding box center [684, 291] width 686 height 30
type input "Ami ancora [PERSON_NAME]"
drag, startPoint x: 758, startPoint y: 205, endPoint x: 791, endPoint y: 251, distance: 55.4
click at [758, 204] on p "Please click here for more information about the terms used in the database." at bounding box center [609, 199] width 836 height 15
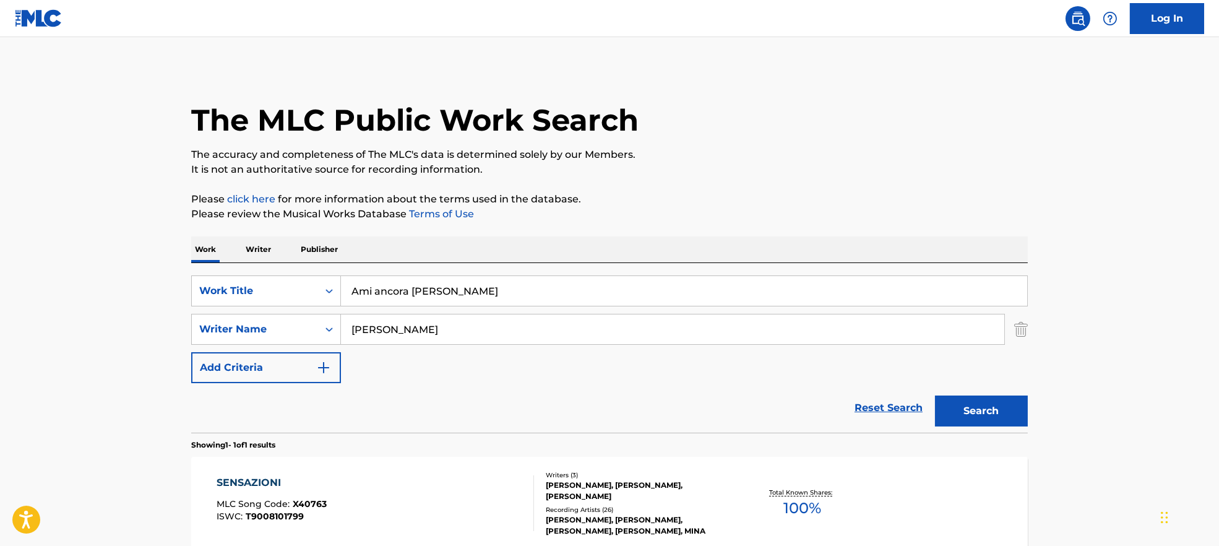
click at [957, 419] on button "Search" at bounding box center [981, 410] width 93 height 31
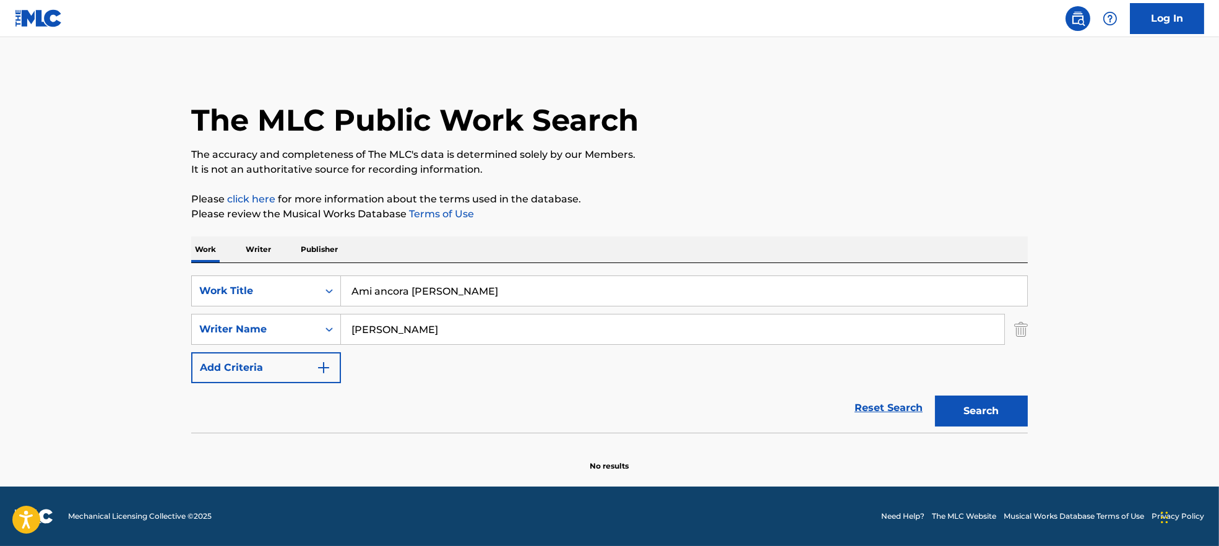
drag, startPoint x: 419, startPoint y: 327, endPoint x: 758, endPoint y: 407, distance: 347.8
click at [701, 387] on form "SearchWithCriteria7ead3527-73f7-4d5a-b7cb-2a10692a4586 Work Title Ami ancora [P…" at bounding box center [609, 353] width 836 height 157
click at [982, 415] on button "Search" at bounding box center [981, 410] width 93 height 31
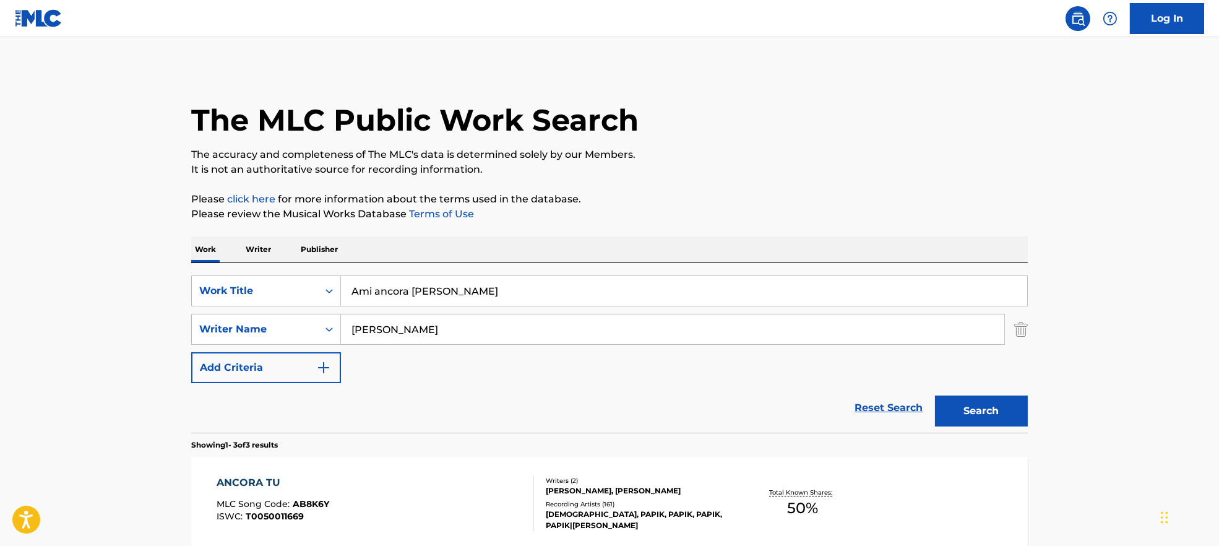
drag, startPoint x: 380, startPoint y: 323, endPoint x: 265, endPoint y: 346, distance: 117.4
click at [265, 346] on div "SearchWithCriteria7ead3527-73f7-4d5a-b7cb-2a10692a4586 Work Title Ami ancora [P…" at bounding box center [609, 329] width 836 height 108
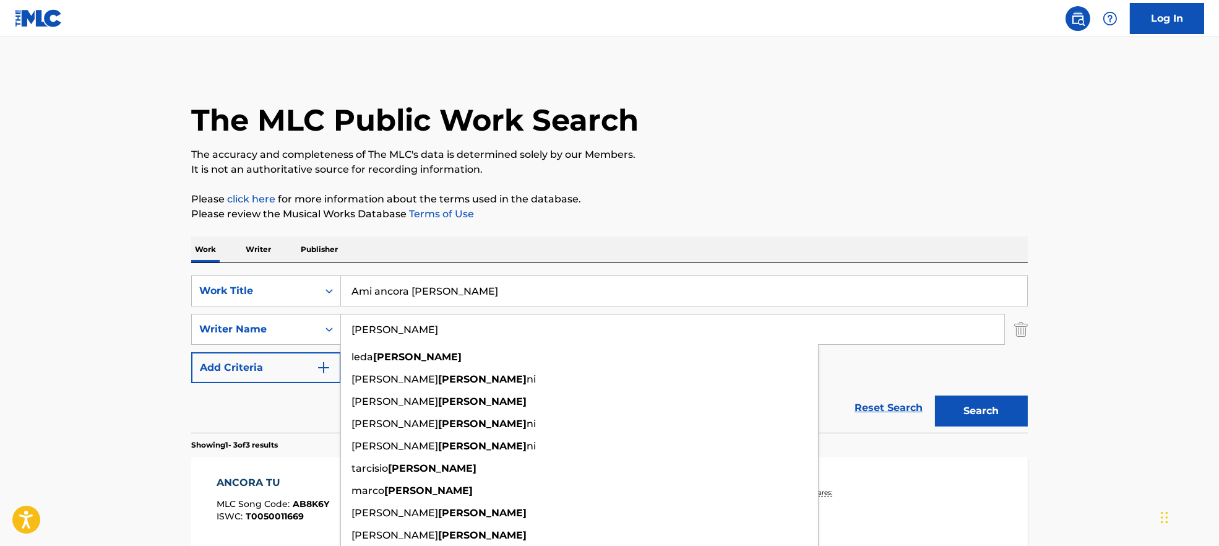
type input "[PERSON_NAME]"
click at [987, 405] on button "Search" at bounding box center [981, 410] width 93 height 31
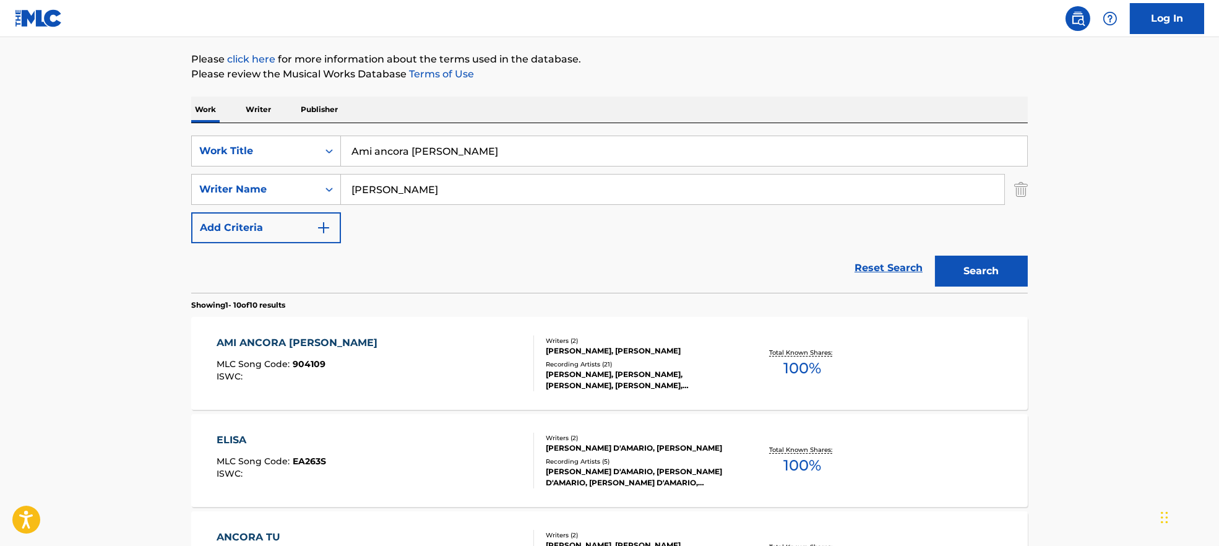
scroll to position [165, 0]
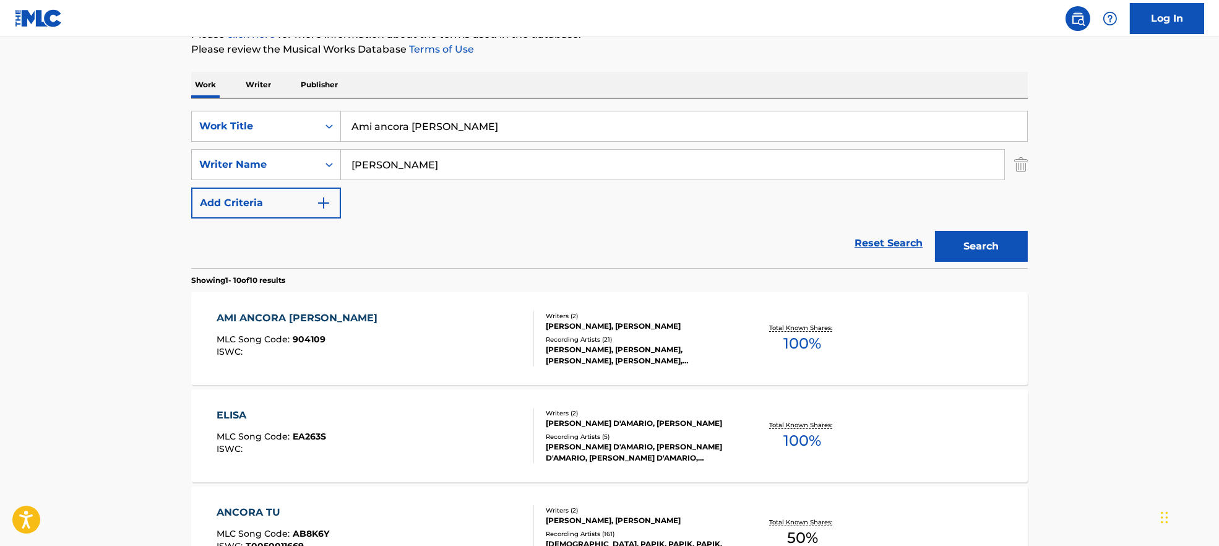
click at [460, 352] on div "AMI ANCORA [PERSON_NAME] MLC Song Code : 904109 ISWC :" at bounding box center [375, 339] width 318 height 56
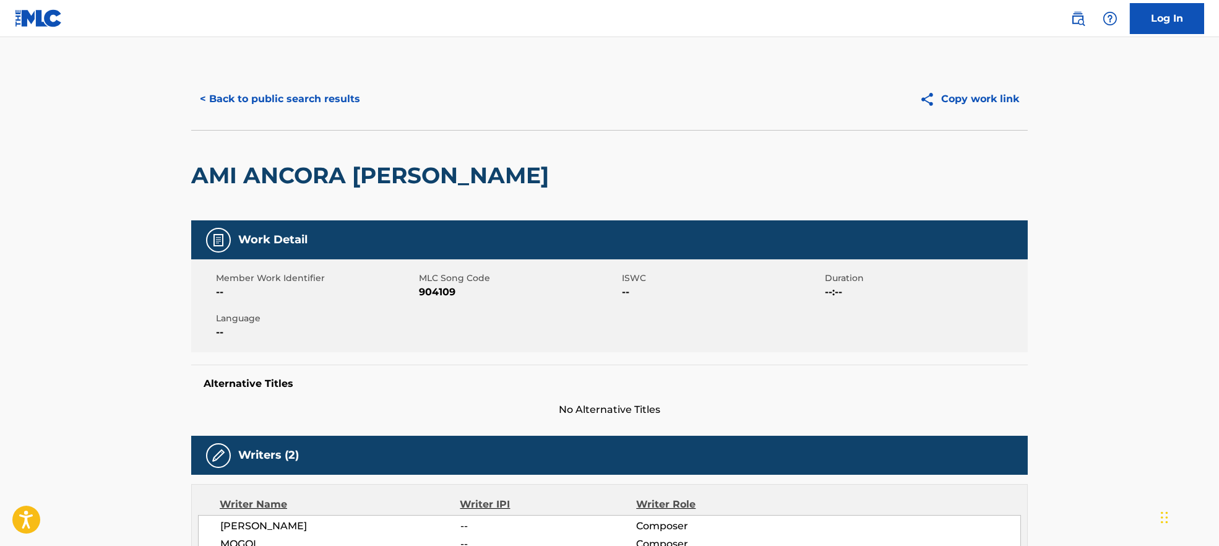
click at [440, 293] on span "904109" at bounding box center [519, 292] width 200 height 15
click at [442, 292] on span "904109" at bounding box center [519, 292] width 200 height 15
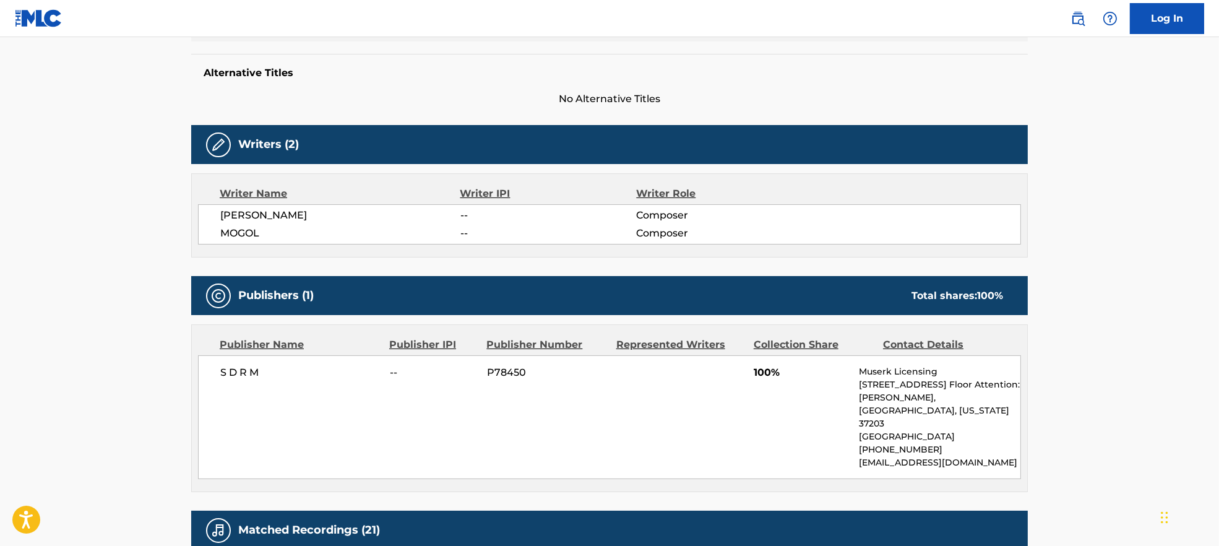
scroll to position [495, 0]
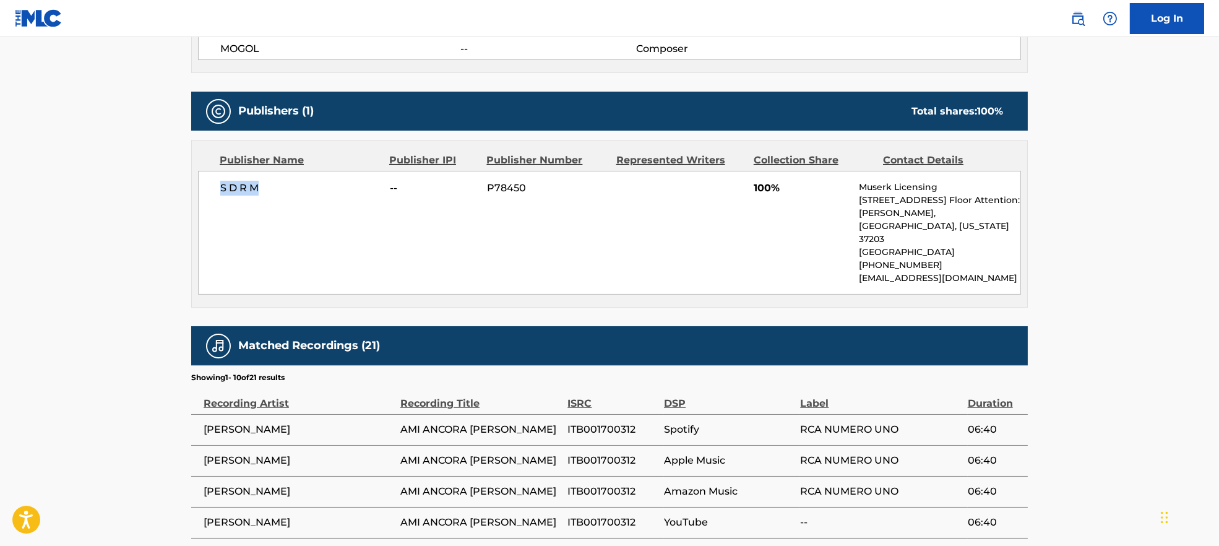
drag, startPoint x: 221, startPoint y: 178, endPoint x: 264, endPoint y: 190, distance: 43.8
click at [264, 190] on div "S D R M -- P78450 100% Muserk Licensing [STREET_ADDRESS][PERSON_NAME][US_STATE]…" at bounding box center [609, 233] width 823 height 124
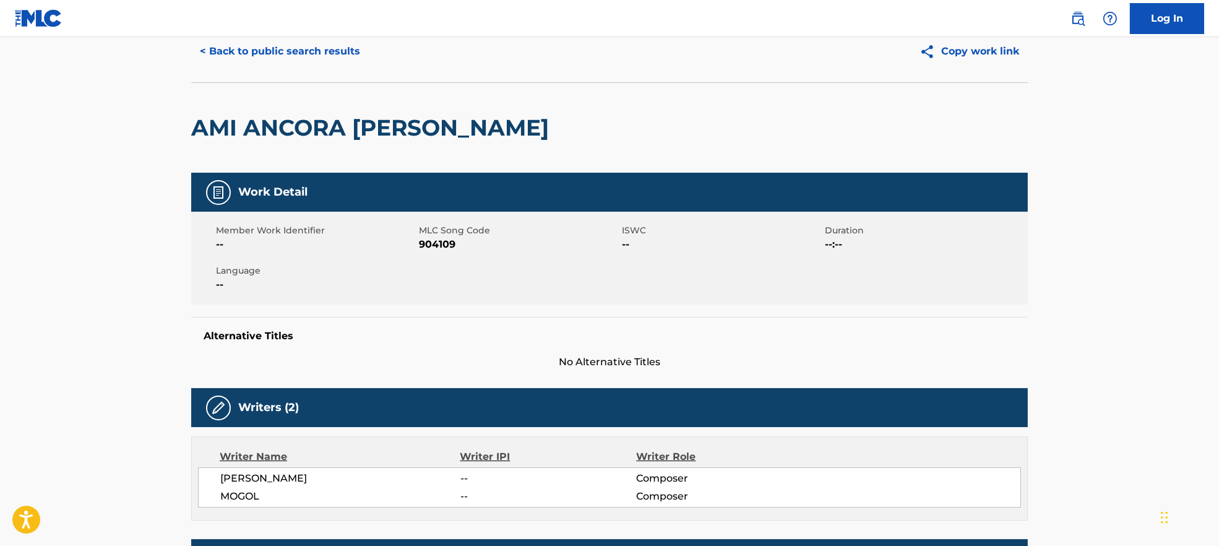
scroll to position [0, 0]
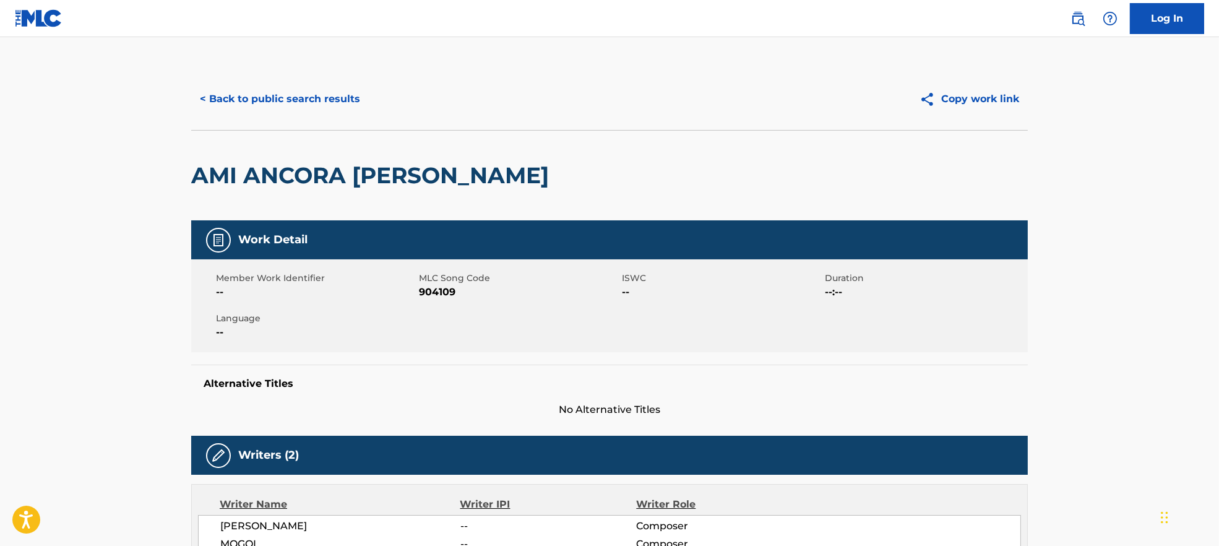
click at [294, 100] on button "< Back to public search results" at bounding box center [280, 99] width 178 height 31
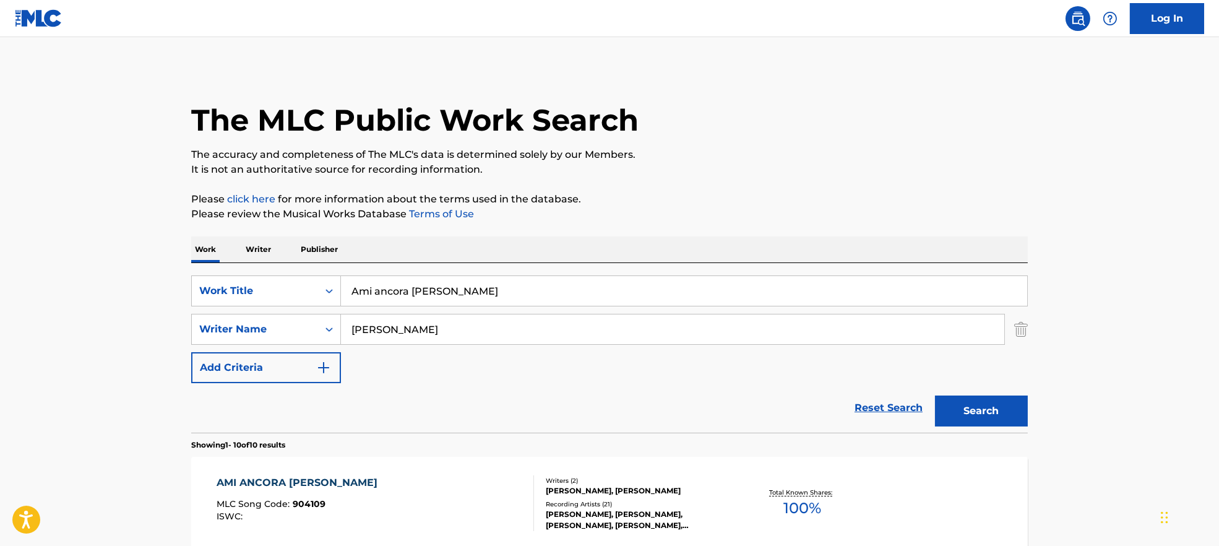
scroll to position [165, 0]
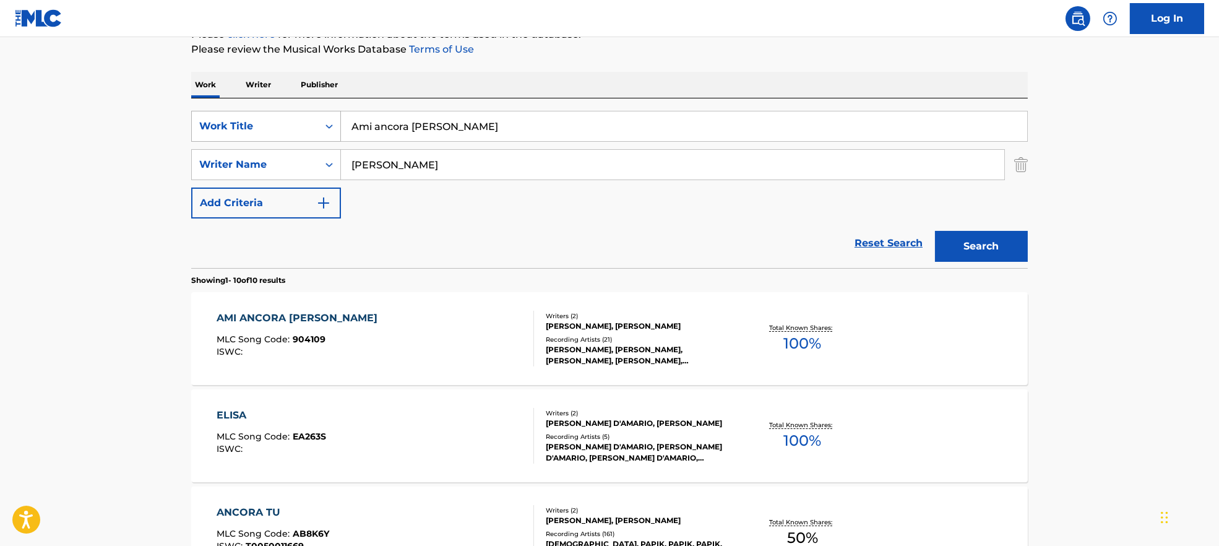
drag, startPoint x: 515, startPoint y: 121, endPoint x: 302, endPoint y: 124, distance: 212.2
click at [303, 123] on div "SearchWithCriteria7ead3527-73f7-4d5a-b7cb-2a10692a4586 Work Title Ami ancora [P…" at bounding box center [609, 126] width 836 height 31
paste input "La [PERSON_NAME] cuore [PERSON_NAME]"
drag, startPoint x: 478, startPoint y: 122, endPoint x: 667, endPoint y: 133, distance: 189.6
click at [667, 133] on input "La [PERSON_NAME] cuore [PERSON_NAME]" at bounding box center [684, 126] width 686 height 30
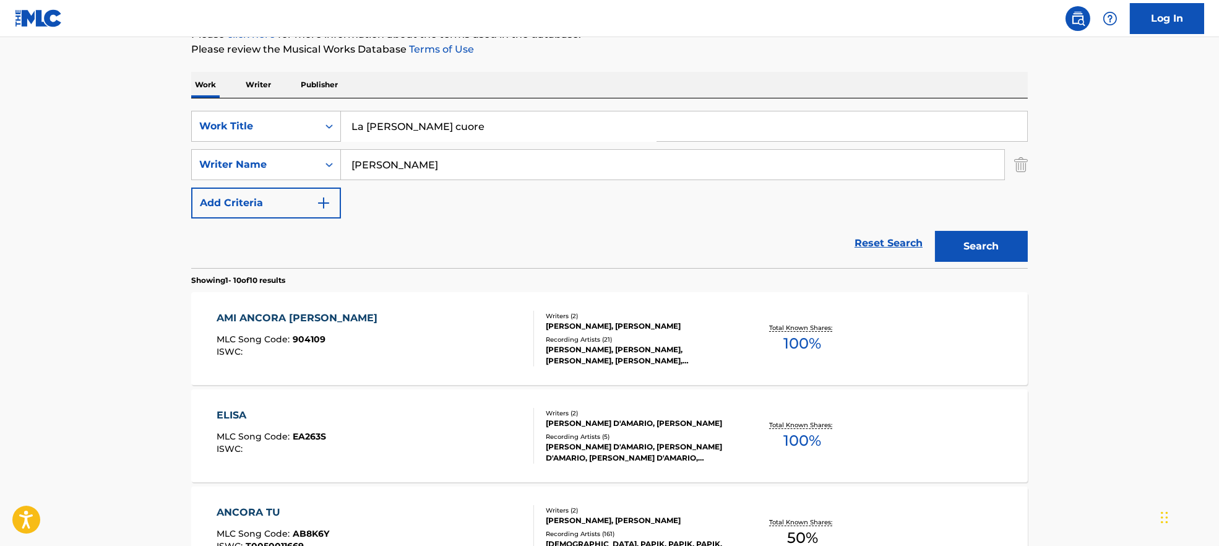
type input "La [PERSON_NAME] cuore"
click at [655, 72] on div "Work Writer Publisher" at bounding box center [609, 85] width 836 height 26
drag, startPoint x: 396, startPoint y: 160, endPoint x: 134, endPoint y: 171, distance: 261.9
click at [392, 170] on input "Search Form" at bounding box center [672, 165] width 663 height 30
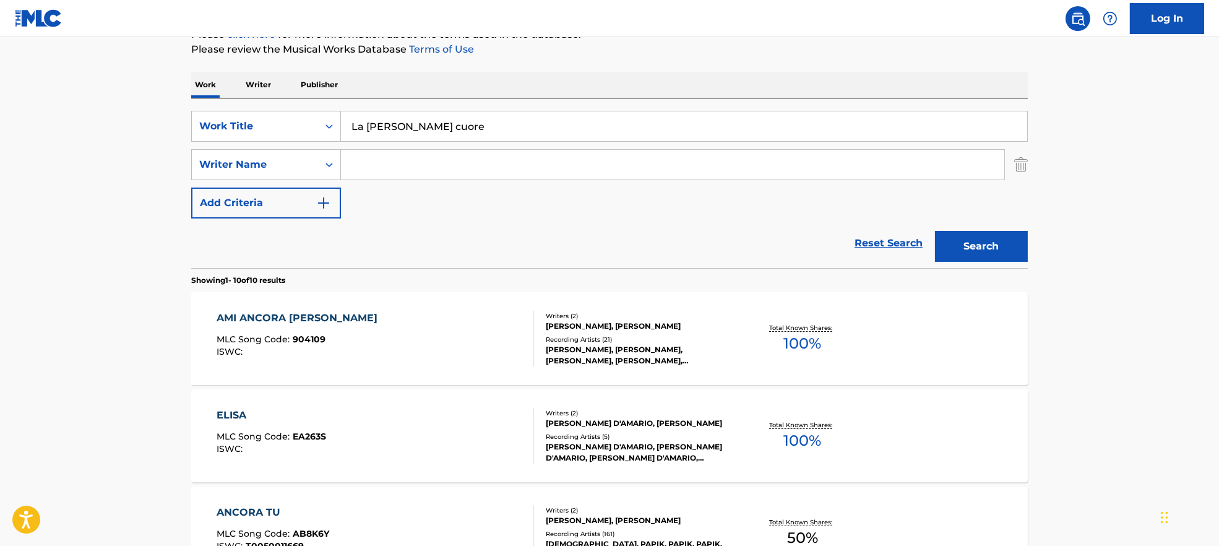
paste input "DonidaMogol"
drag, startPoint x: 391, startPoint y: 166, endPoint x: 834, endPoint y: 225, distance: 447.5
click at [815, 213] on div "SearchWithCriteria7ead3527-73f7-4d5a-b7cb-2a10692a4586 Work Title La [PERSON_NA…" at bounding box center [609, 165] width 836 height 108
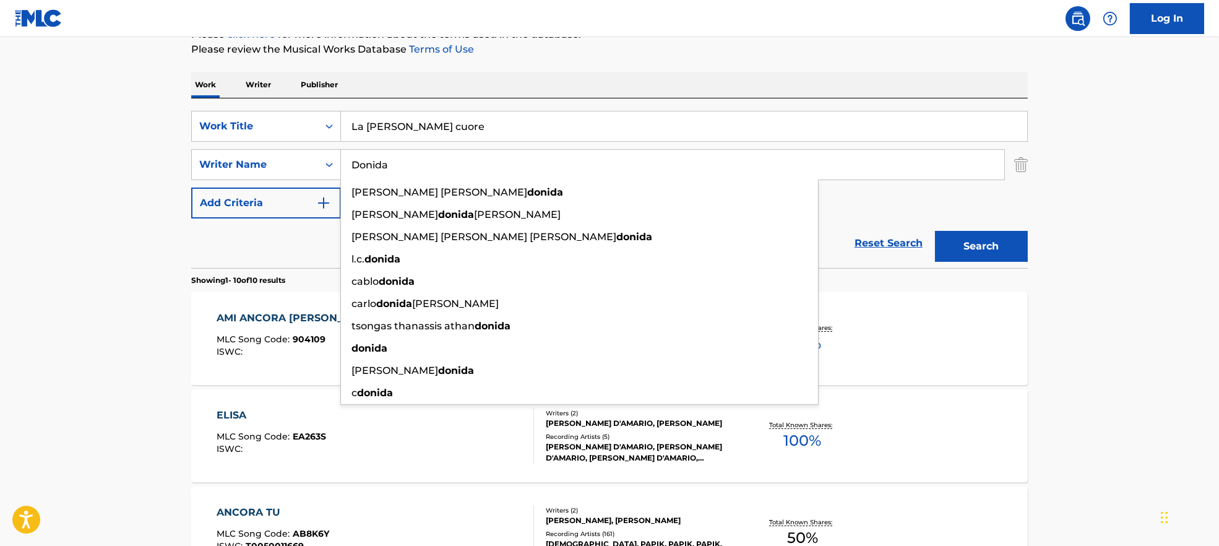
type input "Donida"
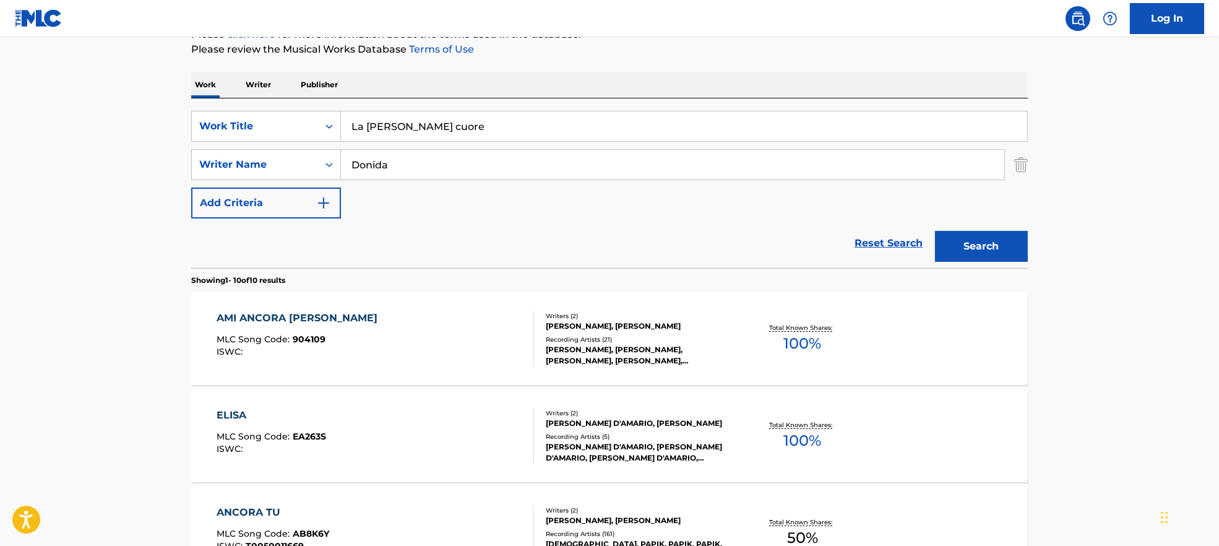
click at [980, 242] on button "Search" at bounding box center [981, 246] width 93 height 31
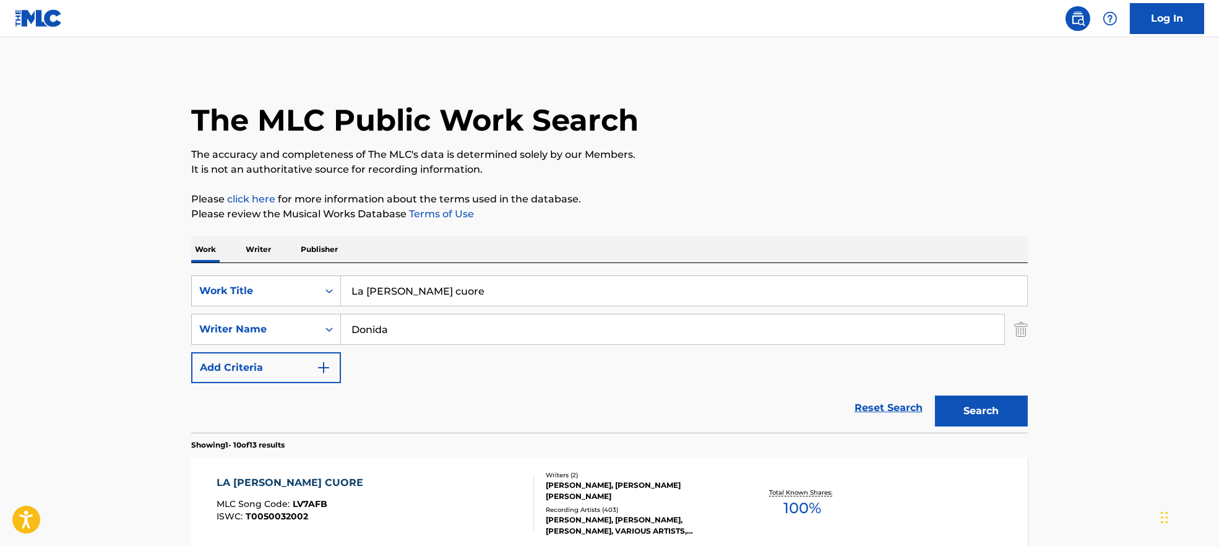
click at [427, 507] on div "LA [PERSON_NAME] CUORE MLC Song Code : LV7AFB ISWC : T0050032002" at bounding box center [375, 503] width 318 height 56
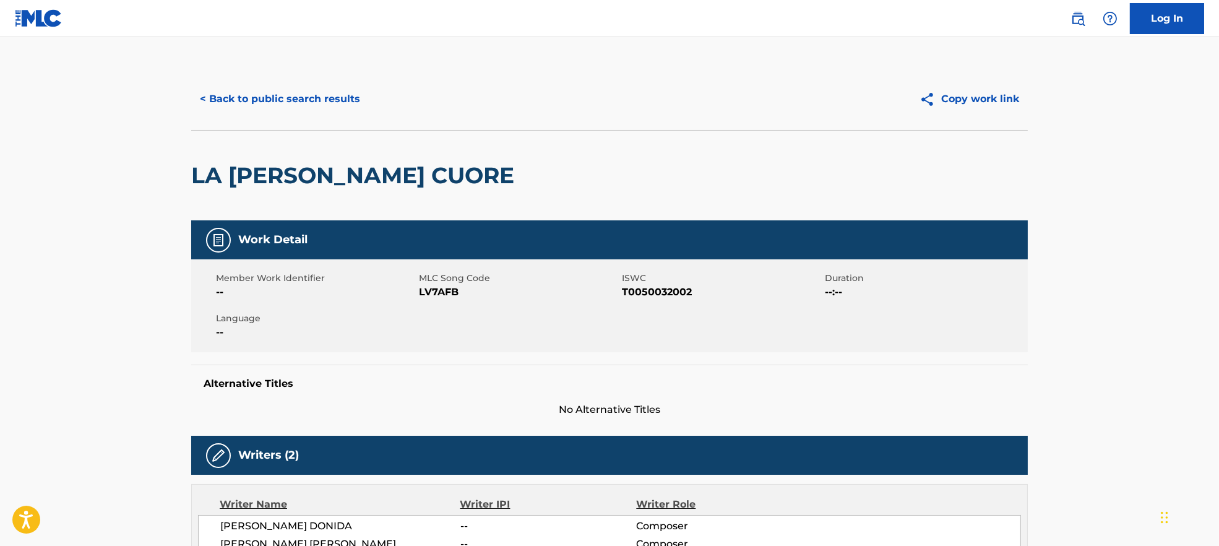
click at [435, 280] on span "MLC Song Code" at bounding box center [519, 278] width 200 height 13
click at [438, 296] on span "LV7AFB" at bounding box center [519, 292] width 200 height 15
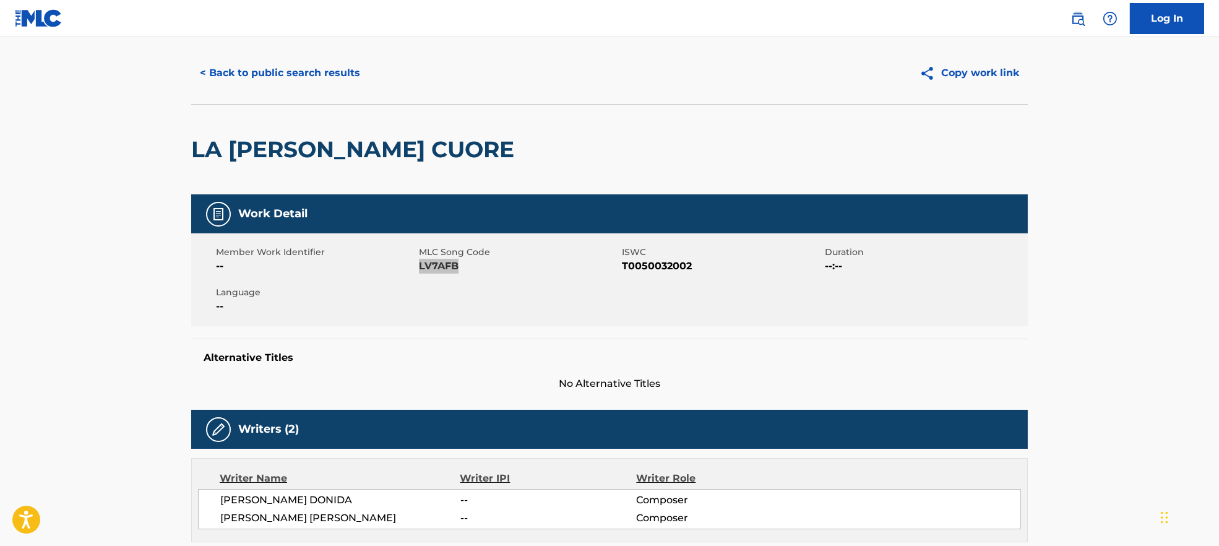
scroll to position [412, 0]
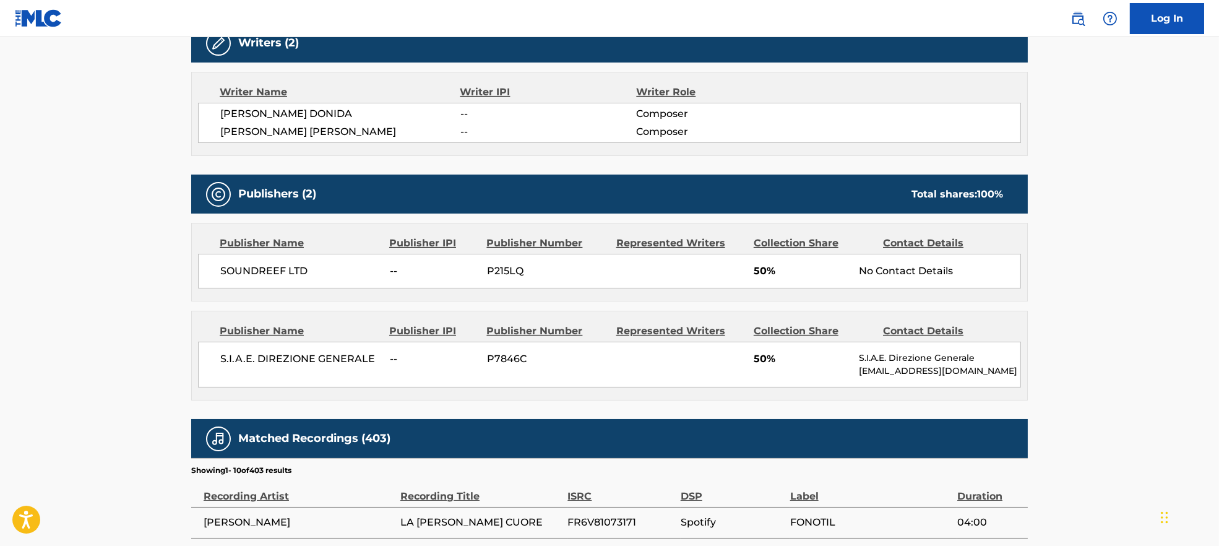
click at [252, 118] on span "[PERSON_NAME] DONIDA" at bounding box center [340, 113] width 240 height 15
click at [259, 132] on span "[PERSON_NAME] [PERSON_NAME]" at bounding box center [340, 131] width 240 height 15
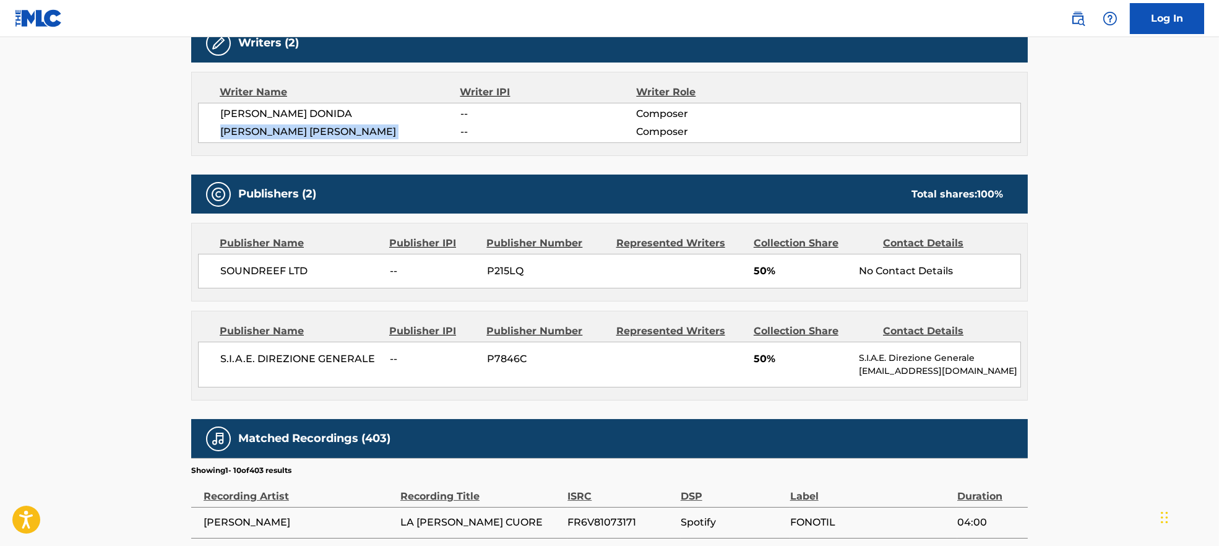
click at [259, 132] on span "[PERSON_NAME] [PERSON_NAME]" at bounding box center [340, 131] width 240 height 15
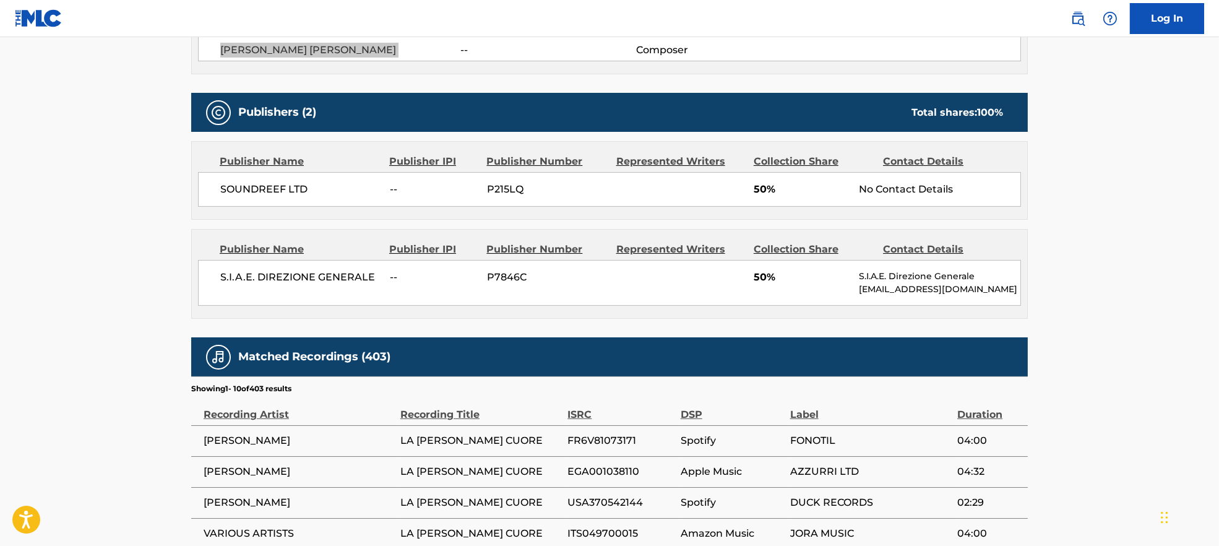
scroll to position [495, 0]
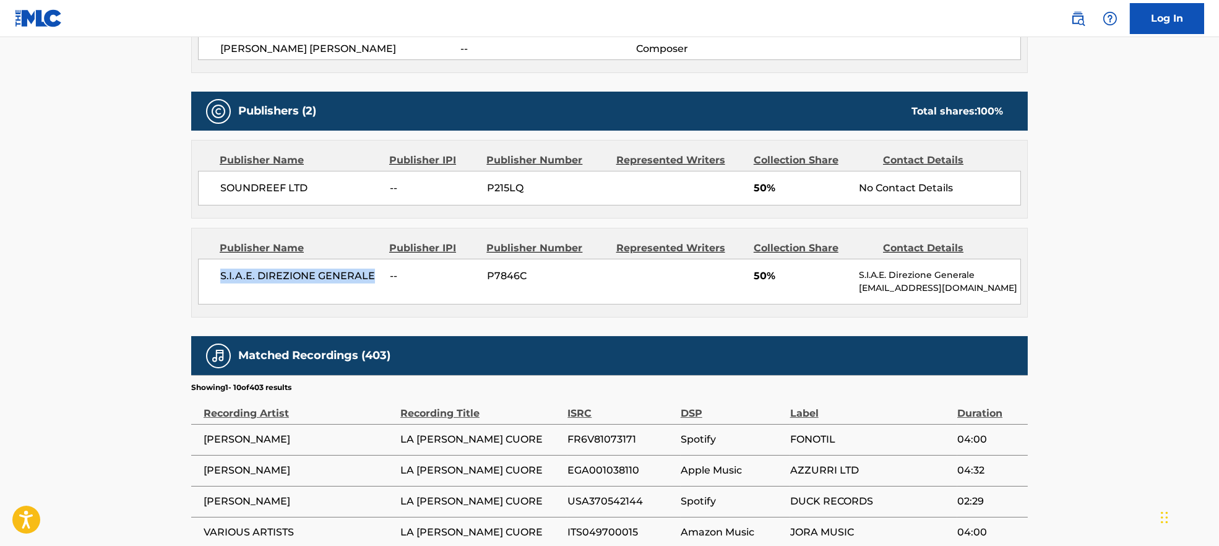
drag, startPoint x: 218, startPoint y: 281, endPoint x: 375, endPoint y: 278, distance: 157.1
click at [375, 278] on div "S.I.A.E. DIREZIONE GENERALE -- P7846C 50% S.I.A.E. Direzione Generale [EMAIL_AD…" at bounding box center [609, 282] width 823 height 46
click at [247, 184] on span "SOUNDREEF LTD" at bounding box center [300, 188] width 160 height 15
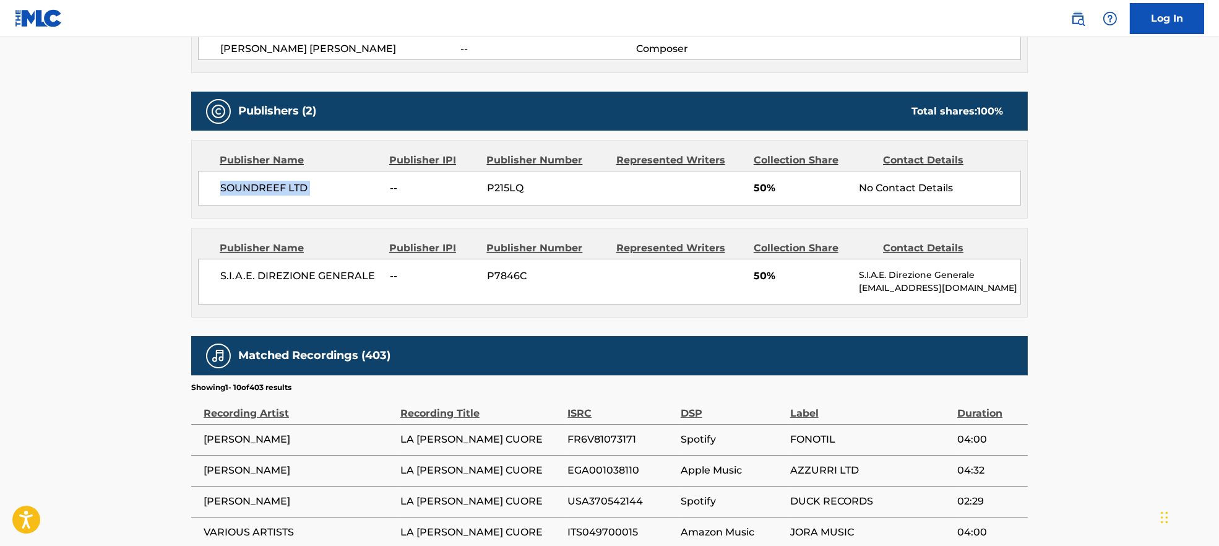
click at [247, 184] on span "SOUNDREEF LTD" at bounding box center [300, 188] width 160 height 15
